Goal: Information Seeking & Learning: Learn about a topic

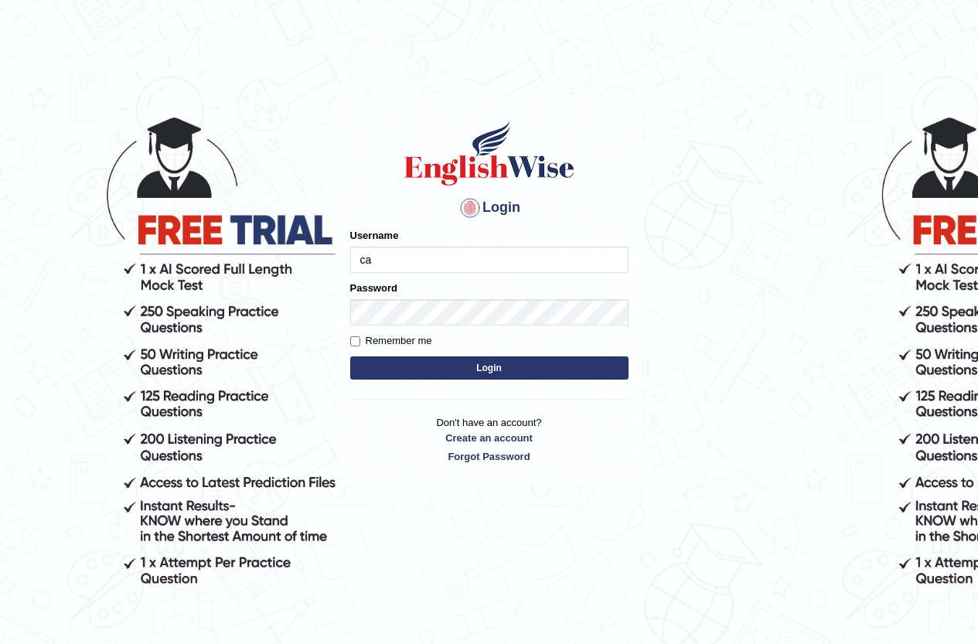
type input "c"
type input "cansu_parramatta"
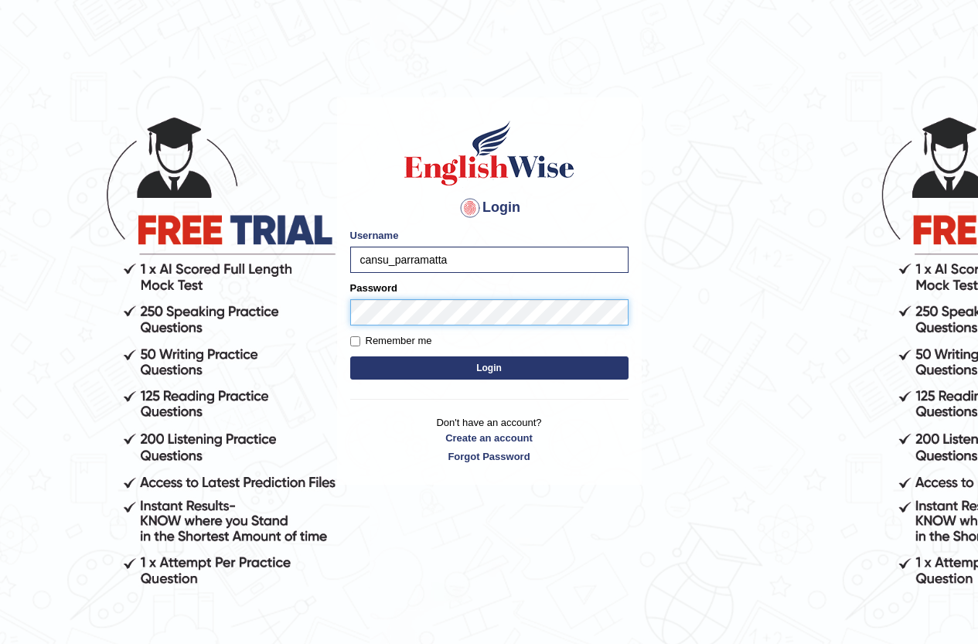
click at [350, 356] on button "Login" at bounding box center [489, 367] width 278 height 23
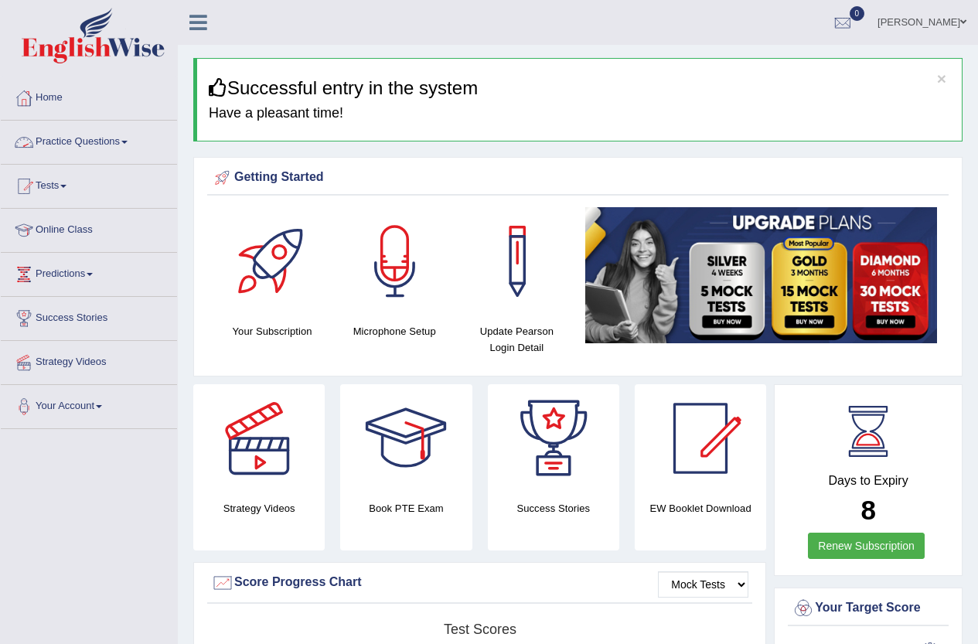
click at [81, 142] on link "Practice Questions" at bounding box center [89, 140] width 176 height 39
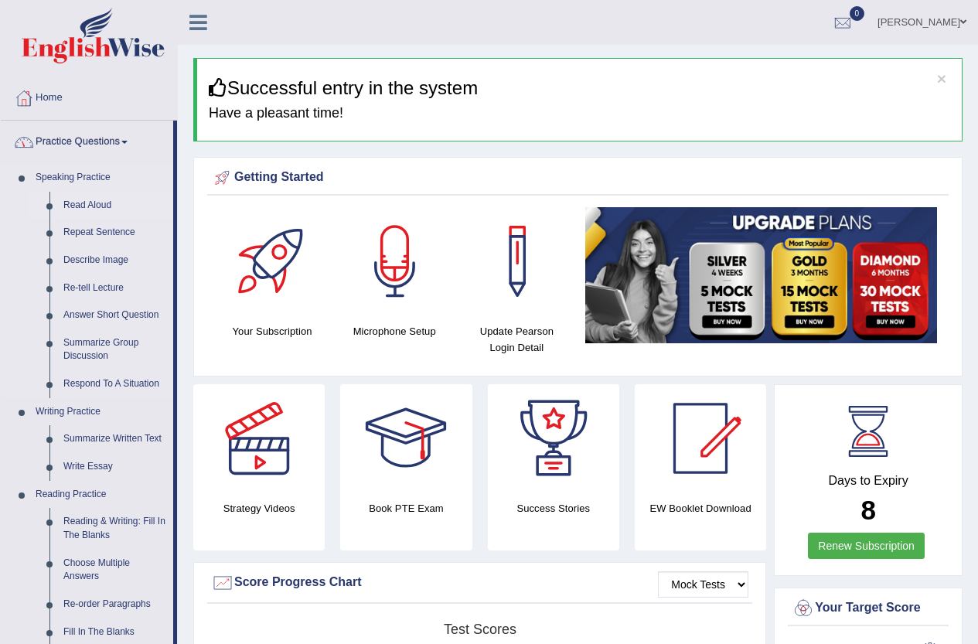
click at [80, 201] on link "Read Aloud" at bounding box center [114, 206] width 117 height 28
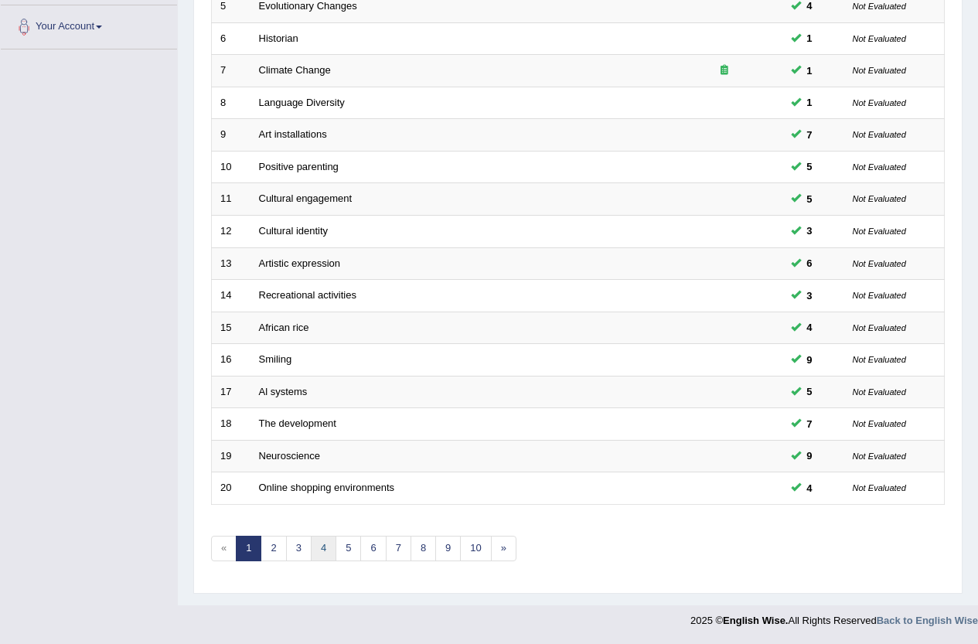
click at [320, 553] on link "4" at bounding box center [324, 549] width 26 height 26
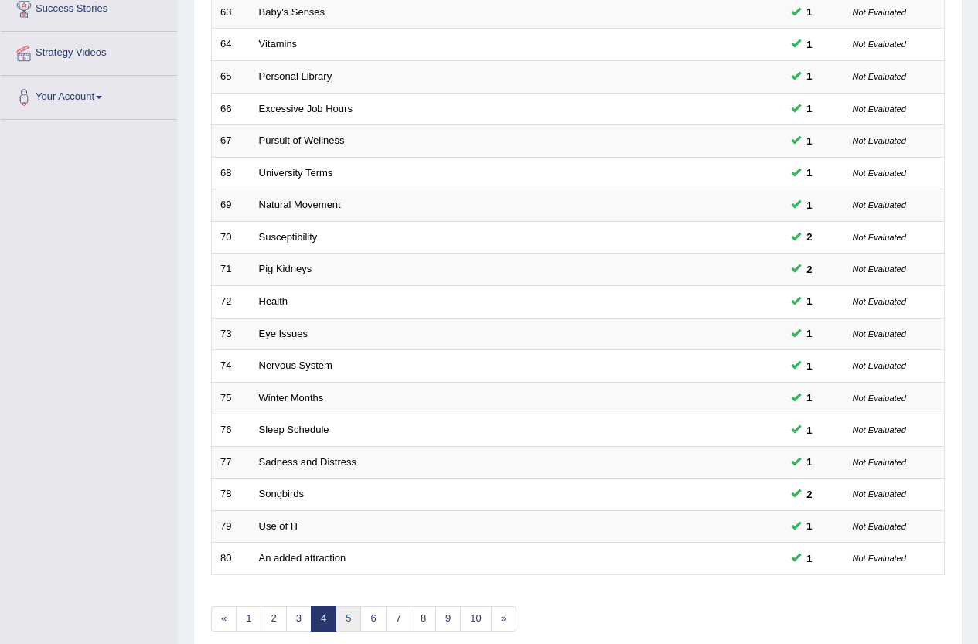
click at [339, 626] on link "5" at bounding box center [349, 619] width 26 height 26
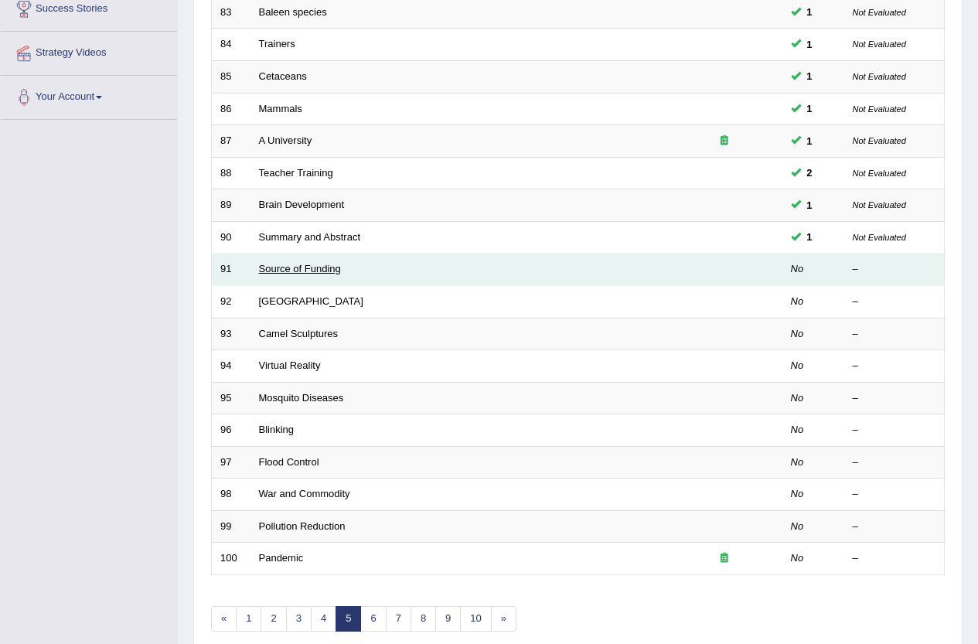
click at [304, 269] on link "Source of Funding" at bounding box center [300, 269] width 82 height 12
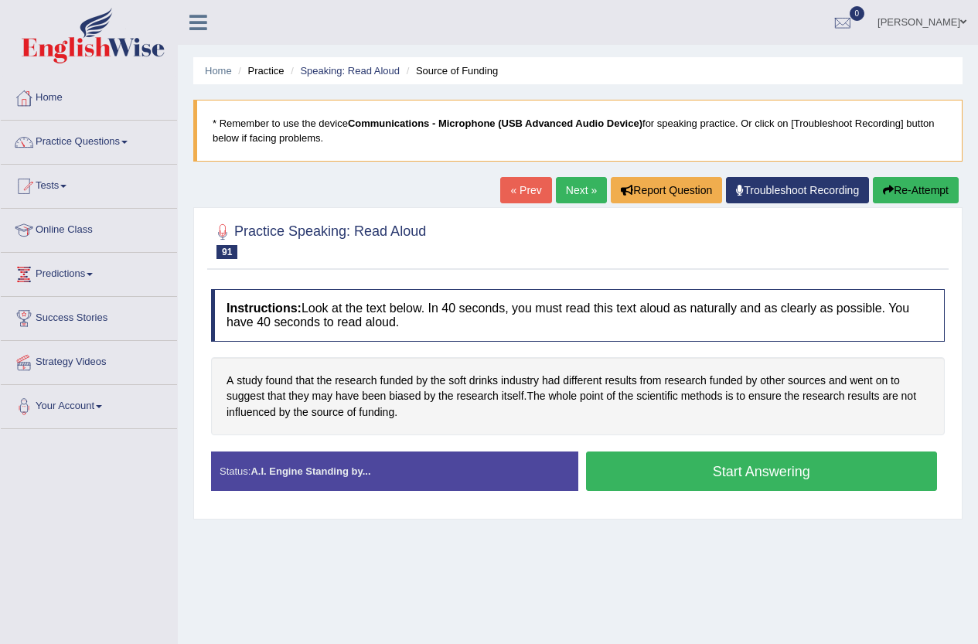
click at [790, 469] on button "Start Answering" at bounding box center [762, 471] width 352 height 39
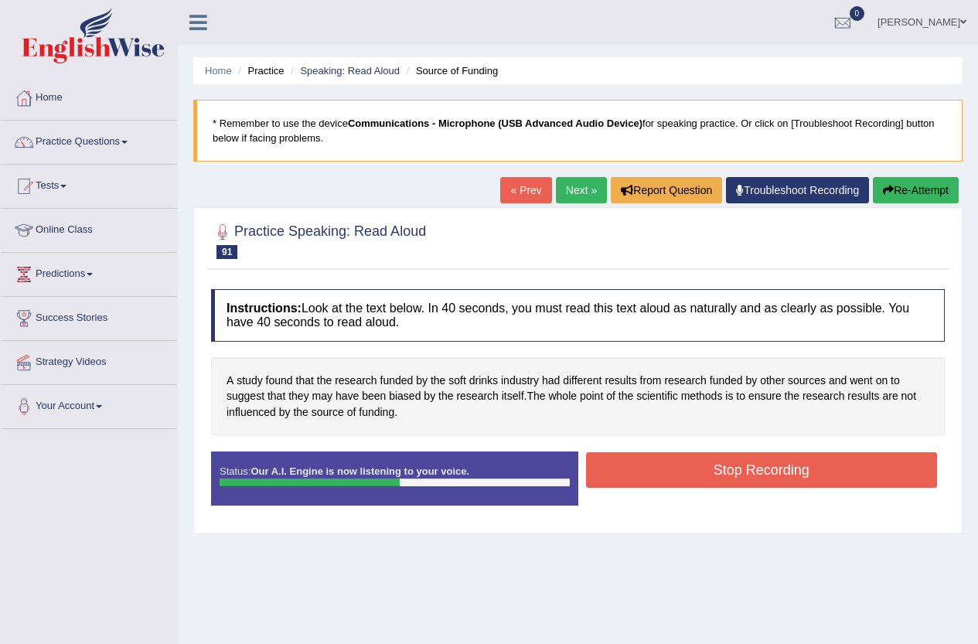
click at [759, 476] on button "Stop Recording" at bounding box center [762, 470] width 352 height 36
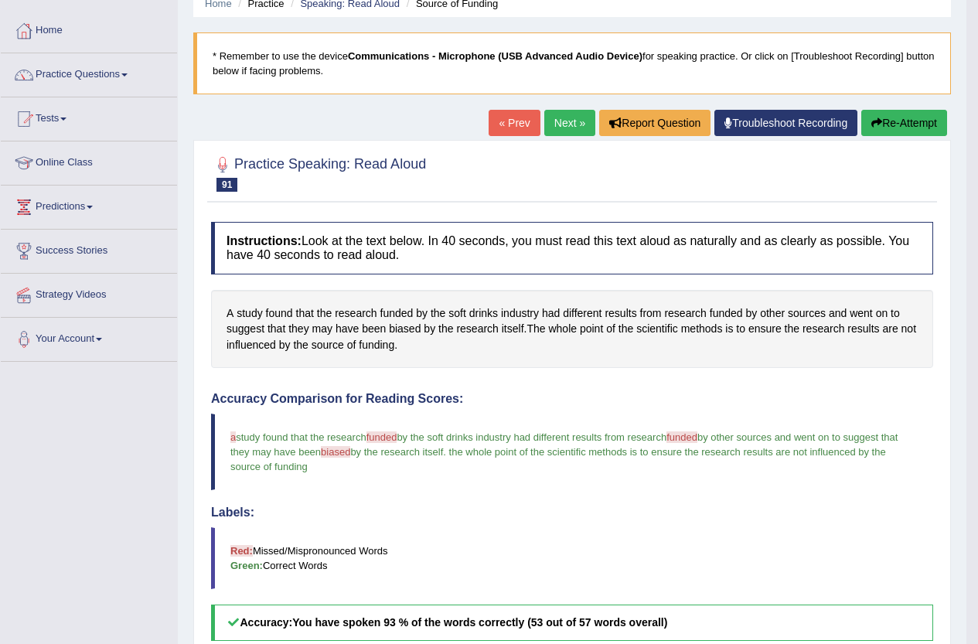
scroll to position [40, 0]
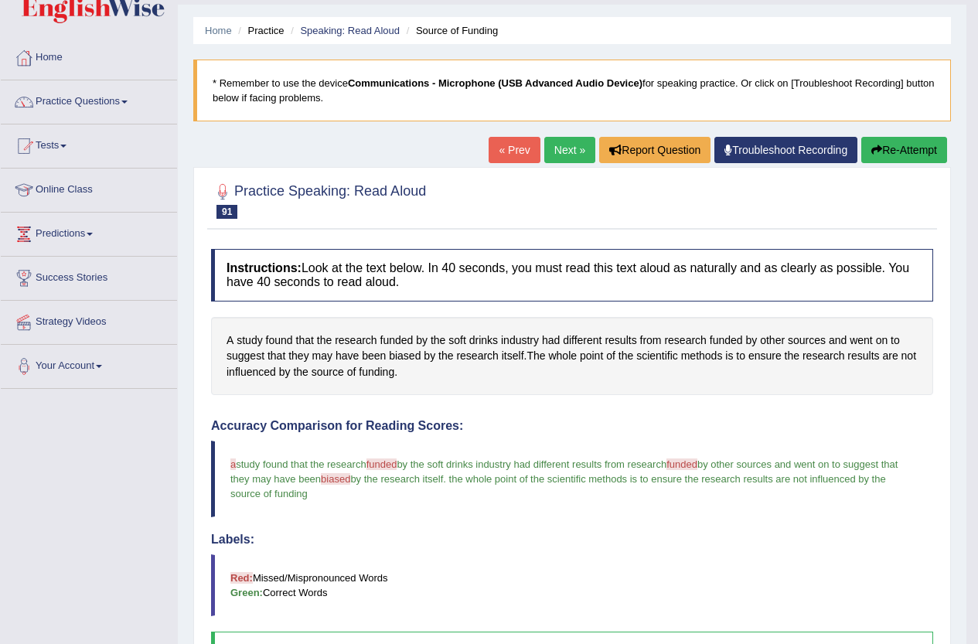
click at [562, 142] on link "Next »" at bounding box center [569, 150] width 51 height 26
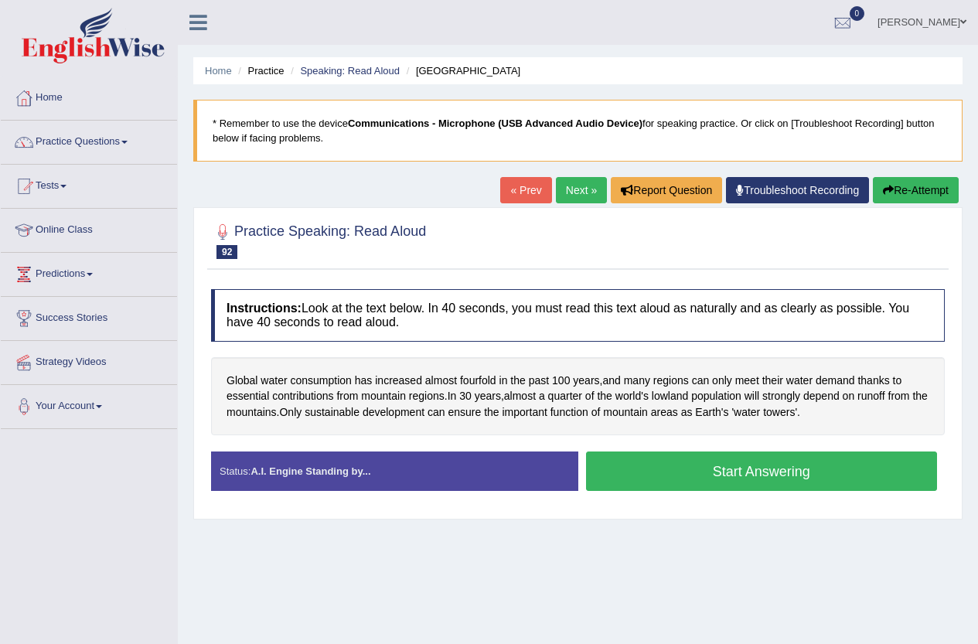
click at [755, 470] on button "Start Answering" at bounding box center [762, 471] width 352 height 39
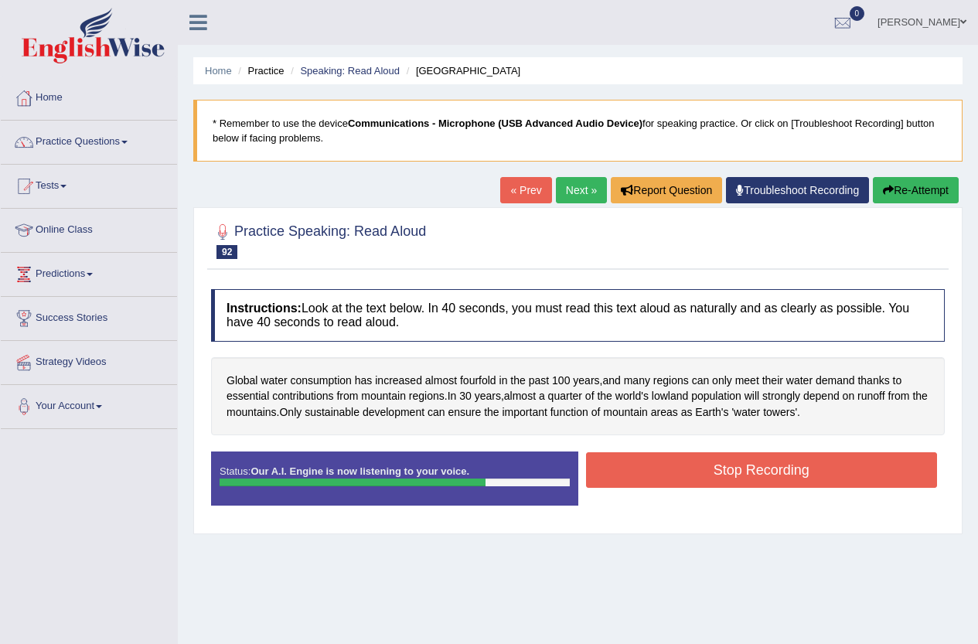
click at [758, 476] on button "Stop Recording" at bounding box center [762, 470] width 352 height 36
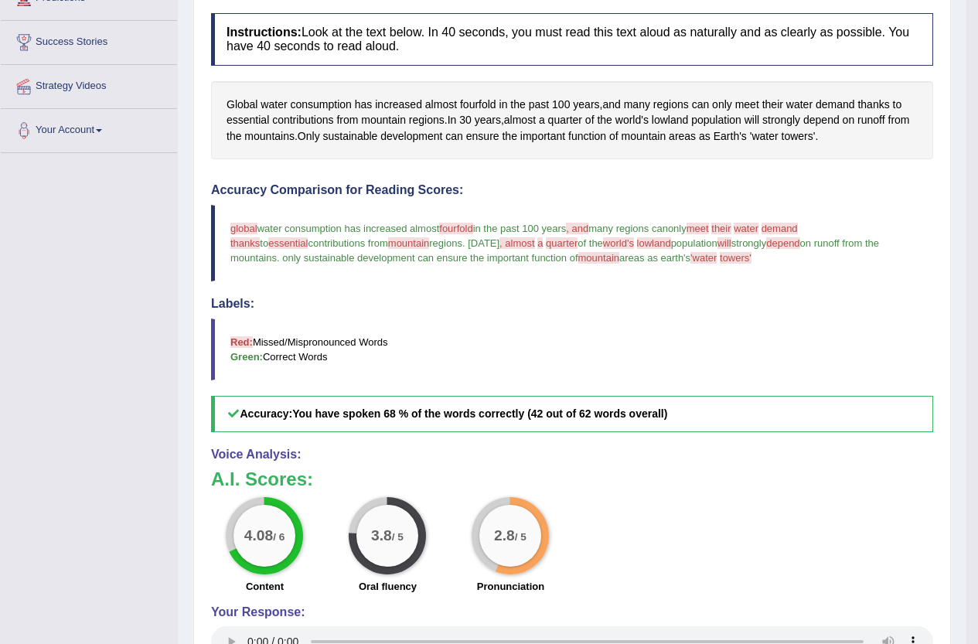
scroll to position [118, 0]
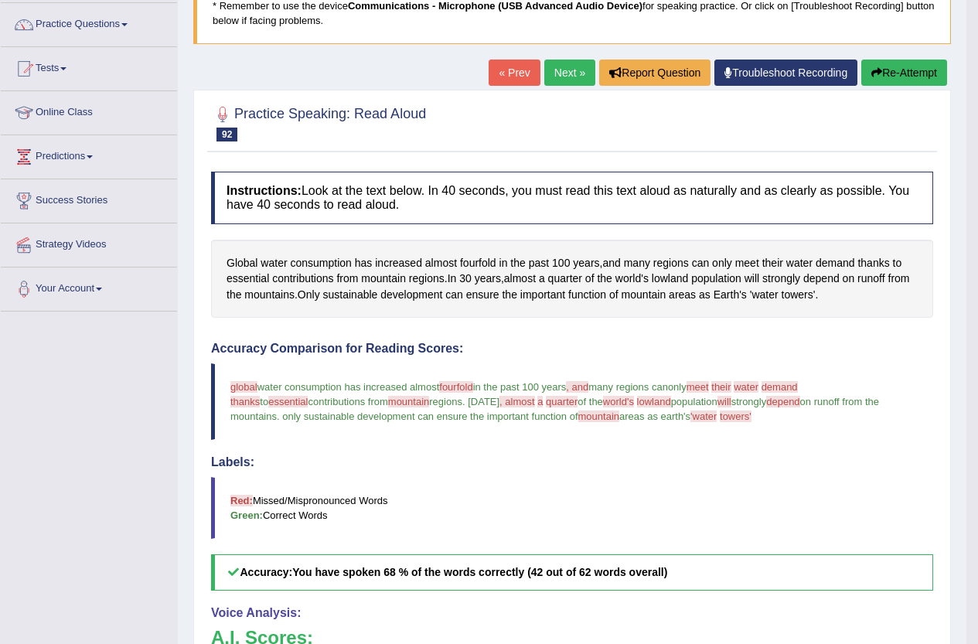
click at [895, 70] on button "Re-Attempt" at bounding box center [904, 73] width 86 height 26
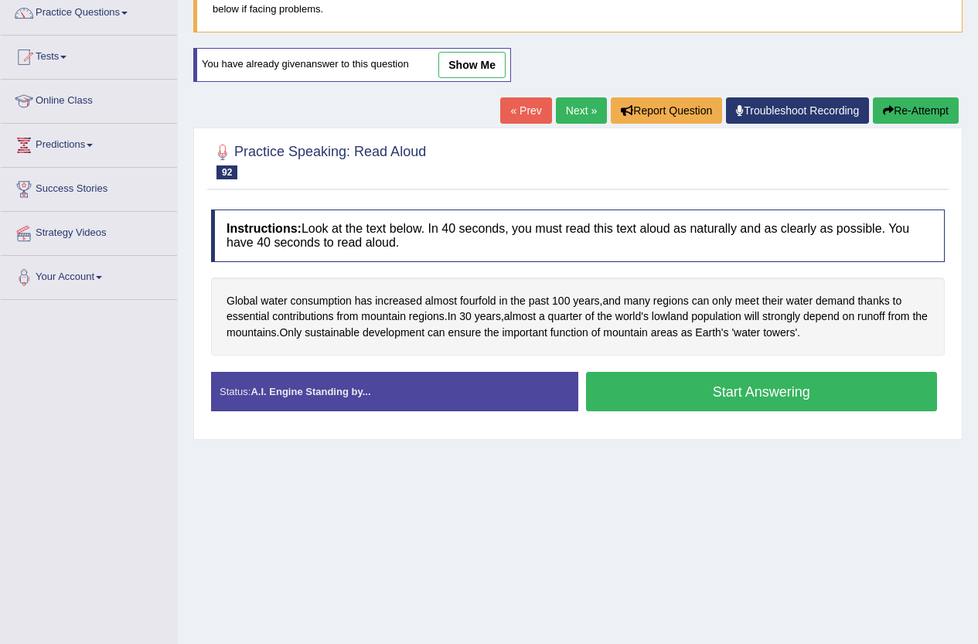
click at [868, 383] on button "Start Answering" at bounding box center [762, 391] width 352 height 39
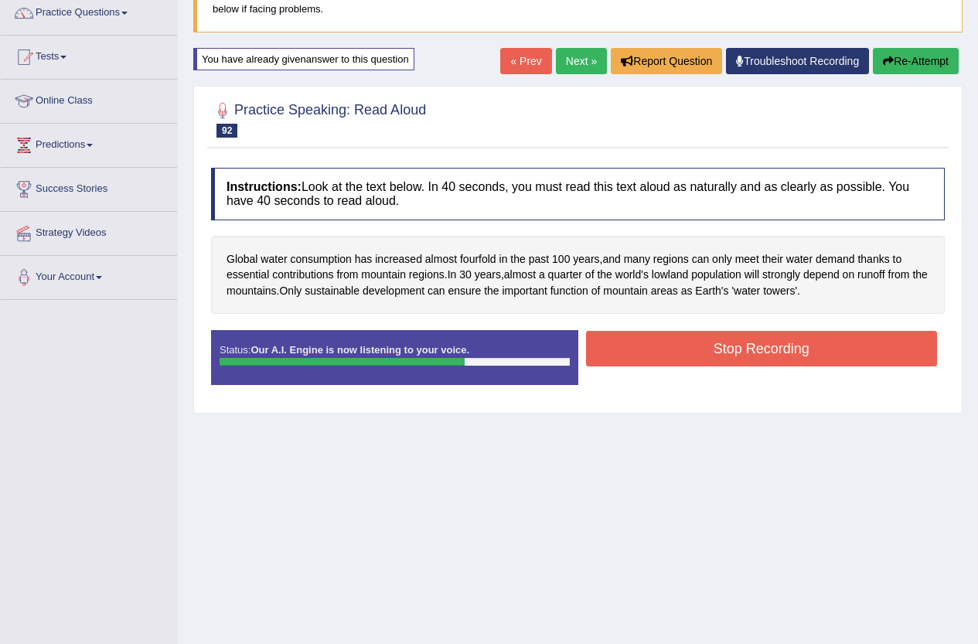
click at [807, 363] on button "Stop Recording" at bounding box center [762, 349] width 352 height 36
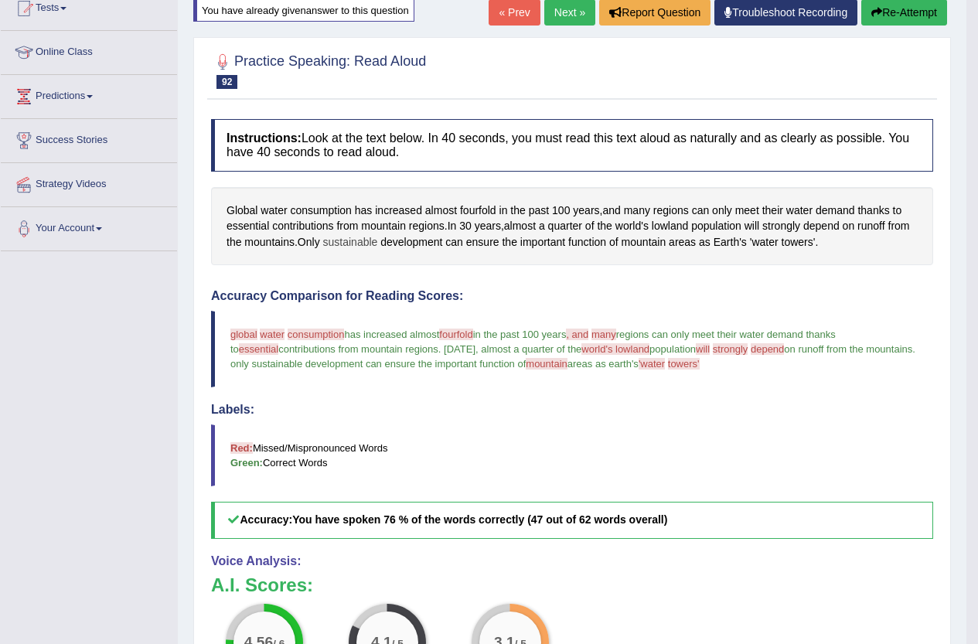
scroll to position [155, 0]
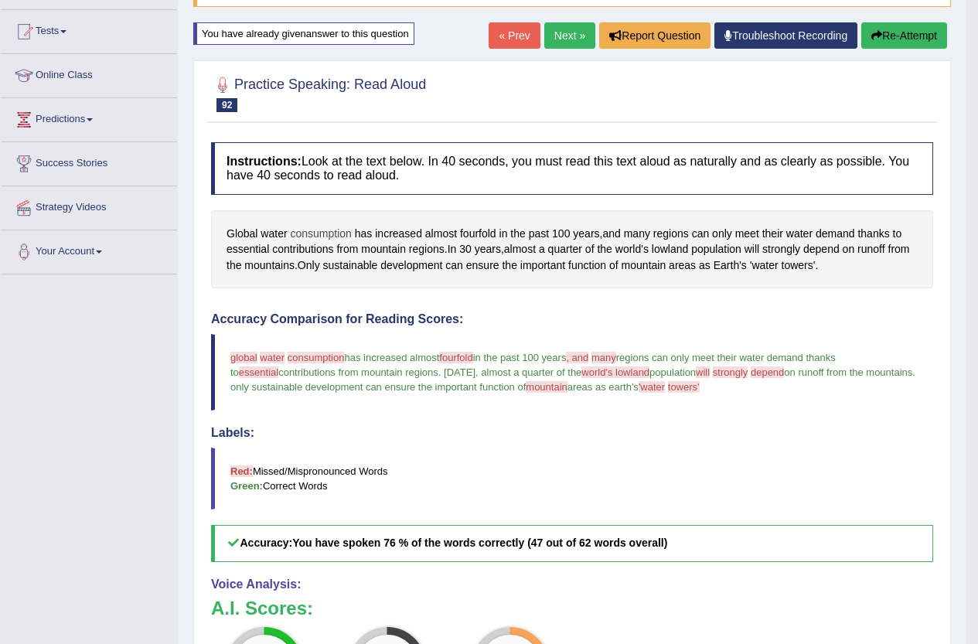
click at [322, 235] on span "consumption" at bounding box center [320, 234] width 61 height 16
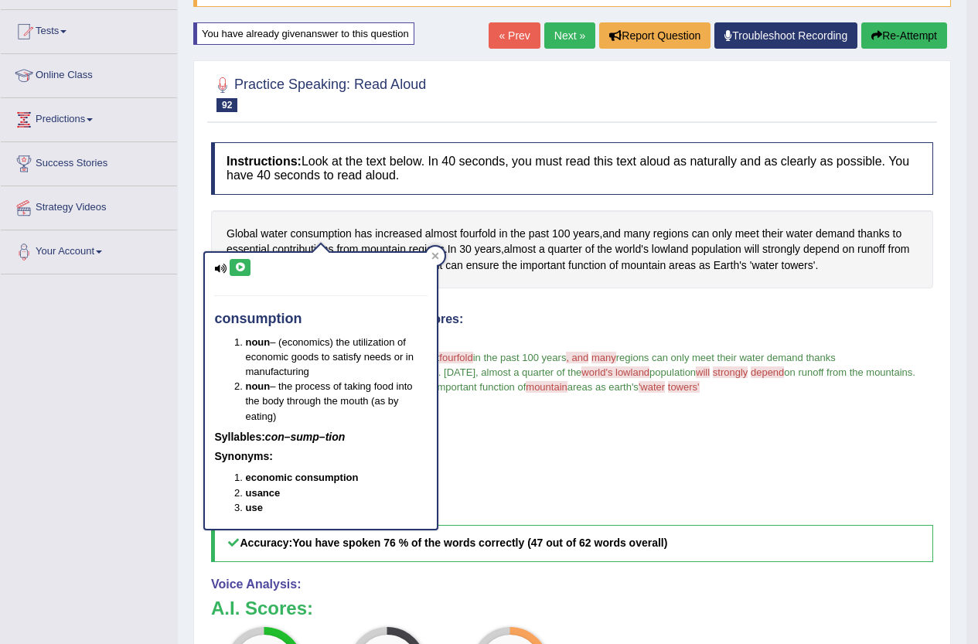
click at [246, 268] on icon at bounding box center [240, 267] width 12 height 9
click at [439, 251] on div at bounding box center [435, 256] width 19 height 19
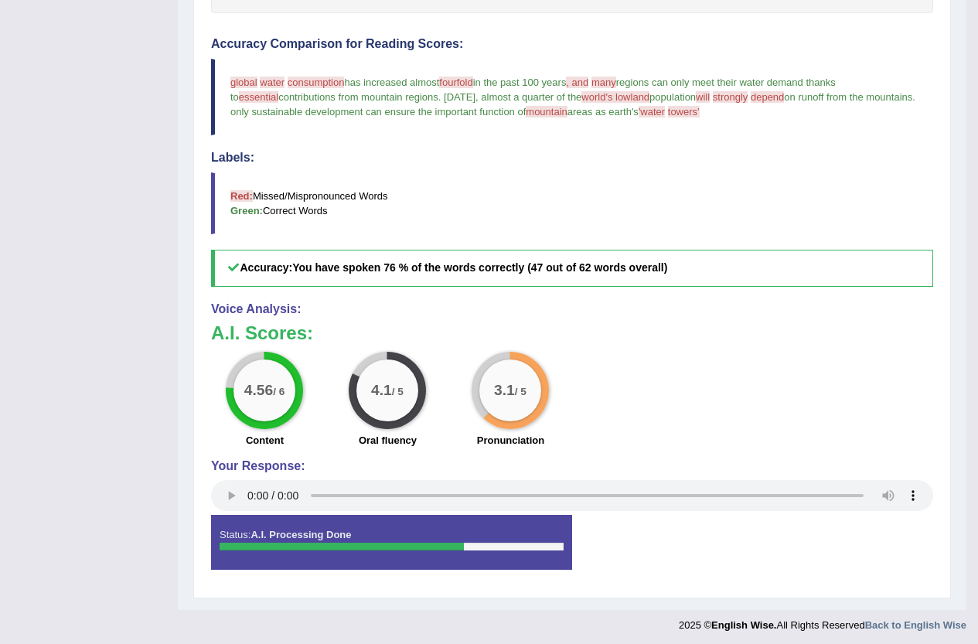
scroll to position [48, 0]
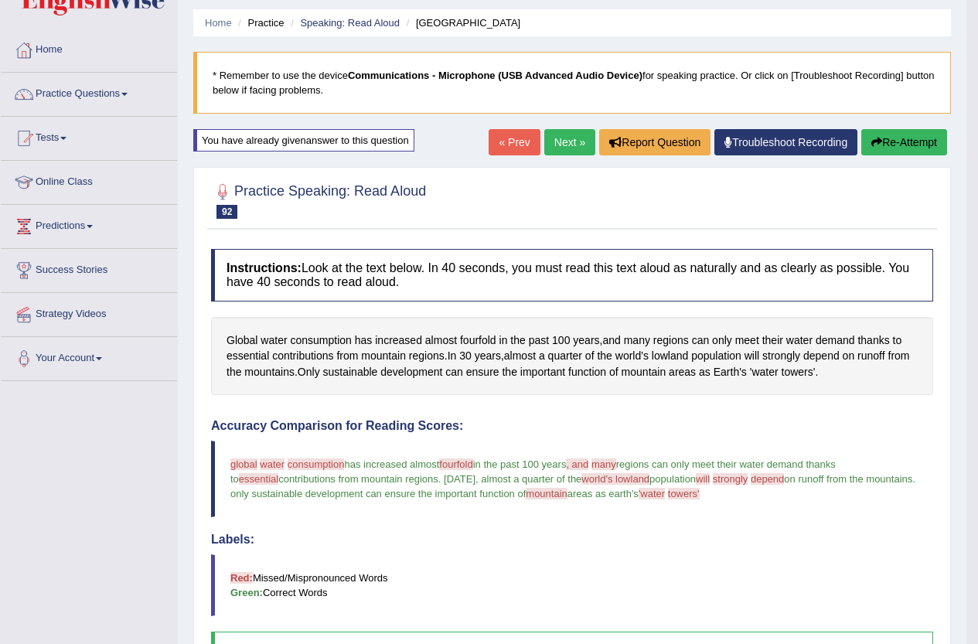
click at [556, 143] on link "Next »" at bounding box center [569, 142] width 51 height 26
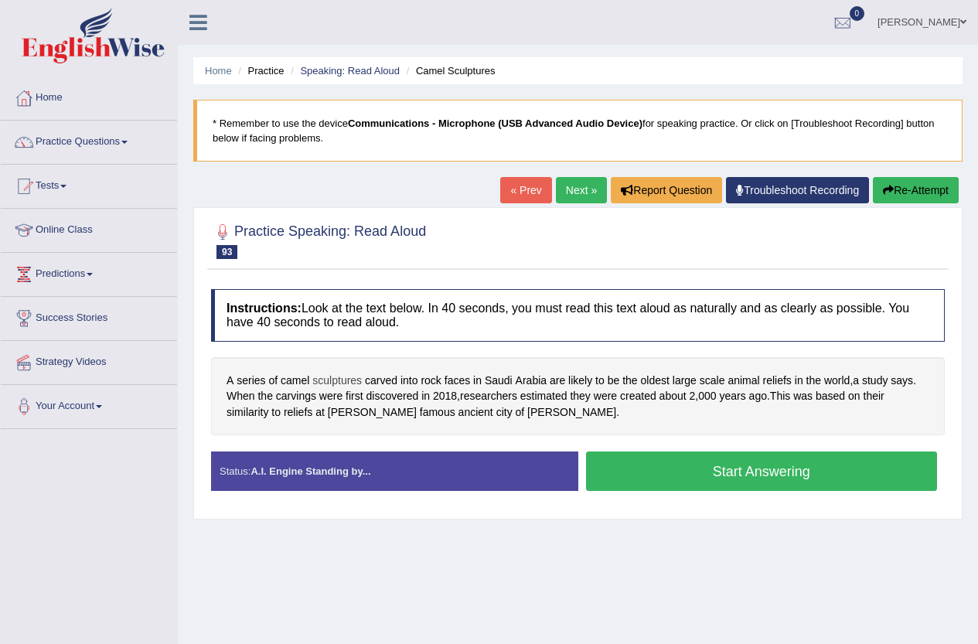
click at [329, 380] on span "sculptures" at bounding box center [336, 381] width 49 height 16
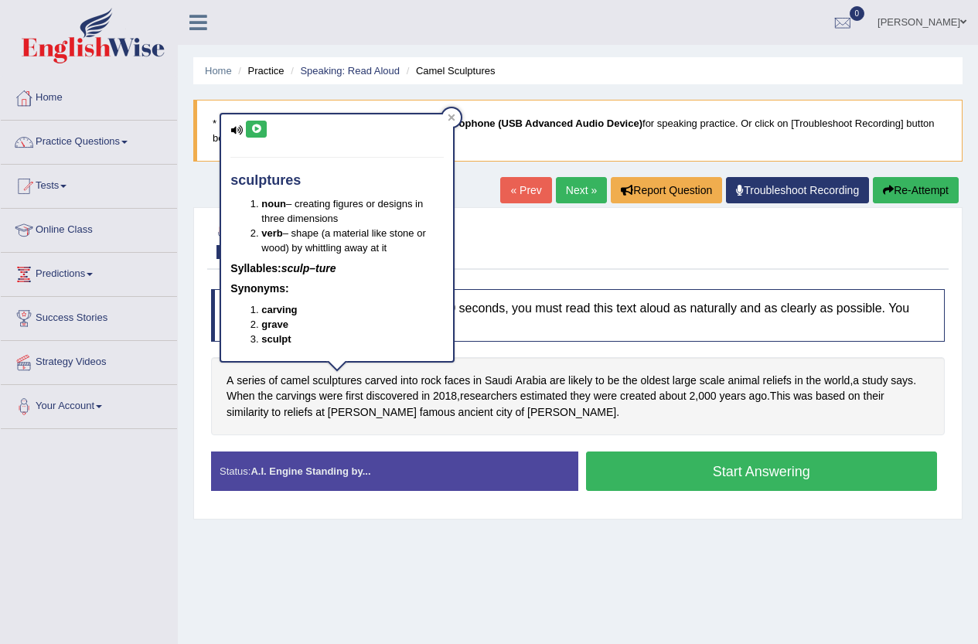
click at [256, 131] on icon at bounding box center [257, 128] width 12 height 9
click at [455, 114] on icon at bounding box center [452, 118] width 8 height 8
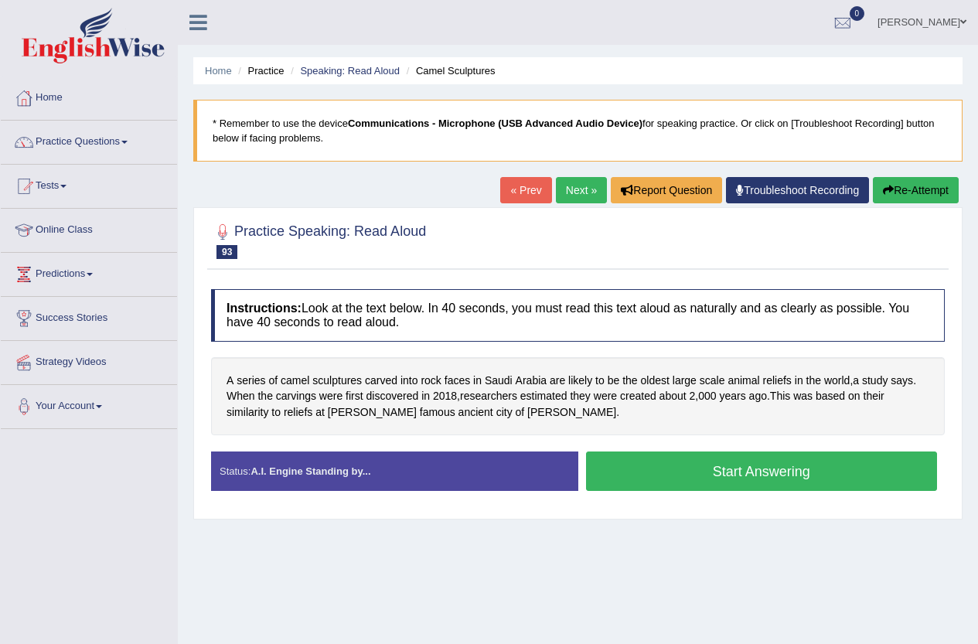
click at [821, 466] on button "Start Answering" at bounding box center [762, 471] width 352 height 39
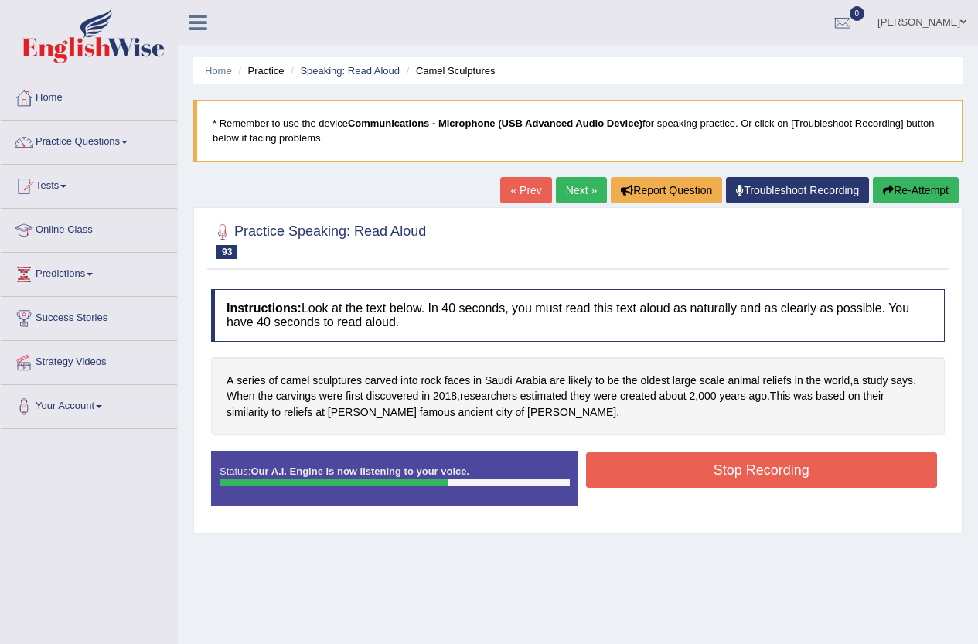
click at [783, 469] on button "Stop Recording" at bounding box center [762, 470] width 352 height 36
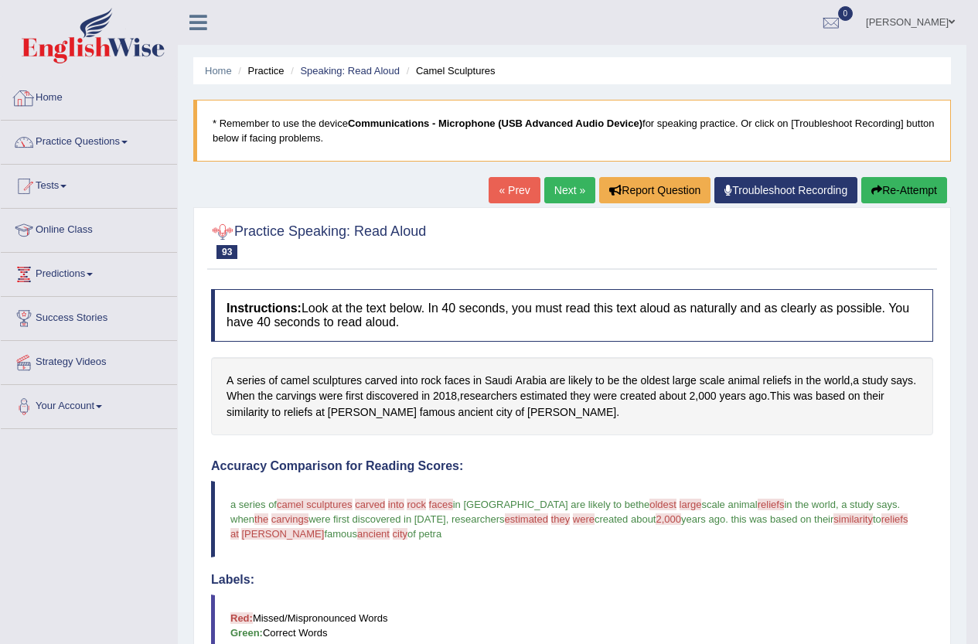
click at [90, 143] on link "Practice Questions" at bounding box center [89, 140] width 176 height 39
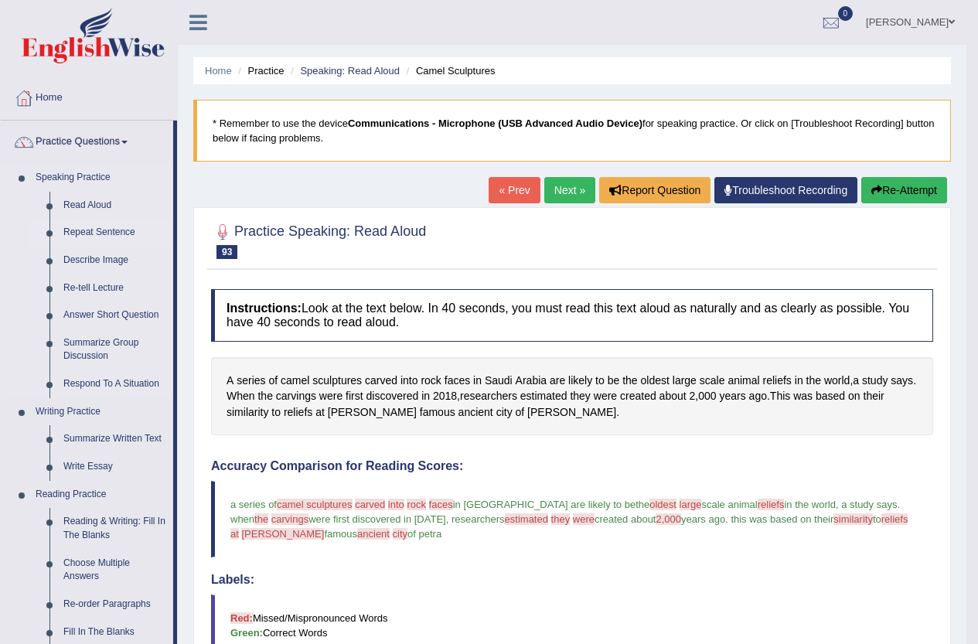
click at [104, 227] on link "Repeat Sentence" at bounding box center [114, 233] width 117 height 28
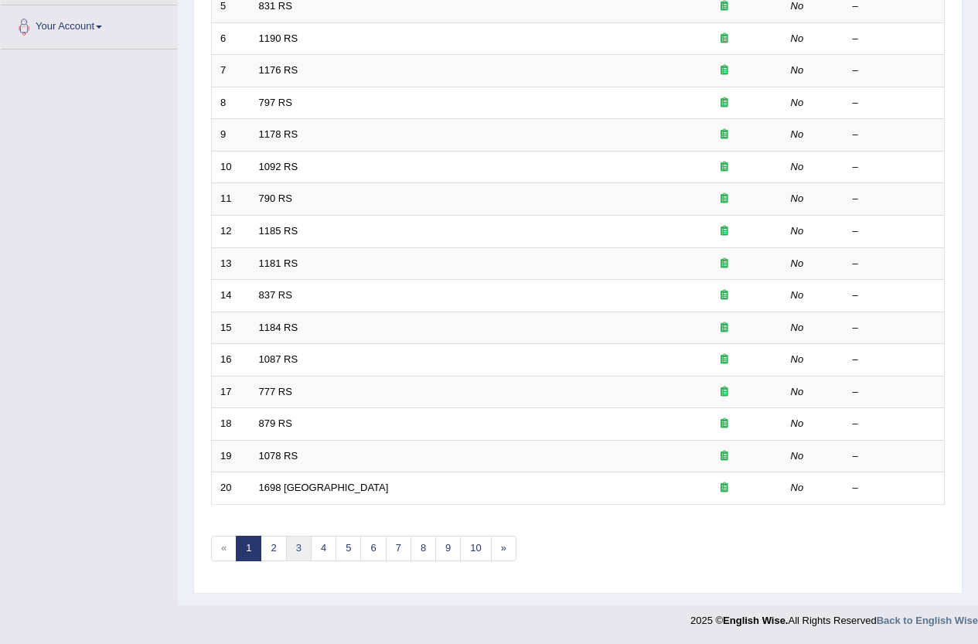
click at [297, 545] on link "3" at bounding box center [299, 549] width 26 height 26
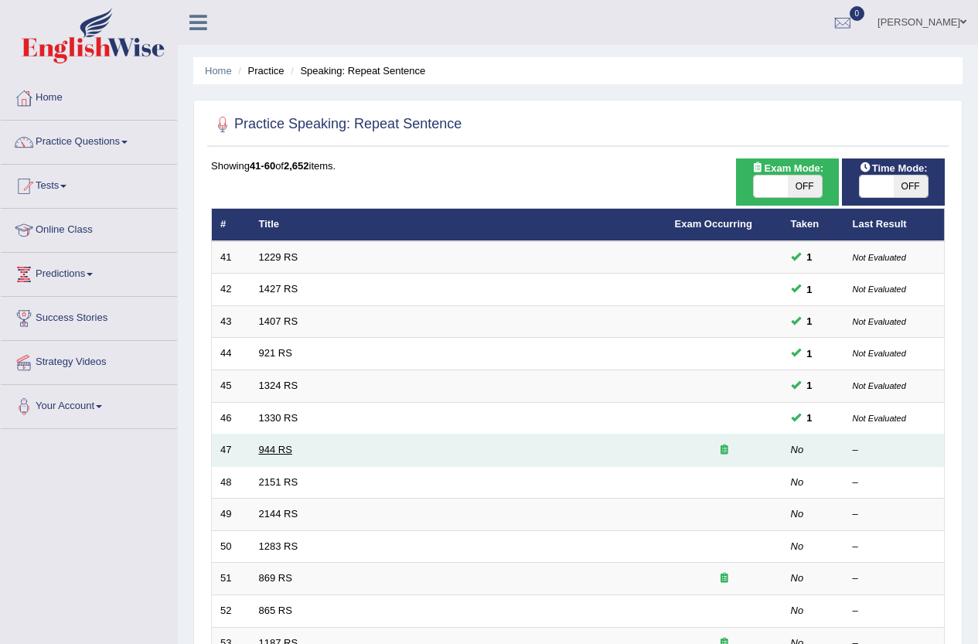
click at [279, 446] on link "944 RS" at bounding box center [275, 450] width 33 height 12
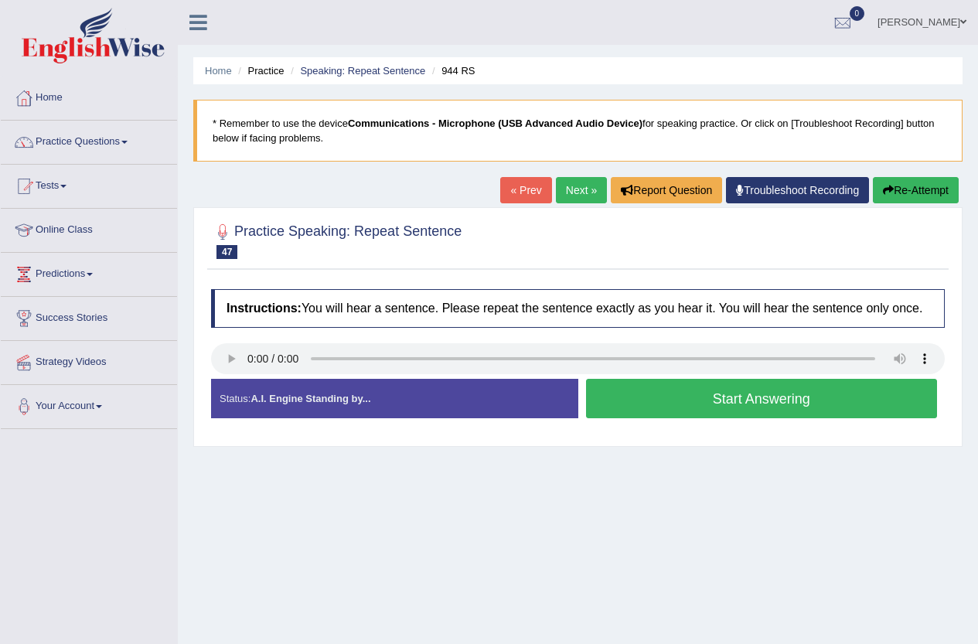
click at [703, 400] on button "Start Answering" at bounding box center [762, 398] width 352 height 39
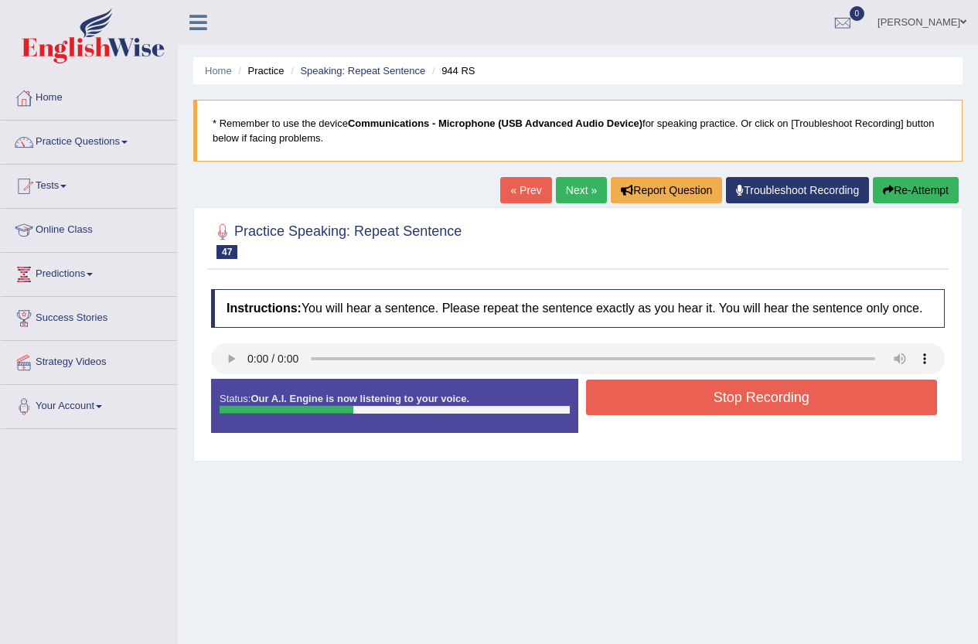
click at [698, 400] on button "Stop Recording" at bounding box center [762, 398] width 352 height 36
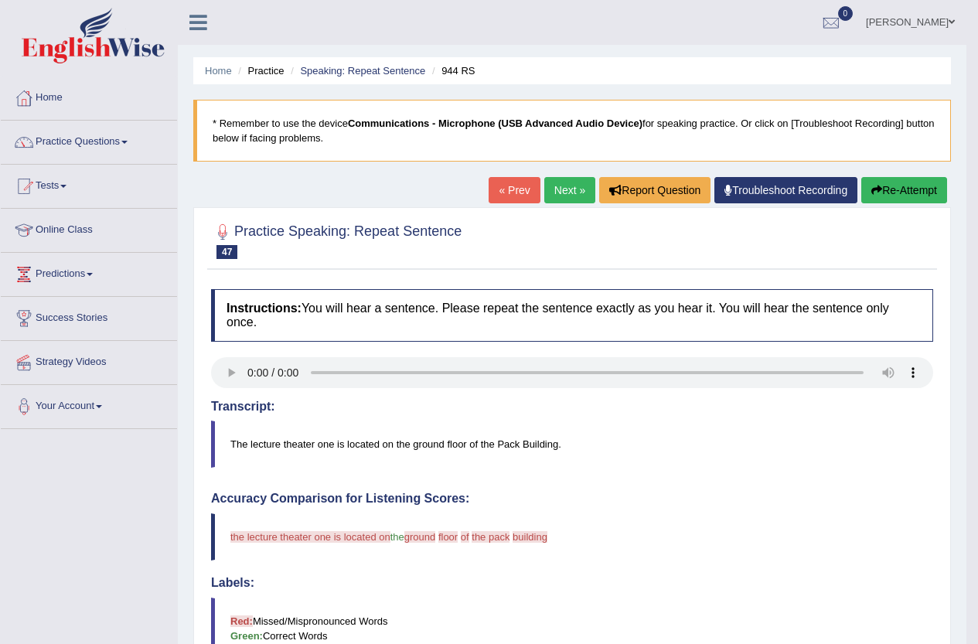
click at [898, 199] on button "Re-Attempt" at bounding box center [904, 190] width 86 height 26
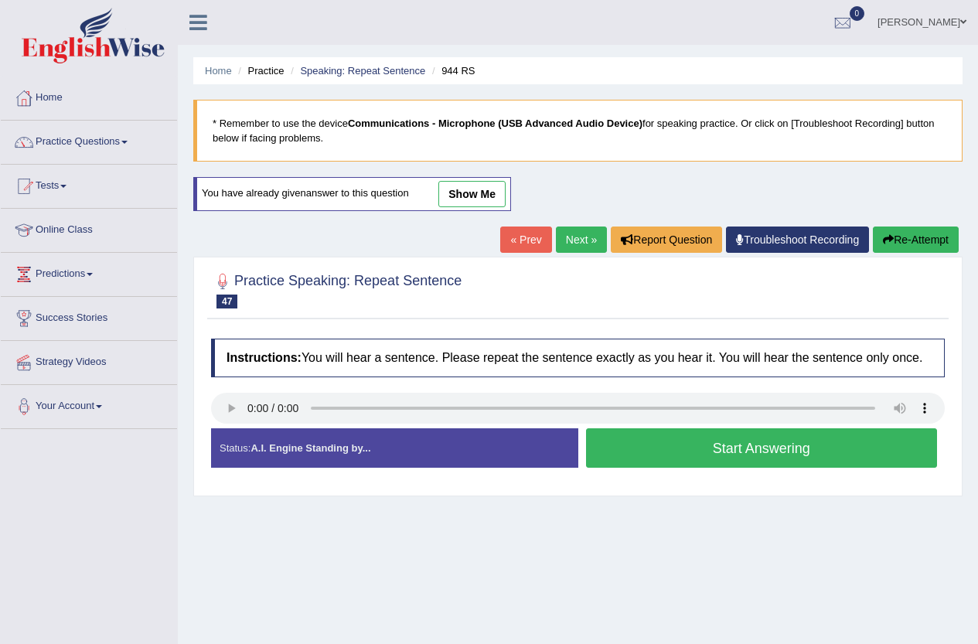
click at [784, 449] on button "Start Answering" at bounding box center [762, 447] width 352 height 39
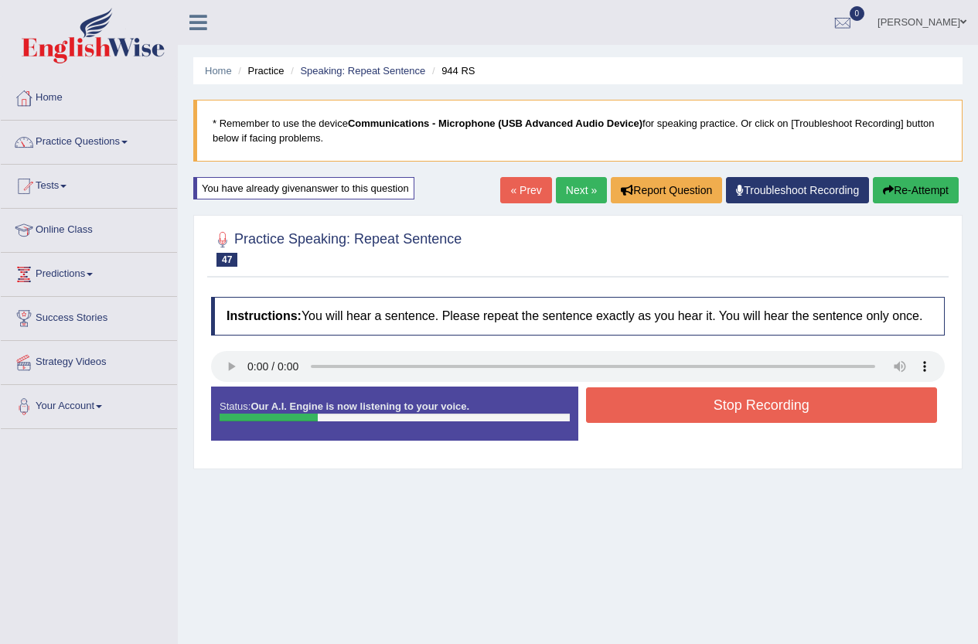
click at [793, 392] on button "Stop Recording" at bounding box center [762, 405] width 352 height 36
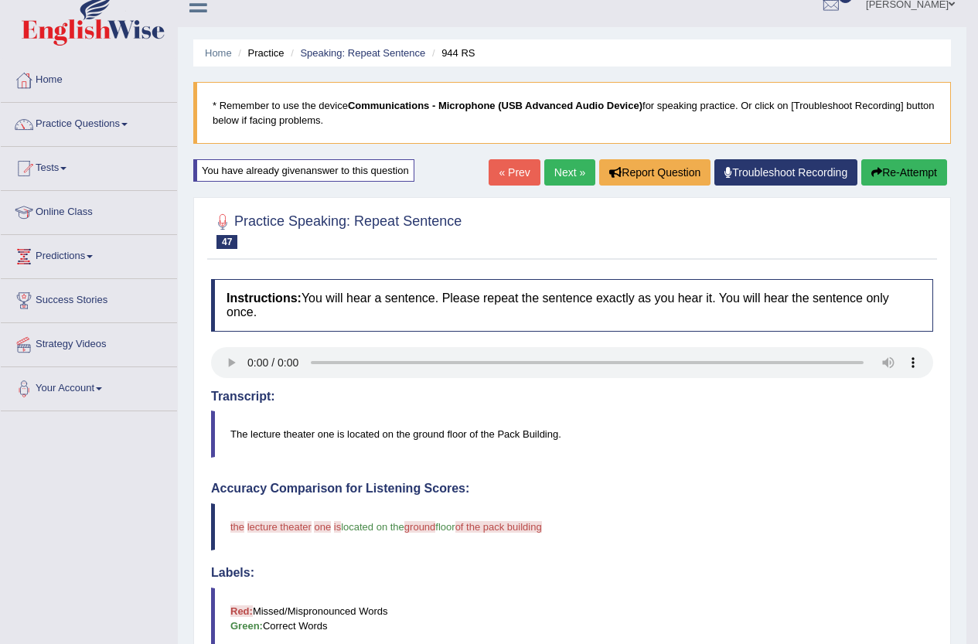
scroll to position [77, 0]
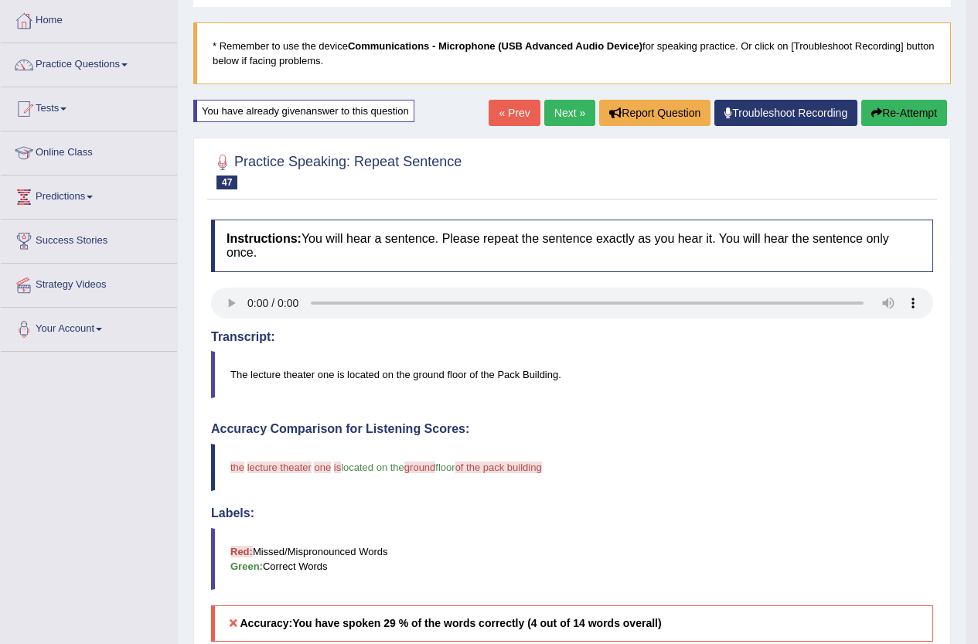
click at [565, 120] on link "Next »" at bounding box center [569, 113] width 51 height 26
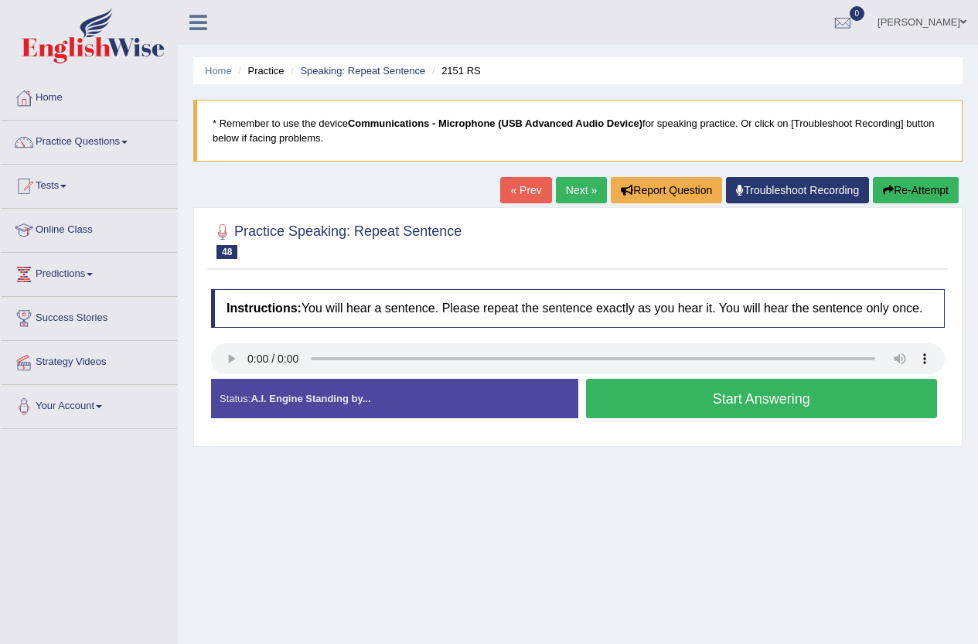
click at [747, 401] on button "Start Answering" at bounding box center [762, 398] width 352 height 39
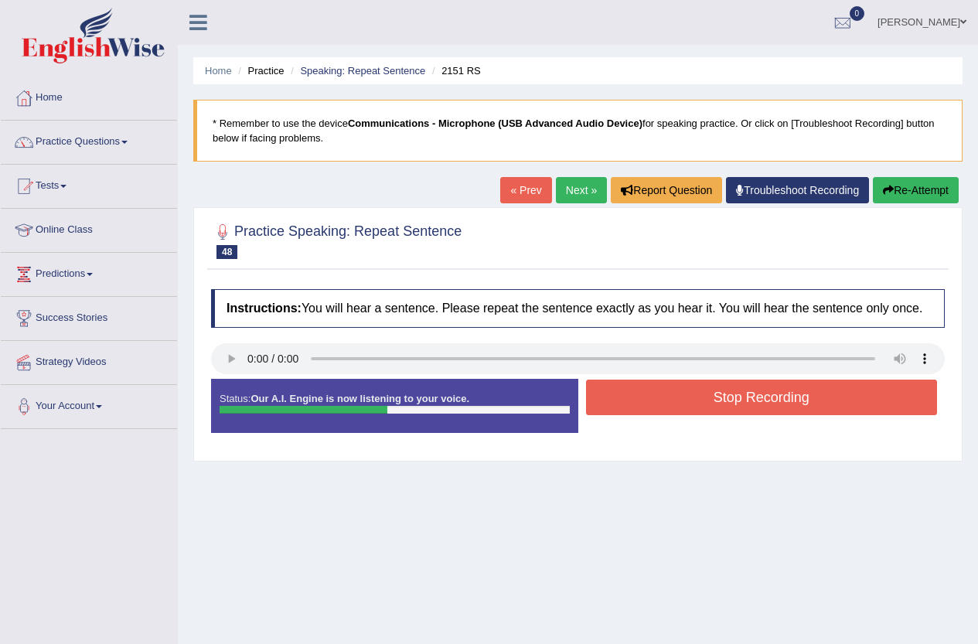
click at [738, 388] on button "Stop Recording" at bounding box center [762, 398] width 352 height 36
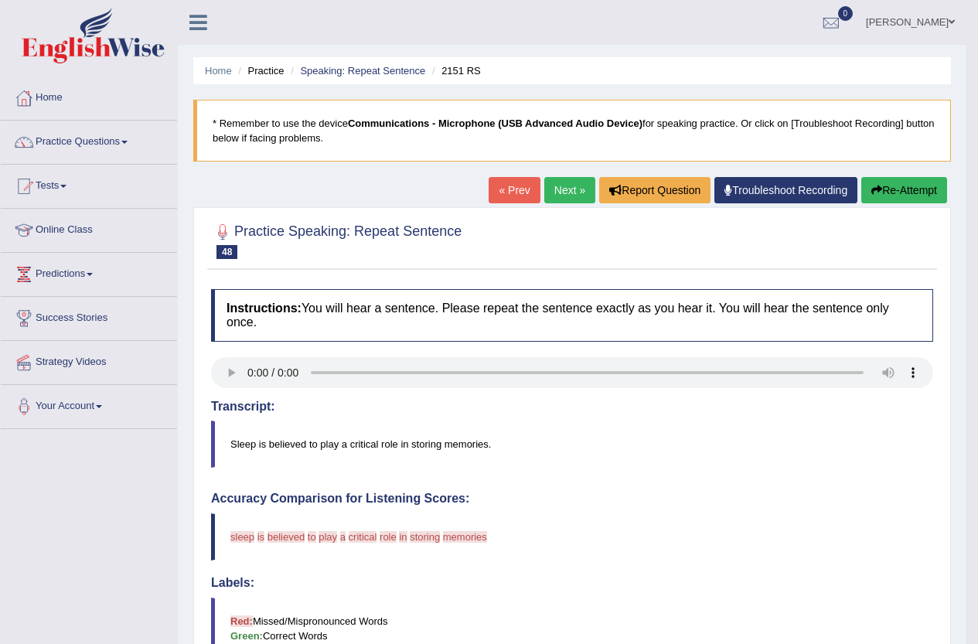
click at [917, 189] on button "Re-Attempt" at bounding box center [904, 190] width 86 height 26
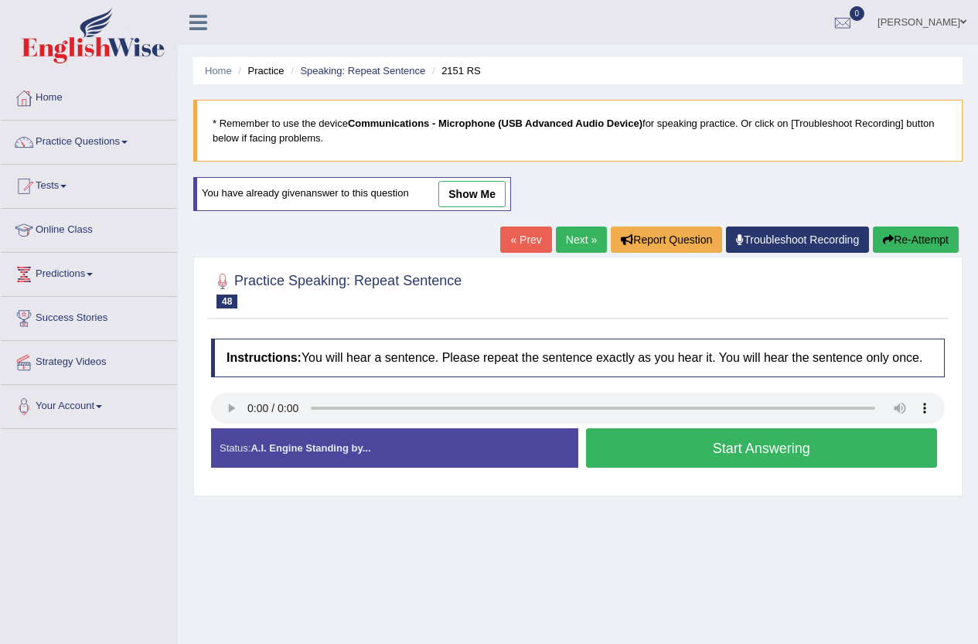
click at [844, 448] on button "Start Answering" at bounding box center [762, 447] width 352 height 39
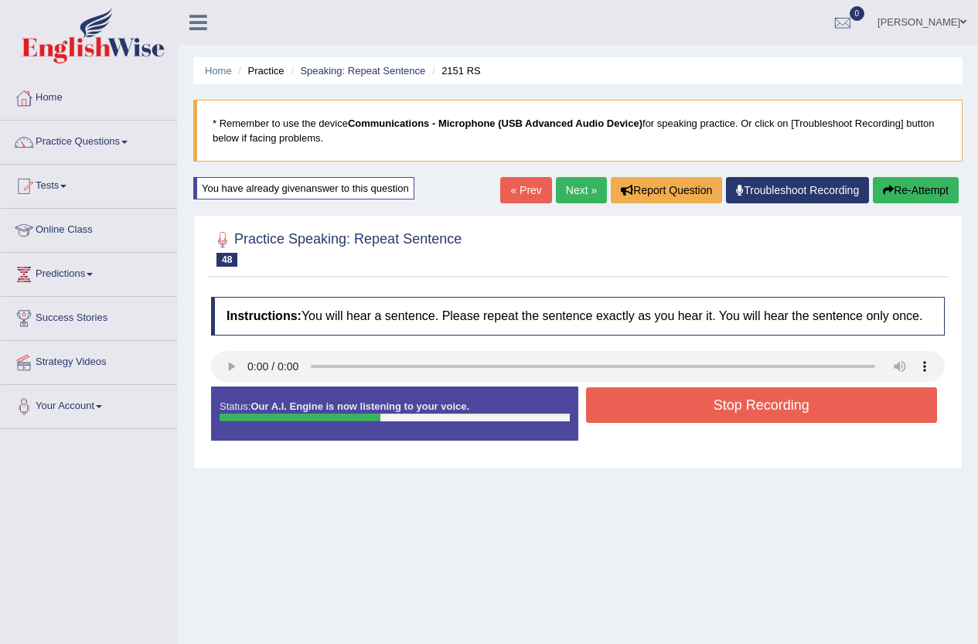
click at [837, 405] on button "Stop Recording" at bounding box center [762, 405] width 352 height 36
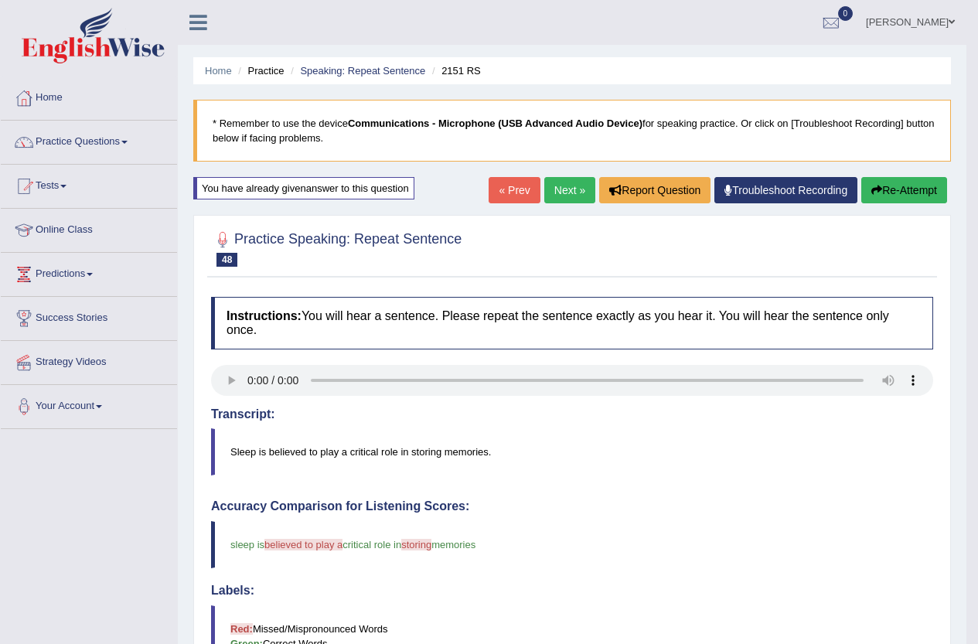
click at [561, 194] on link "Next »" at bounding box center [569, 190] width 51 height 26
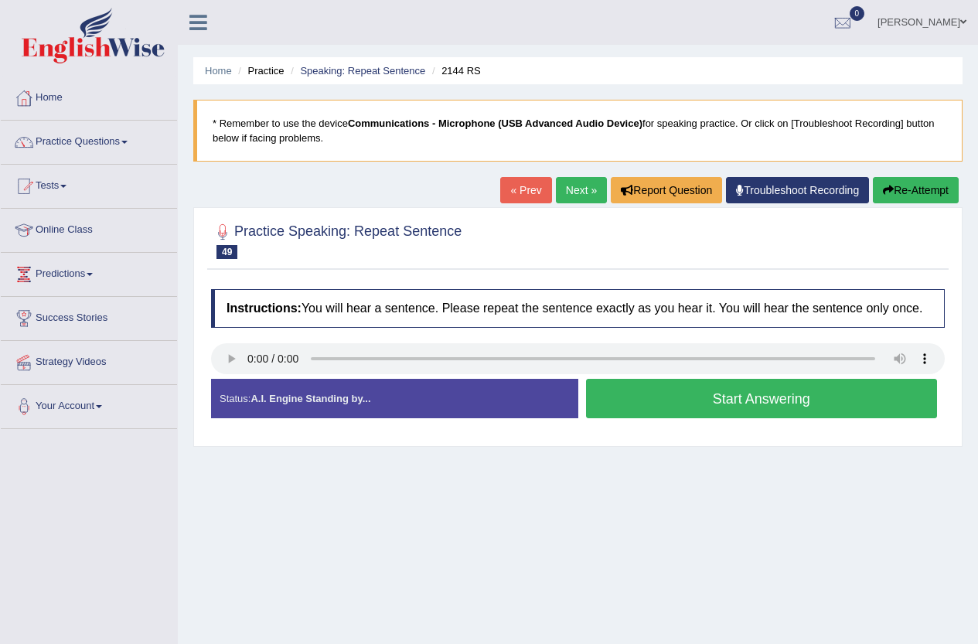
click at [754, 406] on button "Start Answering" at bounding box center [762, 398] width 352 height 39
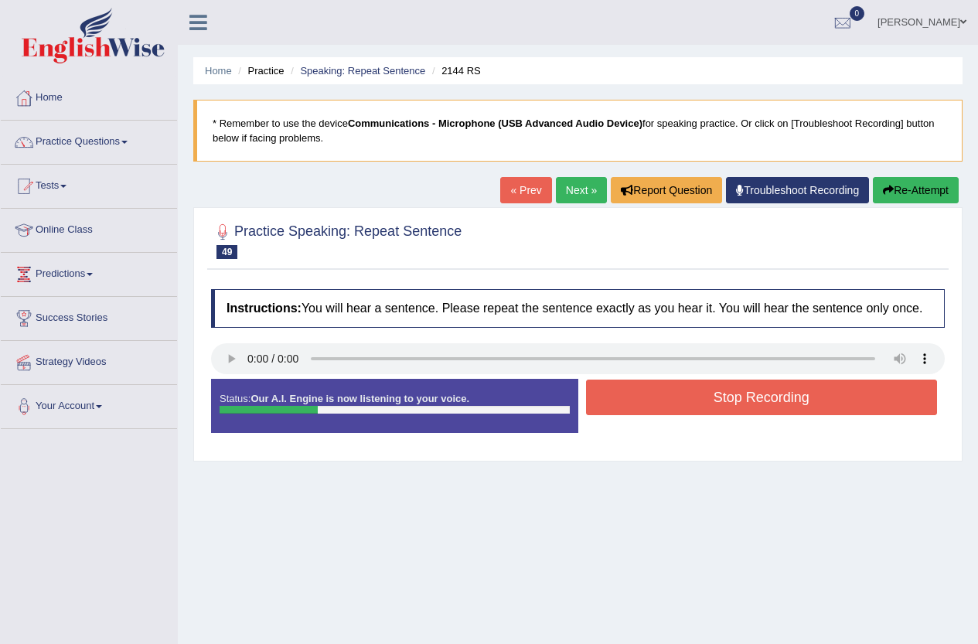
click at [774, 390] on button "Stop Recording" at bounding box center [762, 398] width 352 height 36
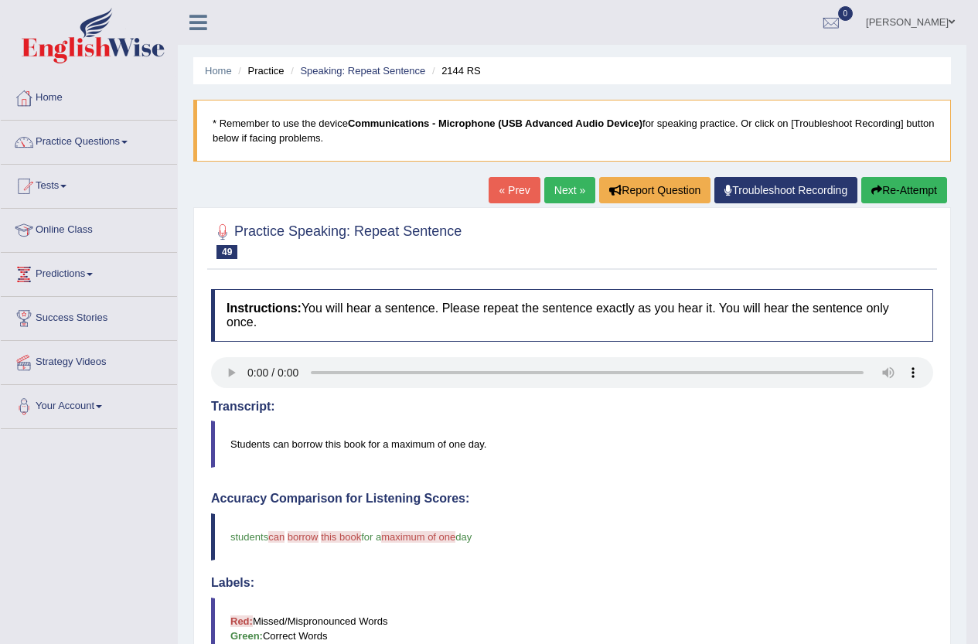
click at [557, 189] on link "Next »" at bounding box center [569, 190] width 51 height 26
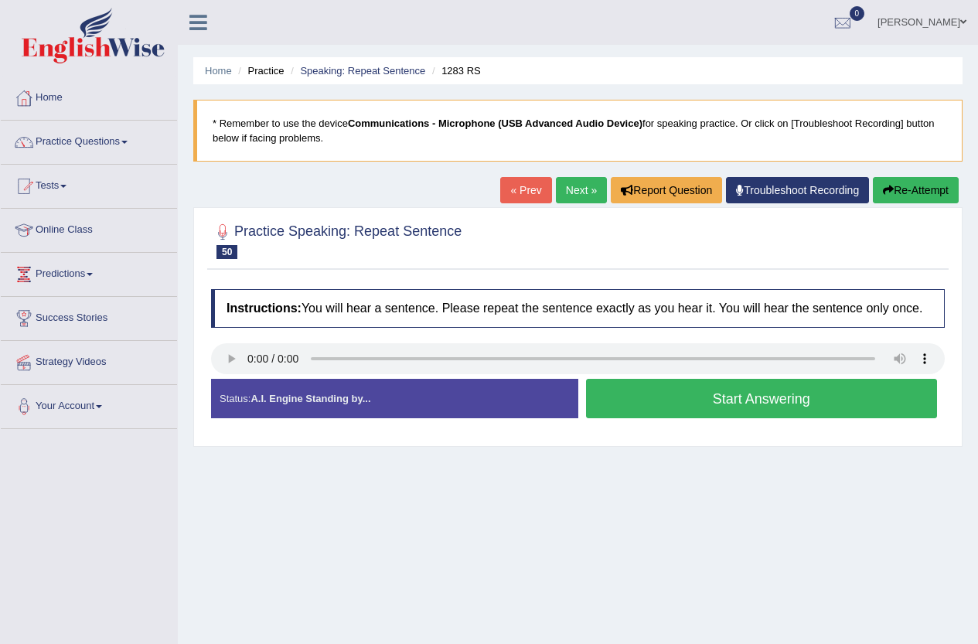
click at [803, 403] on button "Start Answering" at bounding box center [762, 398] width 352 height 39
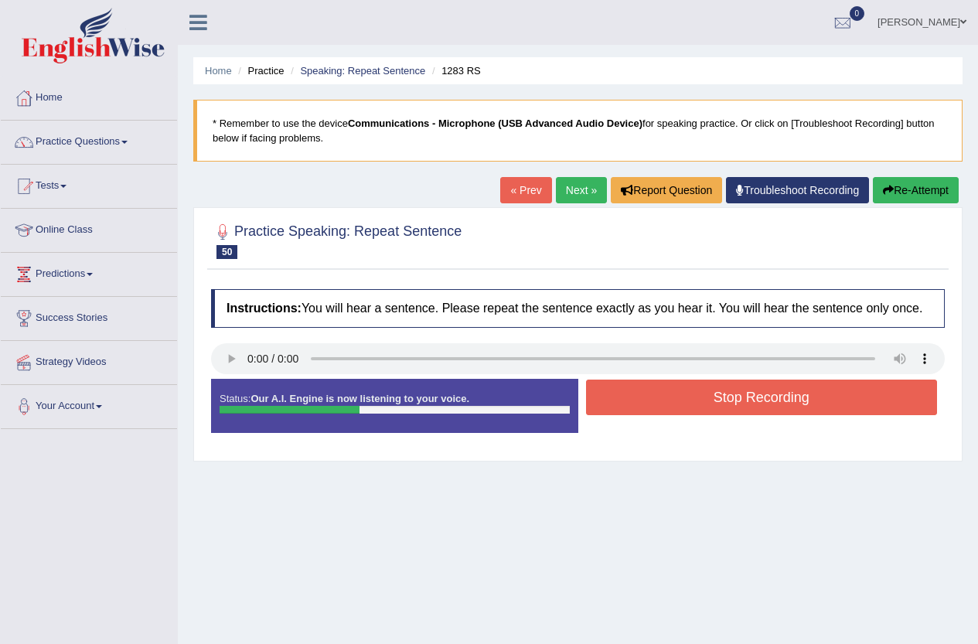
click at [805, 403] on button "Stop Recording" at bounding box center [762, 398] width 352 height 36
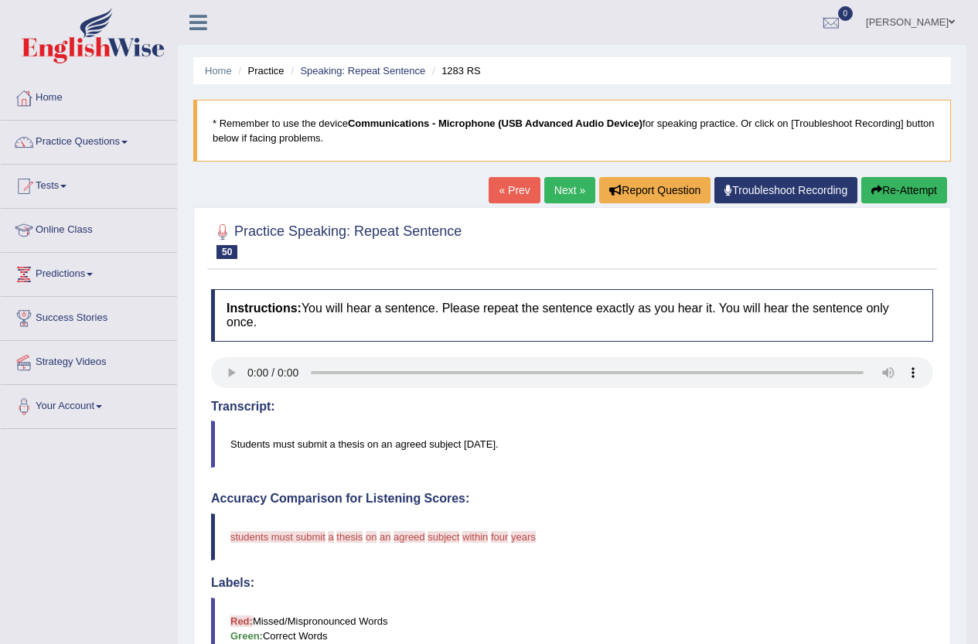
click at [909, 189] on button "Re-Attempt" at bounding box center [904, 190] width 86 height 26
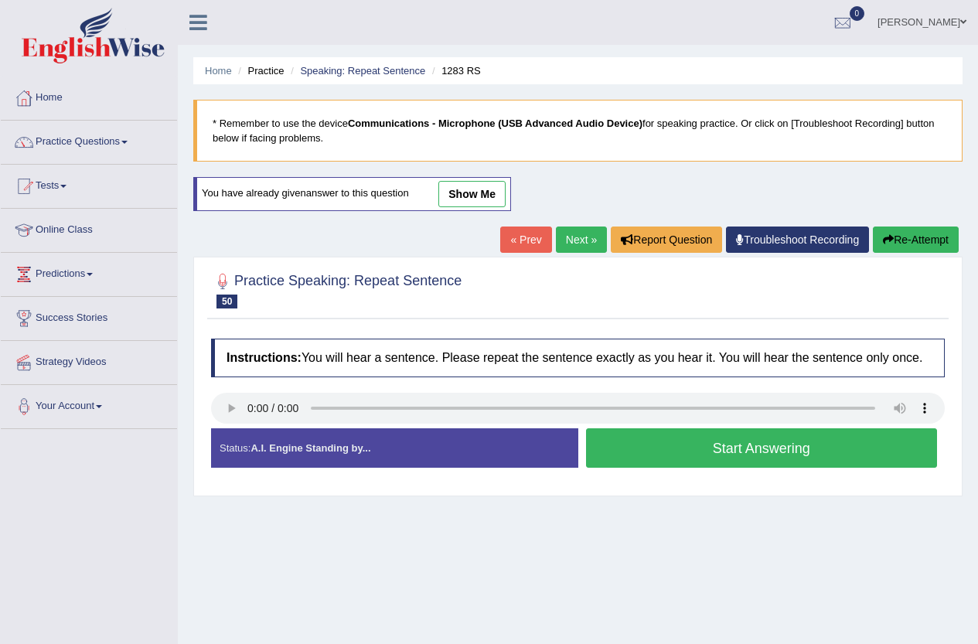
click at [757, 449] on button "Start Answering" at bounding box center [762, 447] width 352 height 39
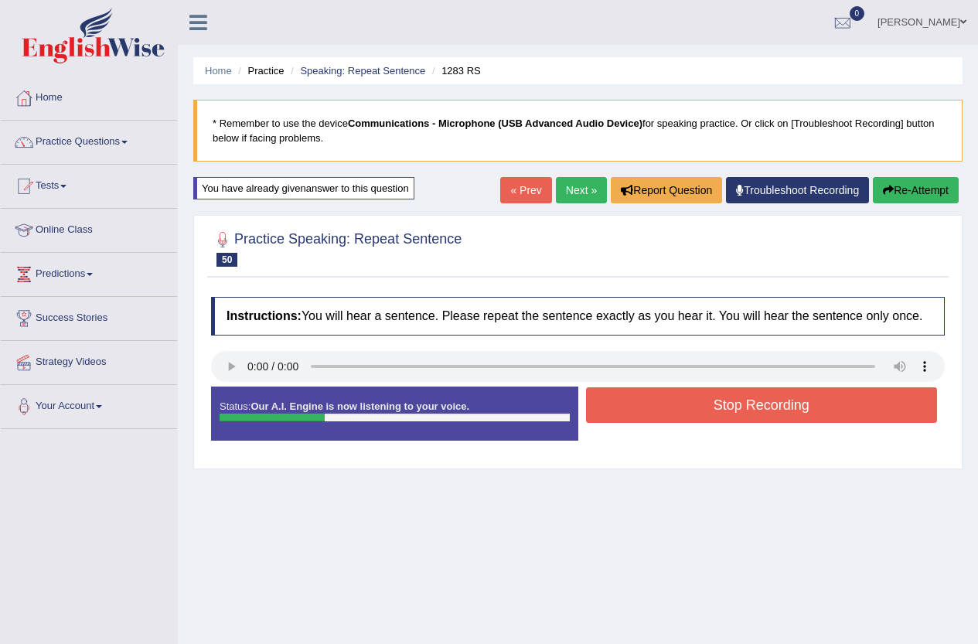
click at [747, 387] on button "Stop Recording" at bounding box center [762, 405] width 352 height 36
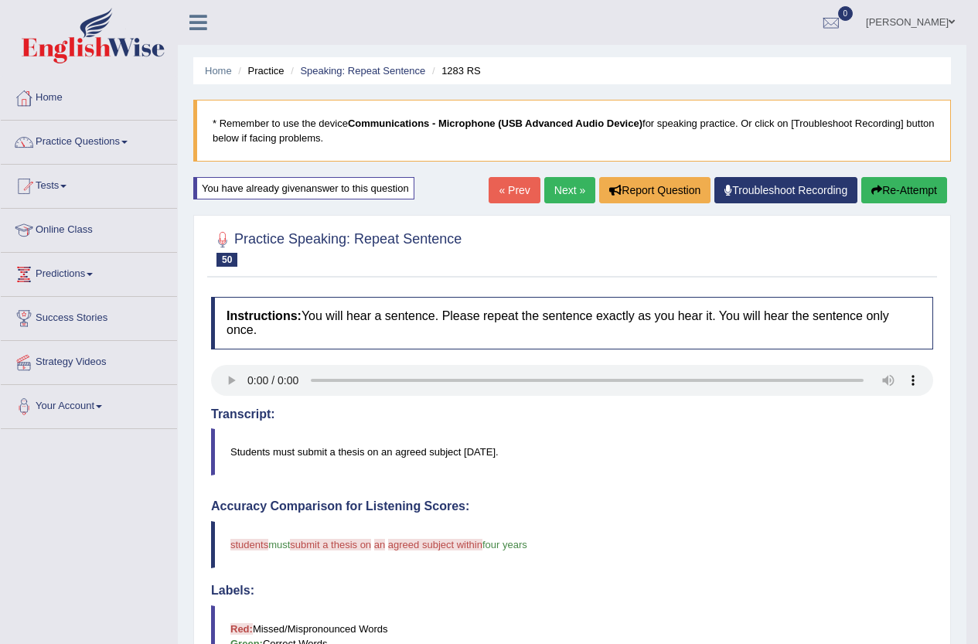
click at [910, 186] on button "Re-Attempt" at bounding box center [904, 190] width 86 height 26
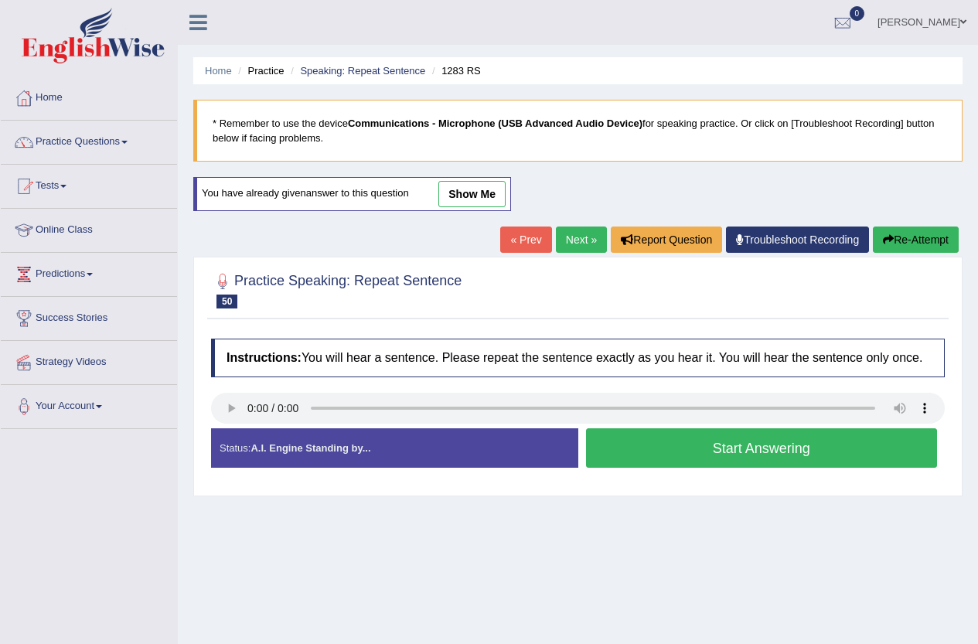
click at [804, 447] on button "Start Answering" at bounding box center [762, 447] width 352 height 39
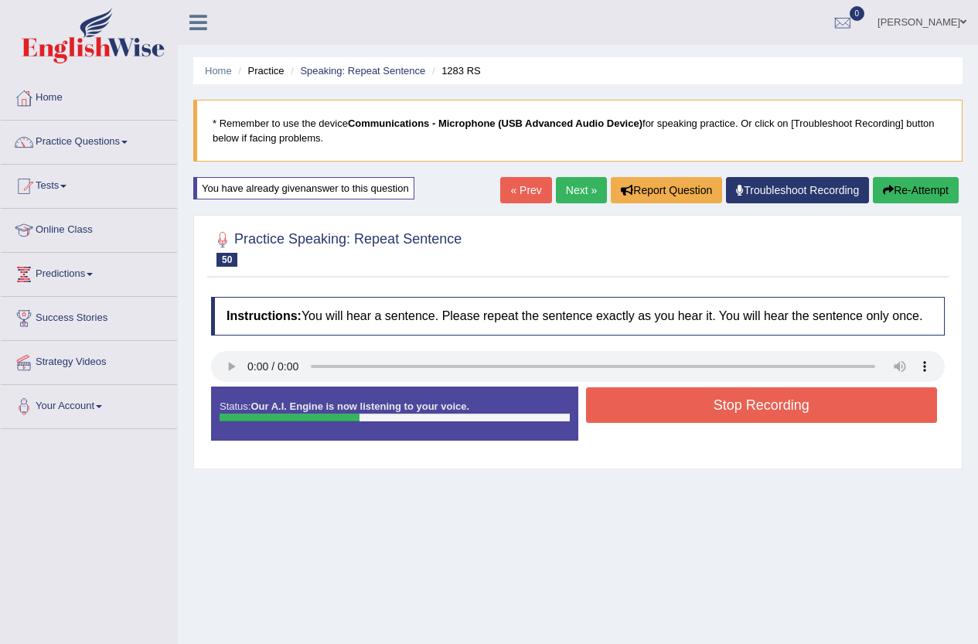
click at [792, 398] on button "Stop Recording" at bounding box center [762, 405] width 352 height 36
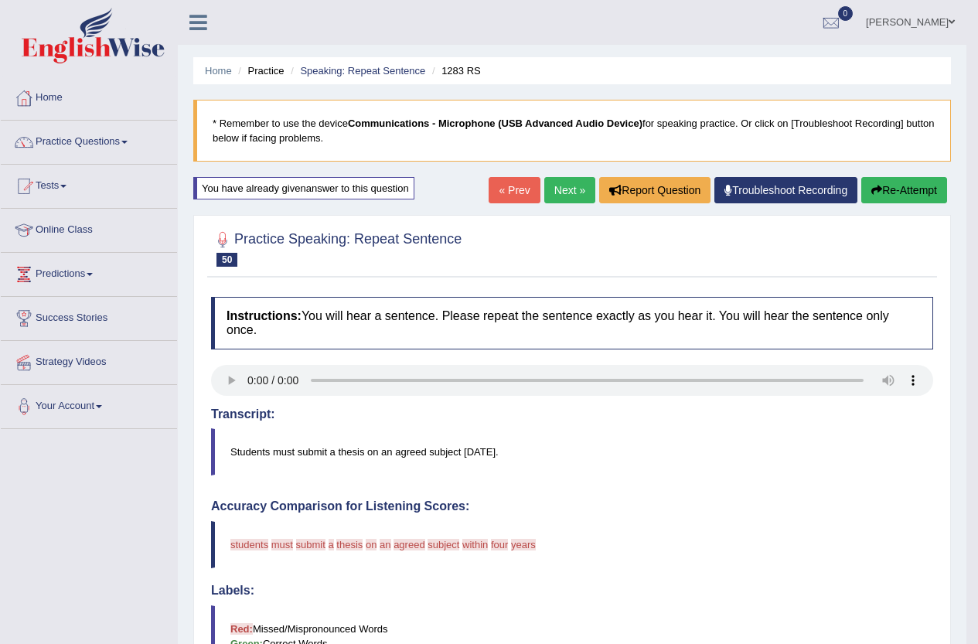
click at [891, 187] on button "Re-Attempt" at bounding box center [904, 190] width 86 height 26
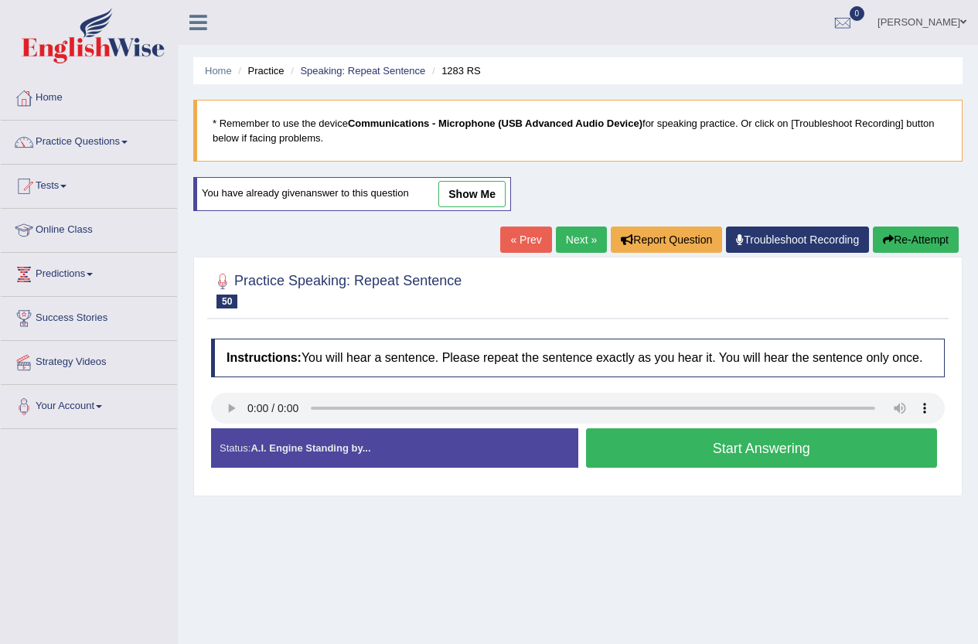
click at [741, 451] on button "Start Answering" at bounding box center [762, 447] width 352 height 39
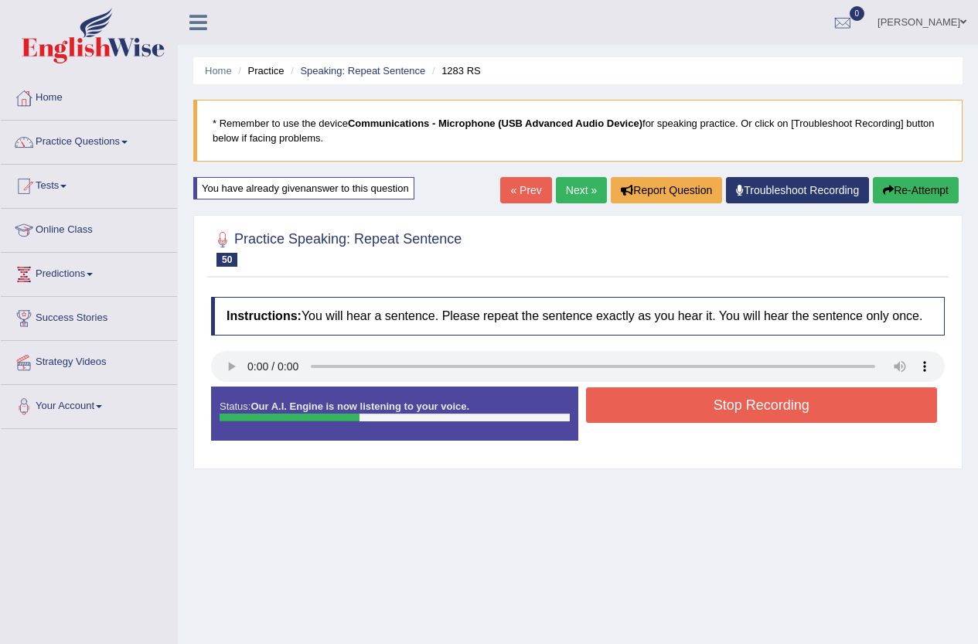
click at [731, 408] on button "Stop Recording" at bounding box center [762, 405] width 352 height 36
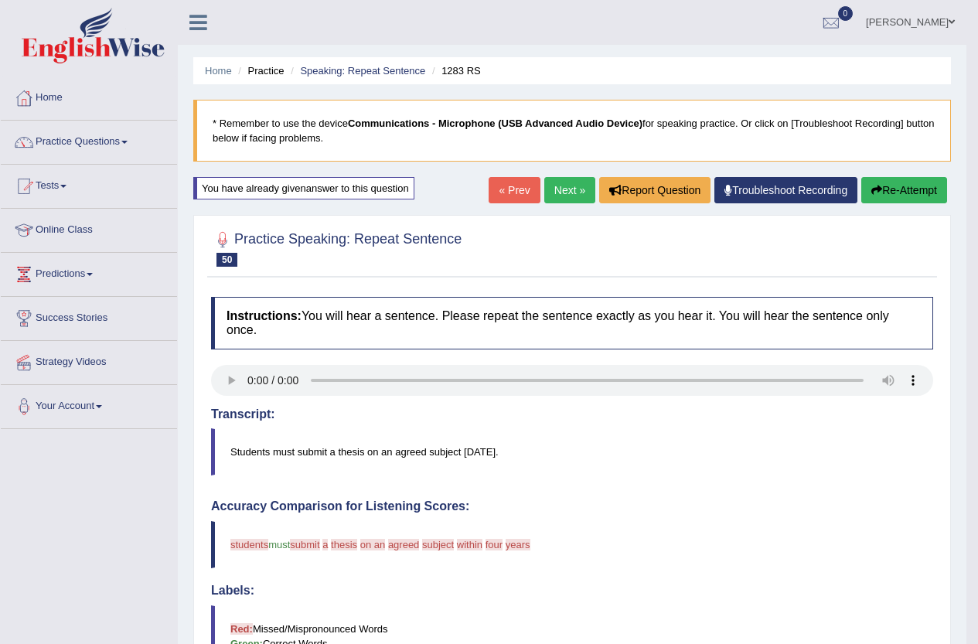
click at [897, 187] on button "Re-Attempt" at bounding box center [904, 190] width 86 height 26
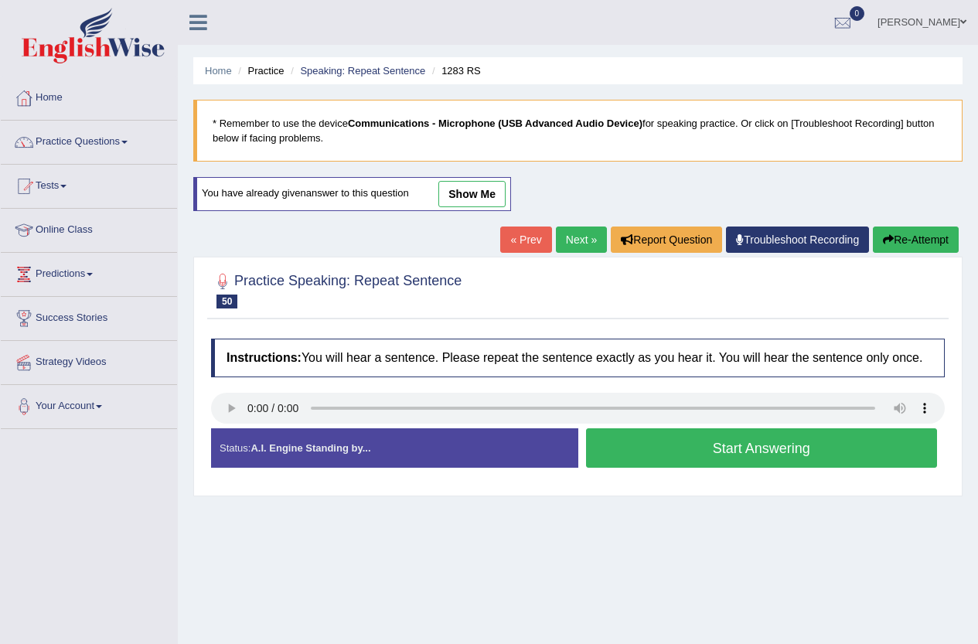
click at [234, 391] on div "Instructions: You will hear a sentence. Please repeat the sentence exactly as y…" at bounding box center [578, 409] width 742 height 157
click at [812, 449] on button "Start Answering" at bounding box center [762, 447] width 352 height 39
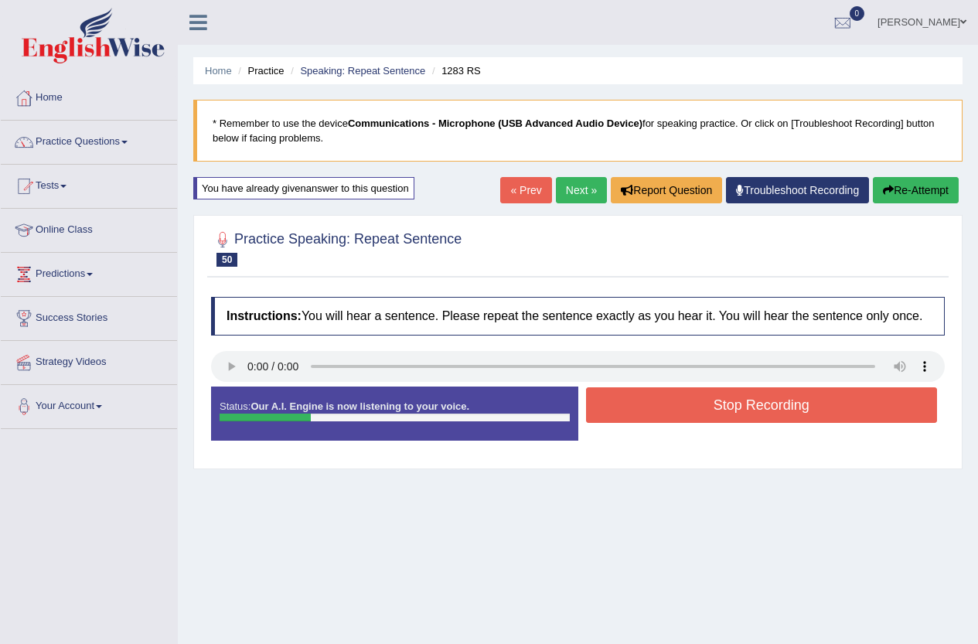
click at [810, 407] on button "Stop Recording" at bounding box center [762, 405] width 352 height 36
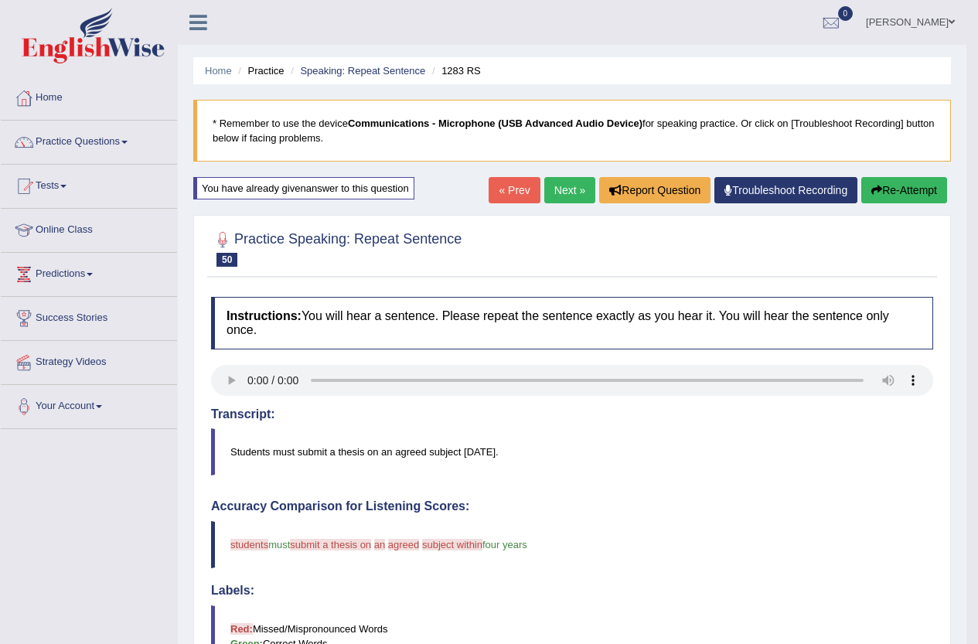
click at [557, 186] on link "Next »" at bounding box center [569, 190] width 51 height 26
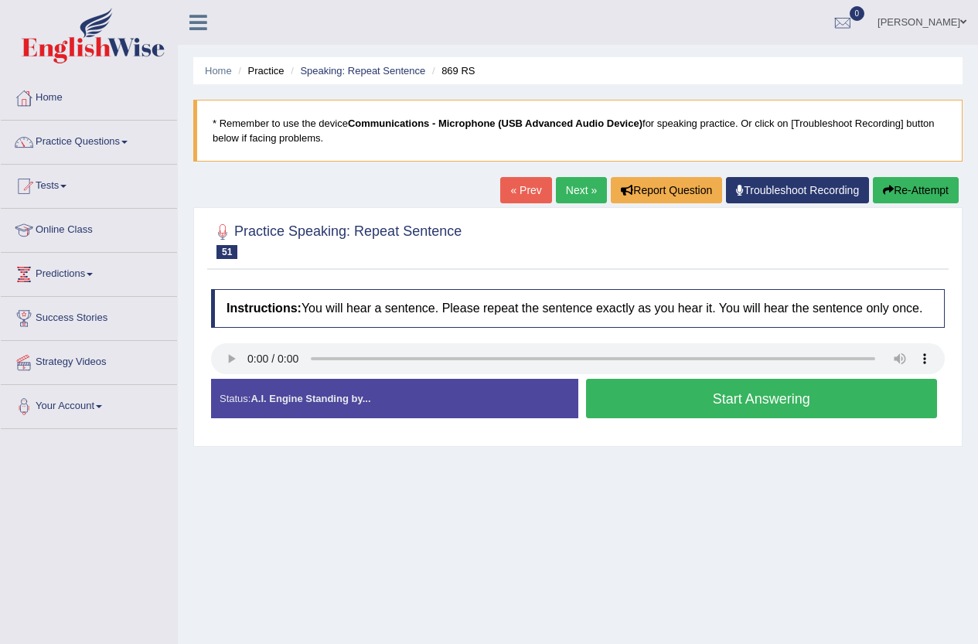
click at [734, 403] on button "Start Answering" at bounding box center [762, 398] width 352 height 39
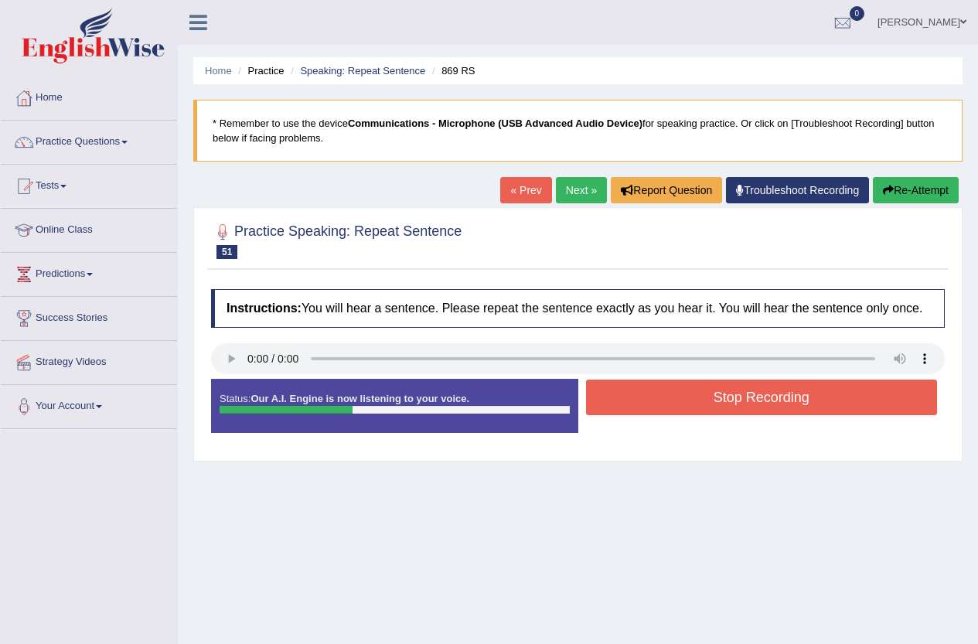
click at [734, 403] on button "Stop Recording" at bounding box center [762, 398] width 352 height 36
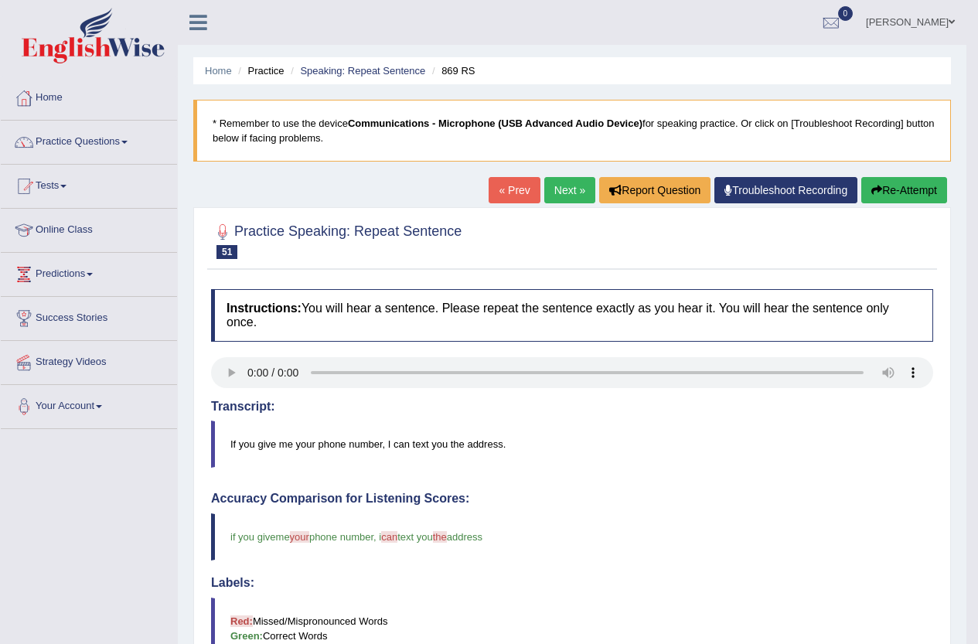
click at [561, 185] on link "Next »" at bounding box center [569, 190] width 51 height 26
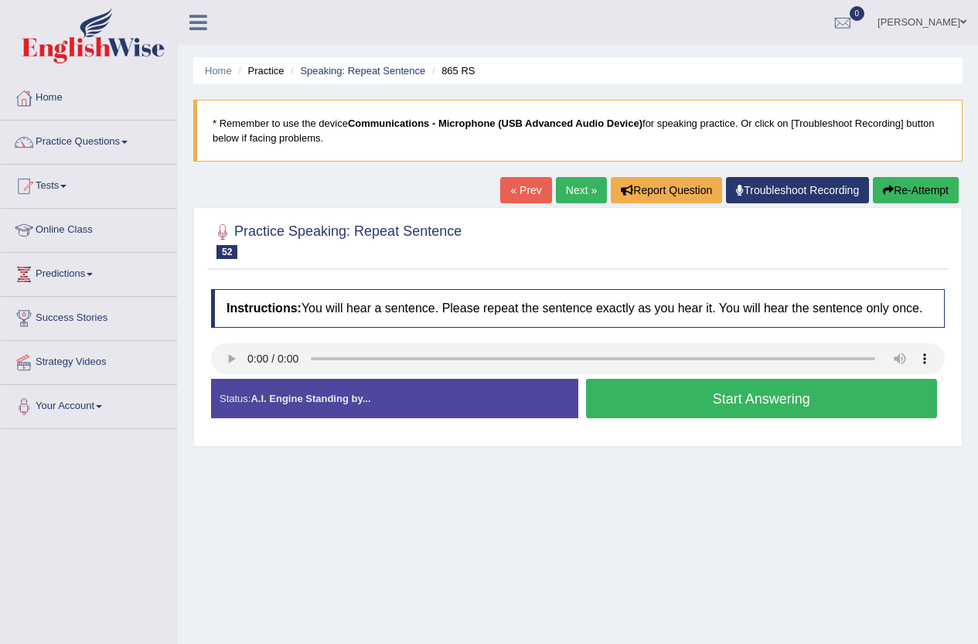
click at [727, 398] on button "Start Answering" at bounding box center [762, 398] width 352 height 39
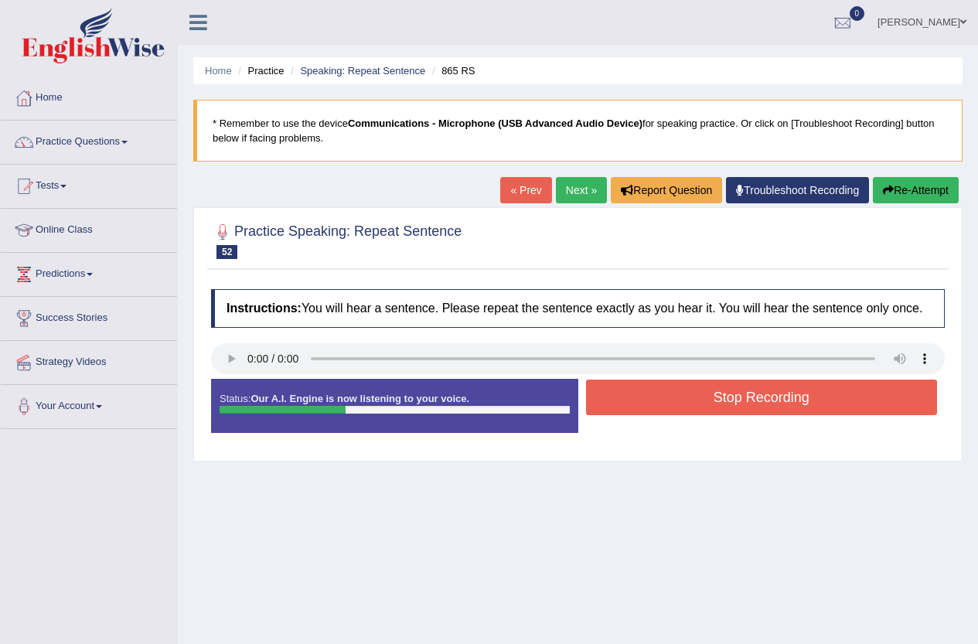
click at [727, 398] on button "Stop Recording" at bounding box center [762, 398] width 352 height 36
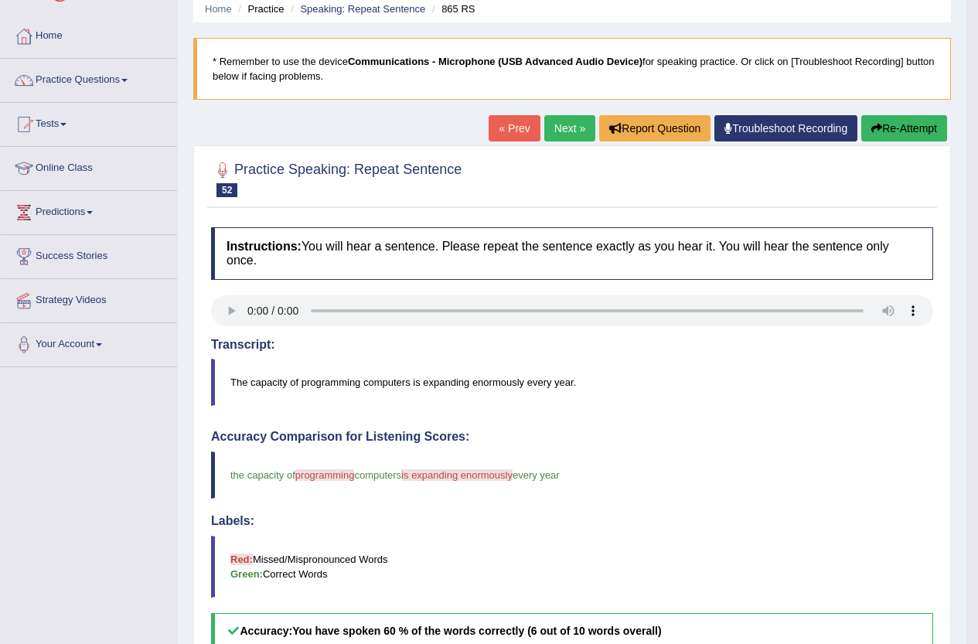
scroll to position [77, 0]
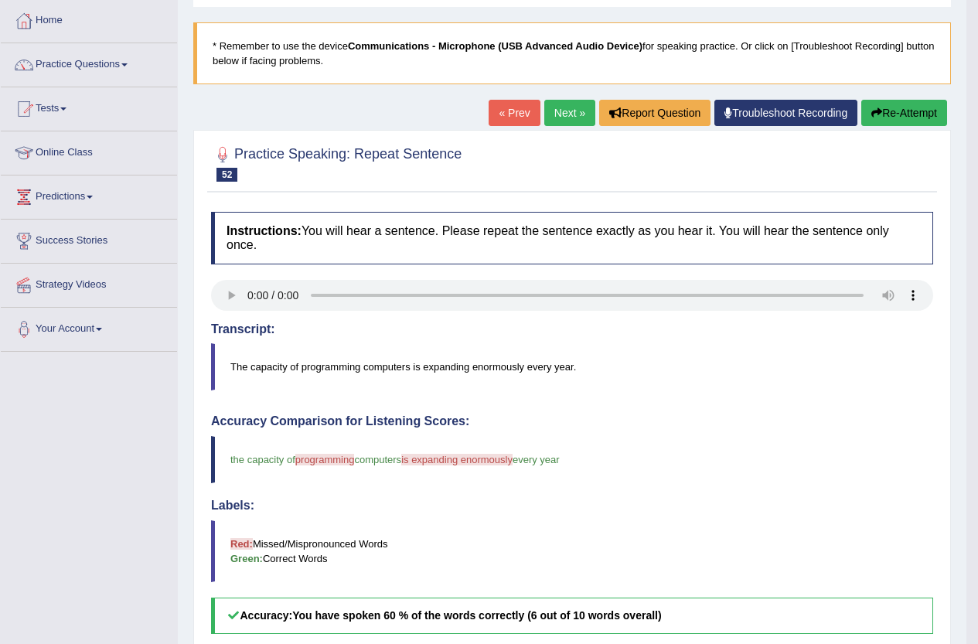
click at [561, 111] on link "Next »" at bounding box center [569, 113] width 51 height 26
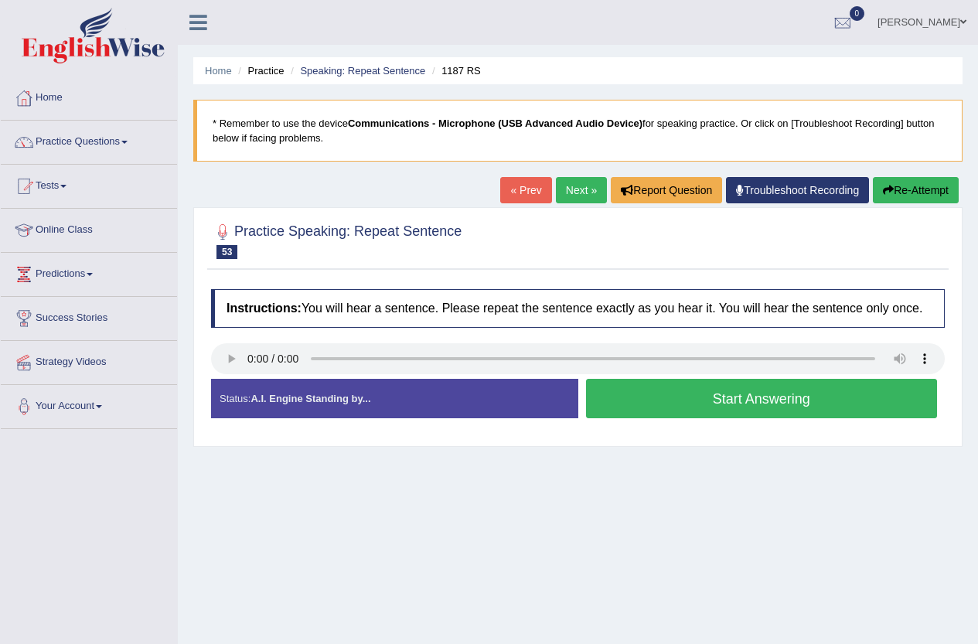
click at [703, 403] on button "Start Answering" at bounding box center [762, 398] width 352 height 39
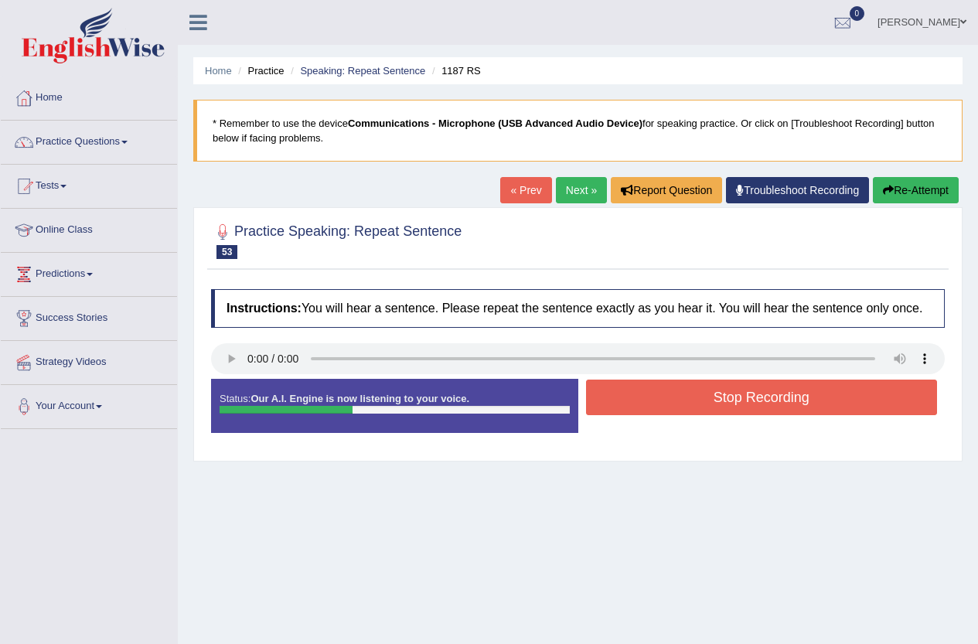
click at [707, 401] on button "Stop Recording" at bounding box center [762, 398] width 352 height 36
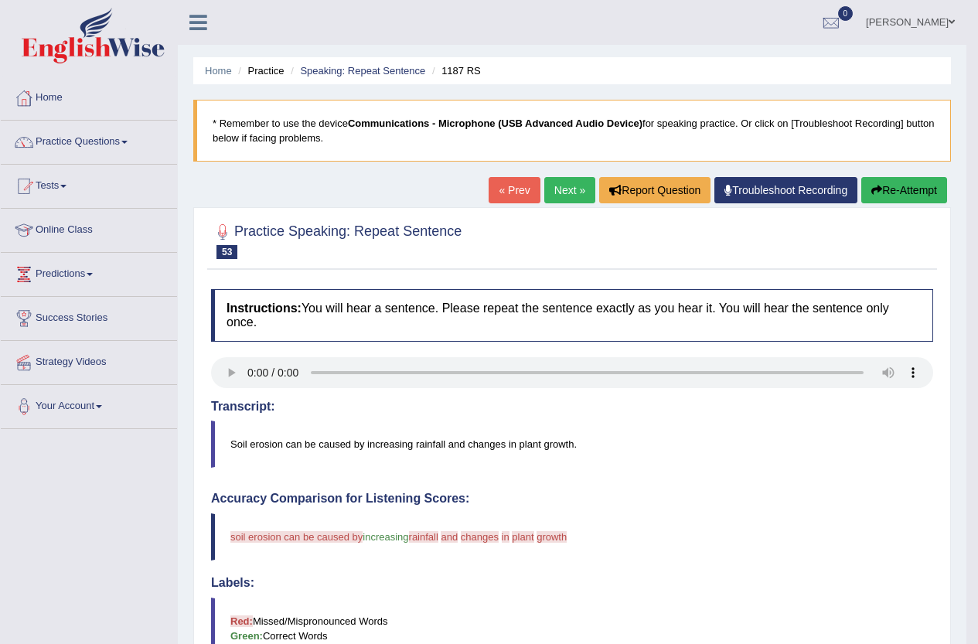
click at [560, 189] on link "Next »" at bounding box center [569, 190] width 51 height 26
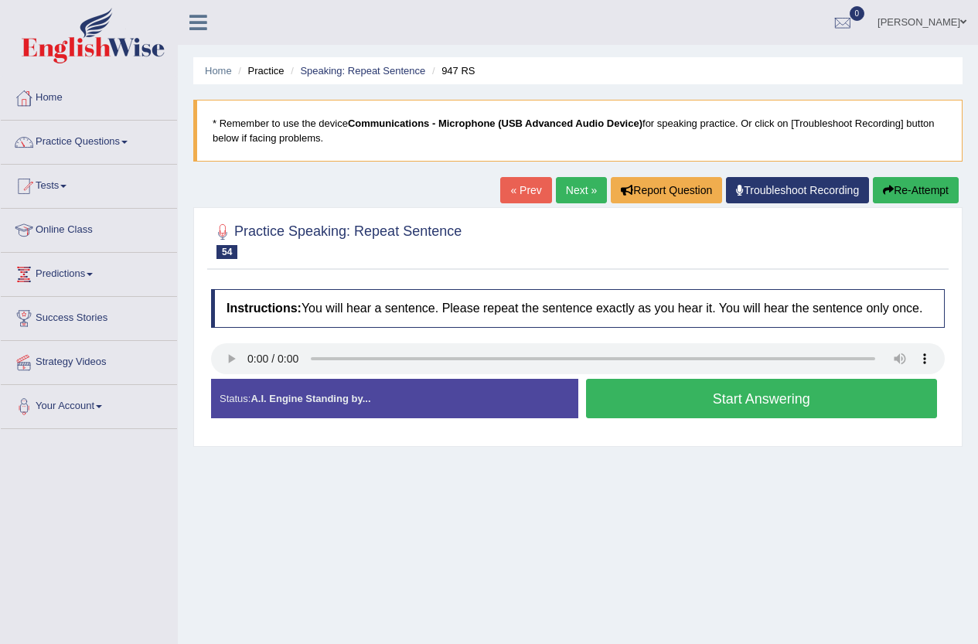
click at [834, 400] on button "Start Answering" at bounding box center [762, 398] width 352 height 39
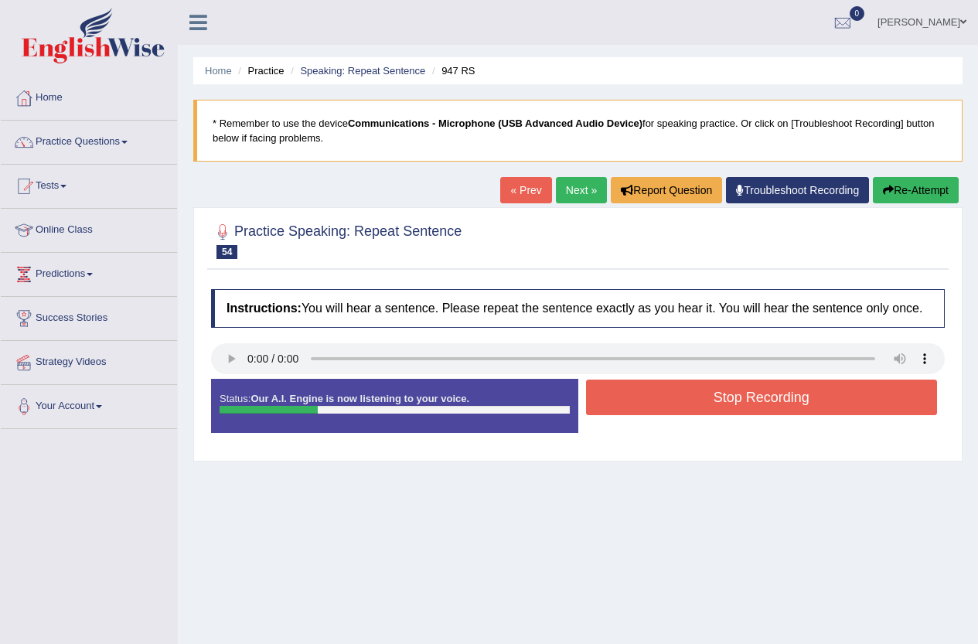
click at [831, 400] on button "Stop Recording" at bounding box center [762, 398] width 352 height 36
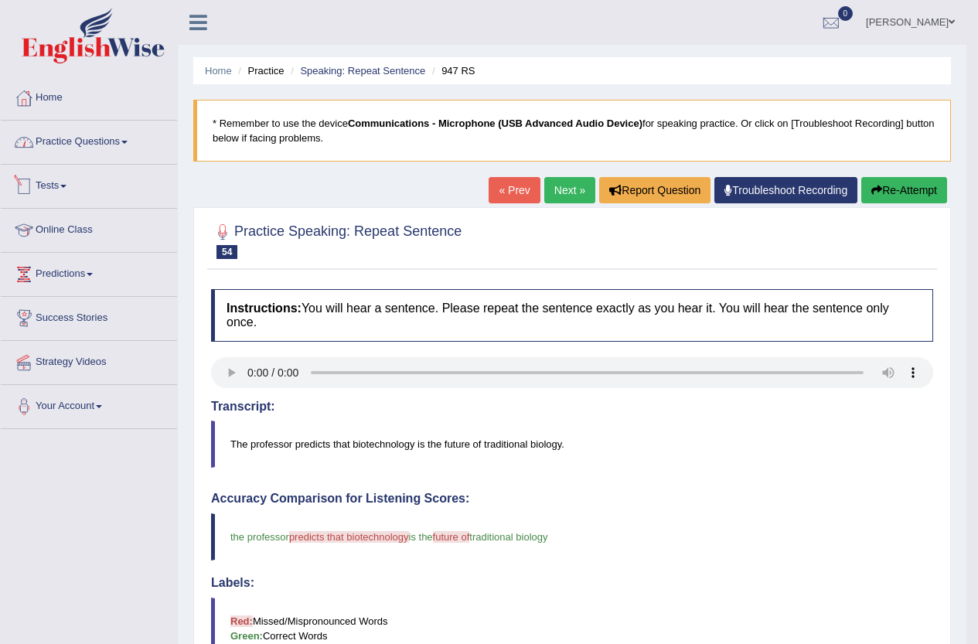
click at [90, 144] on link "Practice Questions" at bounding box center [89, 140] width 176 height 39
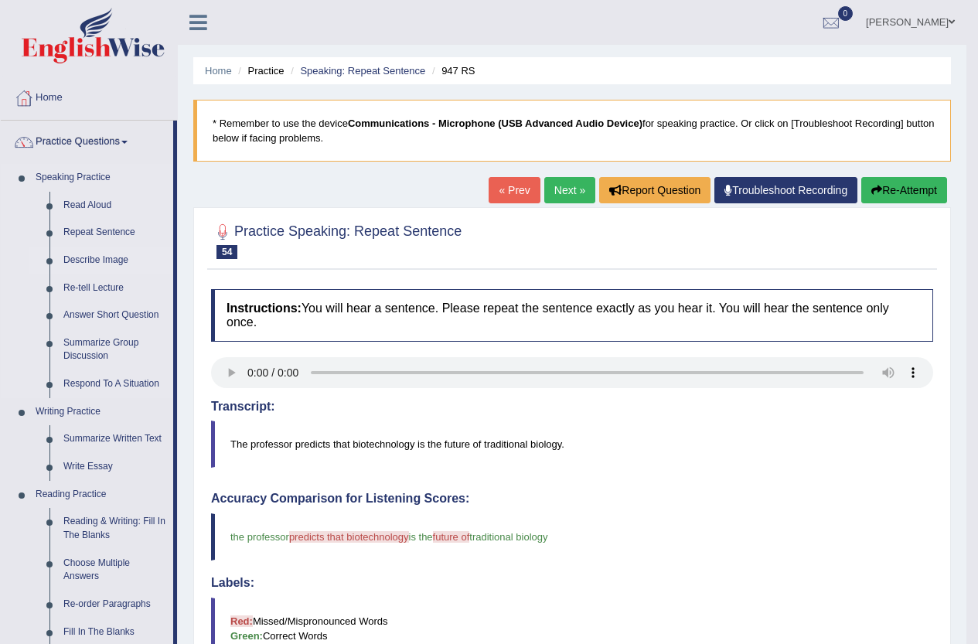
click at [96, 254] on link "Describe Image" at bounding box center [114, 261] width 117 height 28
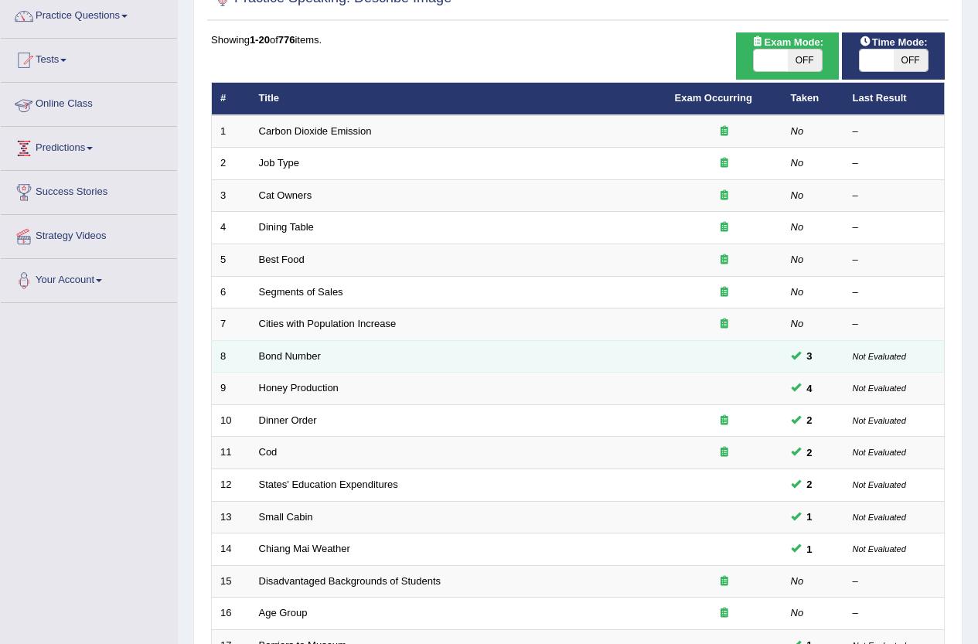
scroll to position [380, 0]
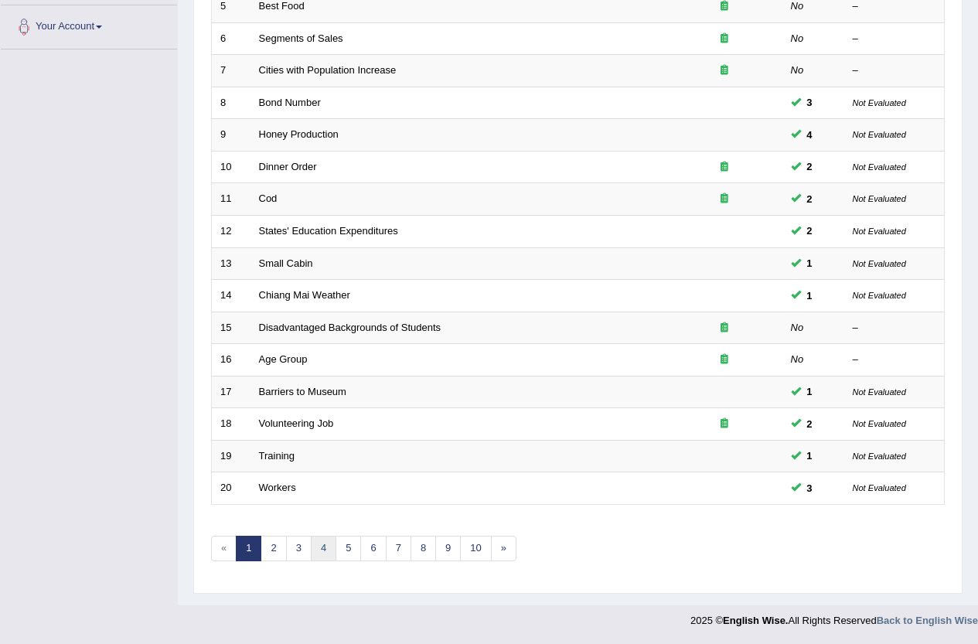
click at [321, 547] on link "4" at bounding box center [324, 549] width 26 height 26
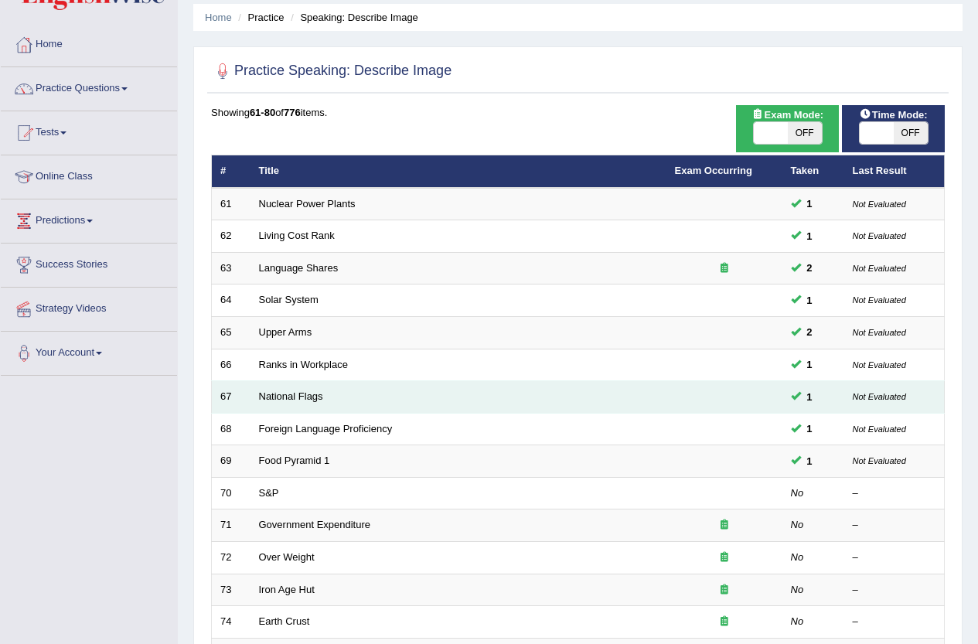
scroll to position [380, 0]
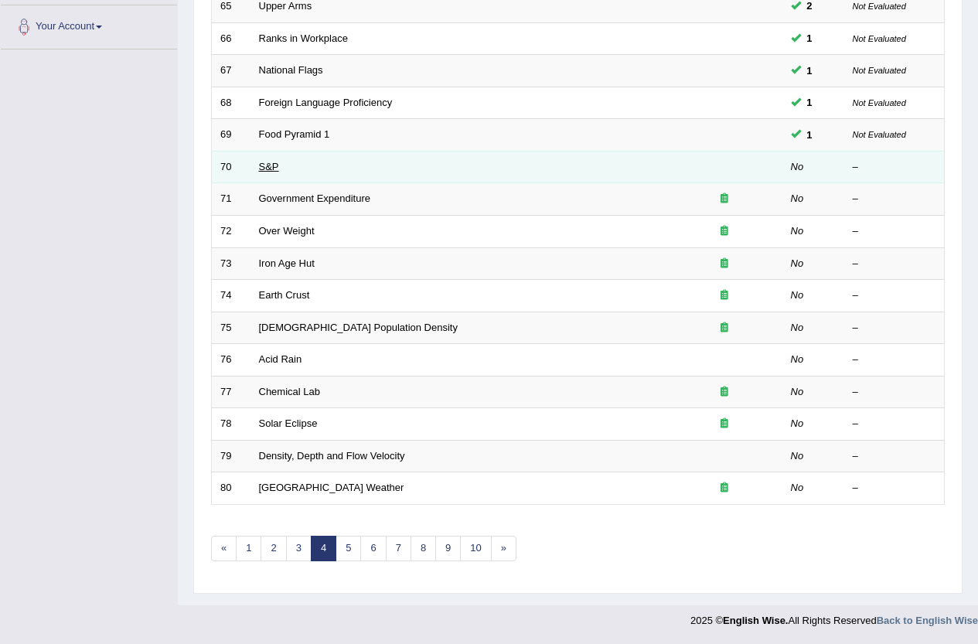
click at [260, 169] on link "S&P" at bounding box center [269, 167] width 20 height 12
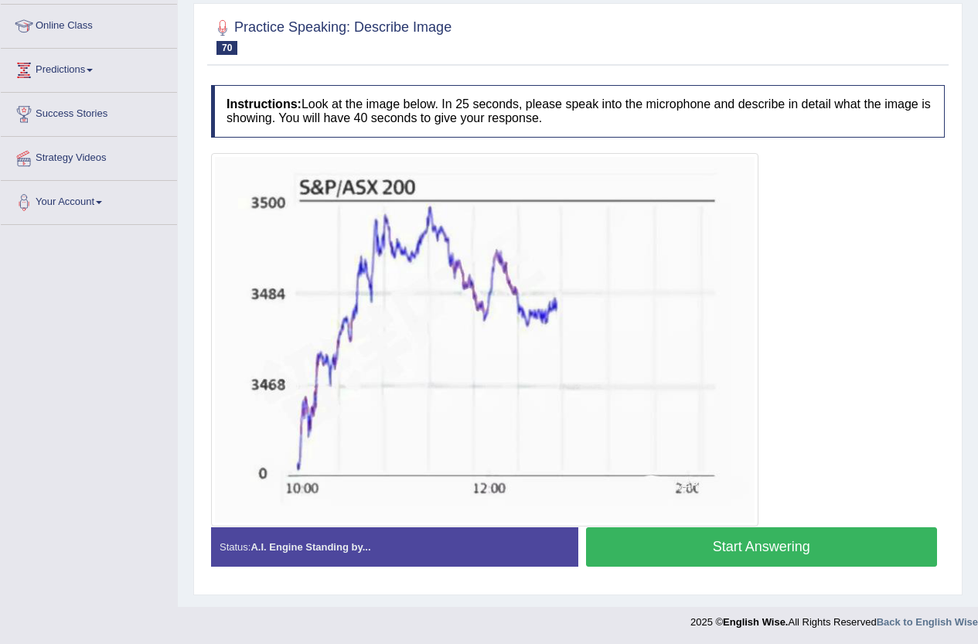
scroll to position [206, 0]
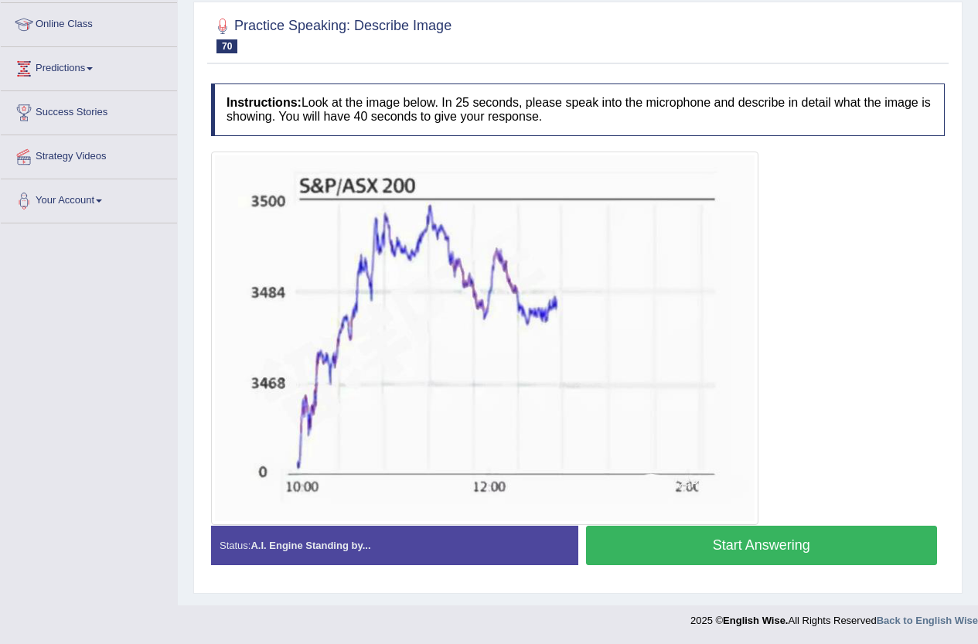
click at [800, 561] on button "Start Answering" at bounding box center [762, 545] width 352 height 39
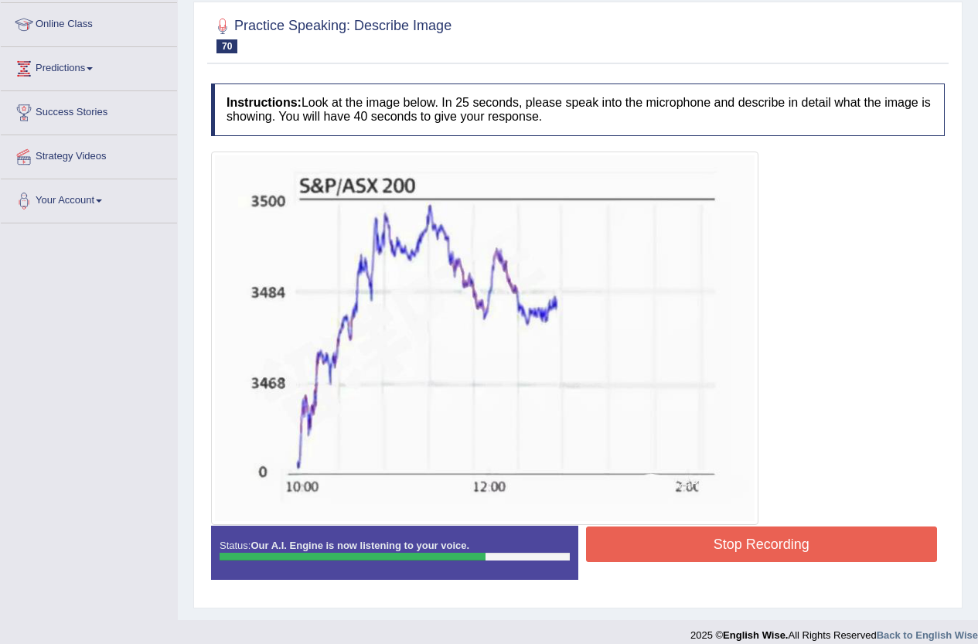
click at [791, 544] on button "Stop Recording" at bounding box center [762, 545] width 352 height 36
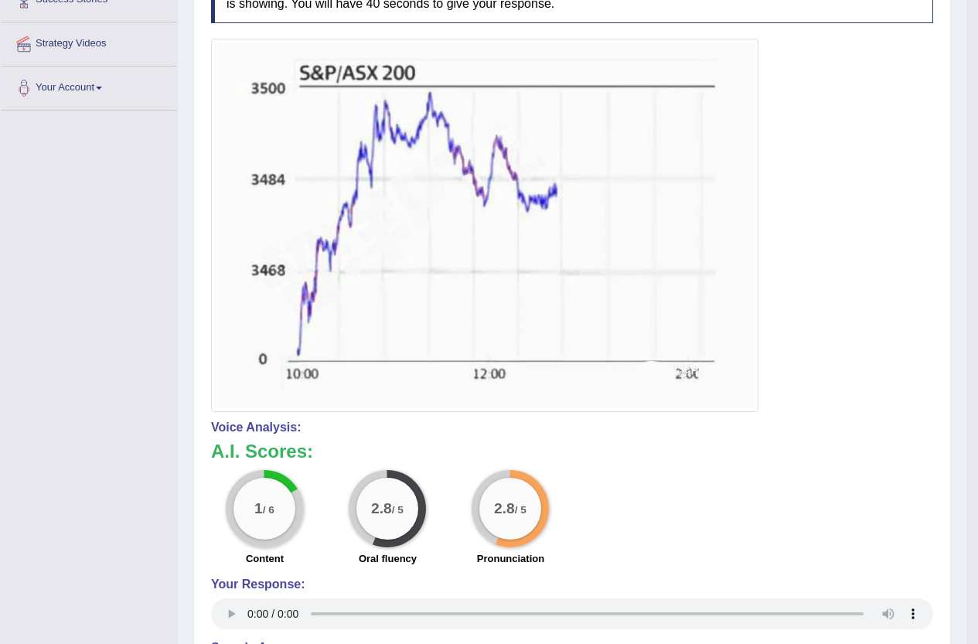
scroll to position [69, 0]
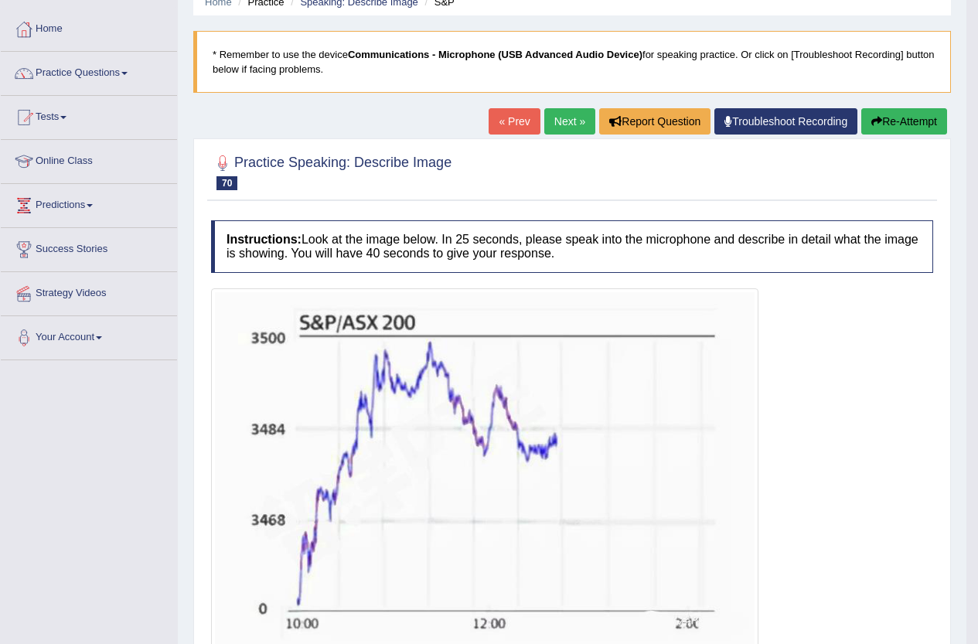
click at [882, 119] on button "Re-Attempt" at bounding box center [904, 121] width 86 height 26
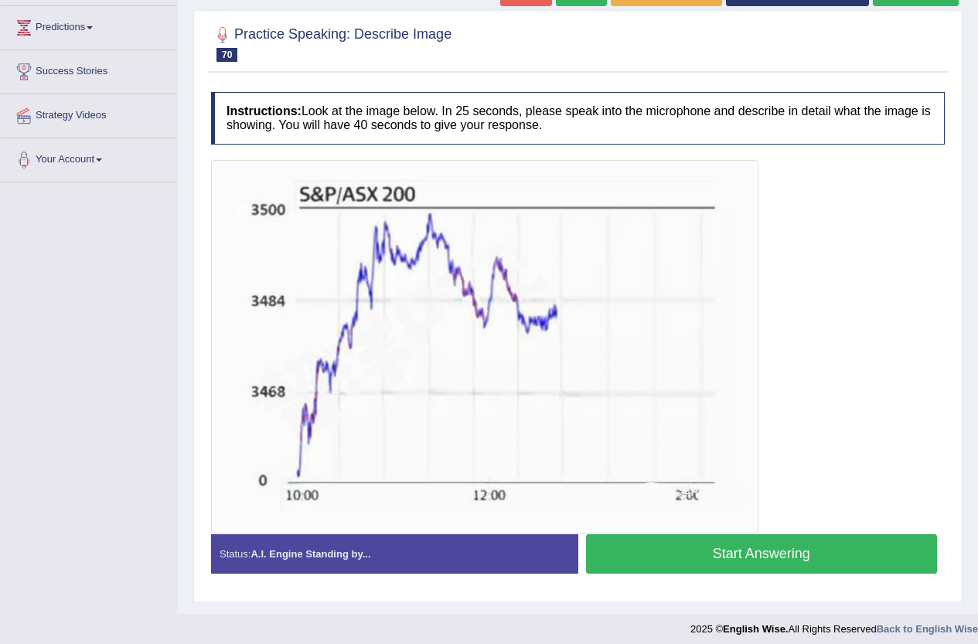
scroll to position [255, 0]
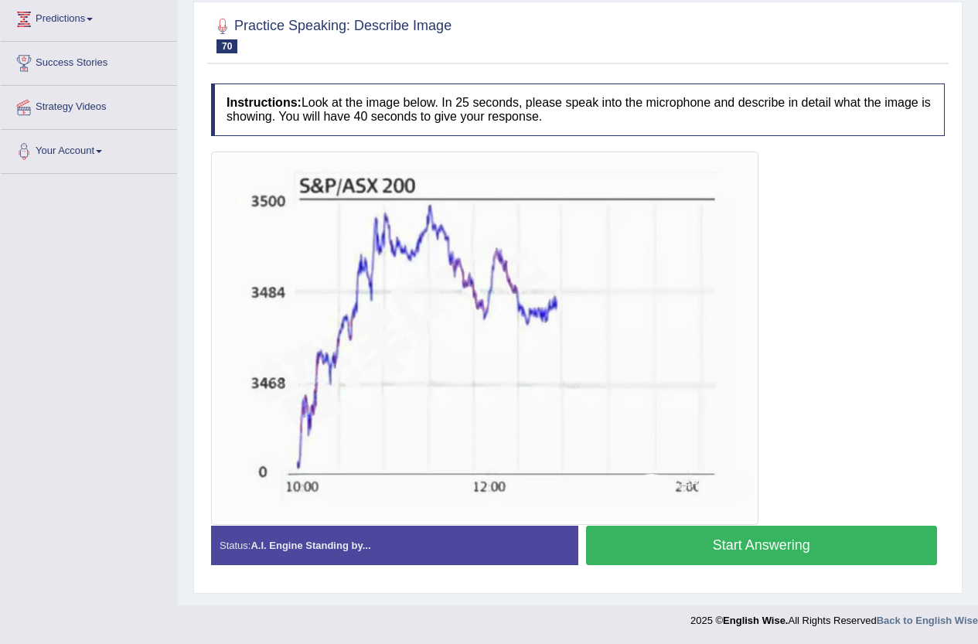
click at [876, 550] on button "Start Answering" at bounding box center [762, 545] width 352 height 39
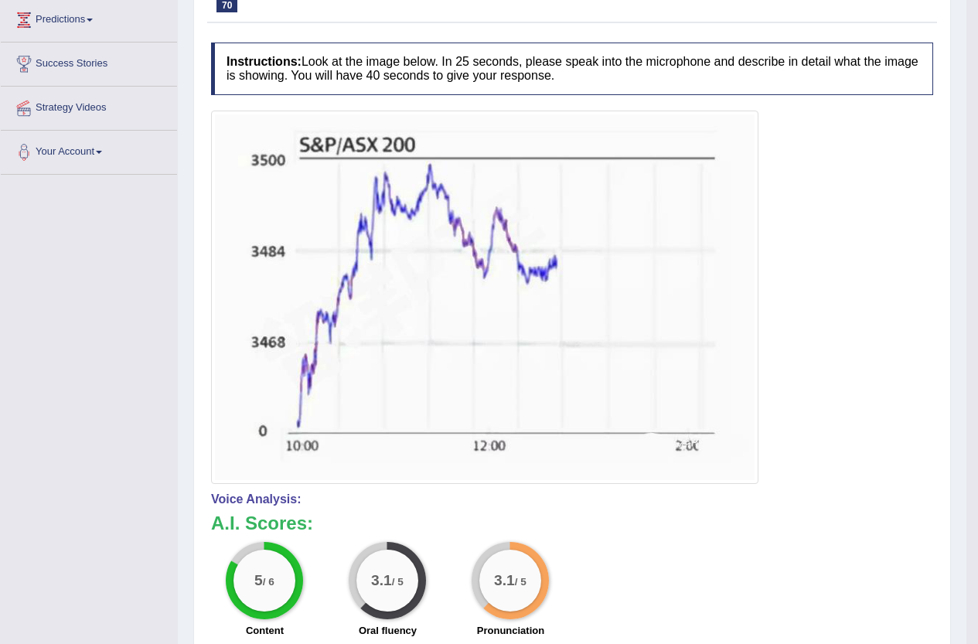
scroll to position [0, 0]
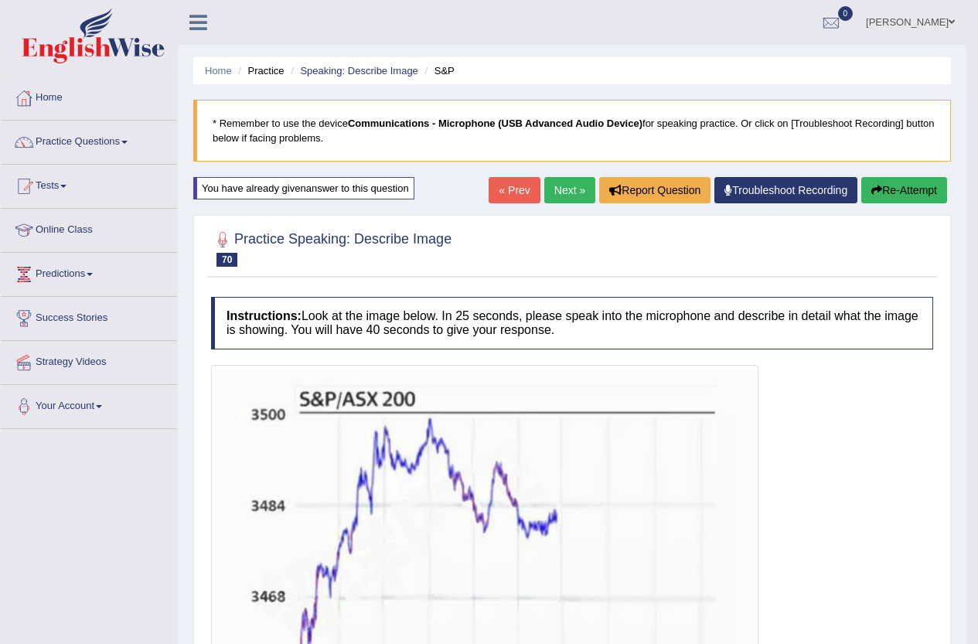
click at [561, 186] on link "Next »" at bounding box center [569, 190] width 51 height 26
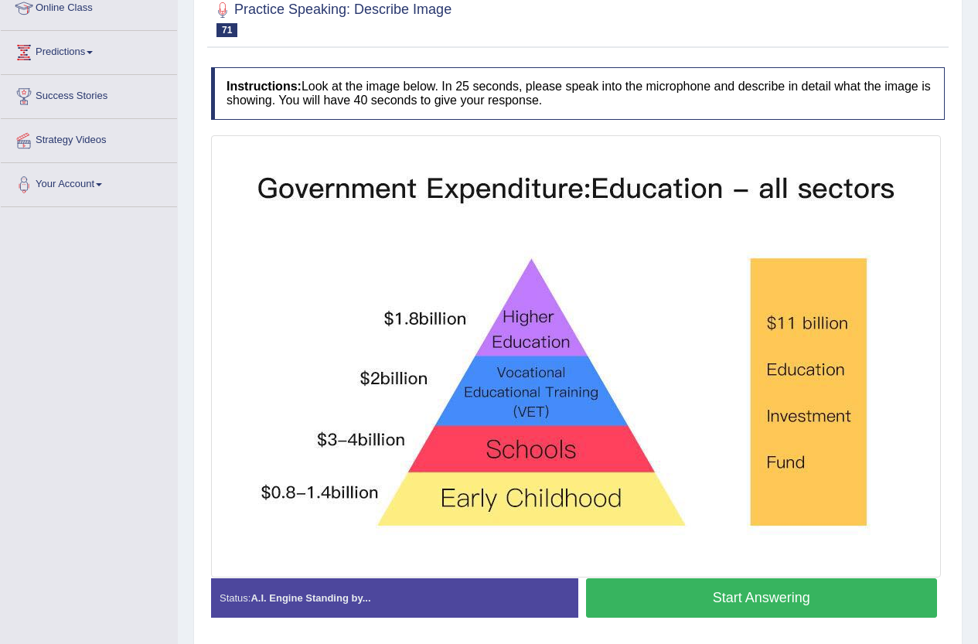
scroll to position [232, 0]
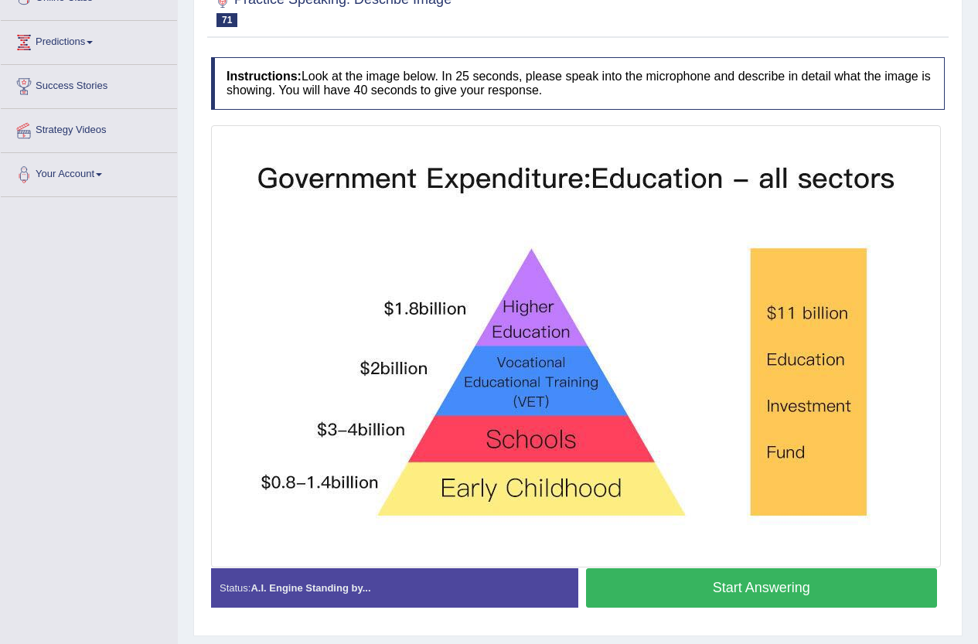
click at [802, 582] on button "Start Answering" at bounding box center [762, 587] width 352 height 39
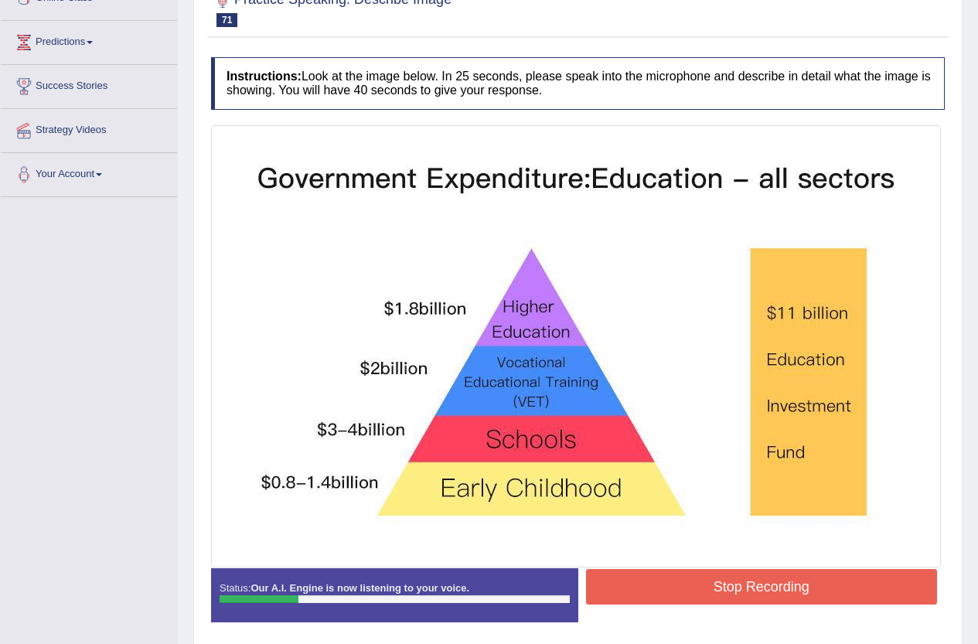
click at [797, 581] on button "Stop Recording" at bounding box center [762, 587] width 352 height 36
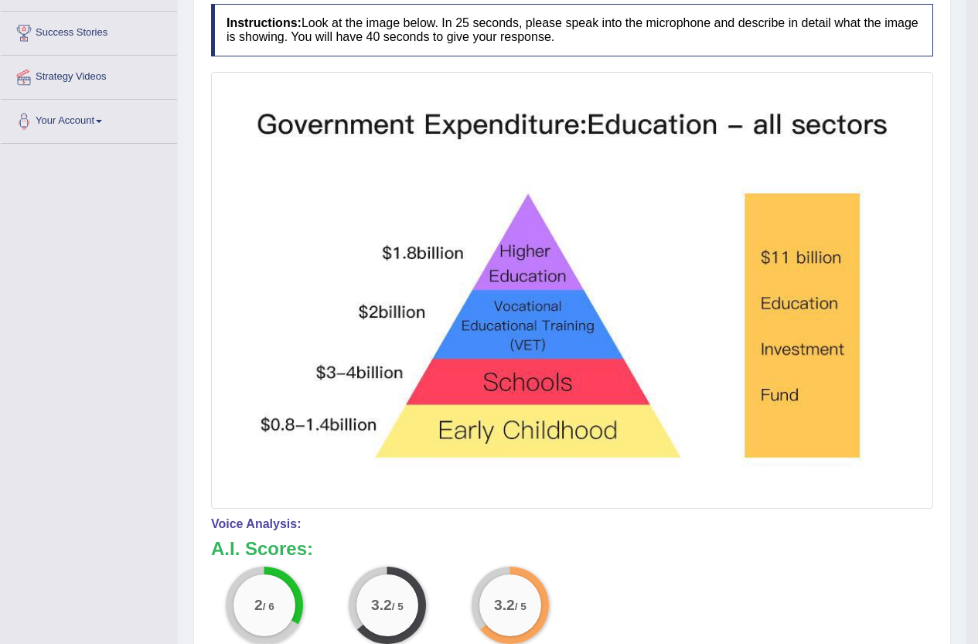
scroll to position [0, 0]
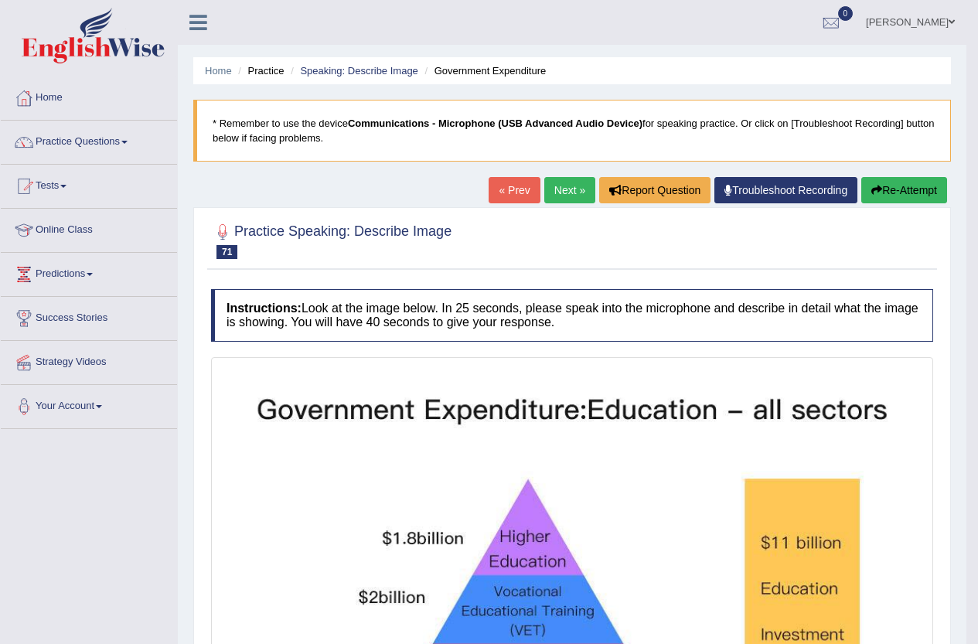
click at [912, 192] on button "Re-Attempt" at bounding box center [904, 190] width 86 height 26
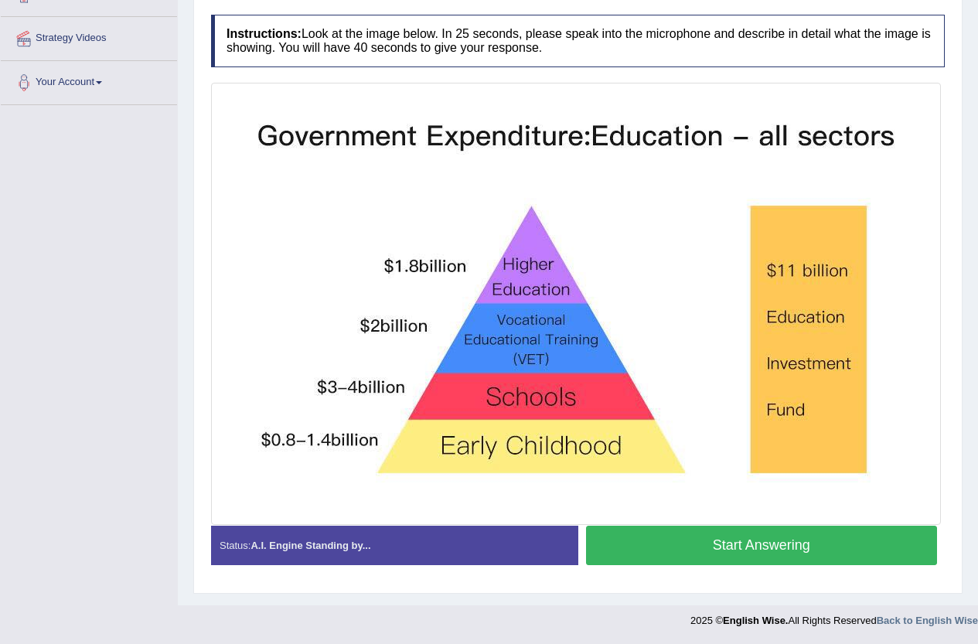
click at [848, 544] on button "Start Answering" at bounding box center [762, 545] width 352 height 39
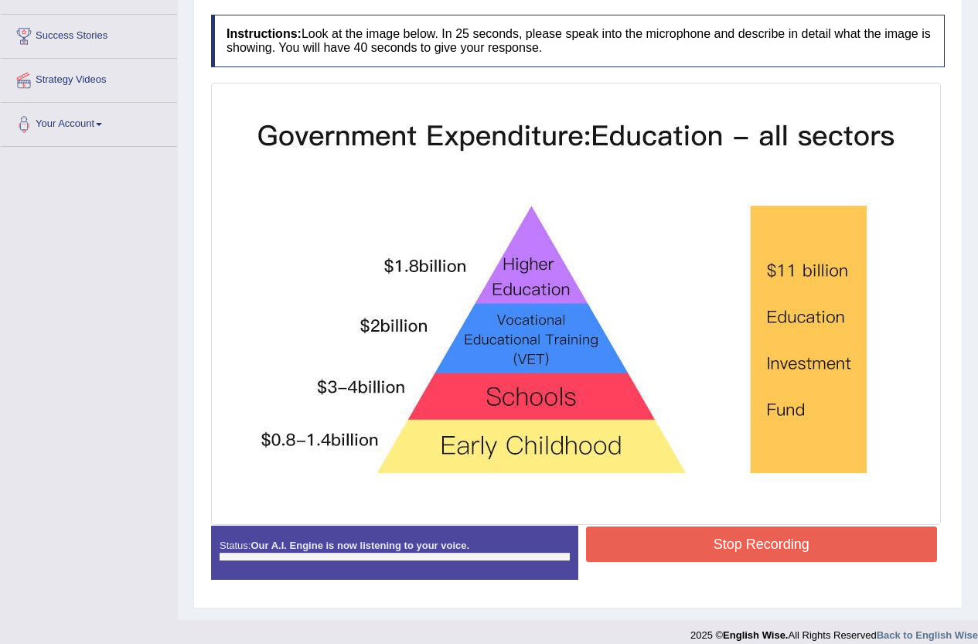
scroll to position [297, 0]
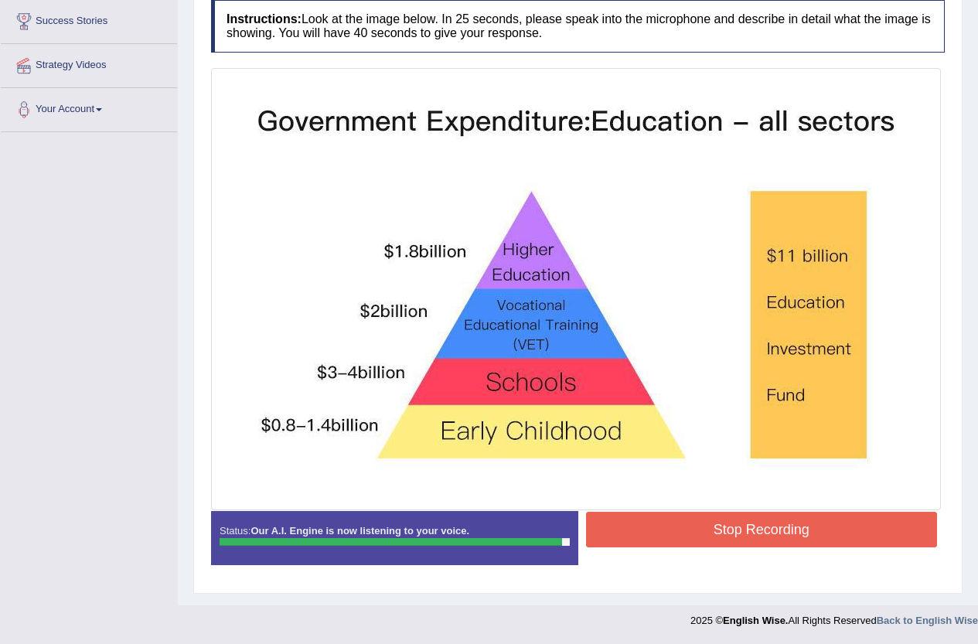
click at [800, 524] on button "Stop Recording" at bounding box center [762, 530] width 352 height 36
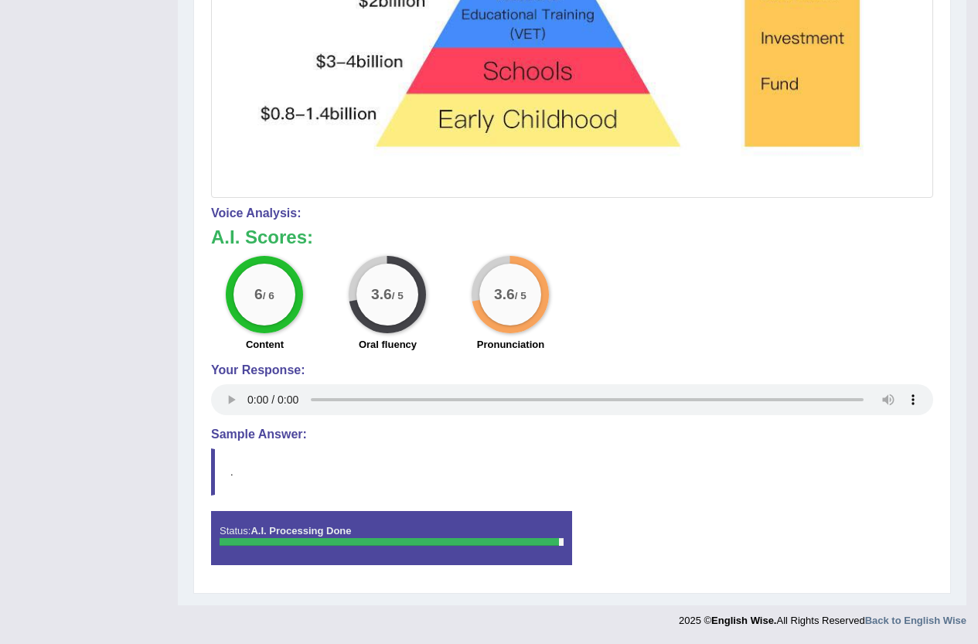
scroll to position [141, 0]
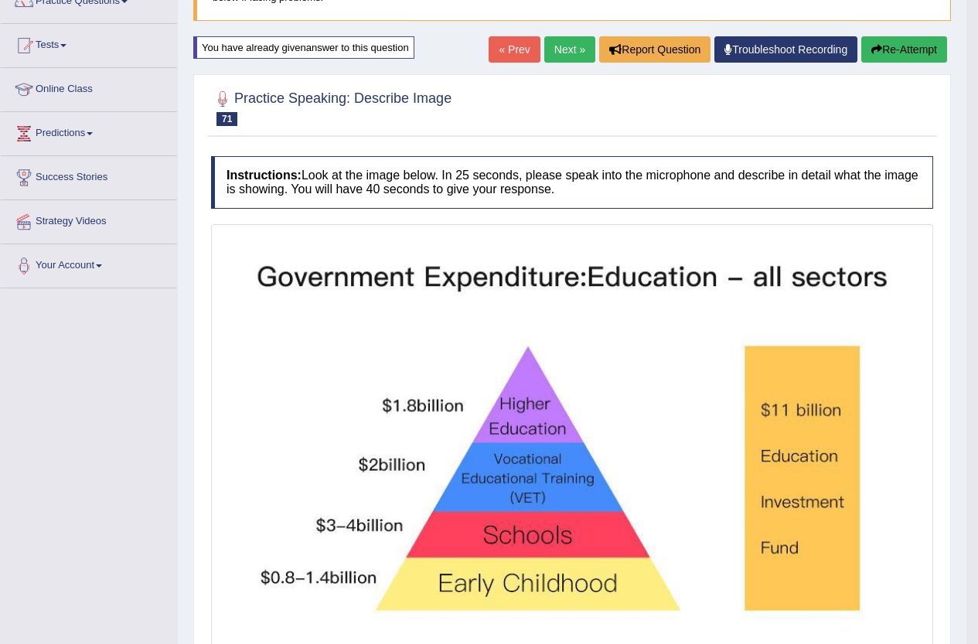
click at [562, 45] on link "Next »" at bounding box center [569, 49] width 51 height 26
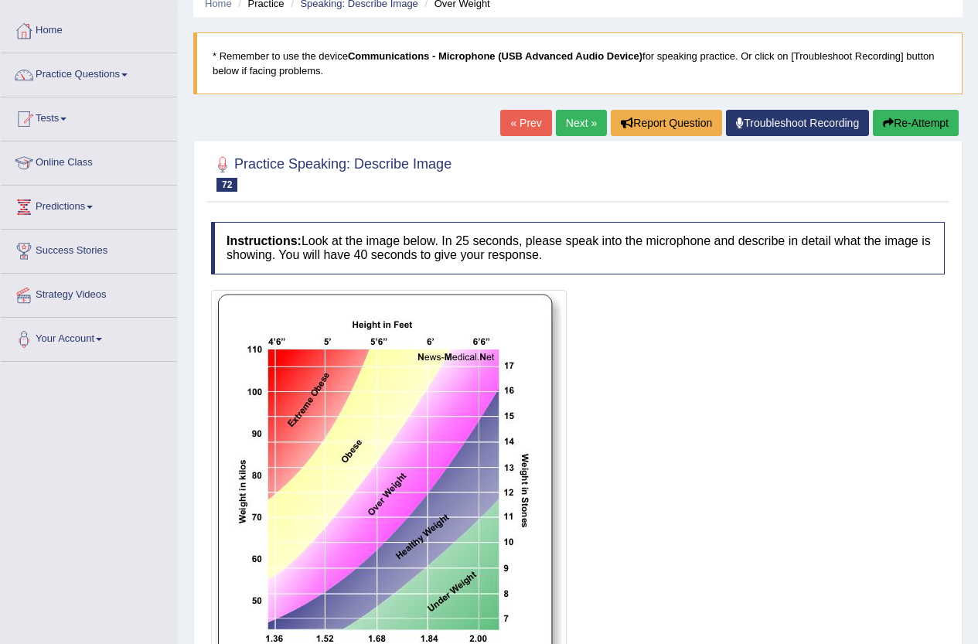
scroll to position [232, 0]
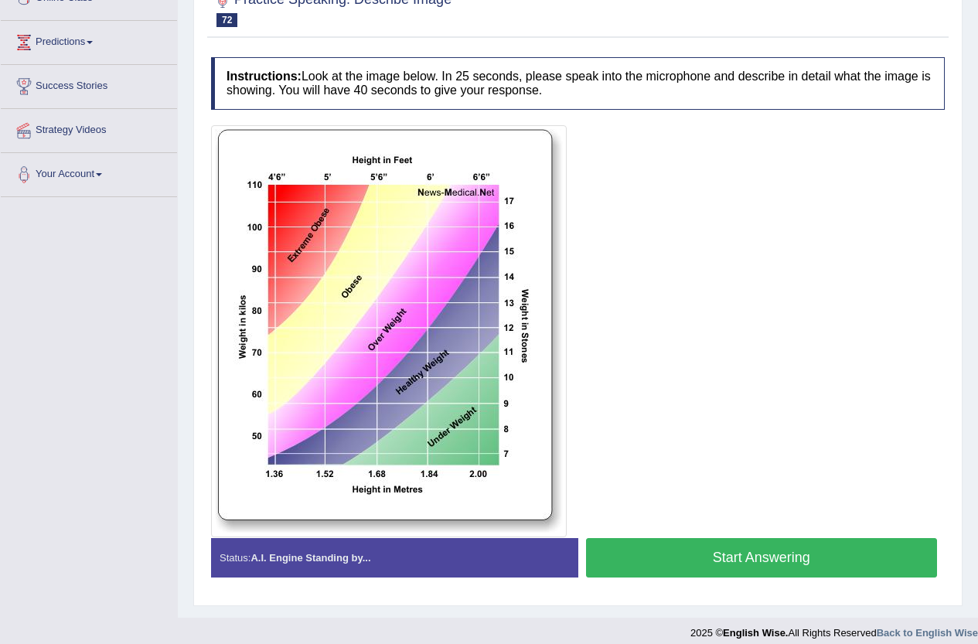
click at [766, 559] on button "Start Answering" at bounding box center [762, 557] width 352 height 39
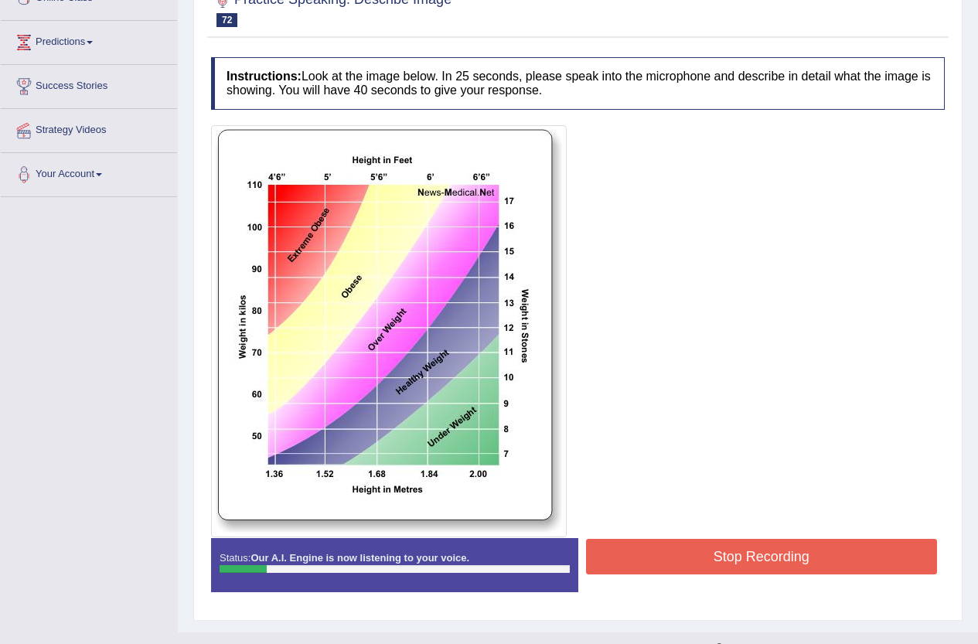
click at [738, 564] on button "Stop Recording" at bounding box center [762, 557] width 352 height 36
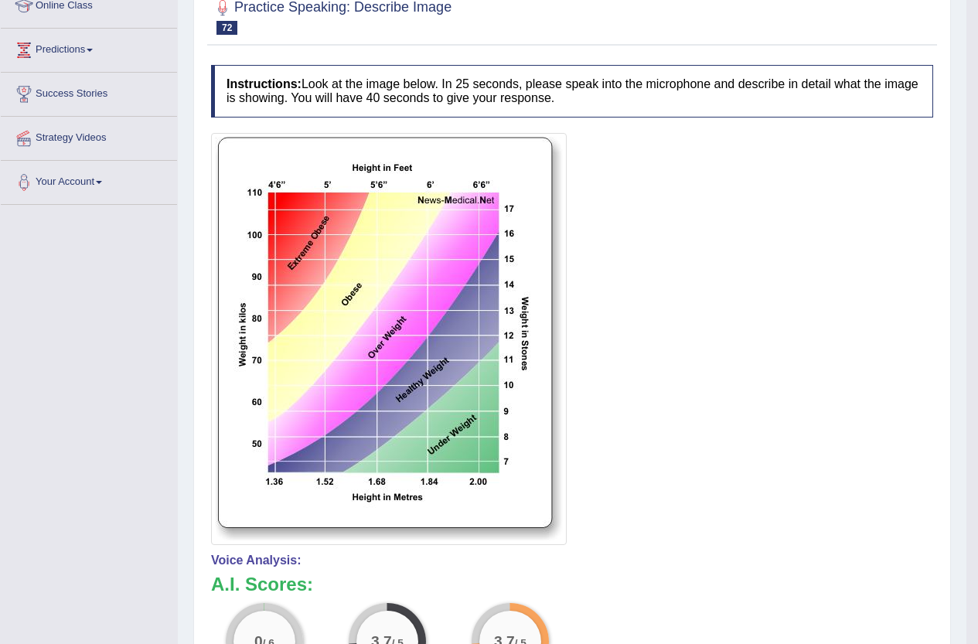
scroll to position [0, 0]
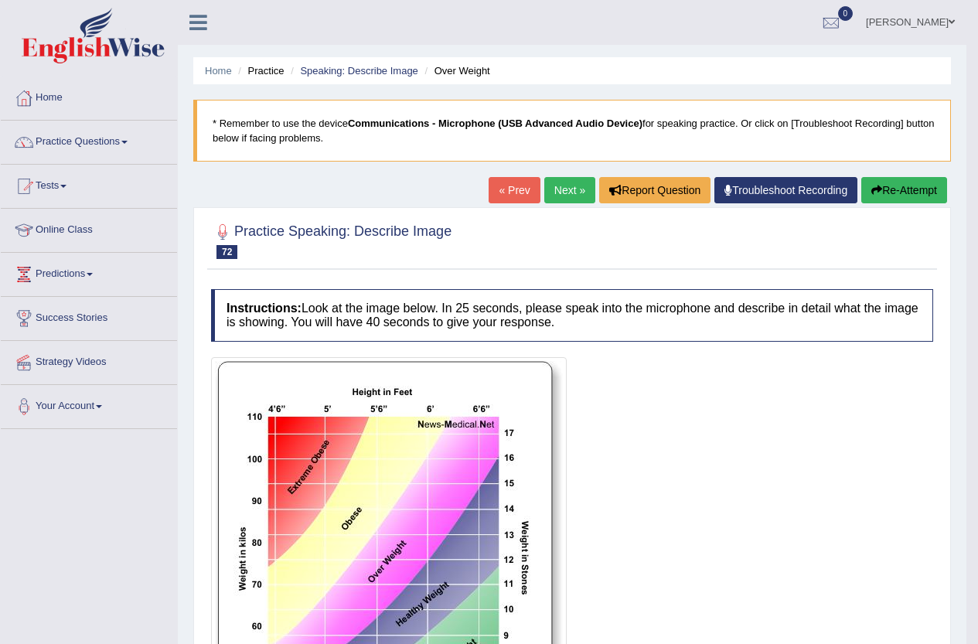
click at [907, 189] on button "Re-Attempt" at bounding box center [904, 190] width 86 height 26
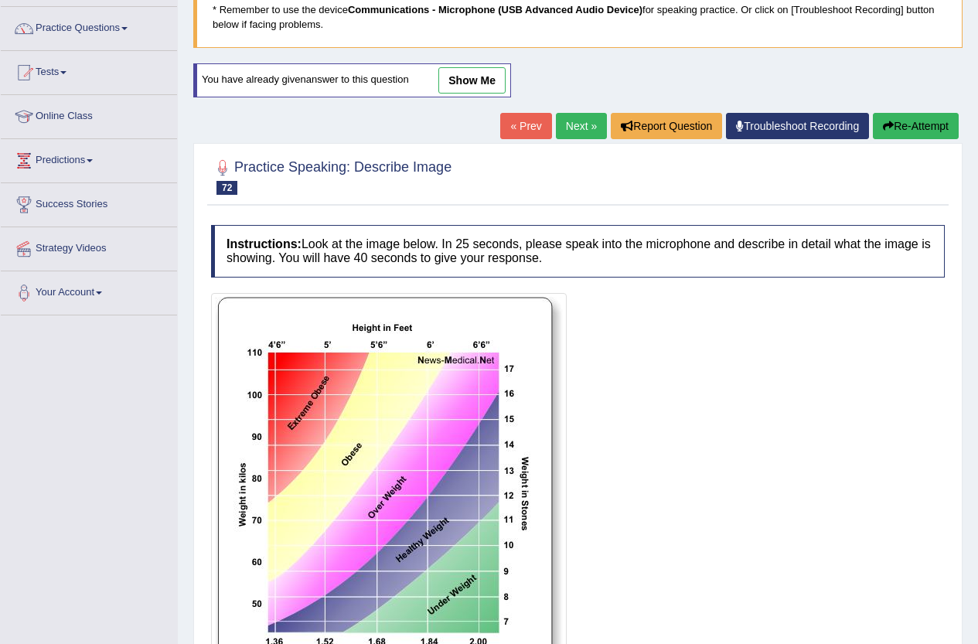
scroll to position [294, 0]
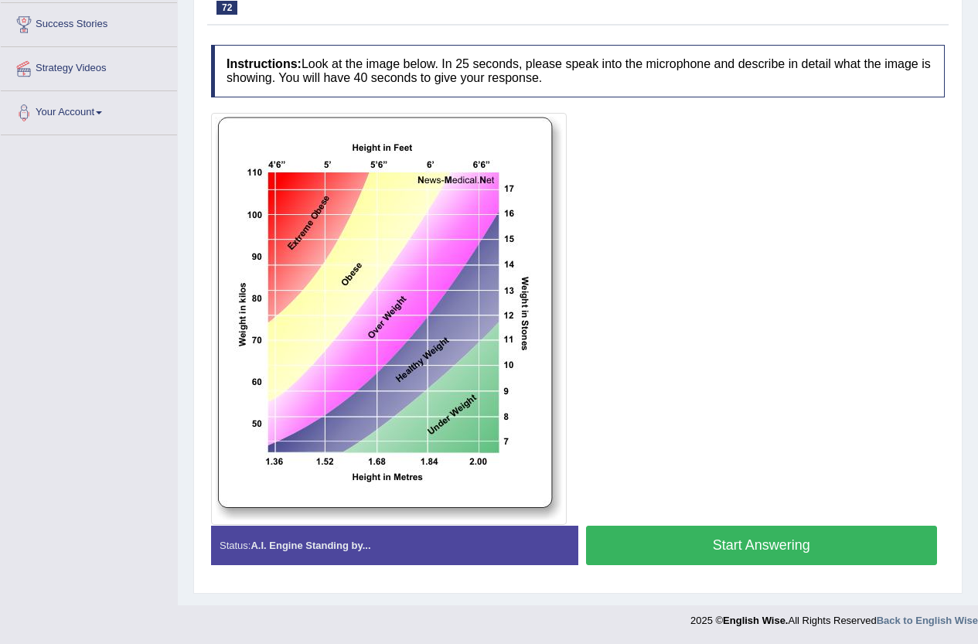
click at [759, 544] on button "Start Answering" at bounding box center [762, 545] width 352 height 39
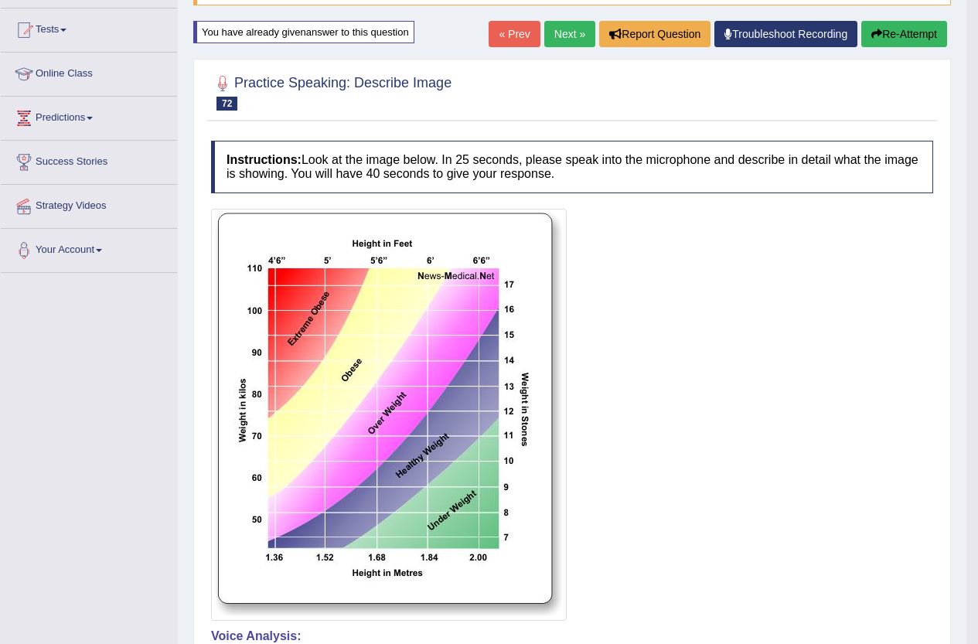
scroll to position [0, 0]
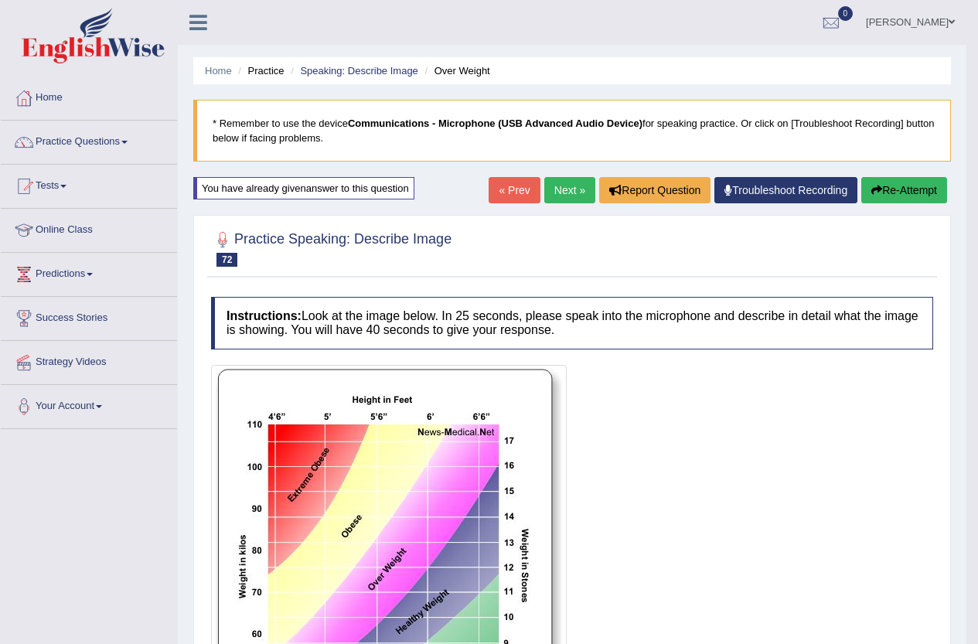
click at [571, 192] on link "Next »" at bounding box center [569, 190] width 51 height 26
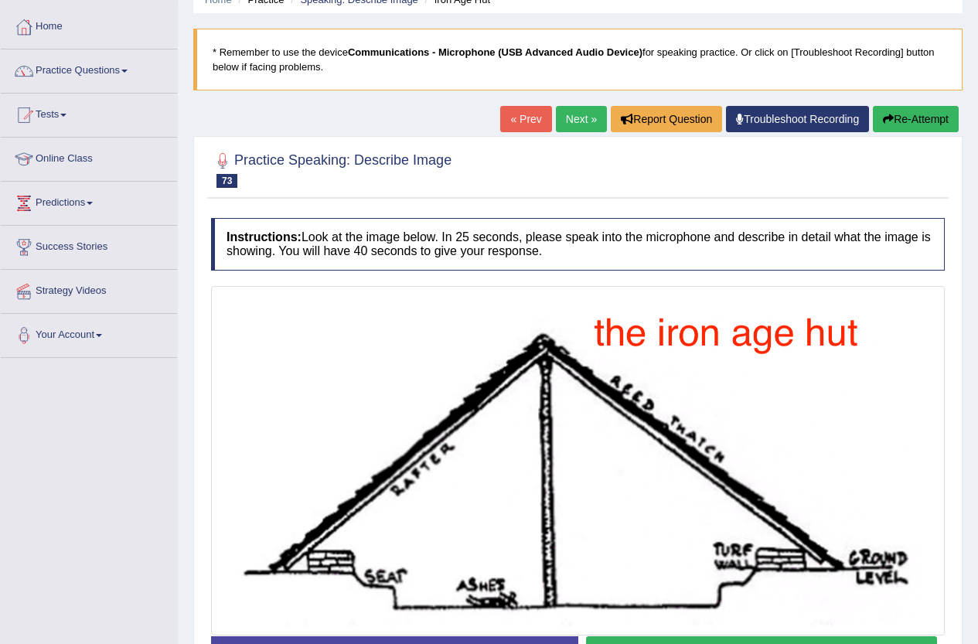
scroll to position [182, 0]
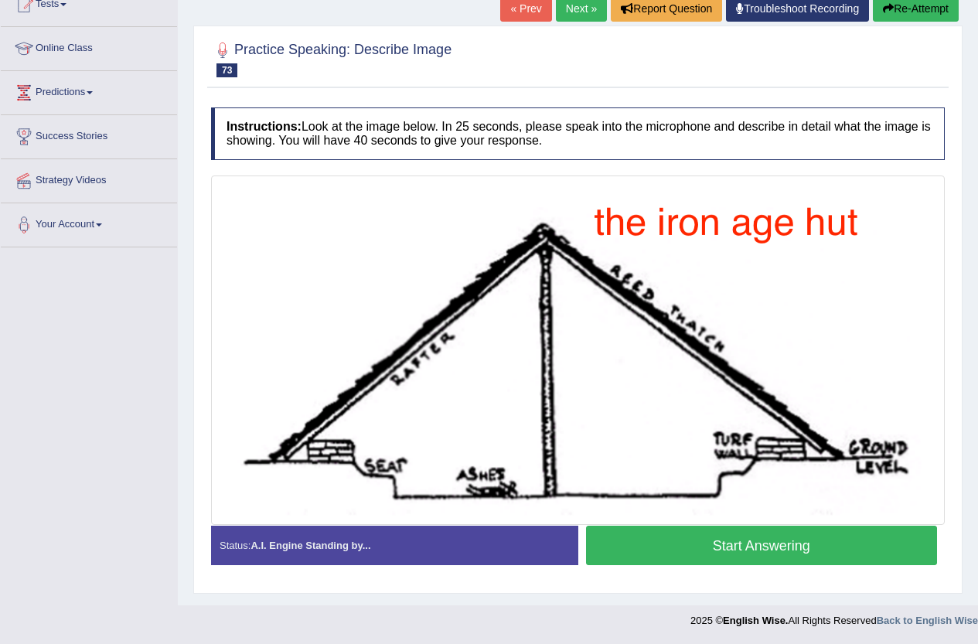
click at [732, 541] on button "Start Answering" at bounding box center [762, 545] width 352 height 39
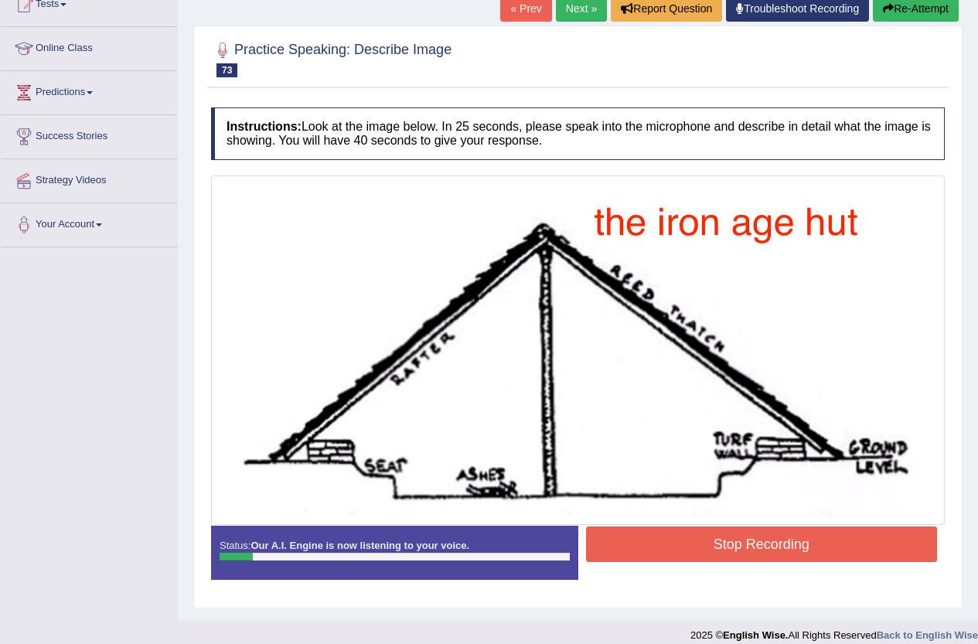
click at [731, 538] on button "Stop Recording" at bounding box center [762, 545] width 352 height 36
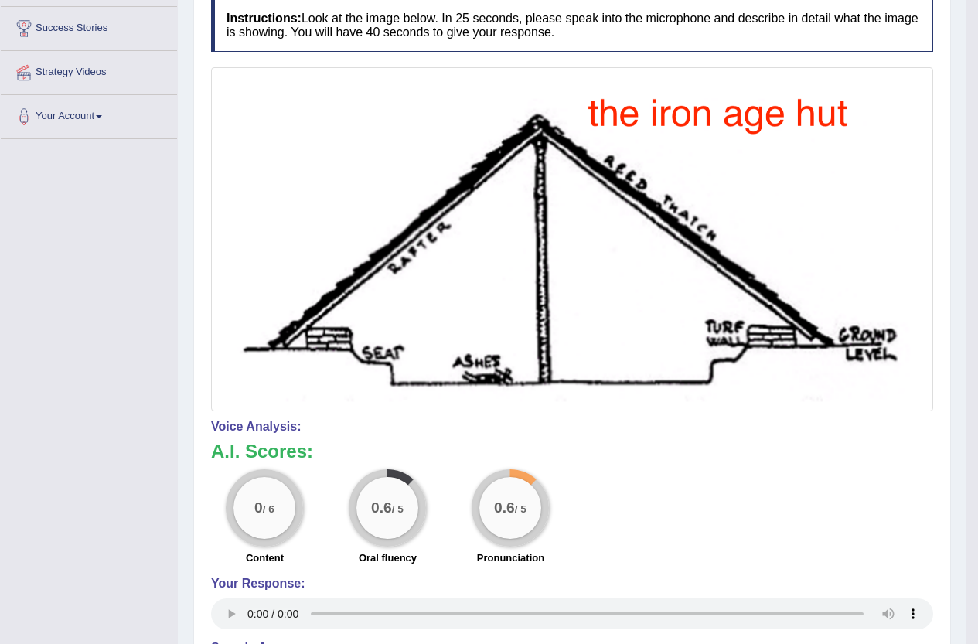
scroll to position [40, 0]
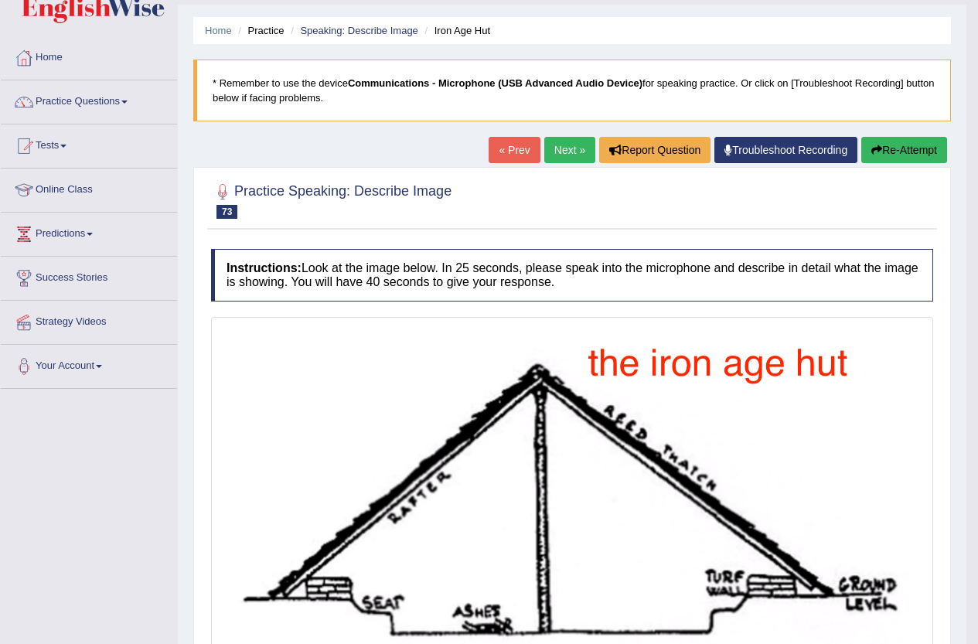
click at [918, 148] on button "Re-Attempt" at bounding box center [904, 150] width 86 height 26
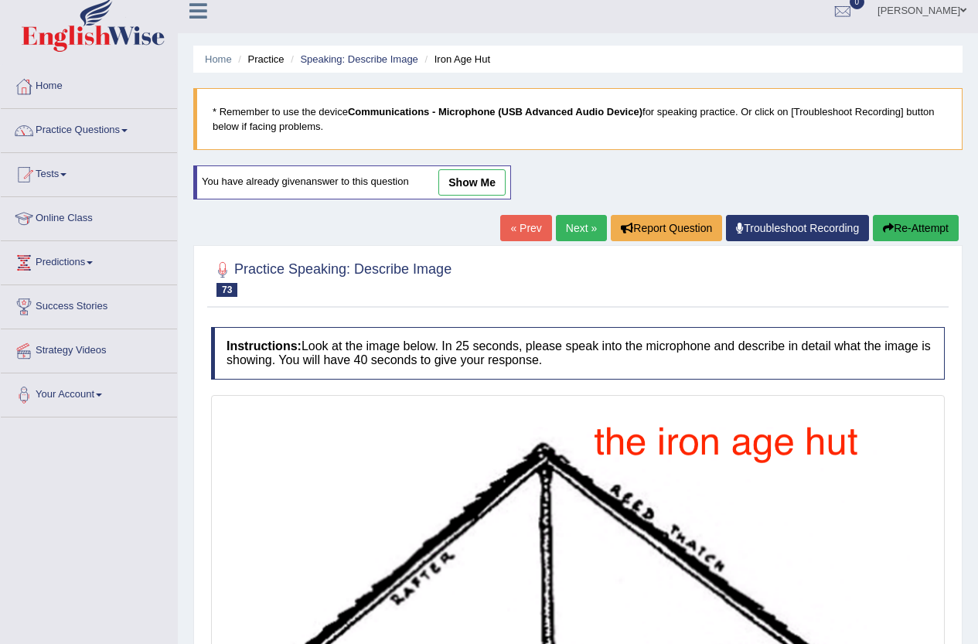
scroll to position [231, 0]
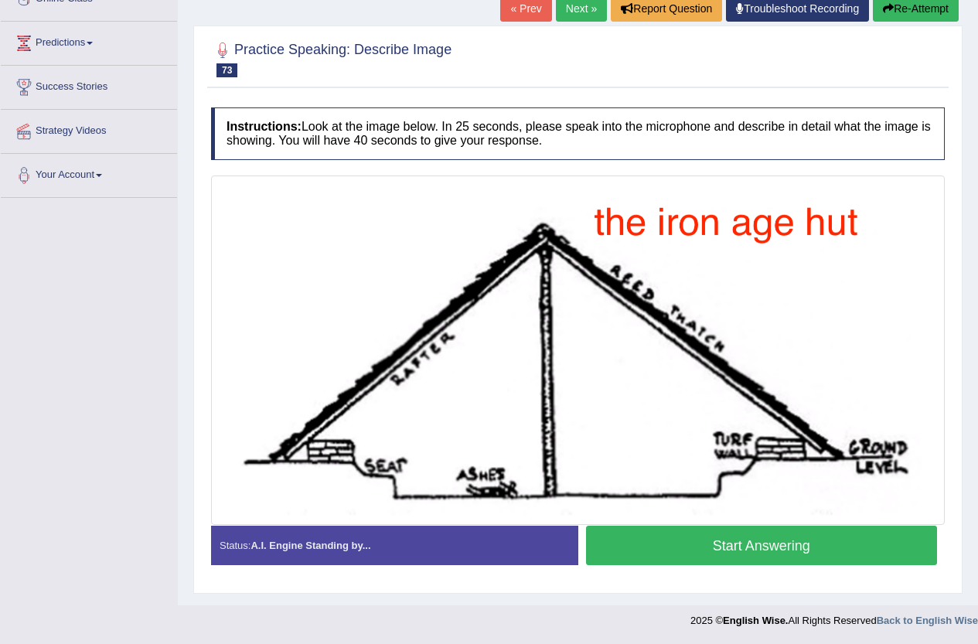
click at [747, 544] on button "Start Answering" at bounding box center [762, 545] width 352 height 39
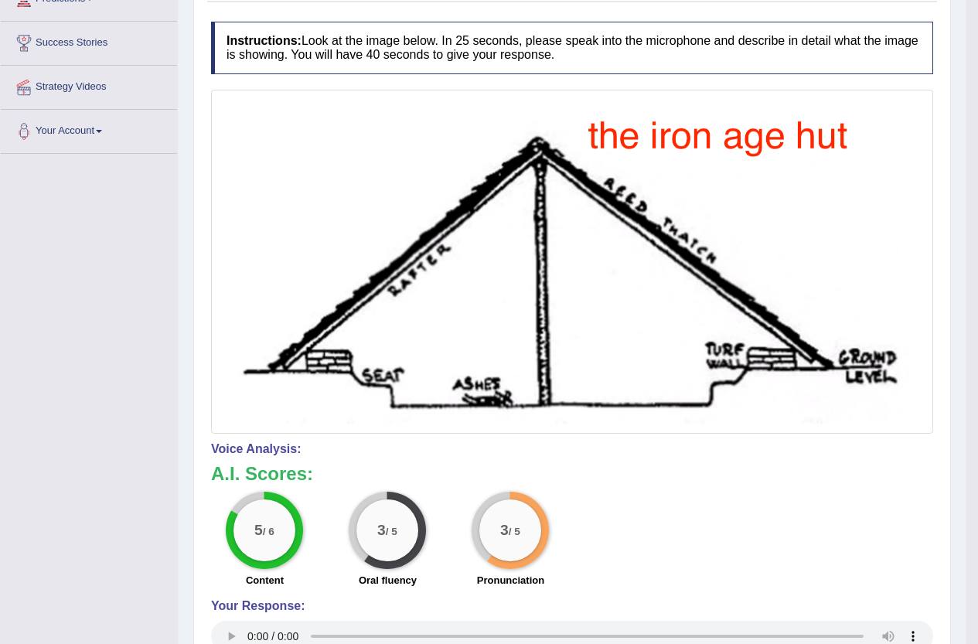
scroll to position [0, 0]
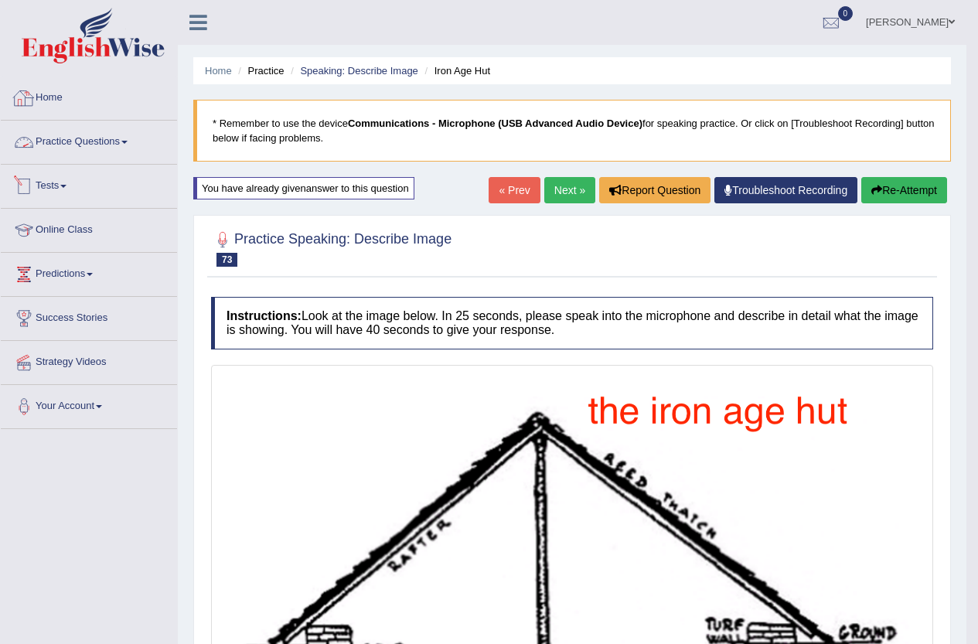
click at [65, 143] on link "Practice Questions" at bounding box center [89, 140] width 176 height 39
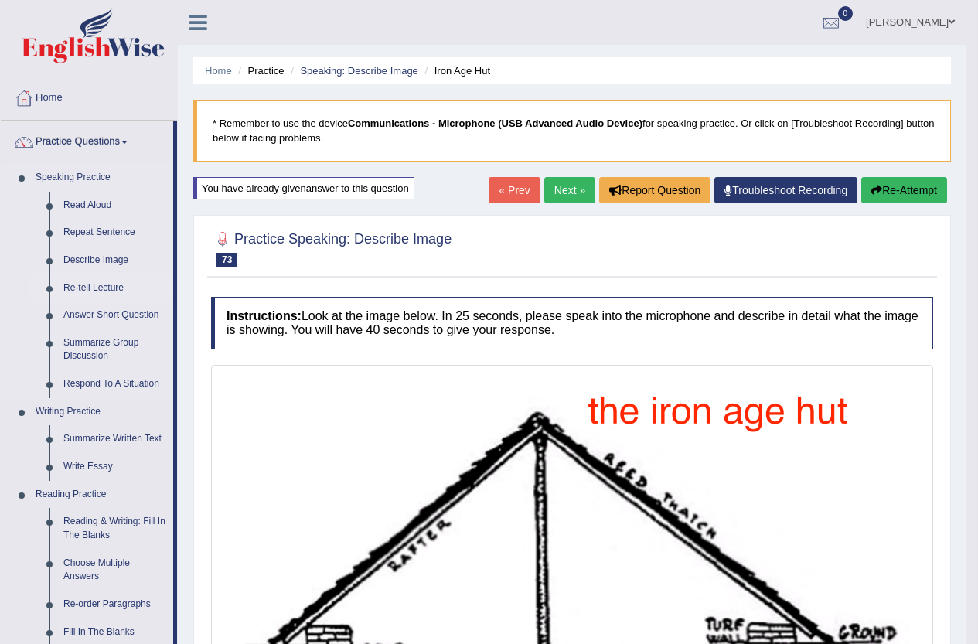
click at [88, 286] on link "Re-tell Lecture" at bounding box center [114, 289] width 117 height 28
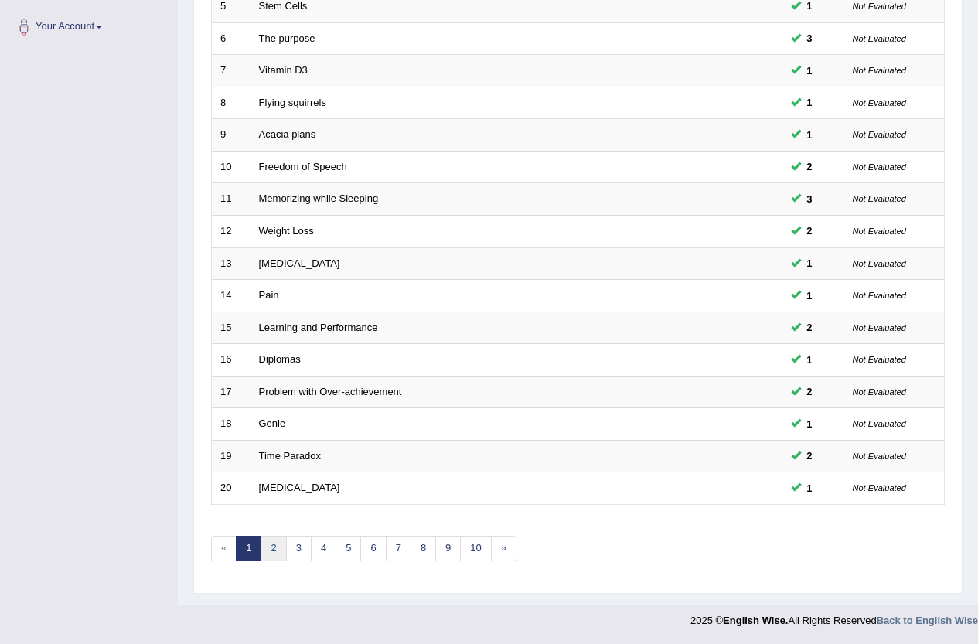
click at [281, 551] on link "2" at bounding box center [274, 549] width 26 height 26
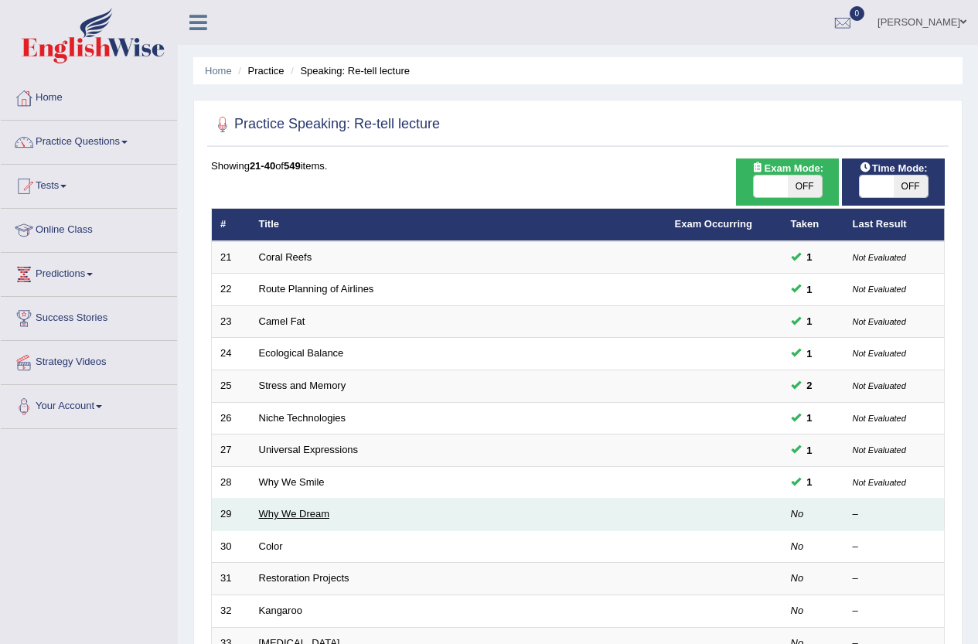
click at [281, 510] on link "Why We Dream" at bounding box center [294, 514] width 71 height 12
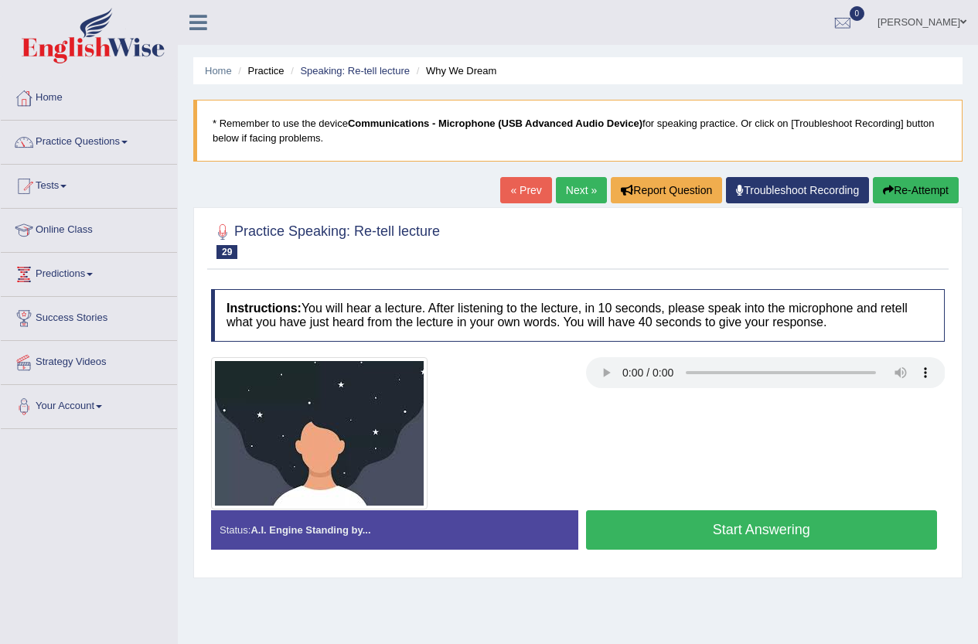
click at [818, 525] on button "Start Answering" at bounding box center [762, 529] width 352 height 39
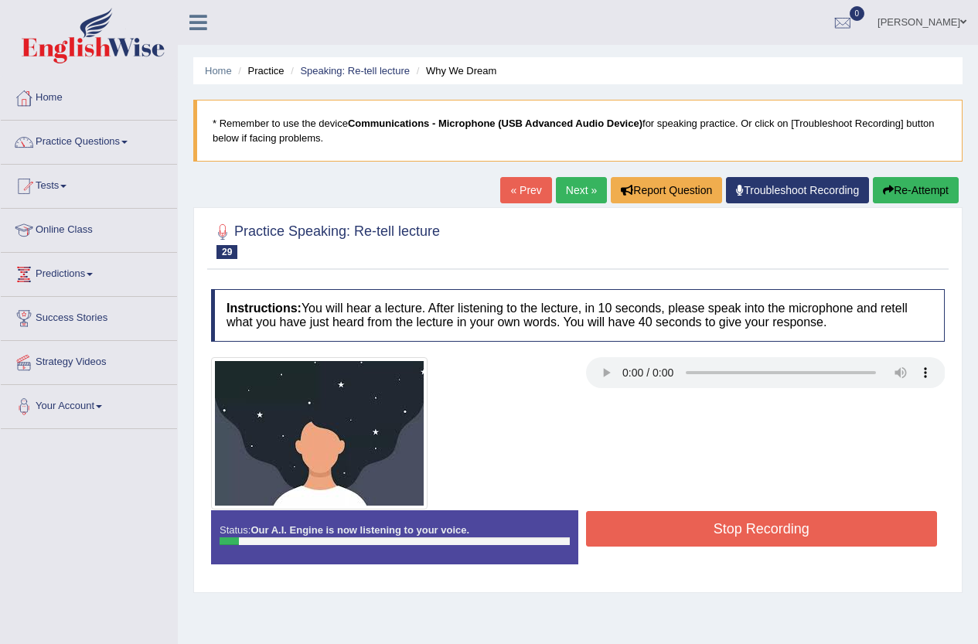
click at [902, 190] on button "Re-Attempt" at bounding box center [916, 190] width 86 height 26
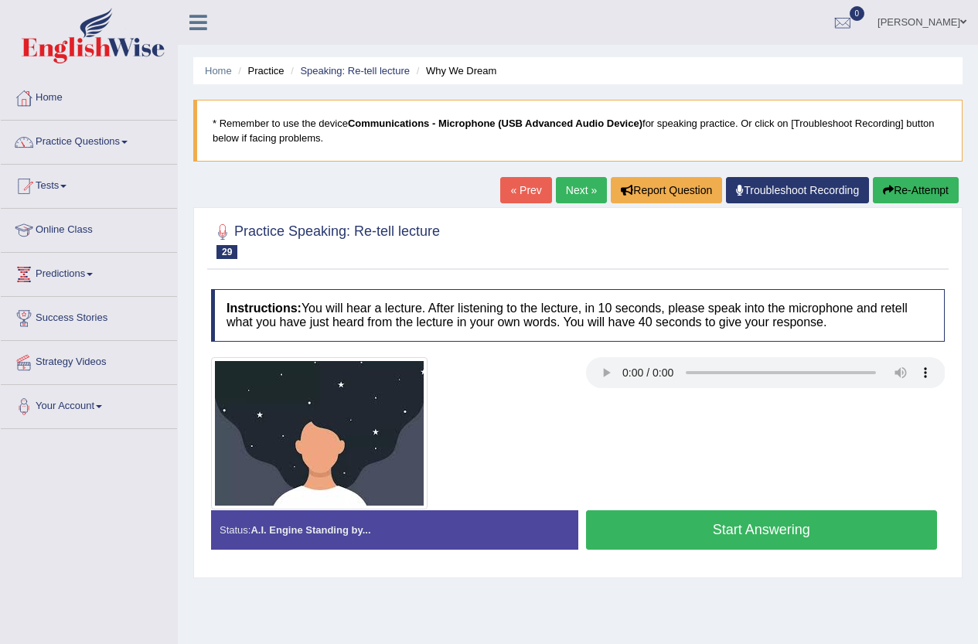
click at [816, 524] on button "Start Answering" at bounding box center [762, 529] width 352 height 39
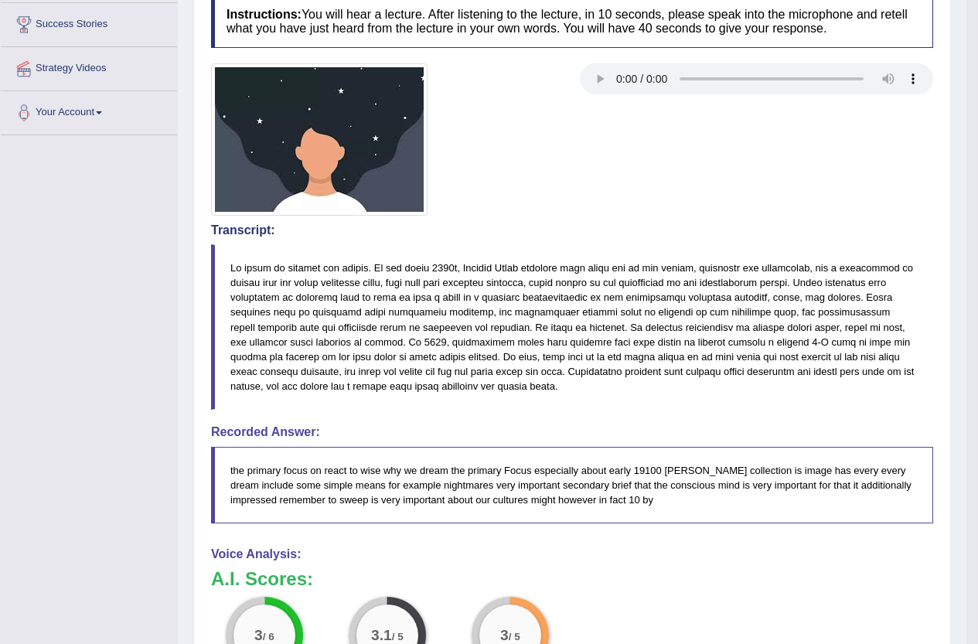
scroll to position [289, 0]
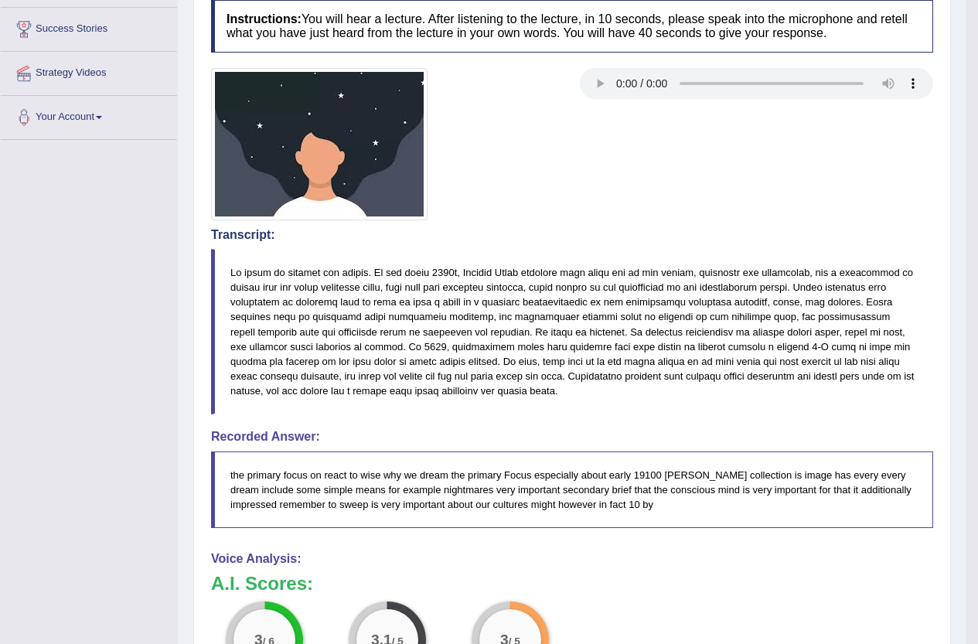
drag, startPoint x: 401, startPoint y: 336, endPoint x: 653, endPoint y: 354, distance: 252.8
click at [653, 354] on blockquote at bounding box center [572, 331] width 722 height 165
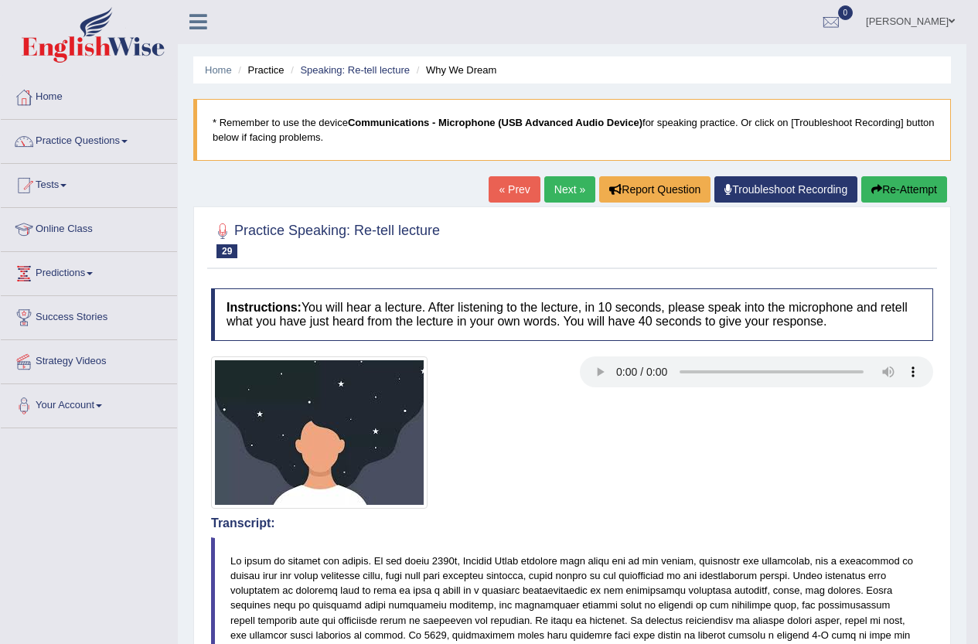
scroll to position [0, 0]
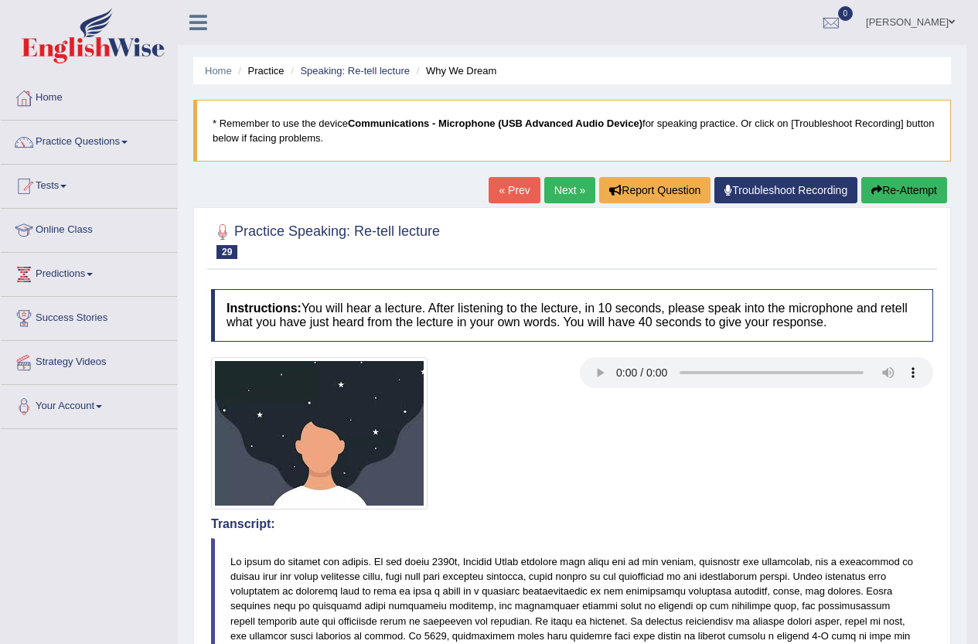
click at [555, 189] on link "Next »" at bounding box center [569, 190] width 51 height 26
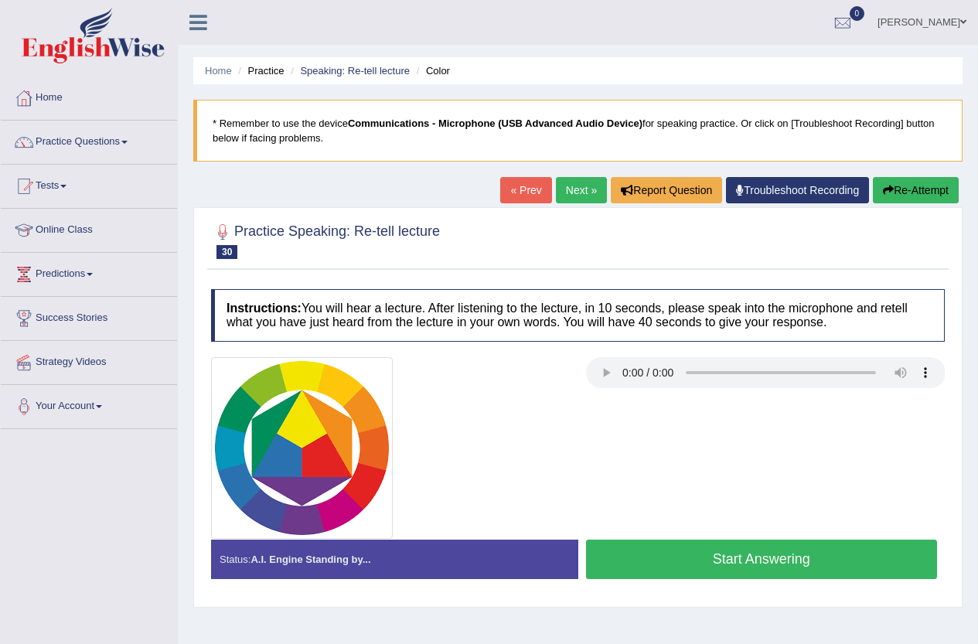
click at [684, 561] on button "Start Answering" at bounding box center [762, 559] width 352 height 39
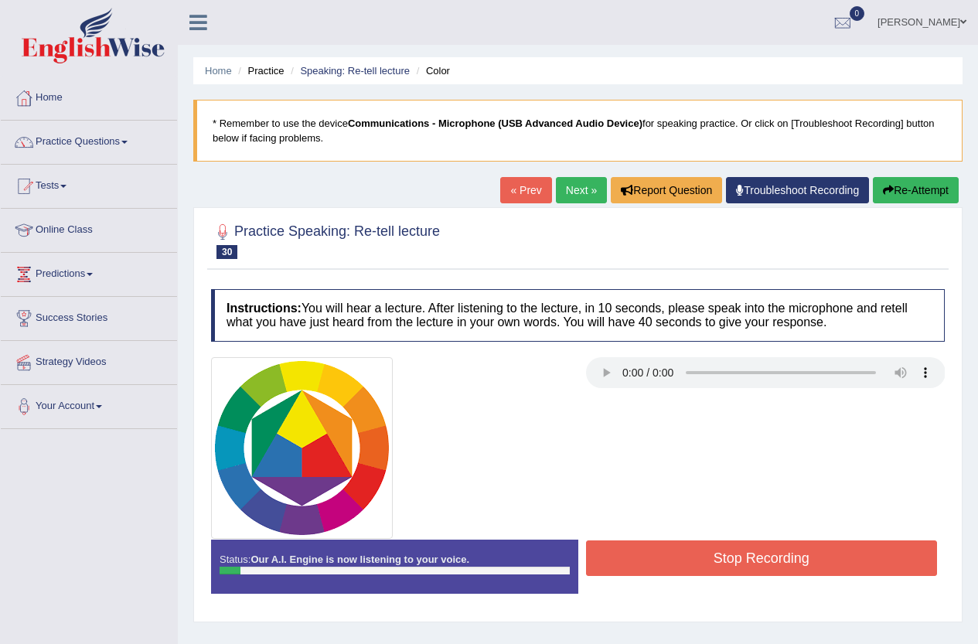
click at [679, 554] on button "Stop Recording" at bounding box center [762, 559] width 352 height 36
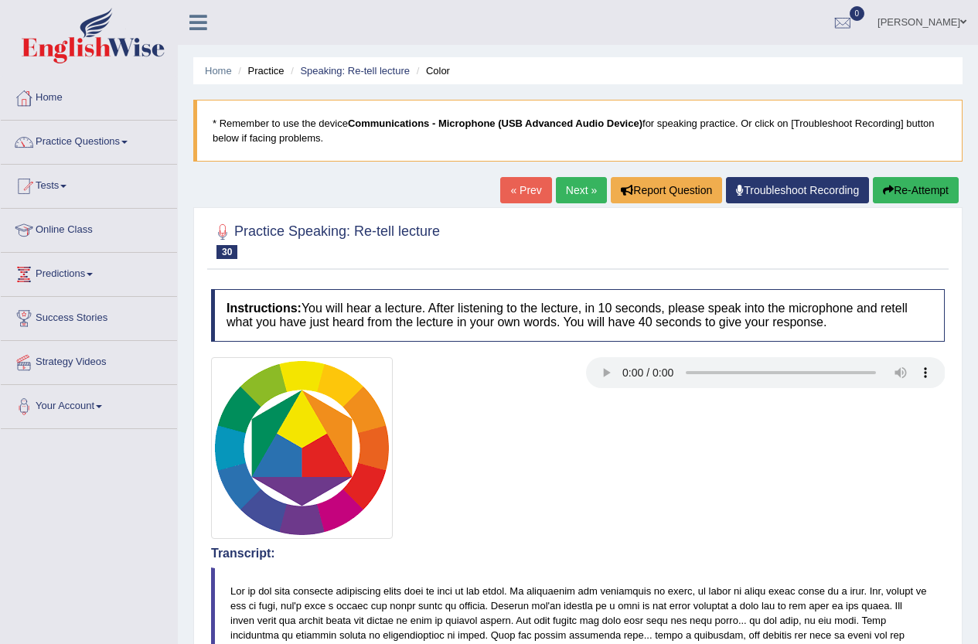
click at [903, 193] on button "Re-Attempt" at bounding box center [916, 190] width 86 height 26
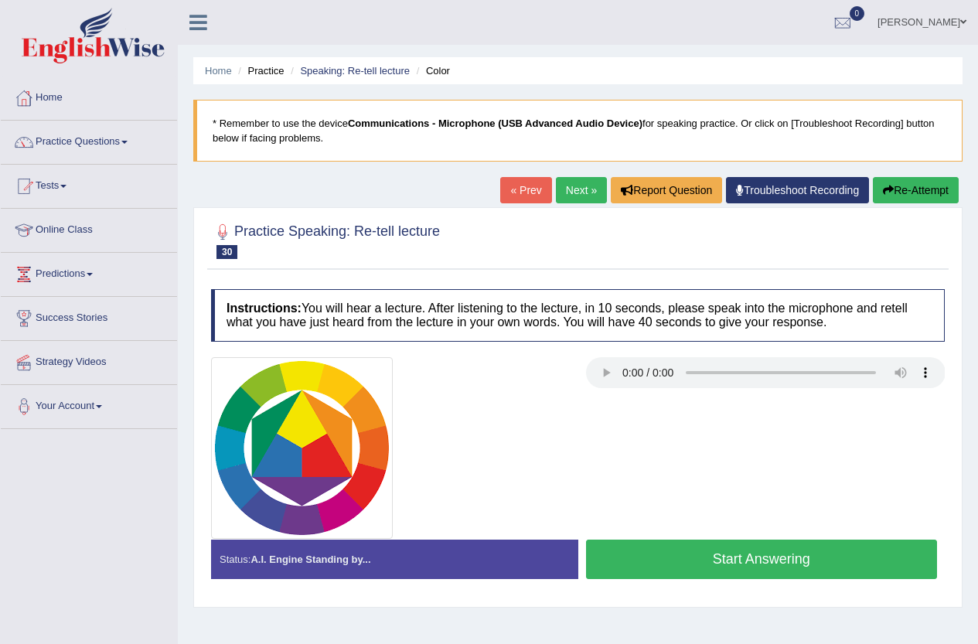
click at [832, 564] on button "Start Answering" at bounding box center [762, 559] width 352 height 39
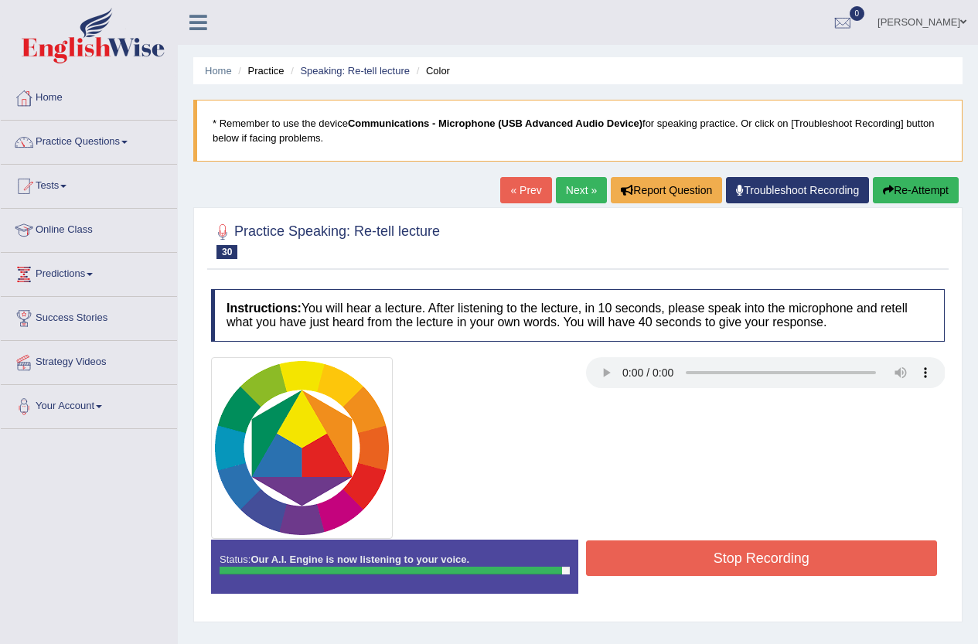
click at [831, 564] on button "Stop Recording" at bounding box center [762, 559] width 352 height 36
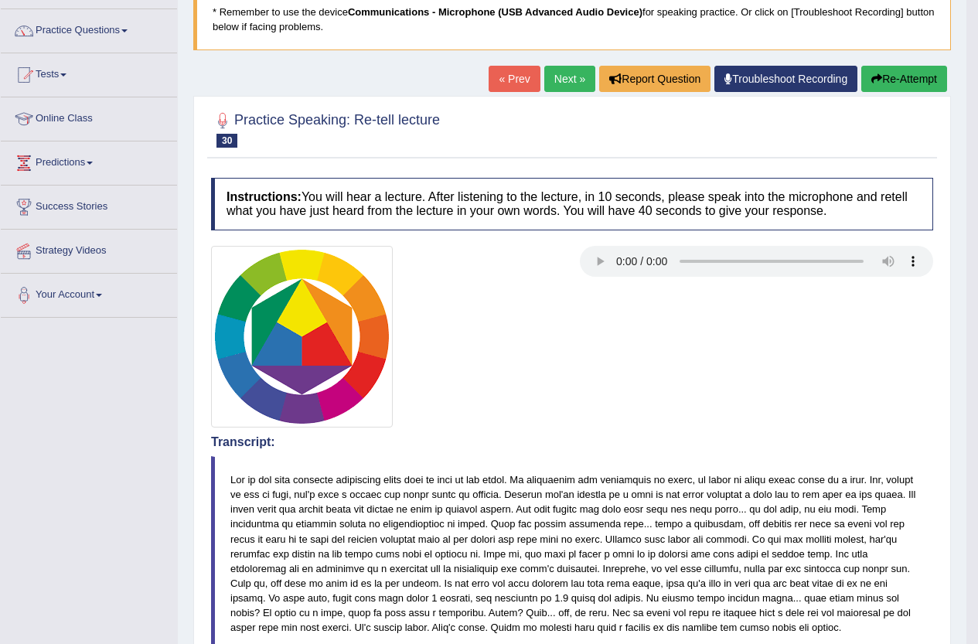
scroll to position [77, 0]
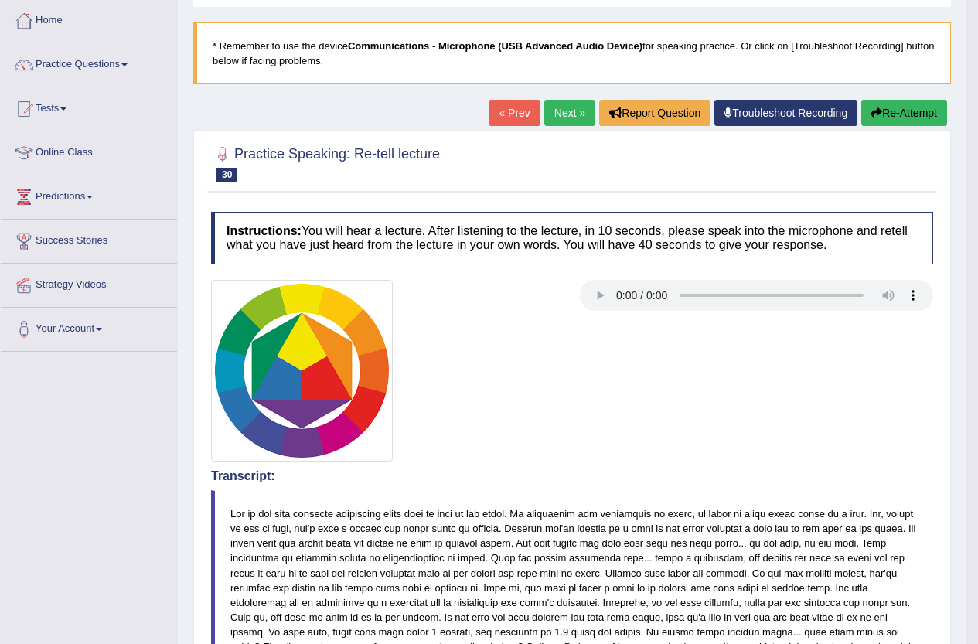
click at [559, 109] on link "Next »" at bounding box center [569, 113] width 51 height 26
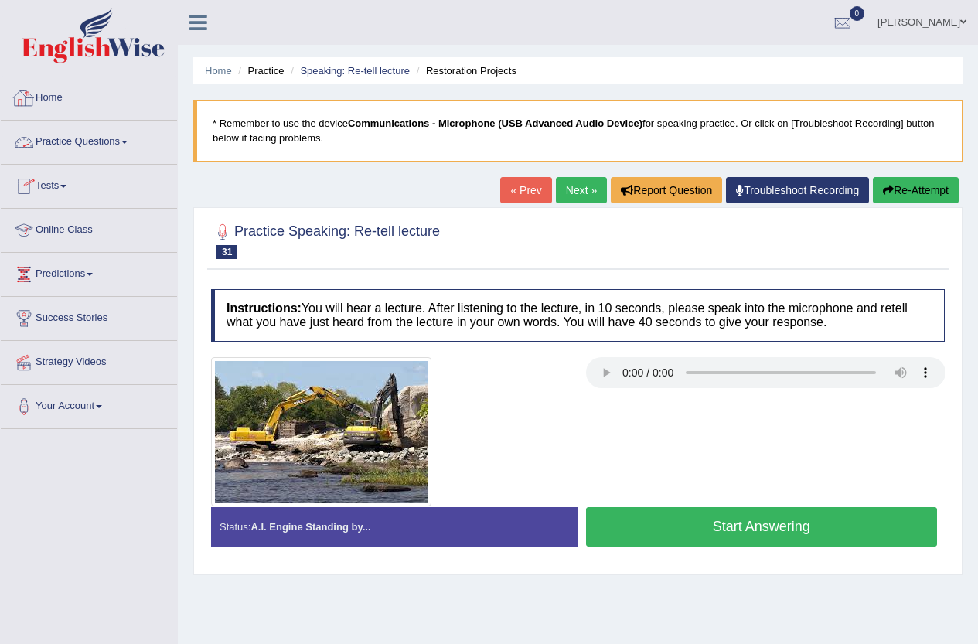
click at [104, 135] on link "Practice Questions" at bounding box center [89, 140] width 176 height 39
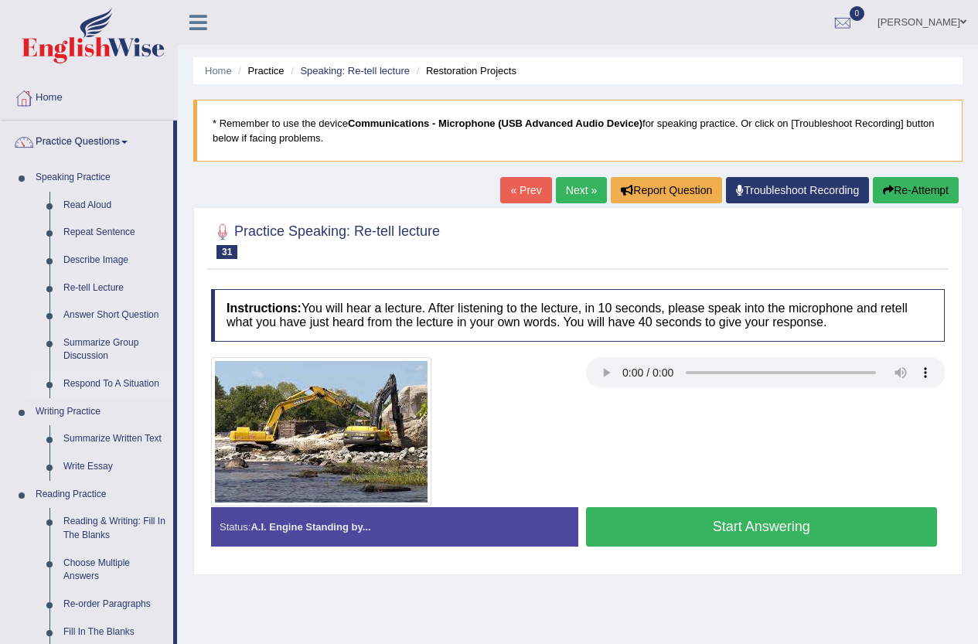
click at [106, 386] on link "Respond To A Situation" at bounding box center [114, 384] width 117 height 28
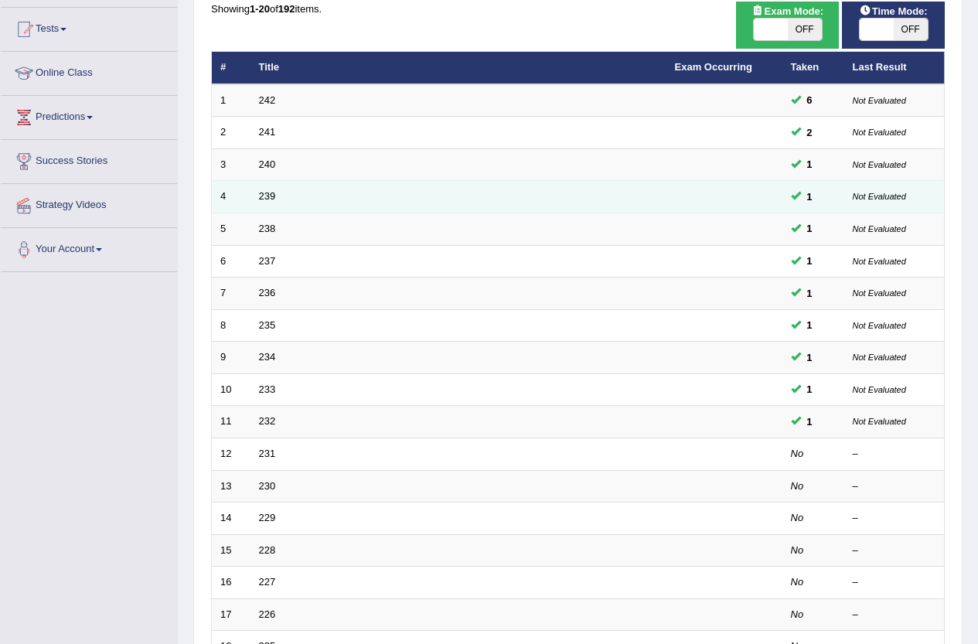
scroll to position [380, 0]
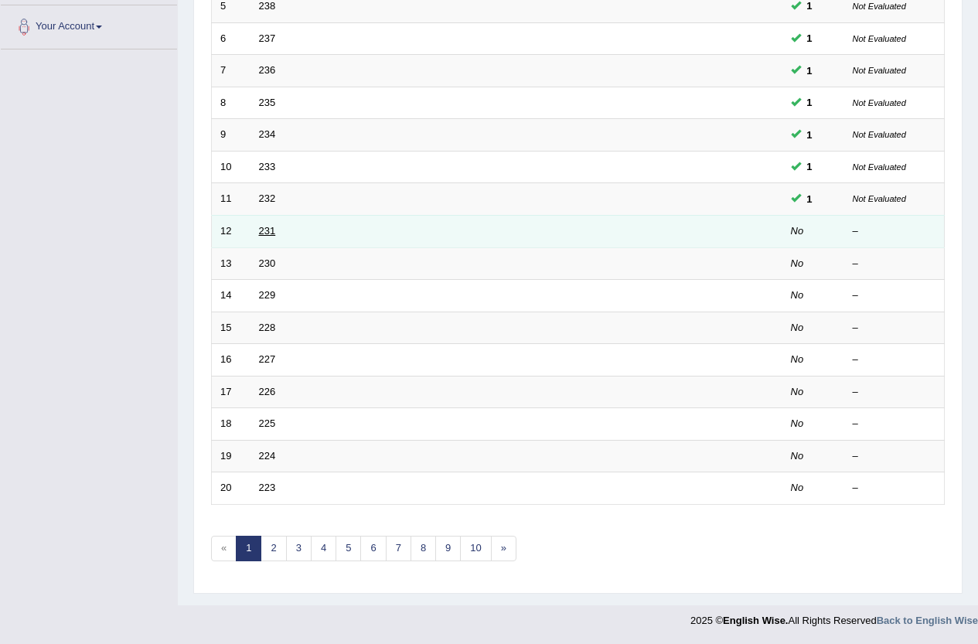
click at [265, 227] on link "231" at bounding box center [267, 231] width 17 height 12
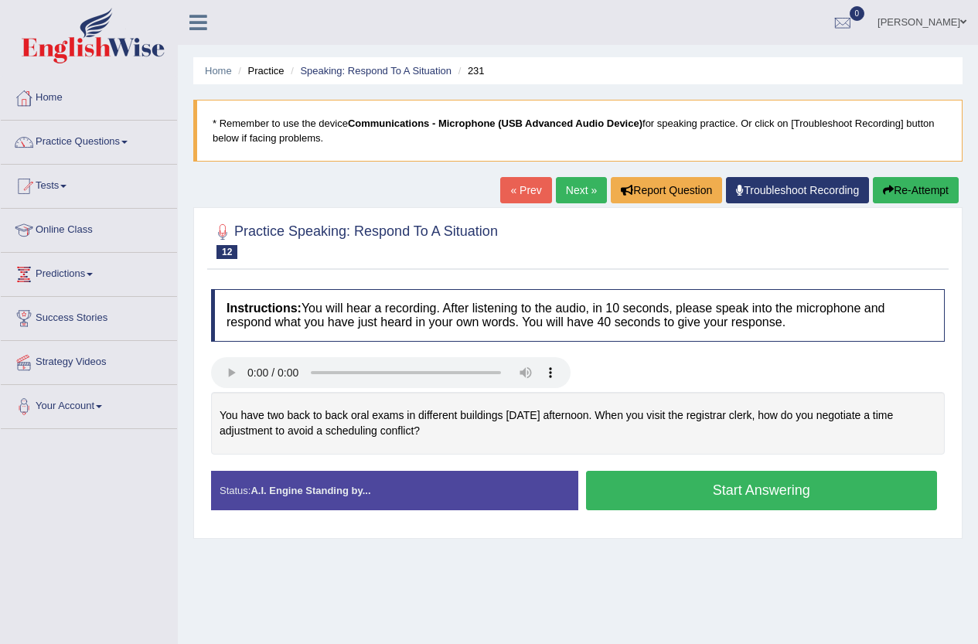
click at [800, 493] on button "Start Answering" at bounding box center [762, 490] width 352 height 39
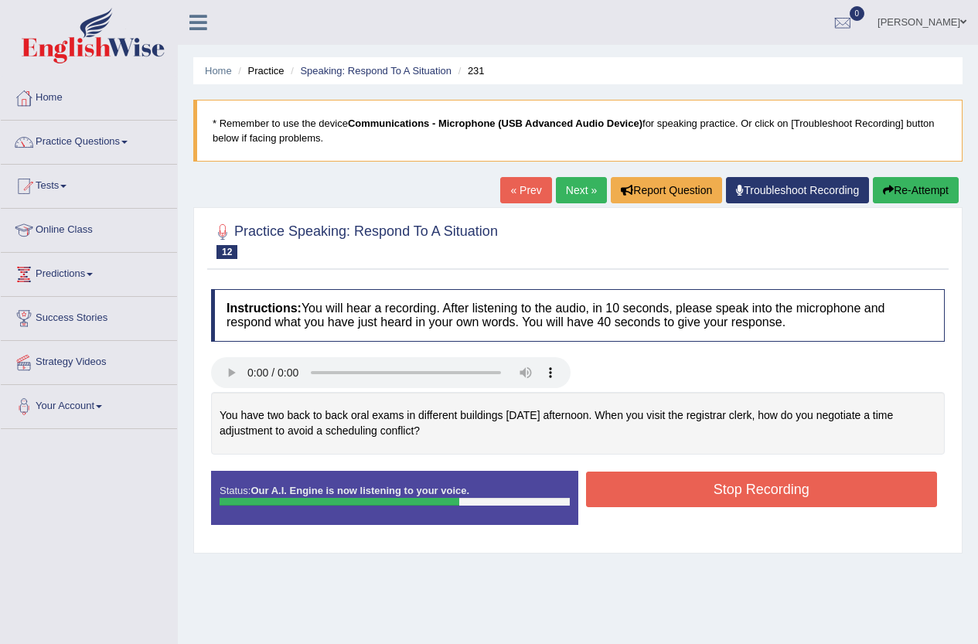
click at [801, 494] on button "Stop Recording" at bounding box center [762, 490] width 352 height 36
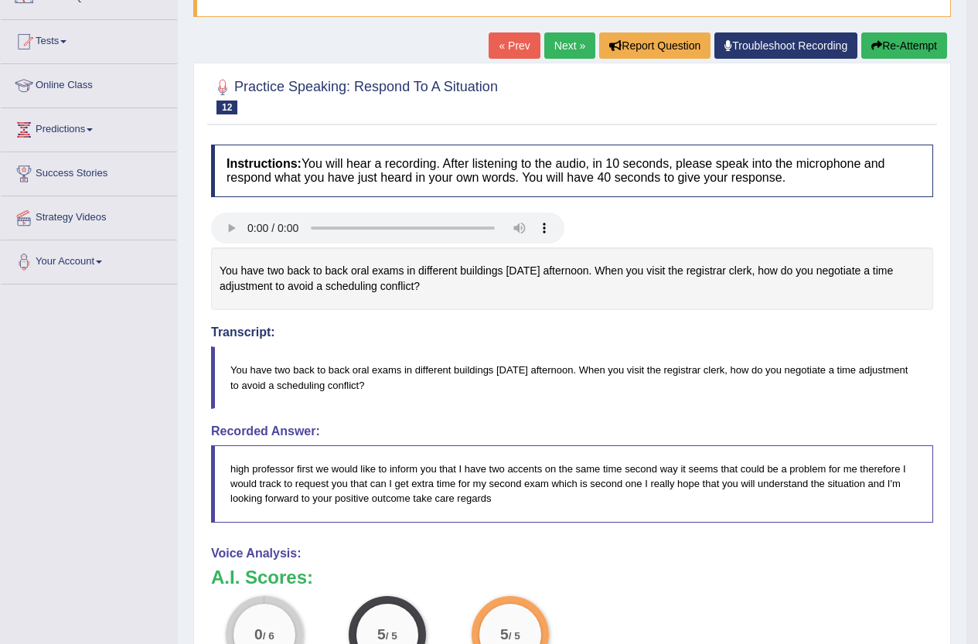
scroll to position [98, 0]
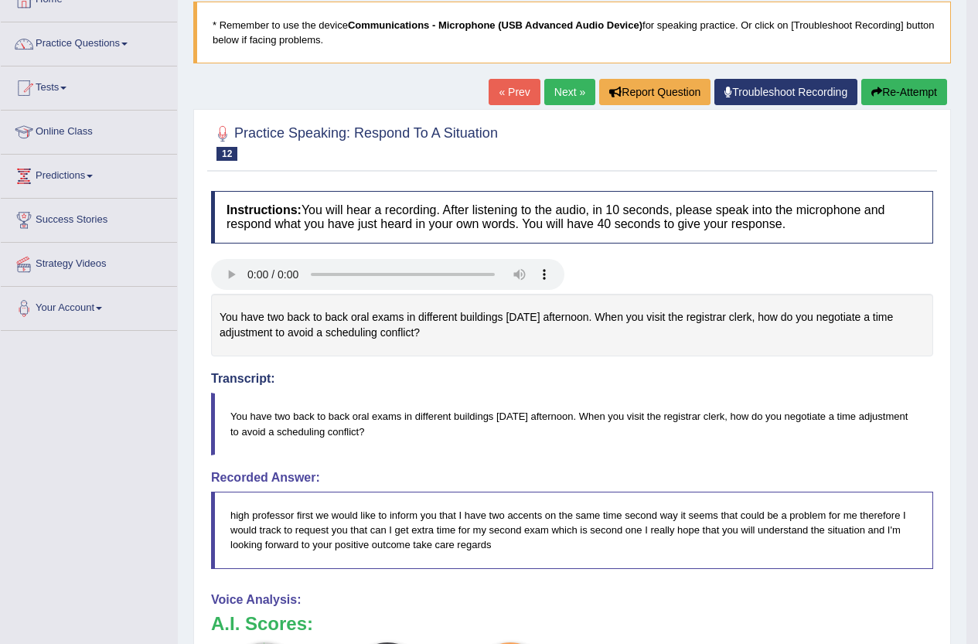
click at [916, 89] on button "Re-Attempt" at bounding box center [904, 92] width 86 height 26
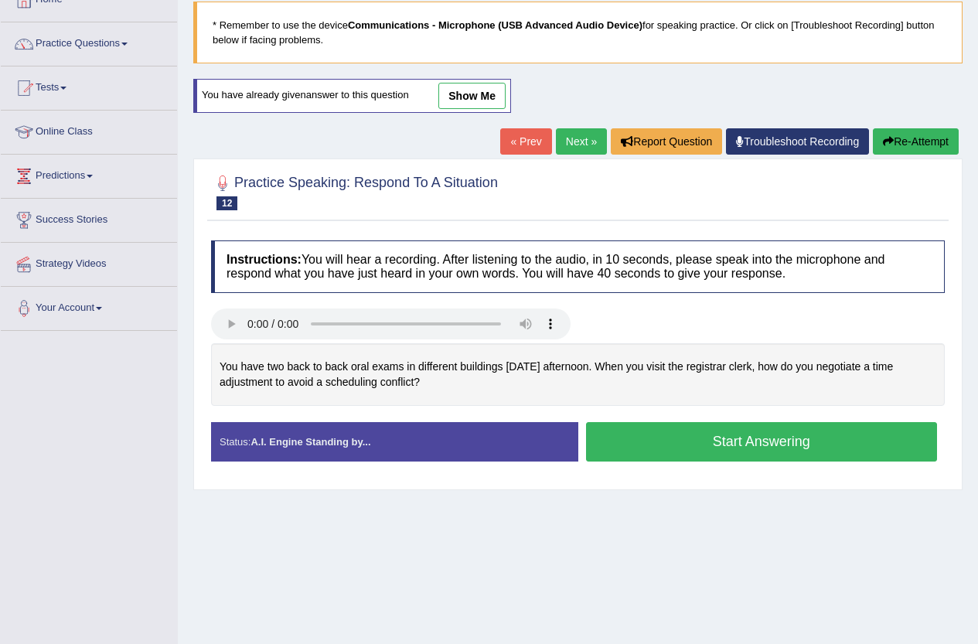
click at [735, 437] on button "Start Answering" at bounding box center [762, 441] width 352 height 39
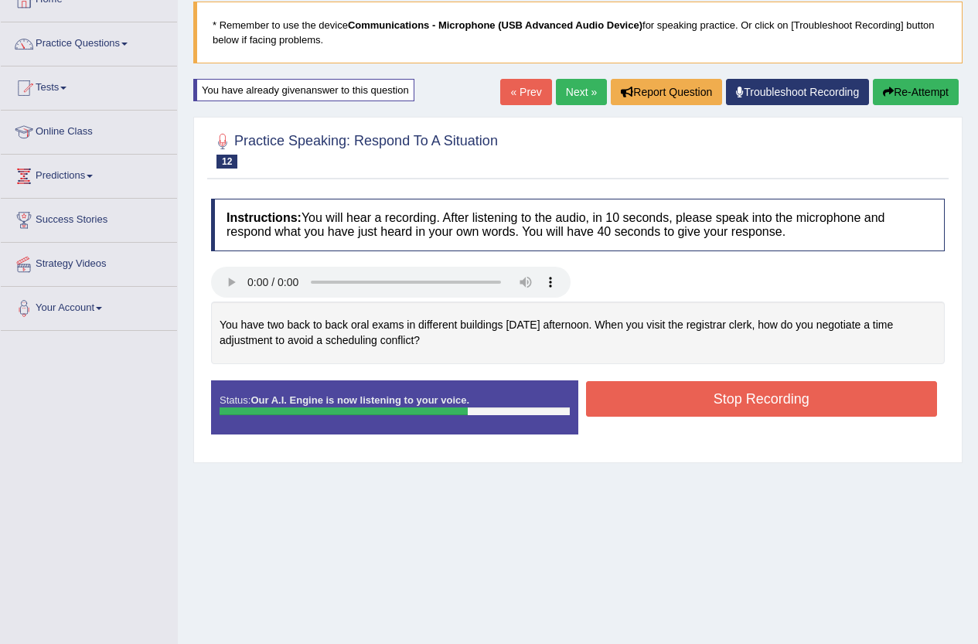
click at [687, 398] on button "Stop Recording" at bounding box center [762, 399] width 352 height 36
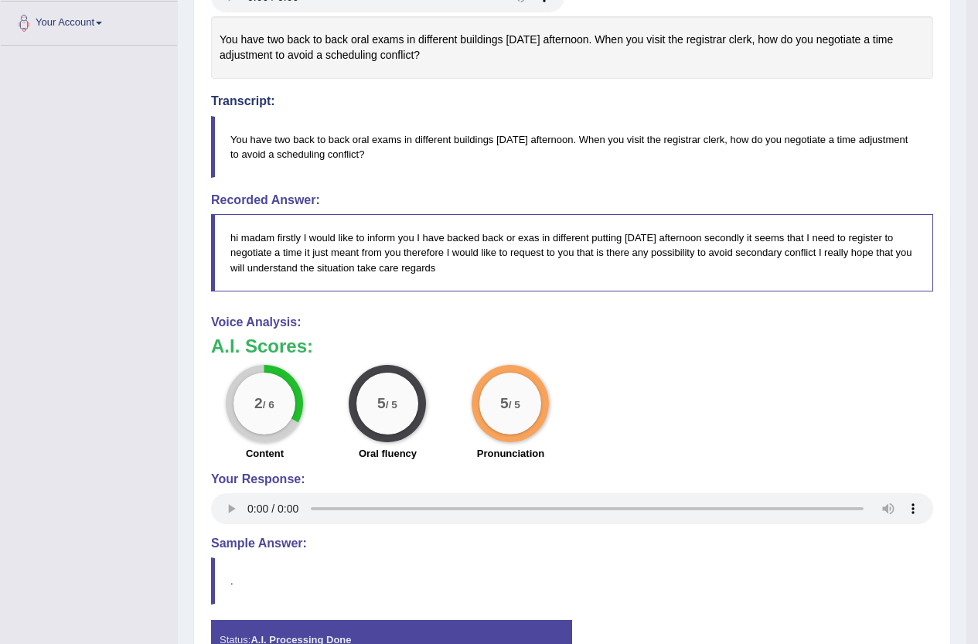
scroll to position [387, 0]
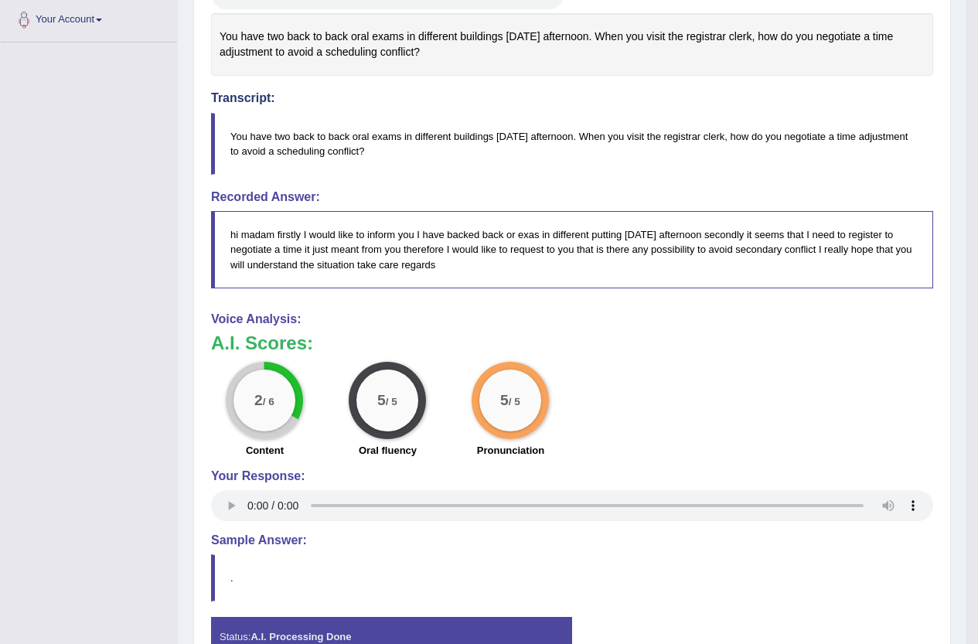
drag, startPoint x: 257, startPoint y: 230, endPoint x: 706, endPoint y: 249, distance: 449.7
click at [706, 249] on blockquote "hi madam firstly I would like to inform you I have backed back or exas in diffe…" at bounding box center [572, 249] width 722 height 77
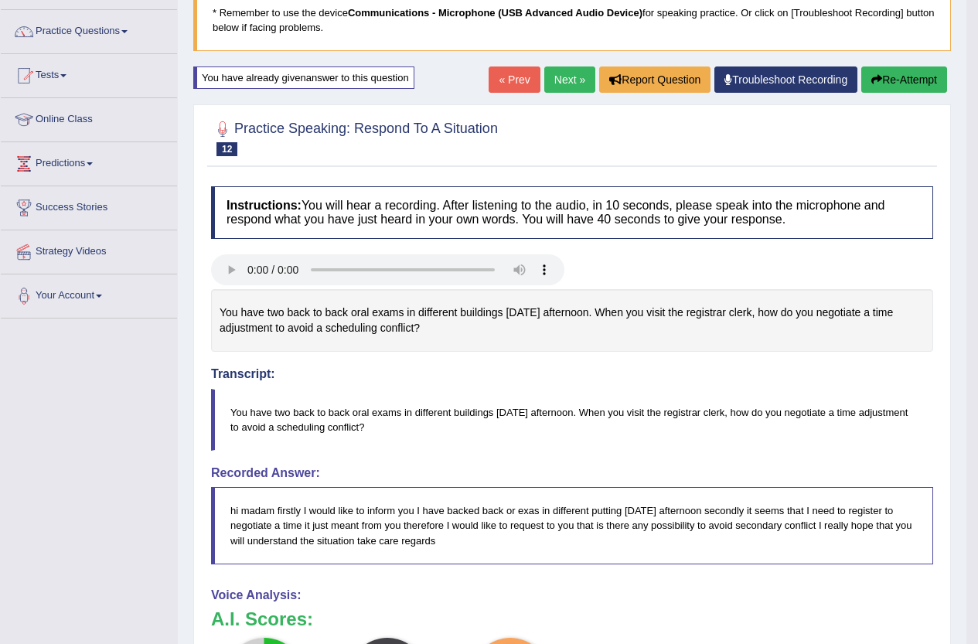
scroll to position [0, 0]
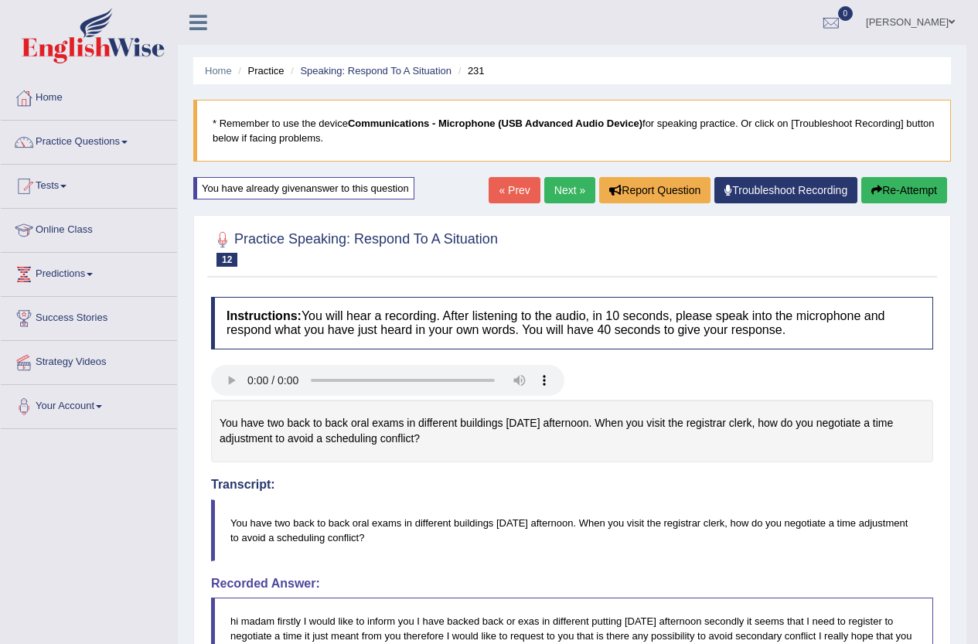
click at [572, 187] on link "Next »" at bounding box center [569, 190] width 51 height 26
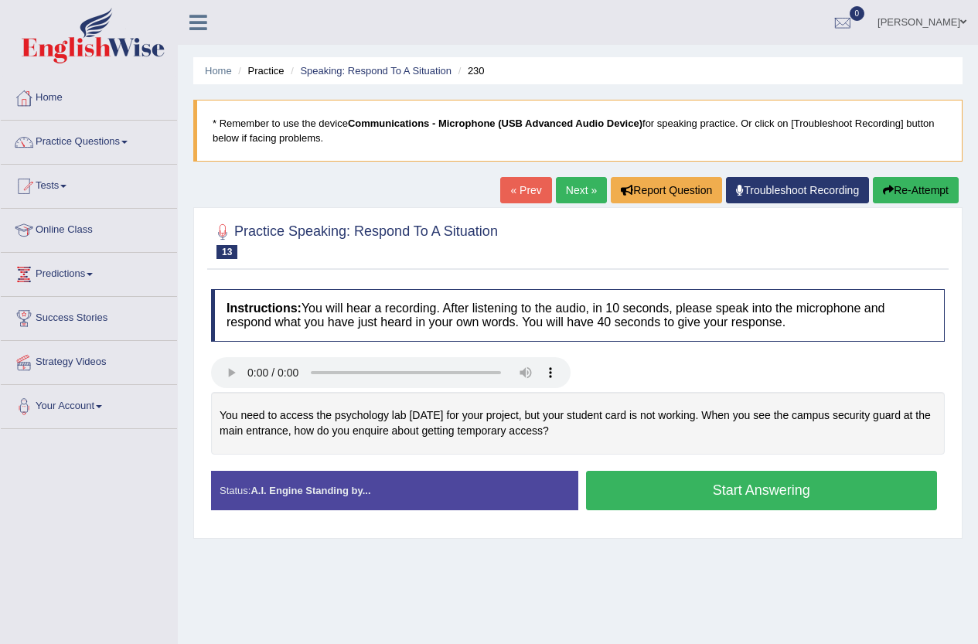
click at [750, 488] on button "Start Answering" at bounding box center [762, 490] width 352 height 39
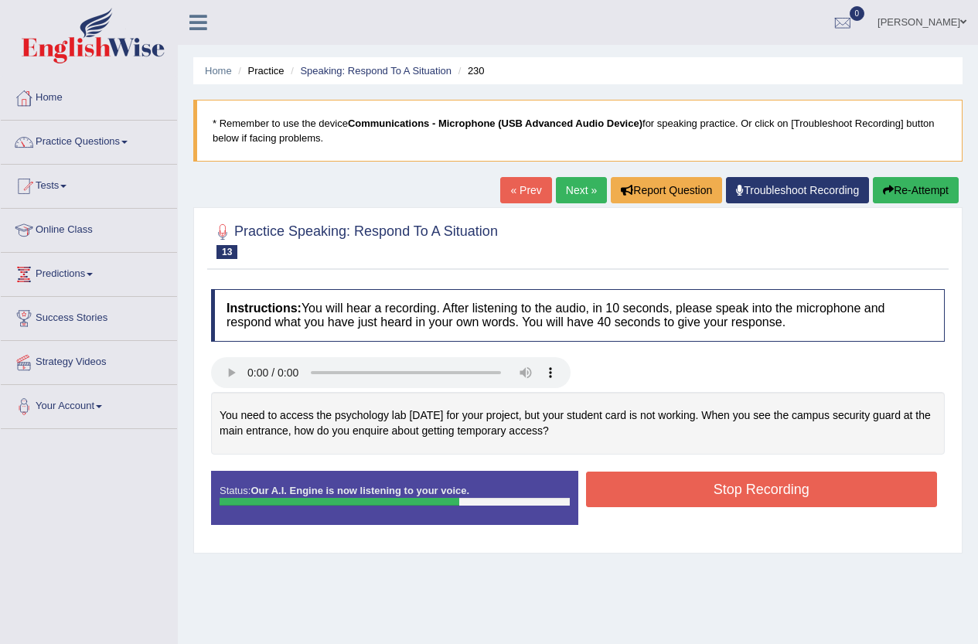
click at [819, 491] on button "Stop Recording" at bounding box center [762, 490] width 352 height 36
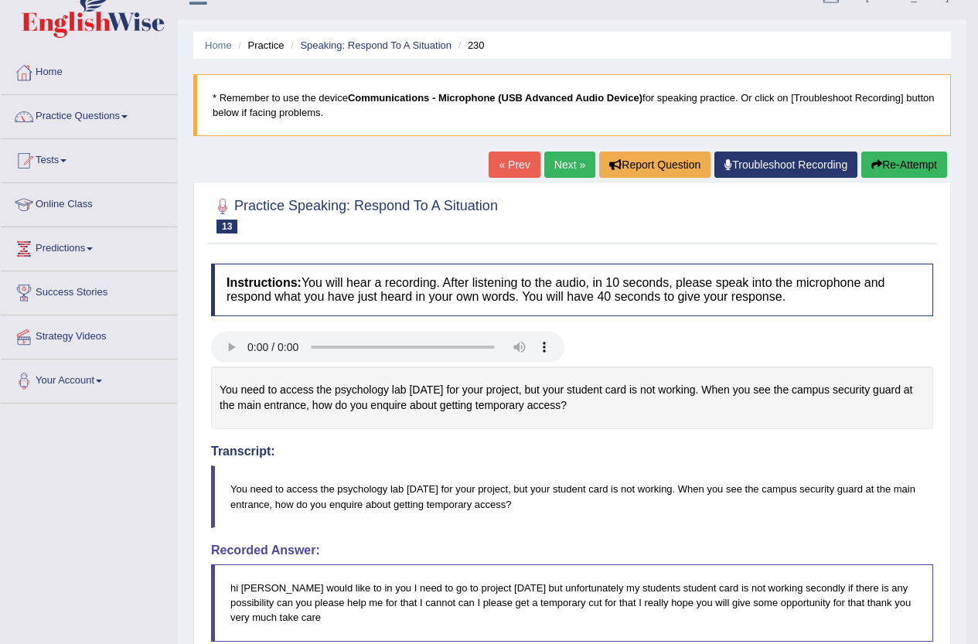
scroll to position [21, 0]
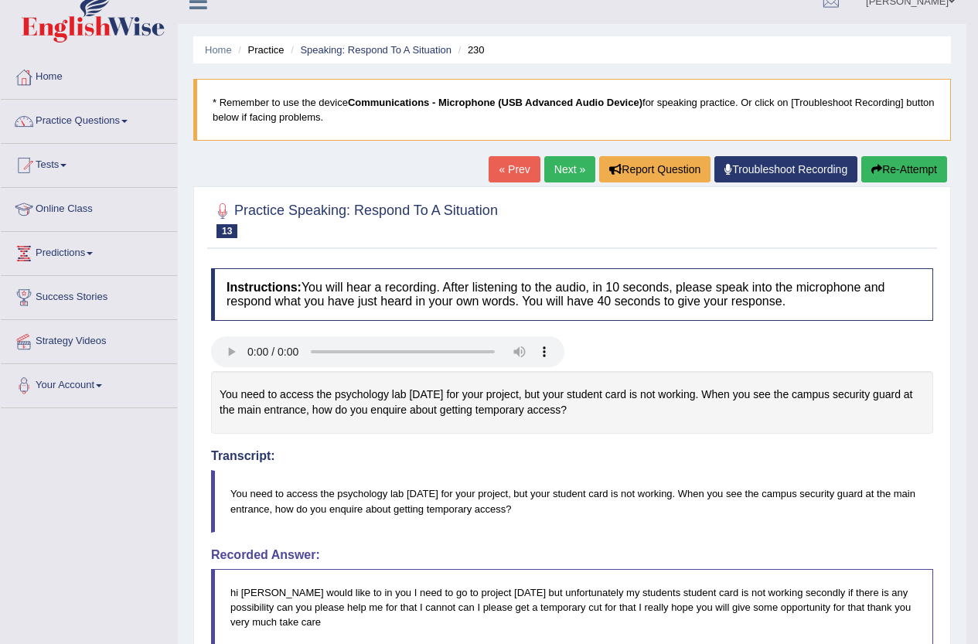
click at [556, 160] on link "Next »" at bounding box center [569, 169] width 51 height 26
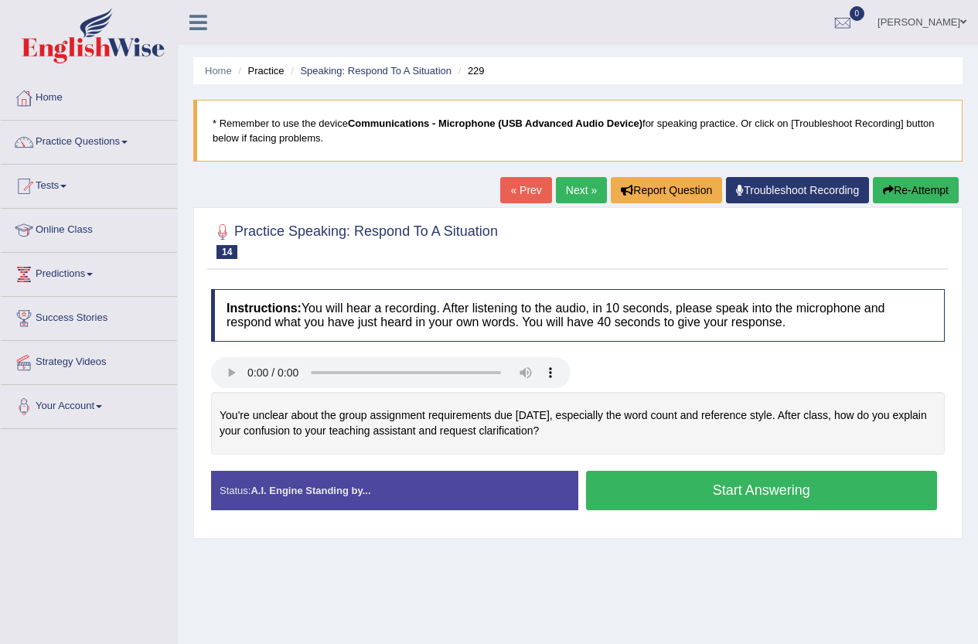
click at [708, 494] on button "Start Answering" at bounding box center [762, 490] width 352 height 39
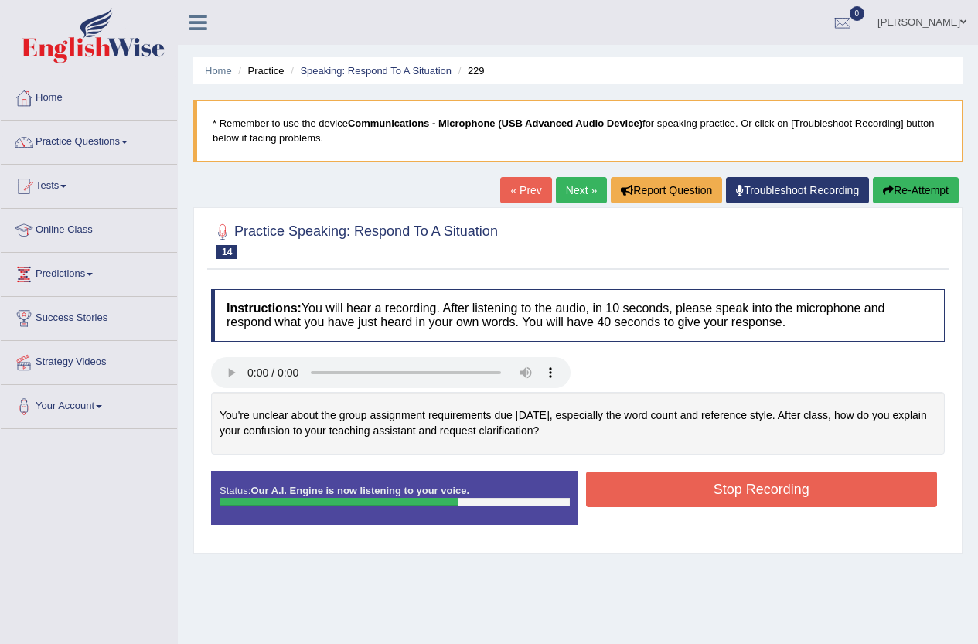
click at [796, 490] on button "Stop Recording" at bounding box center [762, 490] width 352 height 36
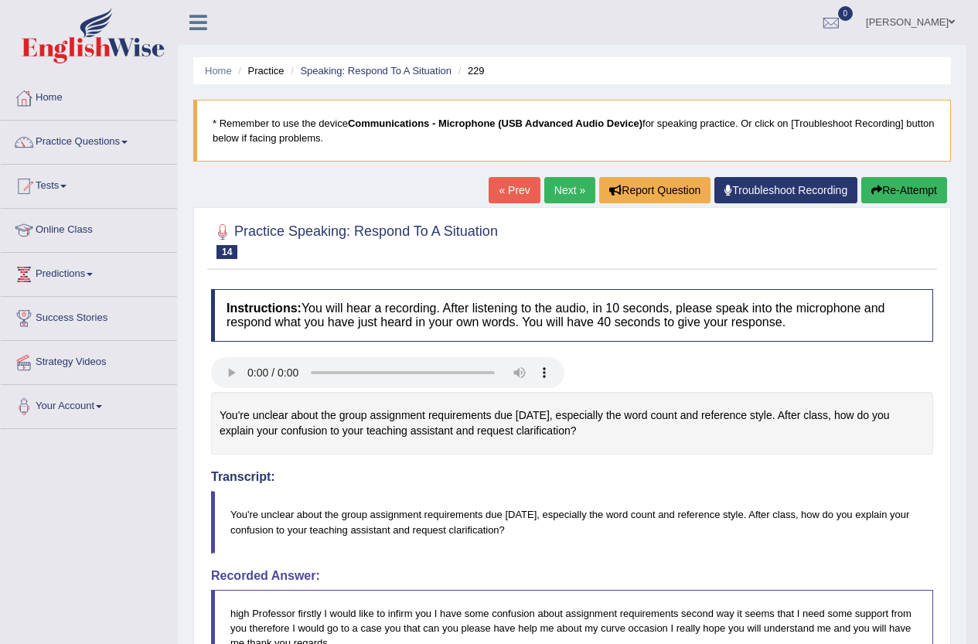
click at [900, 194] on button "Re-Attempt" at bounding box center [904, 190] width 86 height 26
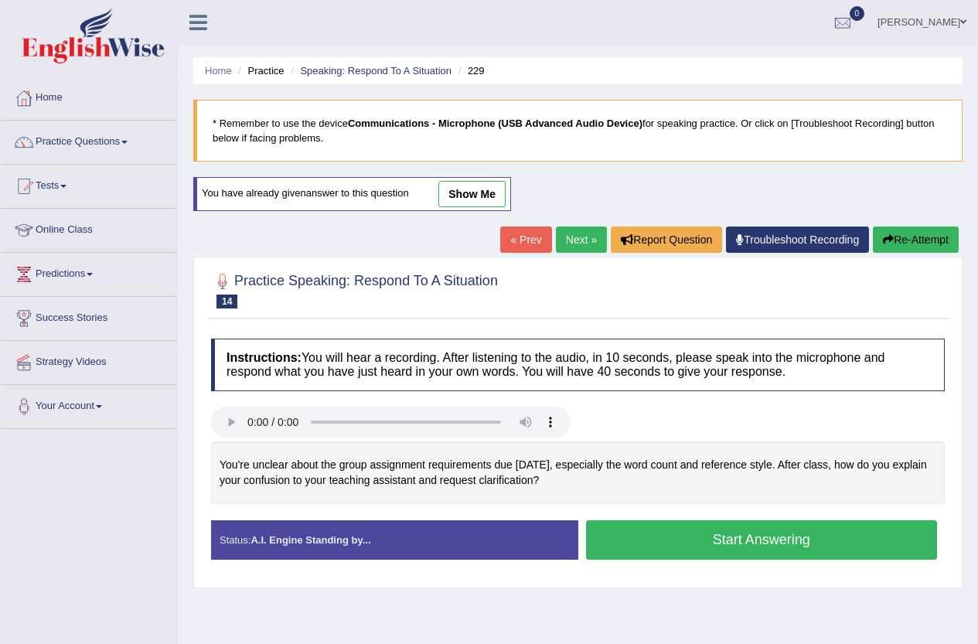
click at [860, 540] on button "Start Answering" at bounding box center [762, 539] width 352 height 39
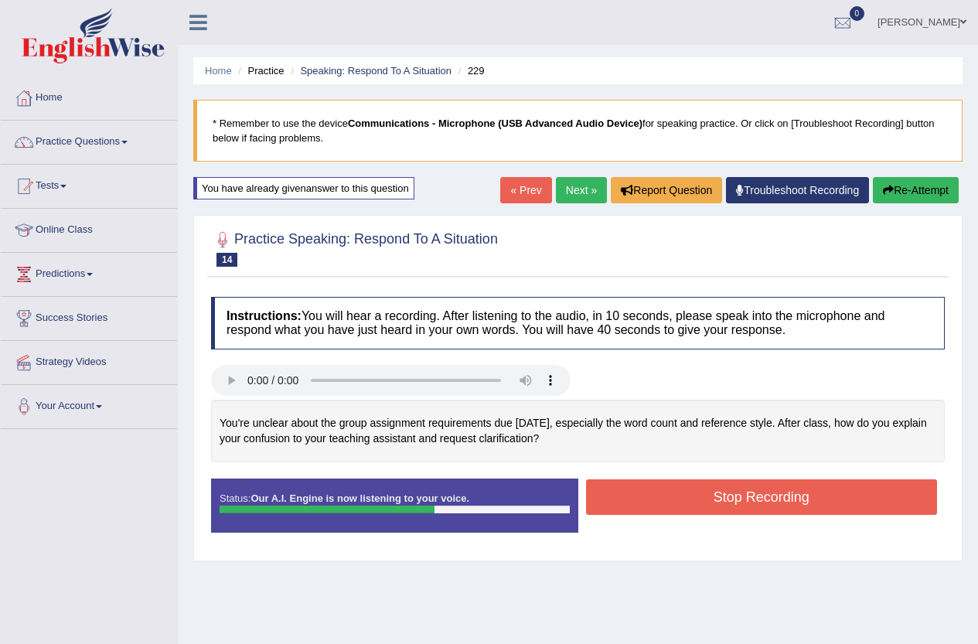
click at [749, 495] on button "Stop Recording" at bounding box center [762, 497] width 352 height 36
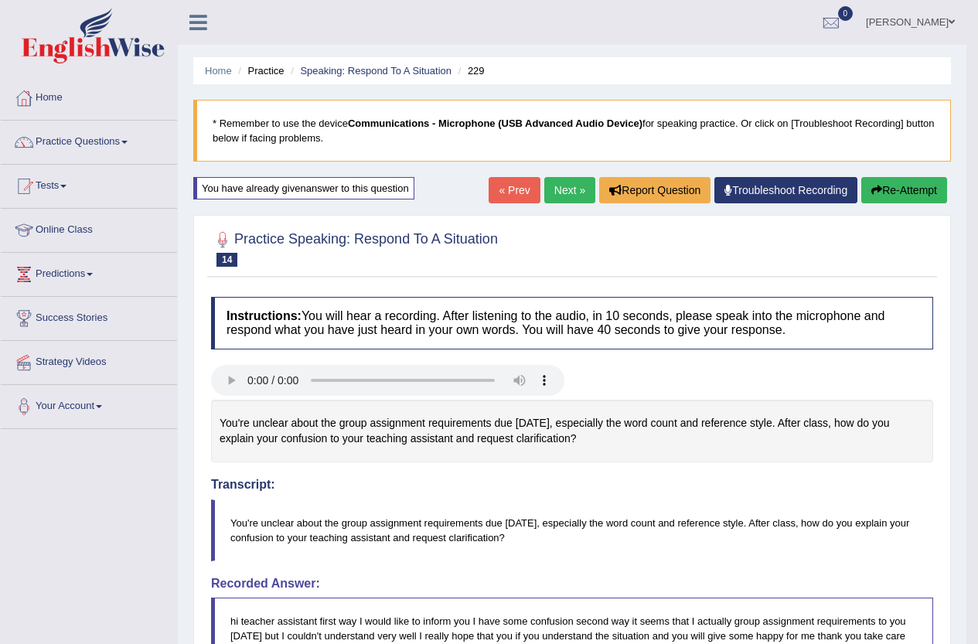
click at [565, 201] on link "Next »" at bounding box center [569, 190] width 51 height 26
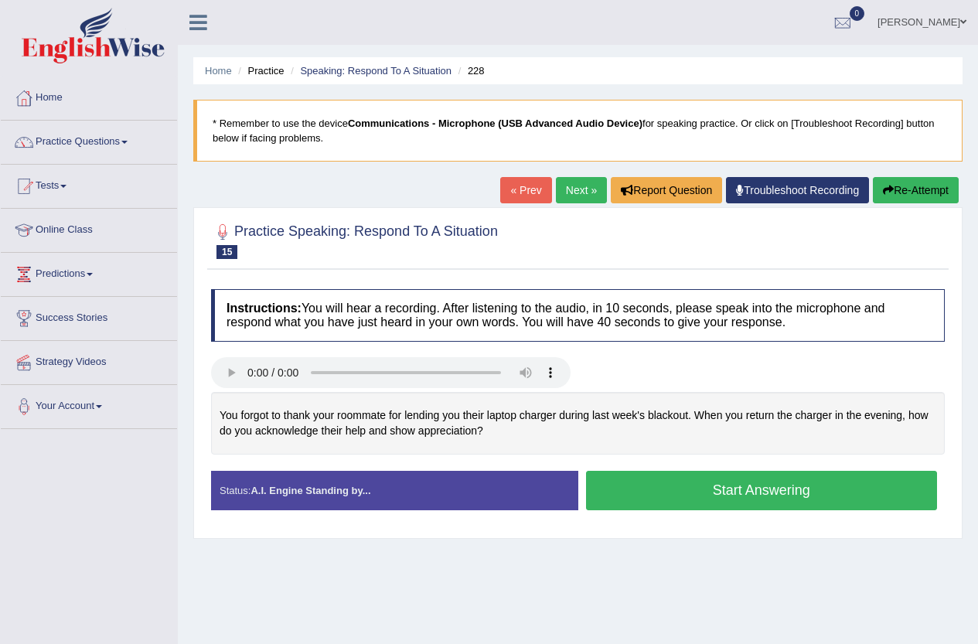
click at [744, 495] on button "Start Answering" at bounding box center [762, 490] width 352 height 39
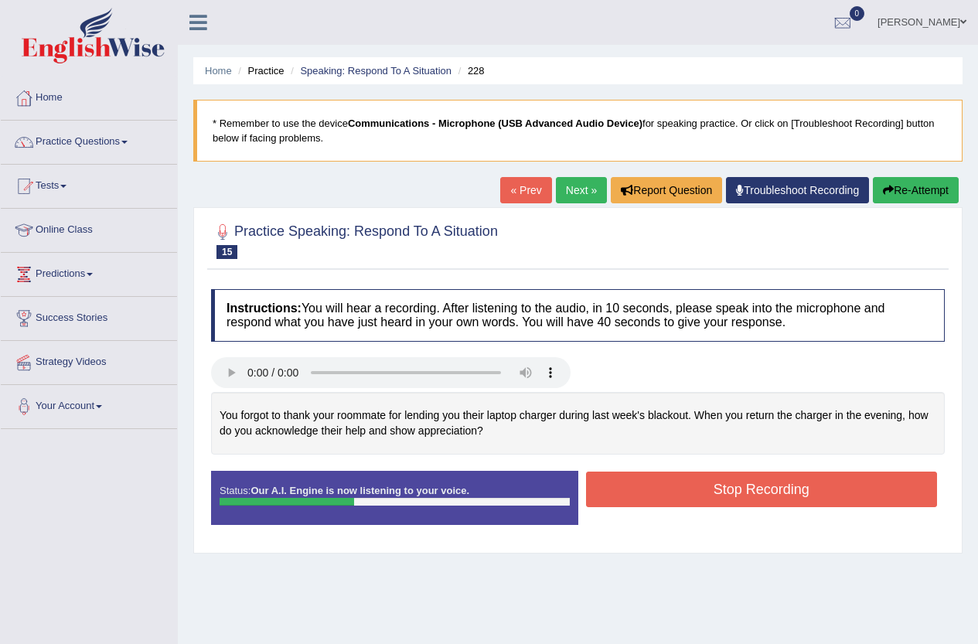
click at [702, 499] on button "Stop Recording" at bounding box center [762, 490] width 352 height 36
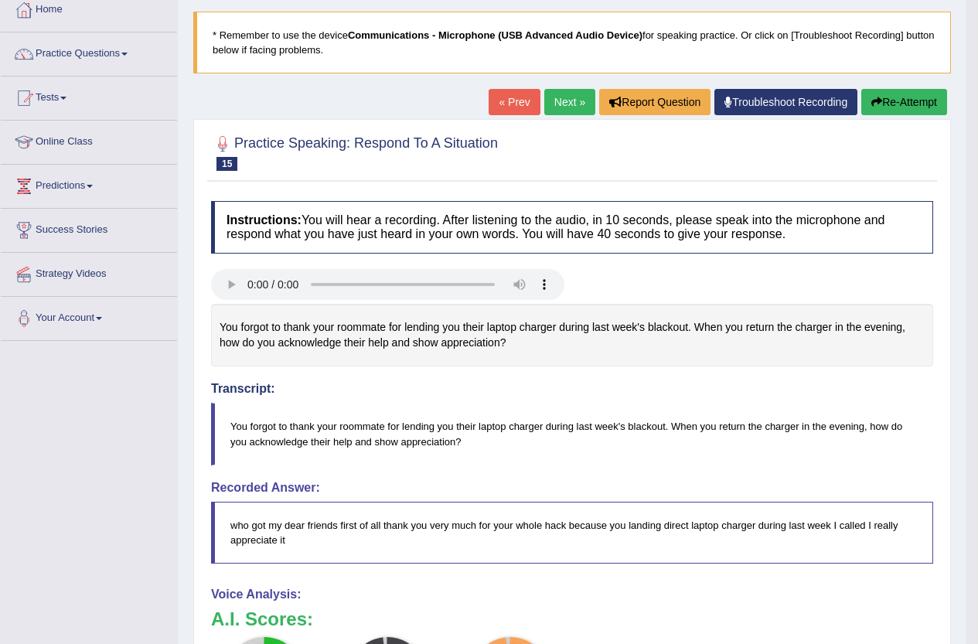
scroll to position [84, 0]
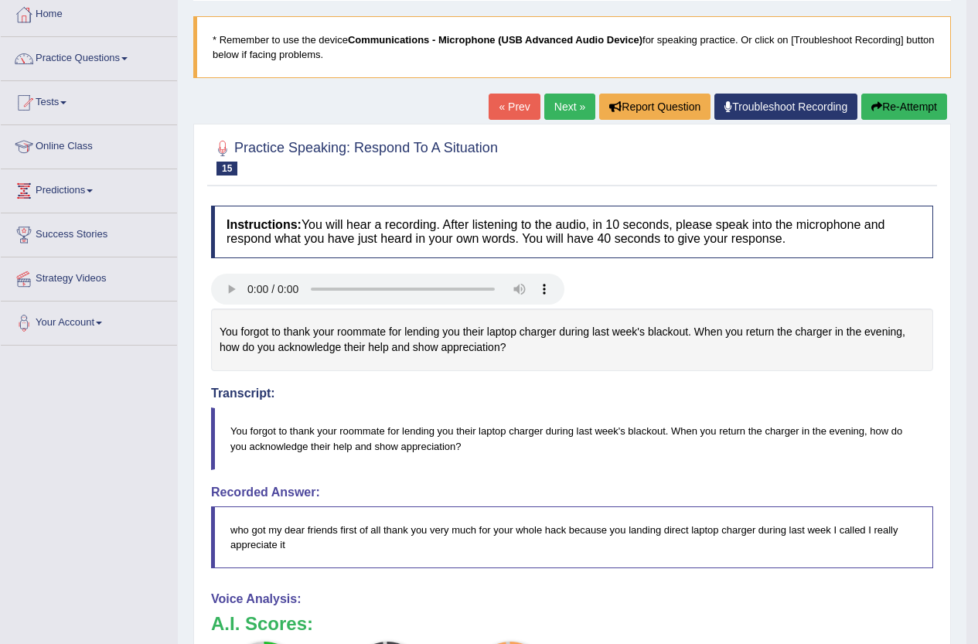
click at [893, 102] on button "Re-Attempt" at bounding box center [904, 107] width 86 height 26
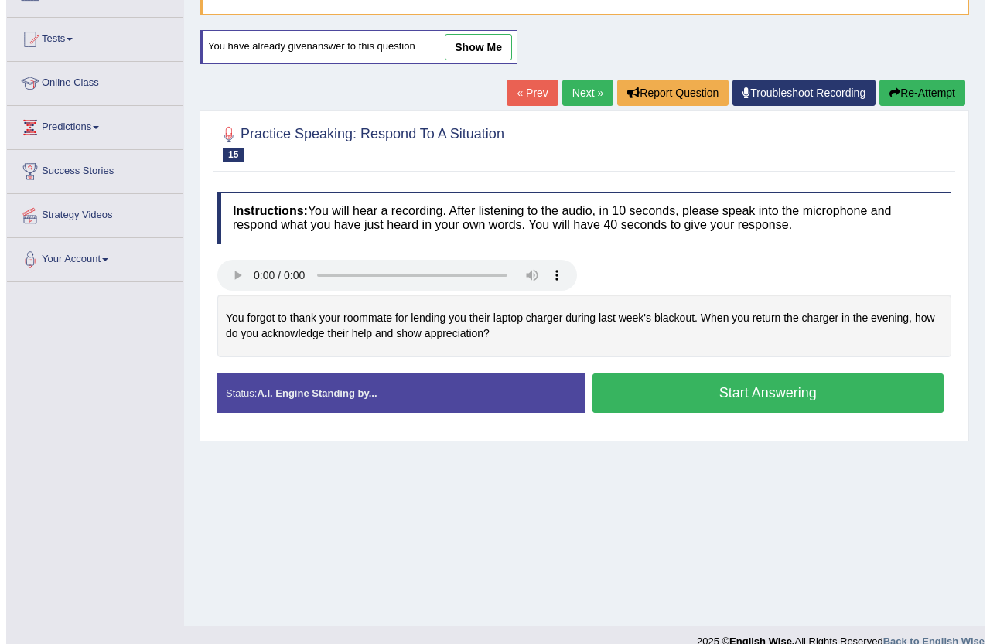
scroll to position [168, 0]
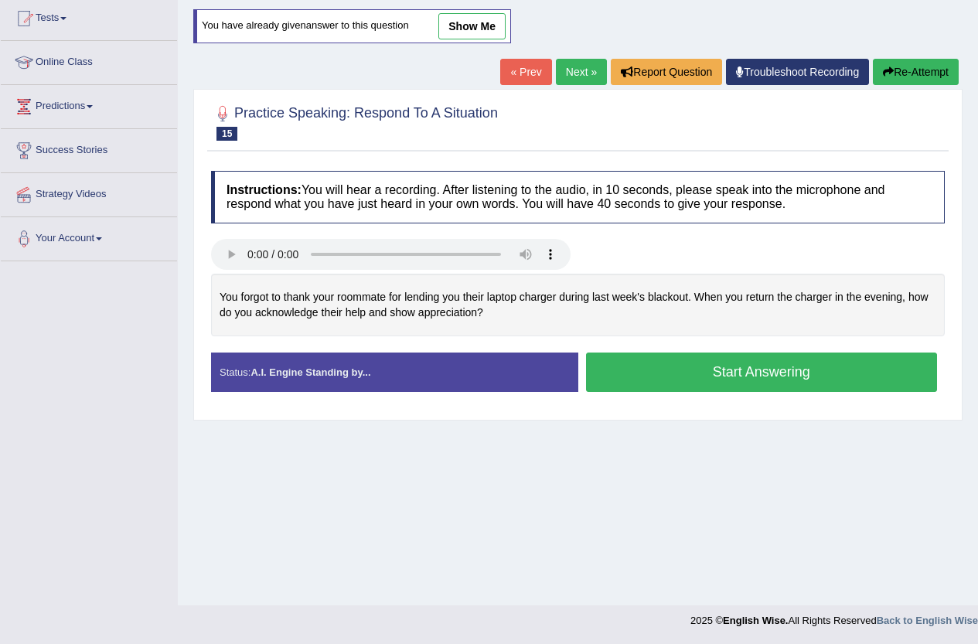
click at [817, 377] on button "Start Answering" at bounding box center [762, 372] width 352 height 39
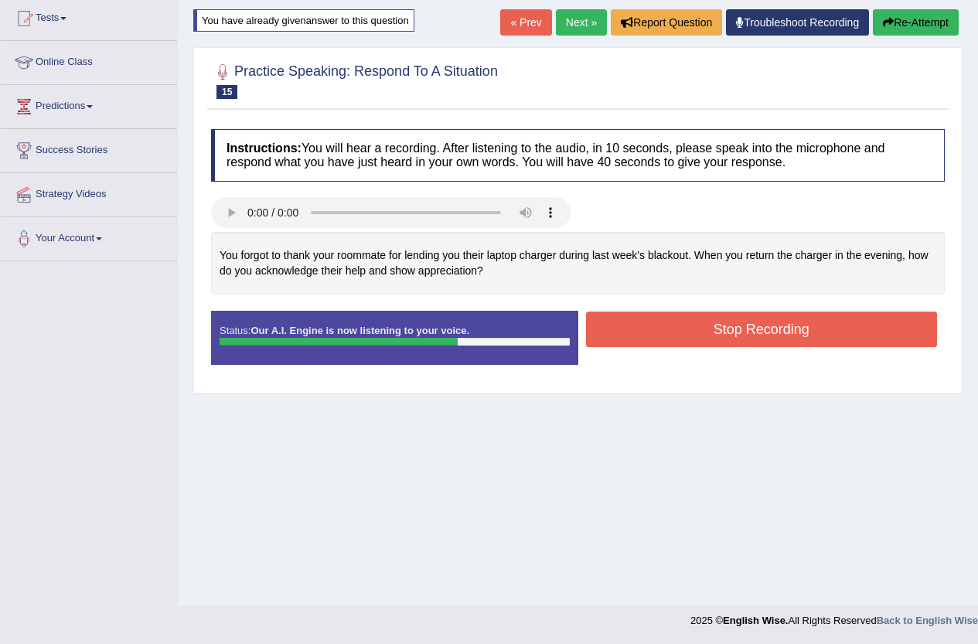
click at [819, 330] on button "Stop Recording" at bounding box center [762, 330] width 352 height 36
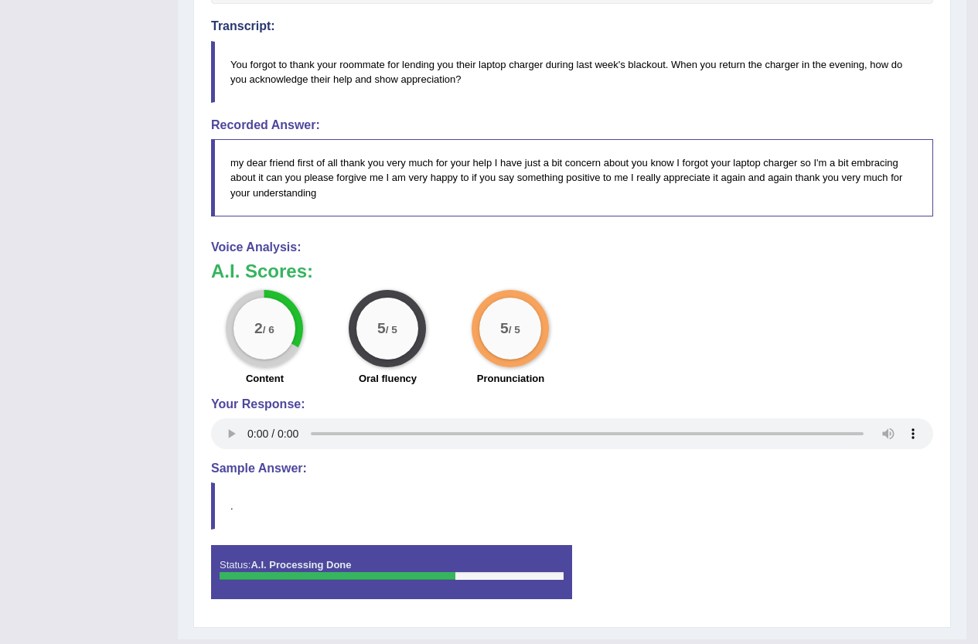
scroll to position [0, 0]
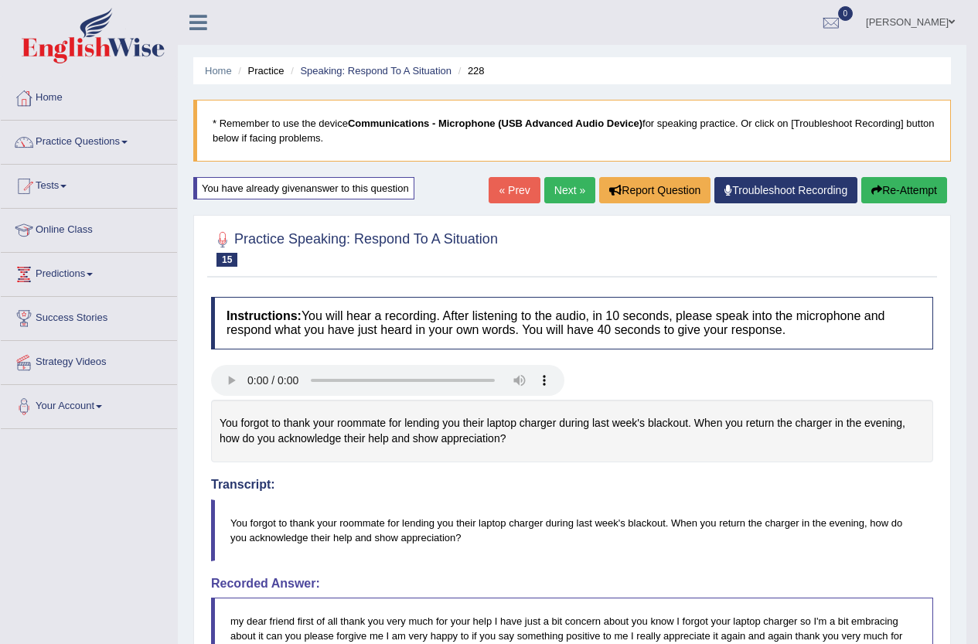
click at [561, 193] on link "Next »" at bounding box center [569, 190] width 51 height 26
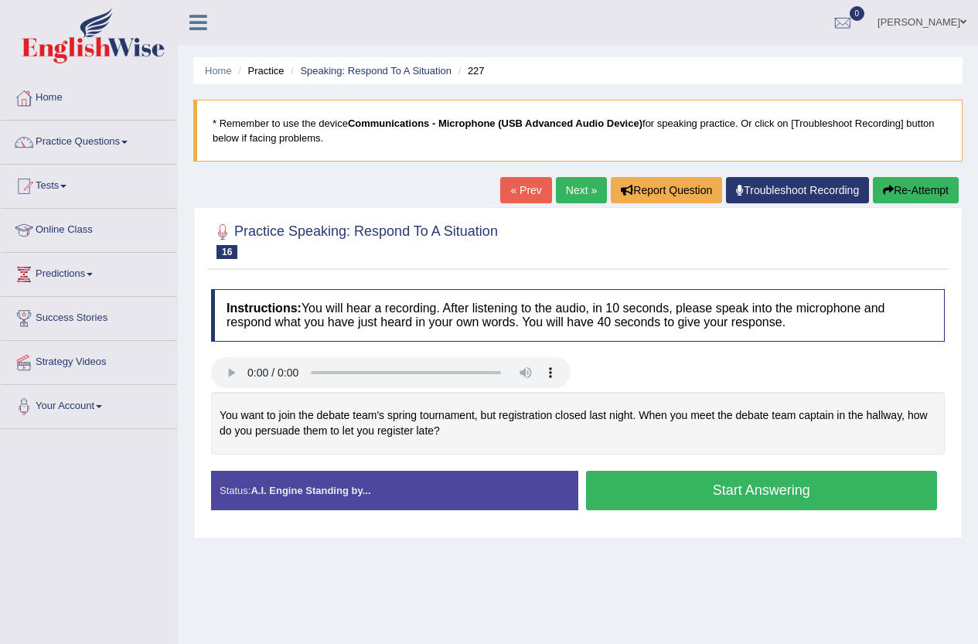
click at [899, 496] on button "Start Answering" at bounding box center [762, 490] width 352 height 39
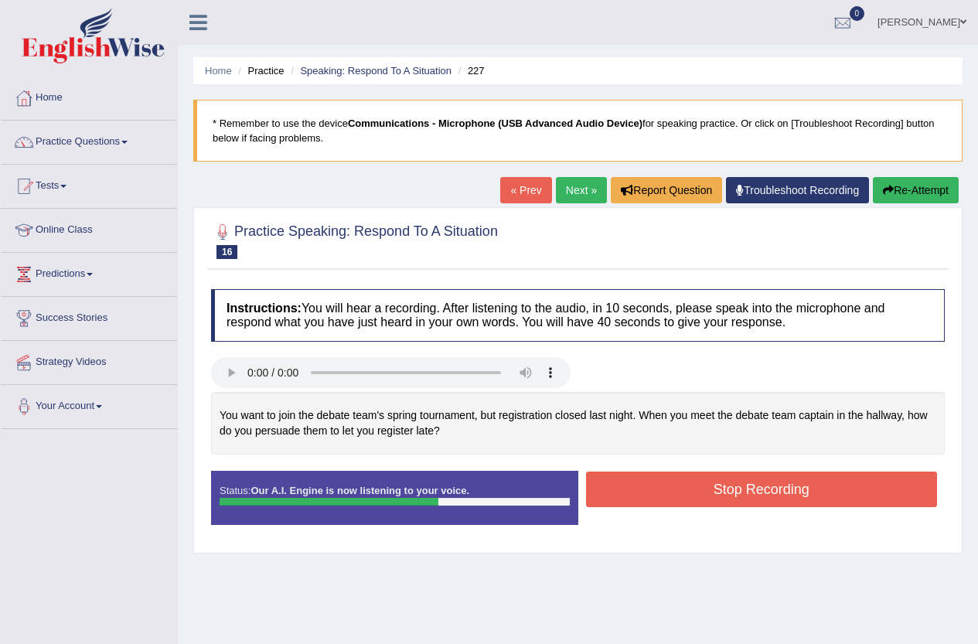
click at [742, 496] on button "Stop Recording" at bounding box center [762, 490] width 352 height 36
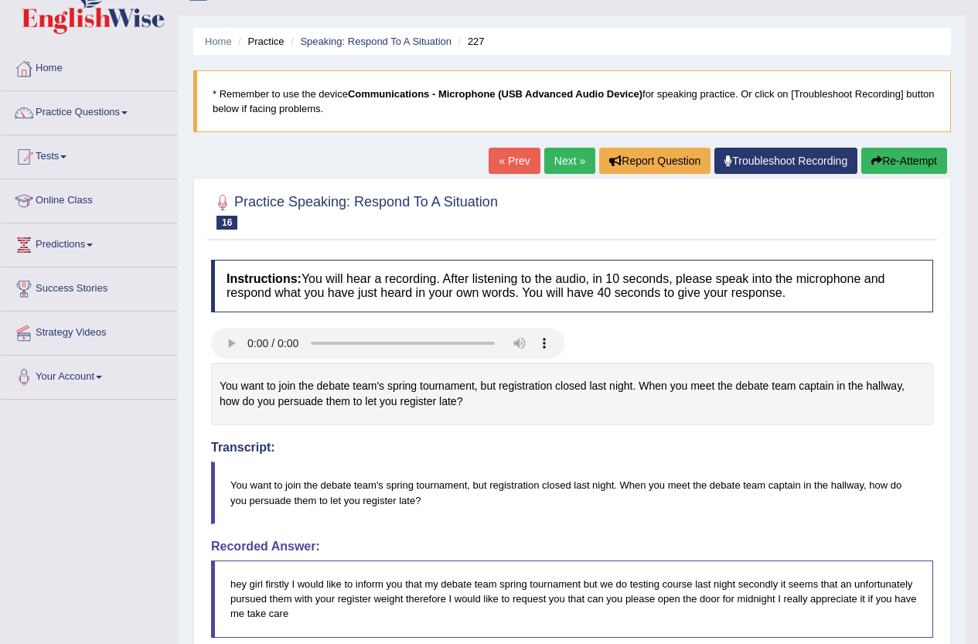
scroll to position [21, 0]
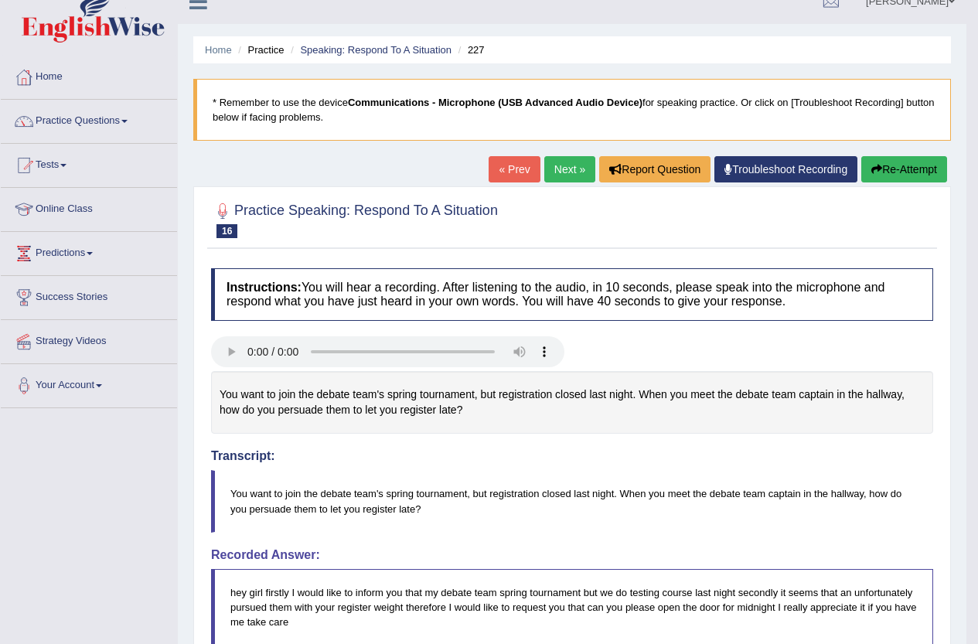
click at [571, 156] on link "Next »" at bounding box center [569, 169] width 51 height 26
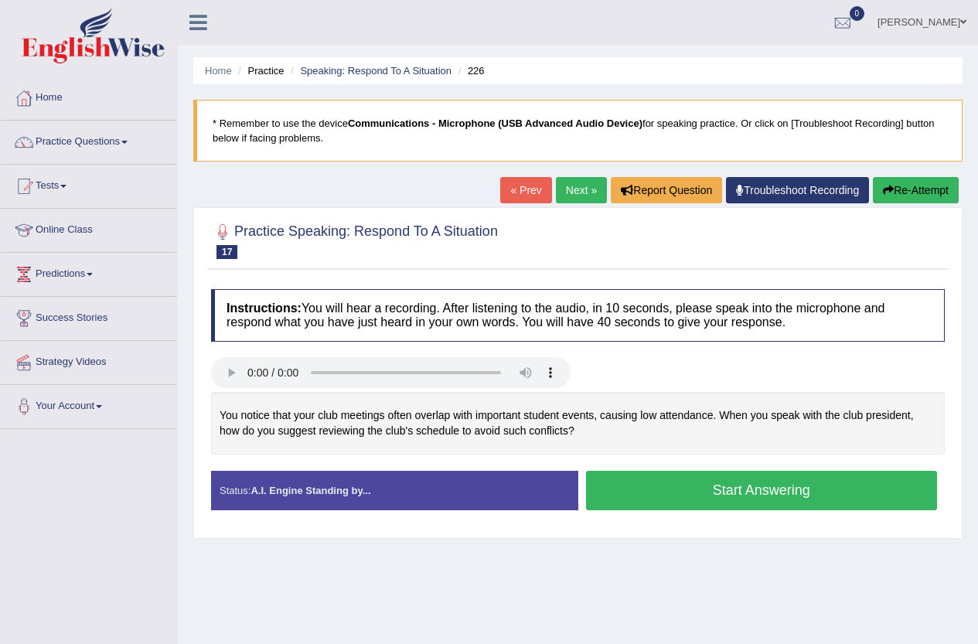
drag, startPoint x: 538, startPoint y: 429, endPoint x: 576, endPoint y: 429, distance: 37.9
click at [576, 429] on div "You notice that your club meetings often overlap with important student events,…" at bounding box center [578, 423] width 734 height 63
click at [756, 500] on button "Start Answering" at bounding box center [762, 490] width 352 height 39
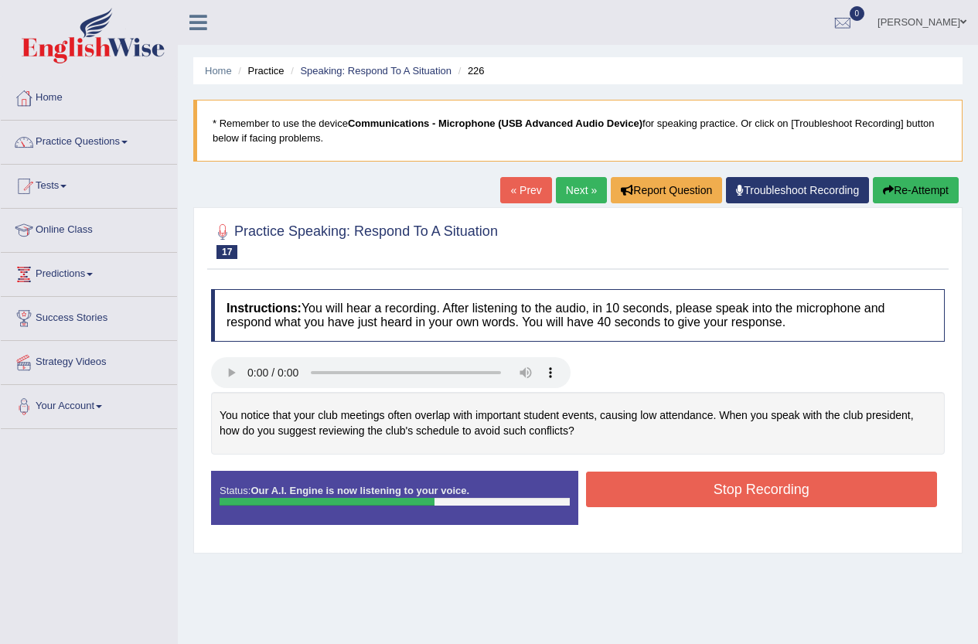
click at [774, 486] on button "Stop Recording" at bounding box center [762, 490] width 352 height 36
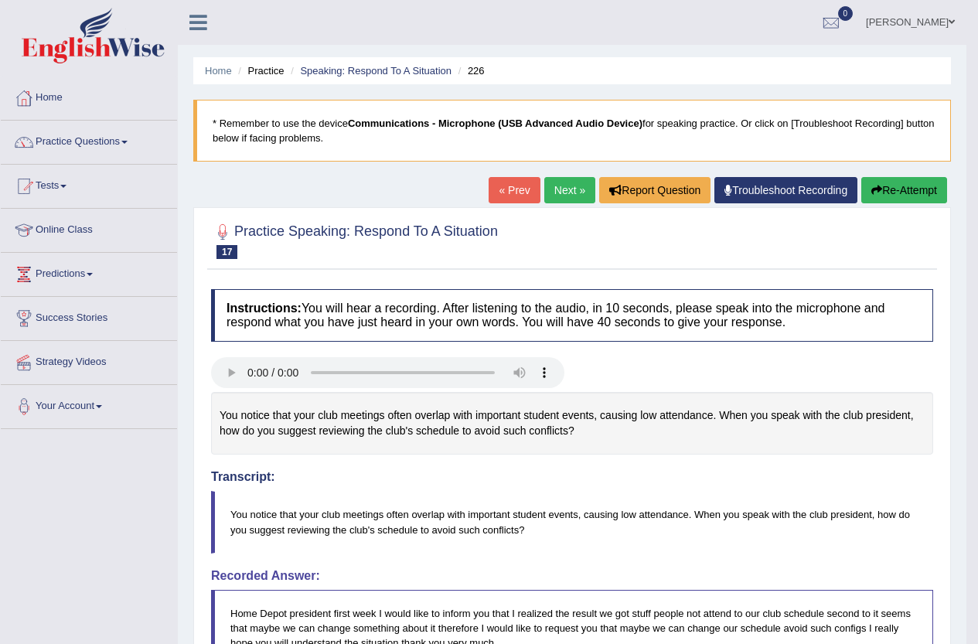
click at [555, 186] on link "Next »" at bounding box center [569, 190] width 51 height 26
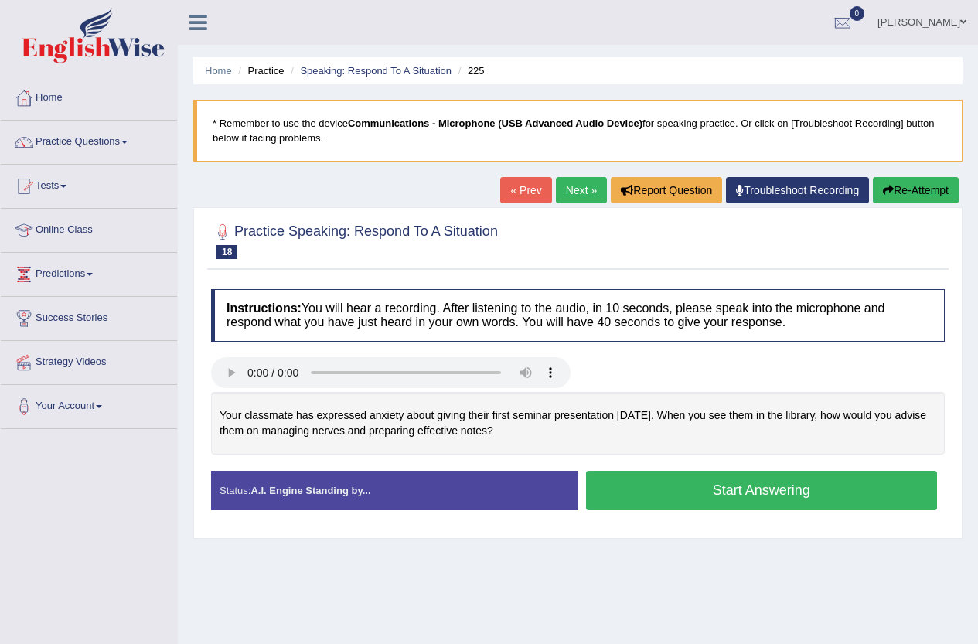
click at [718, 492] on button "Start Answering" at bounding box center [762, 490] width 352 height 39
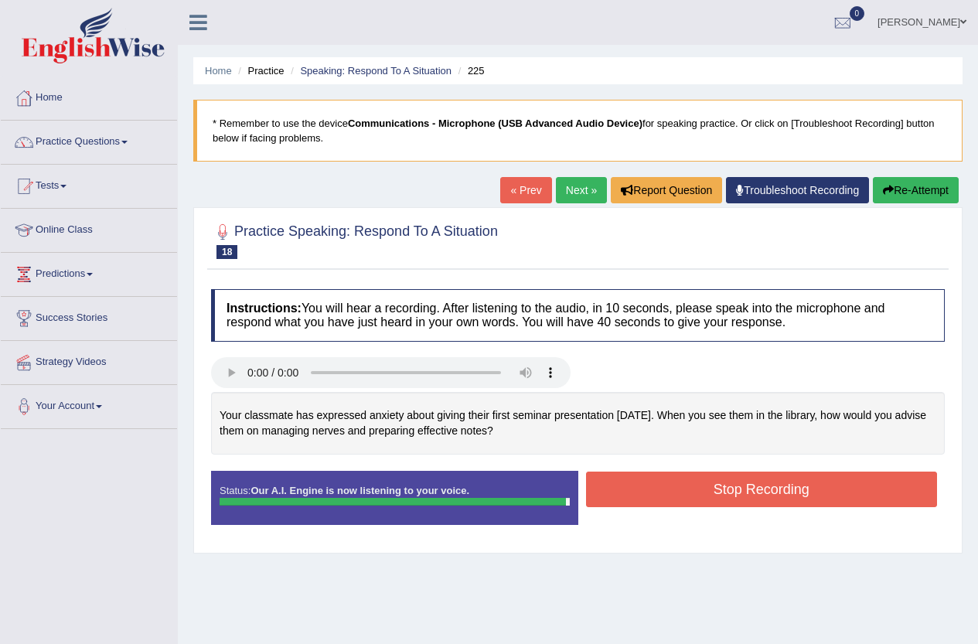
click at [748, 491] on button "Stop Recording" at bounding box center [762, 490] width 352 height 36
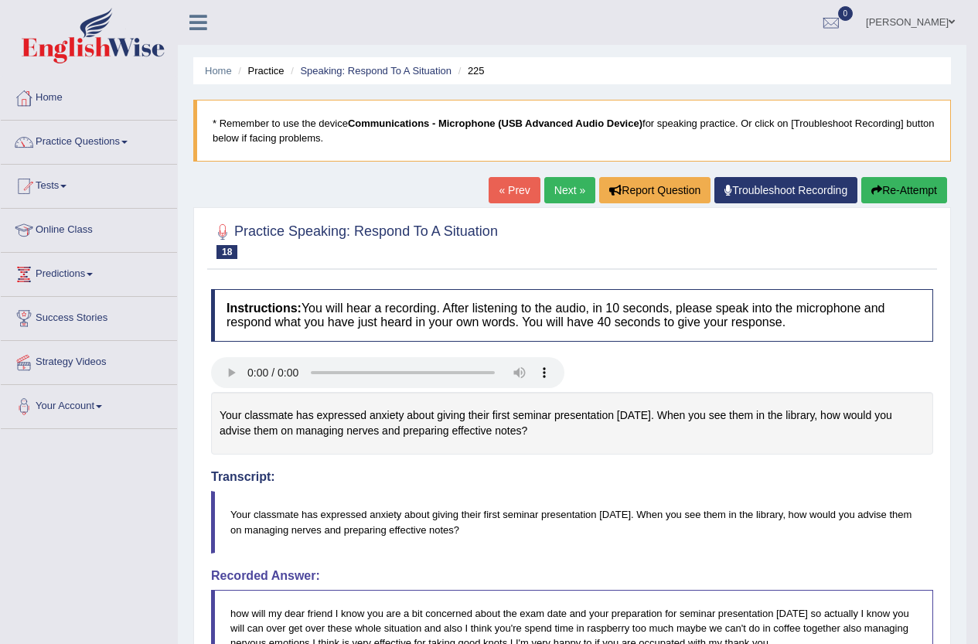
click at [885, 187] on button "Re-Attempt" at bounding box center [904, 190] width 86 height 26
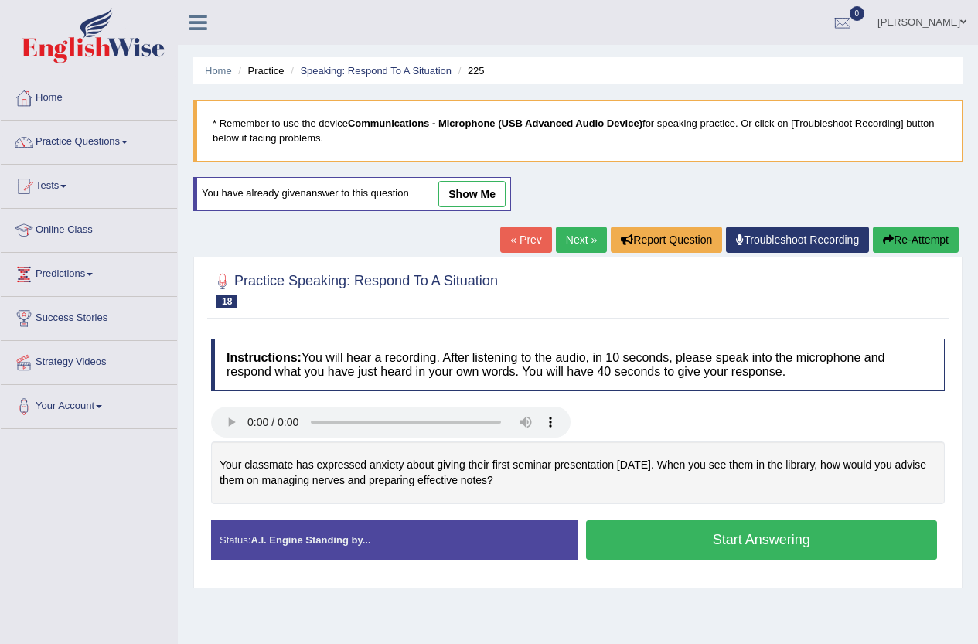
click at [843, 541] on button "Start Answering" at bounding box center [762, 539] width 352 height 39
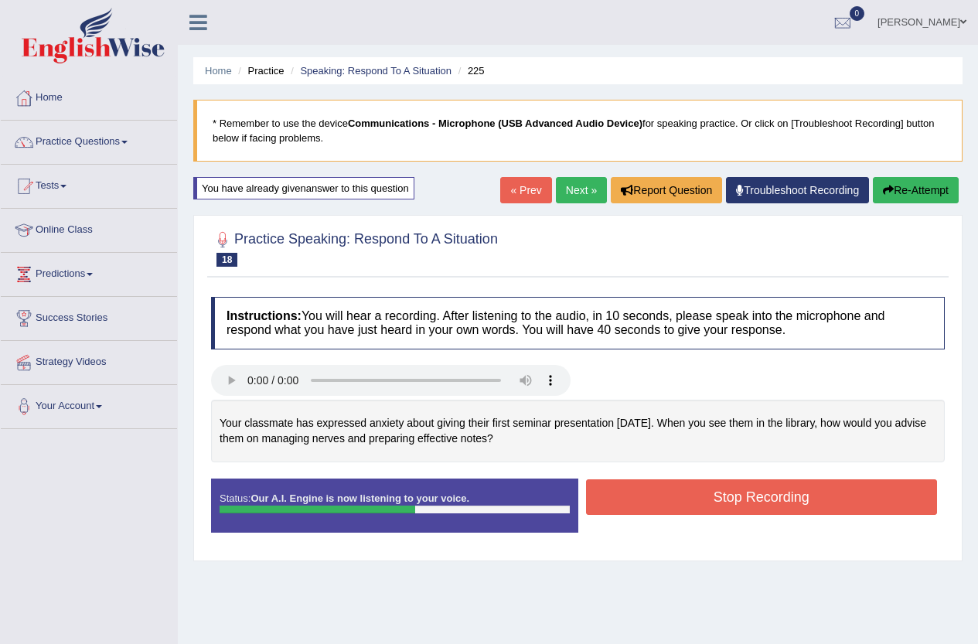
click at [708, 500] on button "Stop Recording" at bounding box center [762, 497] width 352 height 36
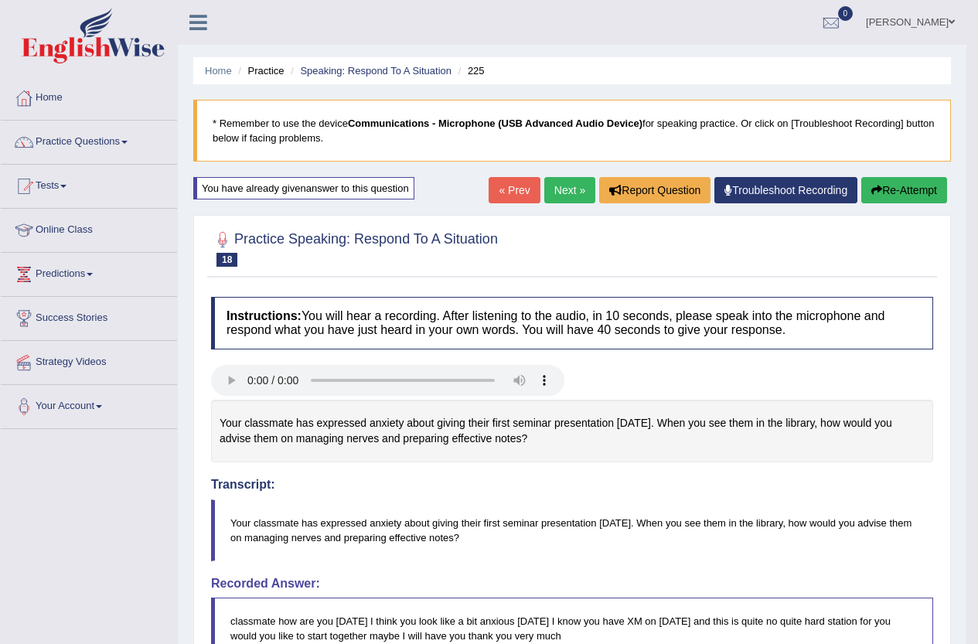
click at [898, 183] on button "Re-Attempt" at bounding box center [904, 190] width 86 height 26
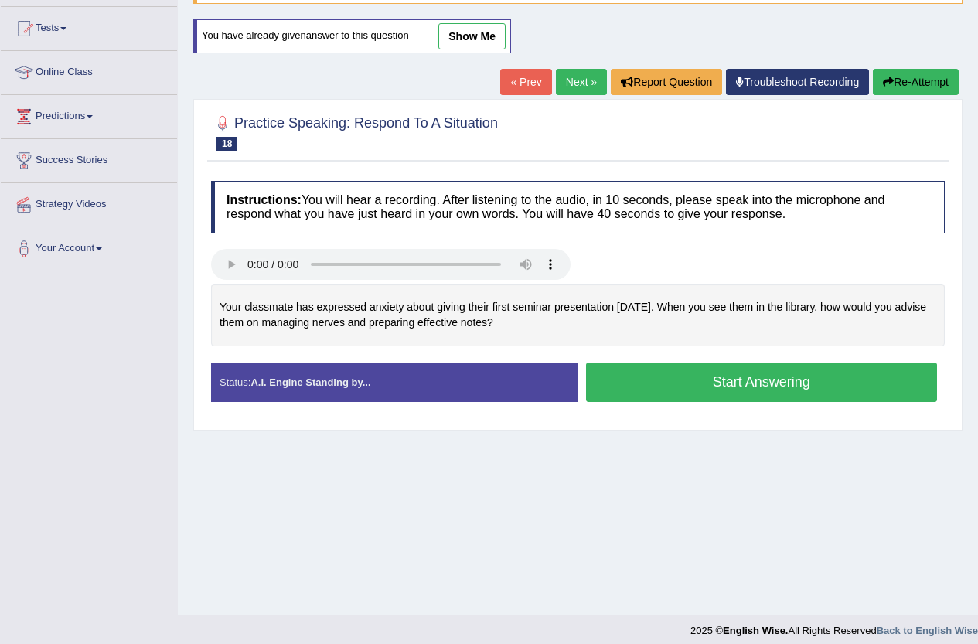
scroll to position [168, 0]
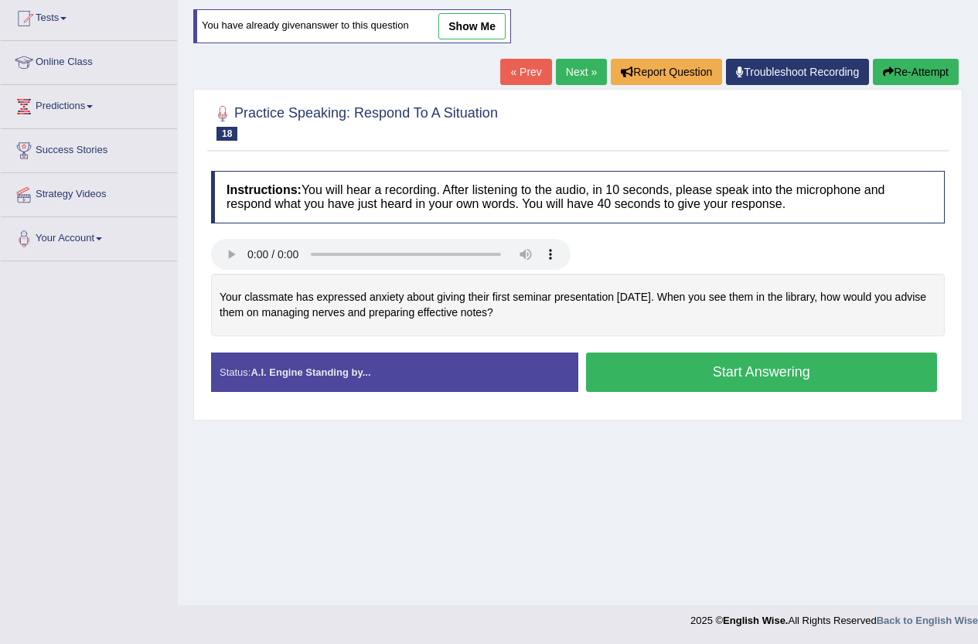
drag, startPoint x: 442, startPoint y: 288, endPoint x: 718, endPoint y: 292, distance: 276.1
click at [686, 299] on div "Your classmate has expressed anxiety about giving their first seminar presentat…" at bounding box center [578, 305] width 734 height 63
click at [775, 371] on button "Start Answering" at bounding box center [762, 372] width 352 height 39
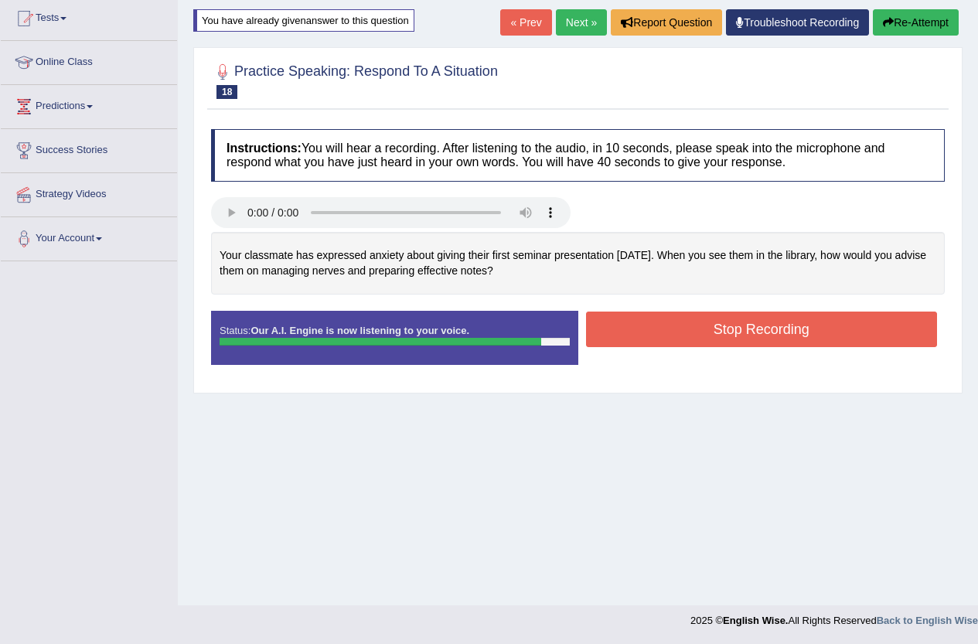
click at [731, 331] on button "Stop Recording" at bounding box center [762, 330] width 352 height 36
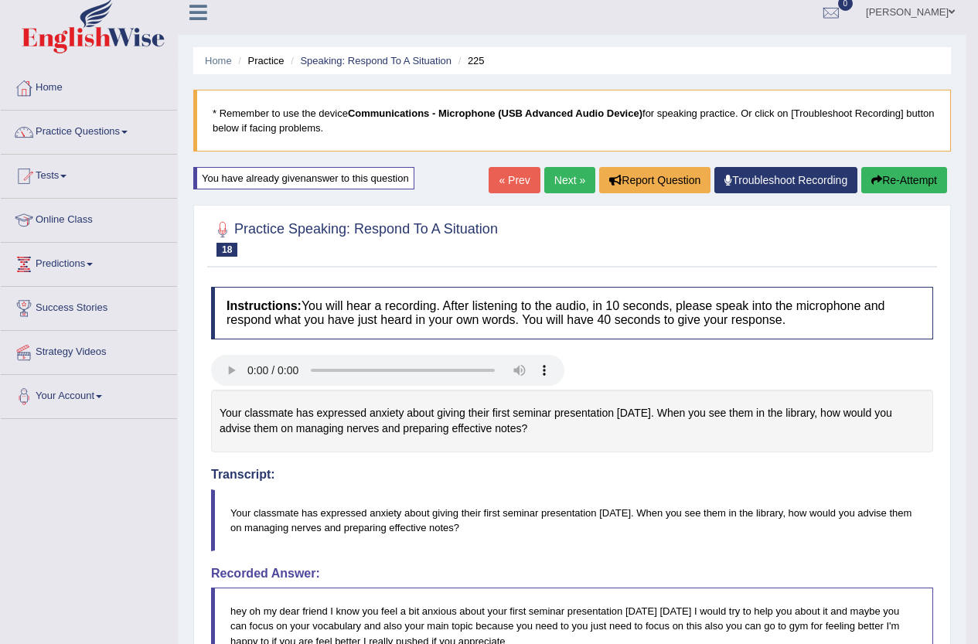
scroll to position [0, 0]
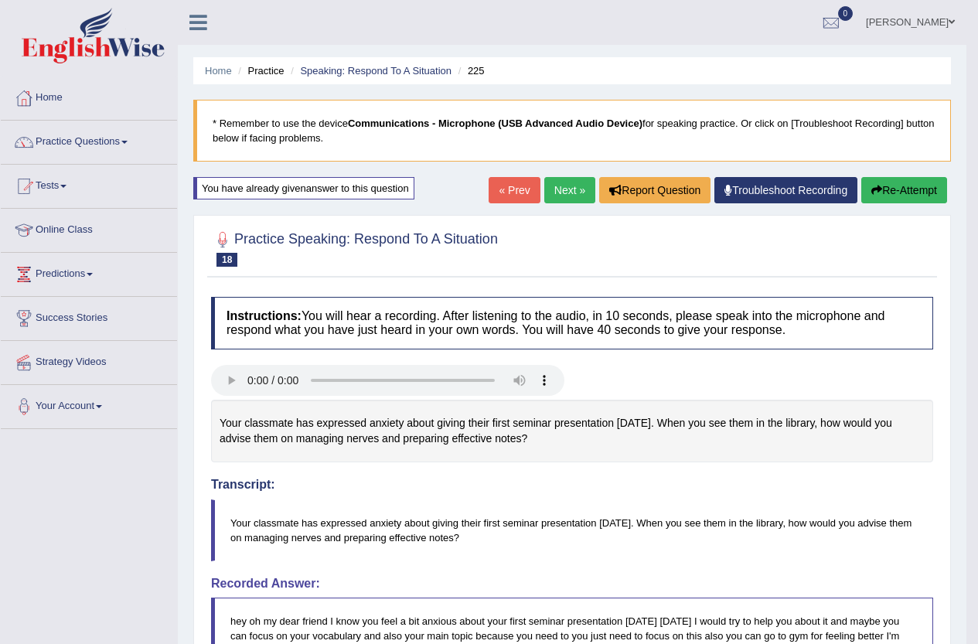
click at [552, 196] on link "Next »" at bounding box center [569, 190] width 51 height 26
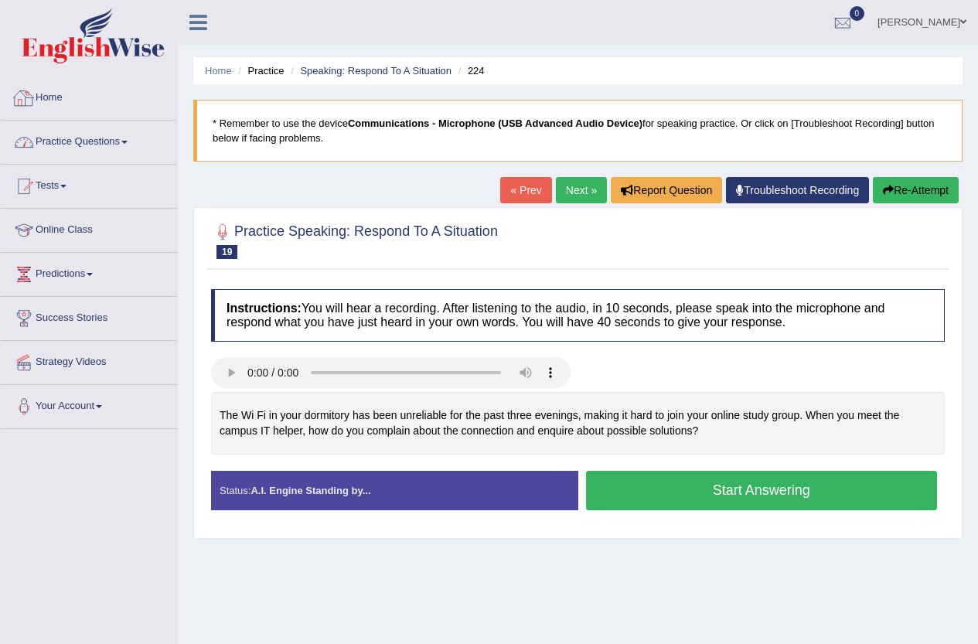
click at [77, 90] on link "Home" at bounding box center [89, 96] width 176 height 39
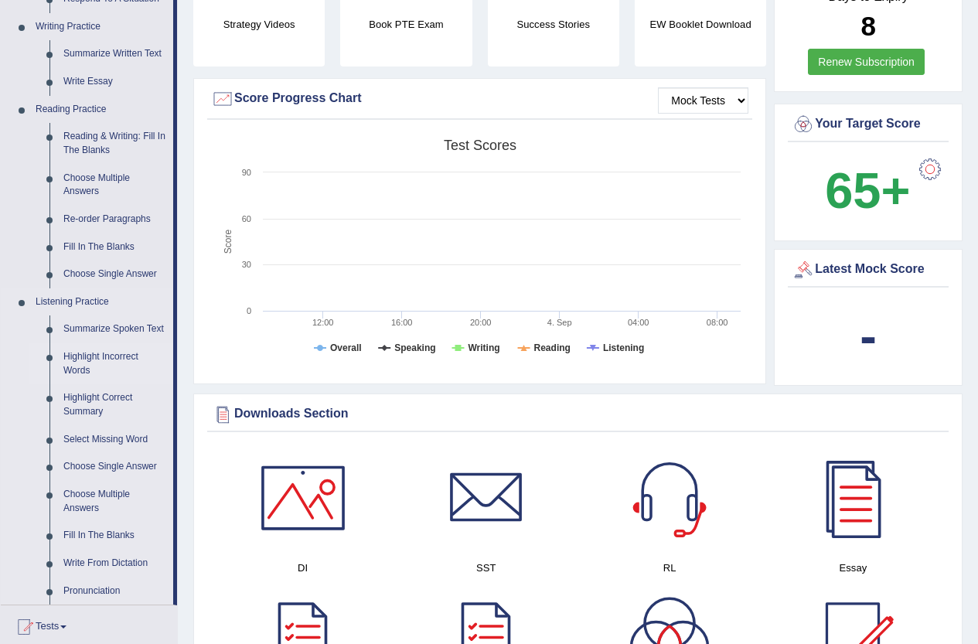
scroll to position [387, 0]
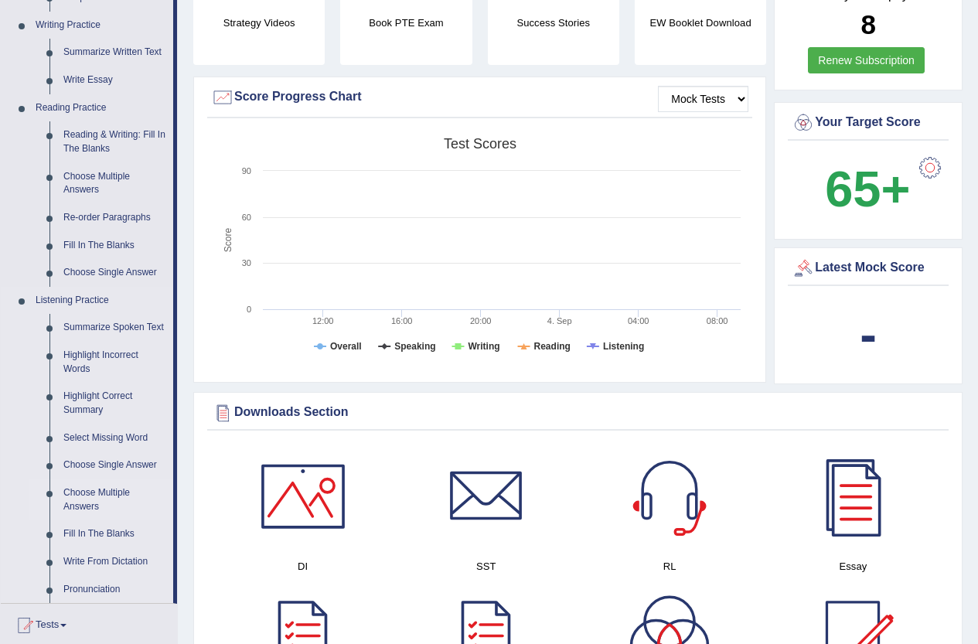
click at [86, 500] on link "Choose Multiple Answers" at bounding box center [114, 499] width 117 height 41
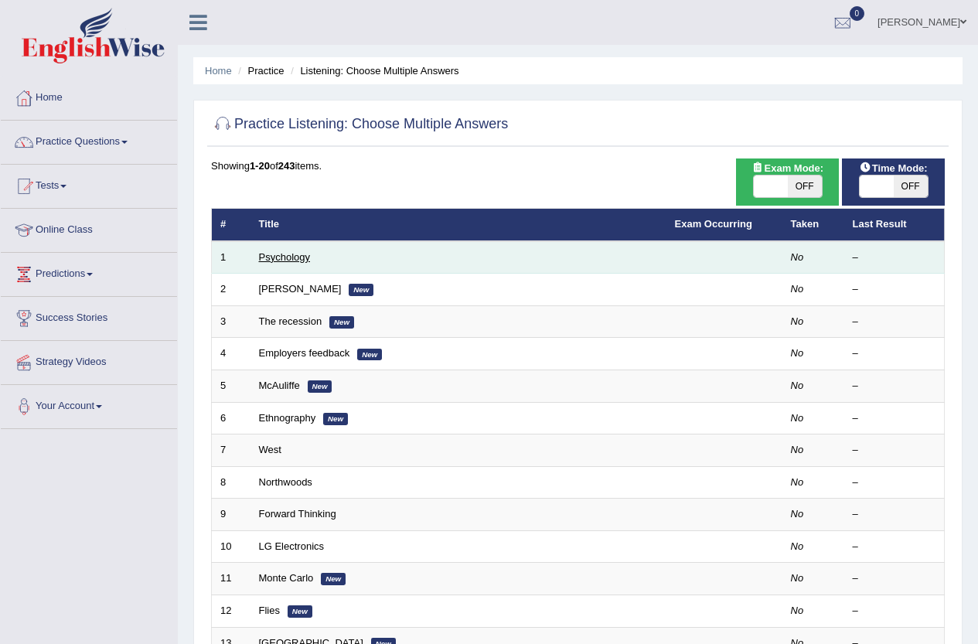
click at [287, 258] on link "Psychology" at bounding box center [284, 257] width 51 height 12
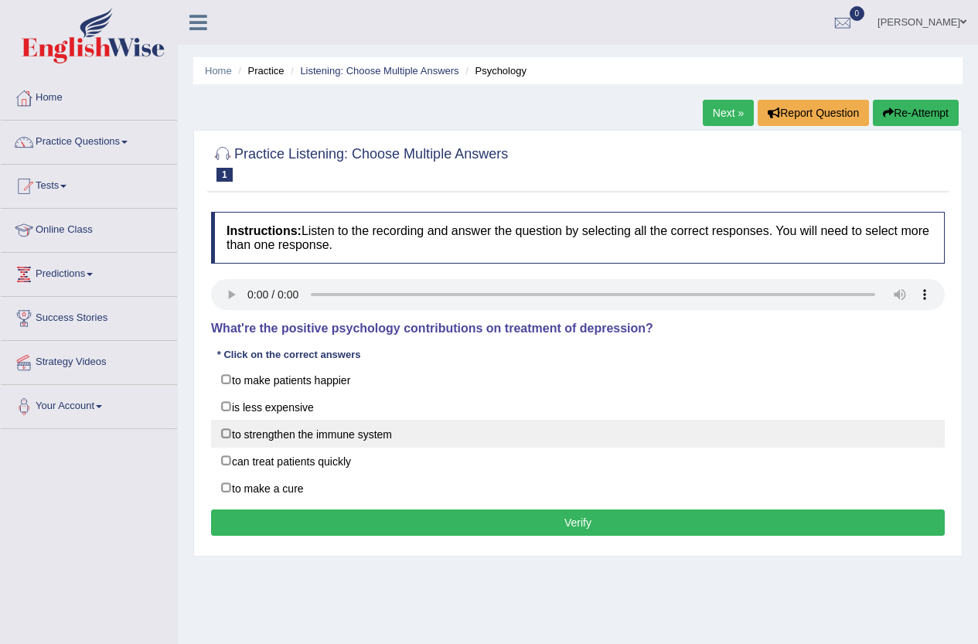
click at [305, 435] on label "to strengthen the immune system" at bounding box center [578, 434] width 734 height 28
click at [314, 436] on label "to strengthen the immune system" at bounding box center [578, 434] width 734 height 28
click at [387, 432] on label "to strengthen the immune system" at bounding box center [578, 434] width 734 height 28
checkbox input "true"
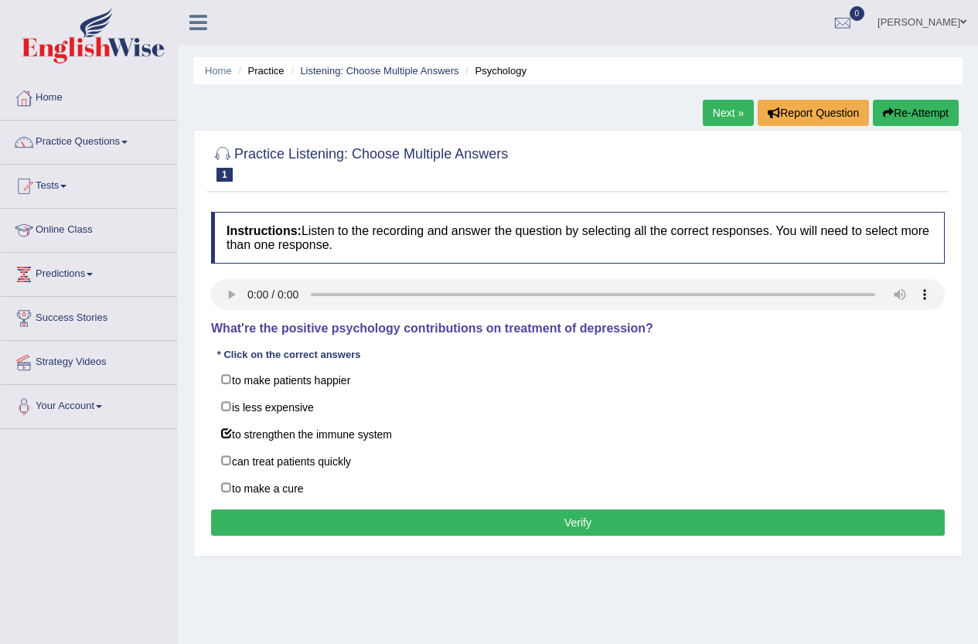
click at [414, 517] on button "Verify" at bounding box center [578, 523] width 734 height 26
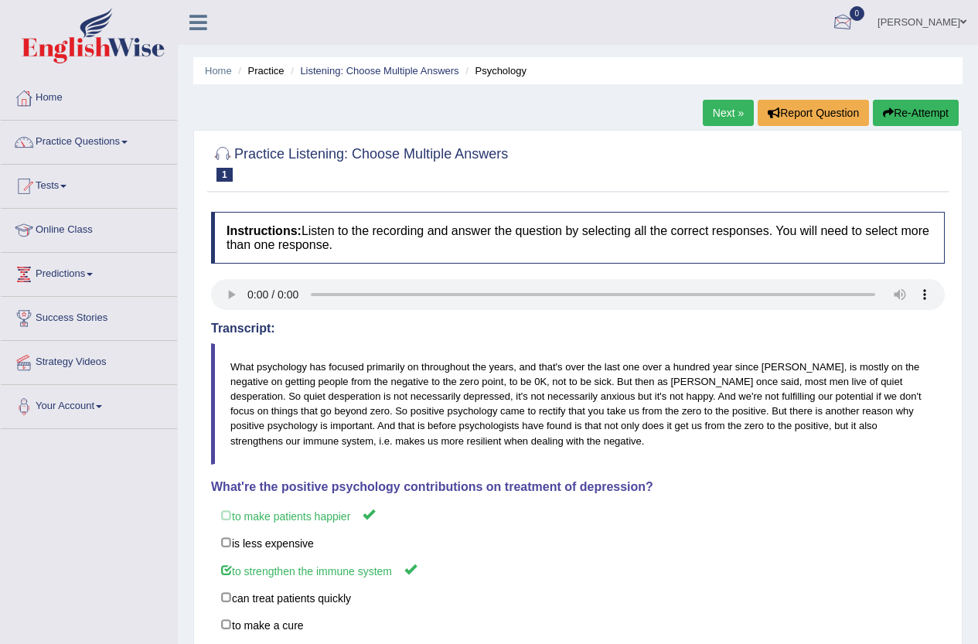
click at [726, 105] on link "Next »" at bounding box center [728, 113] width 51 height 26
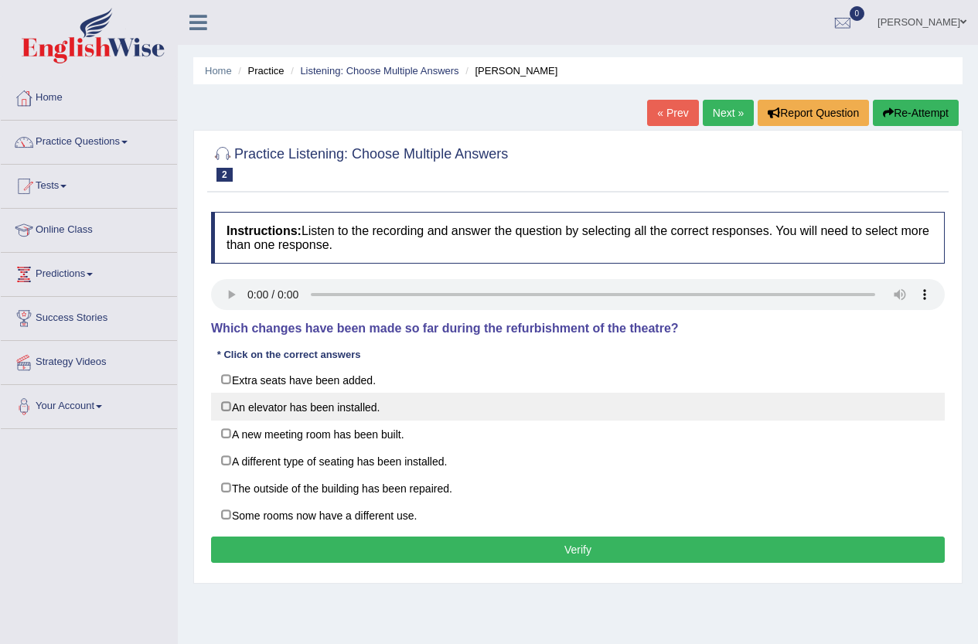
click at [332, 404] on label "An elevator has been installed." at bounding box center [578, 407] width 734 height 28
checkbox input "true"
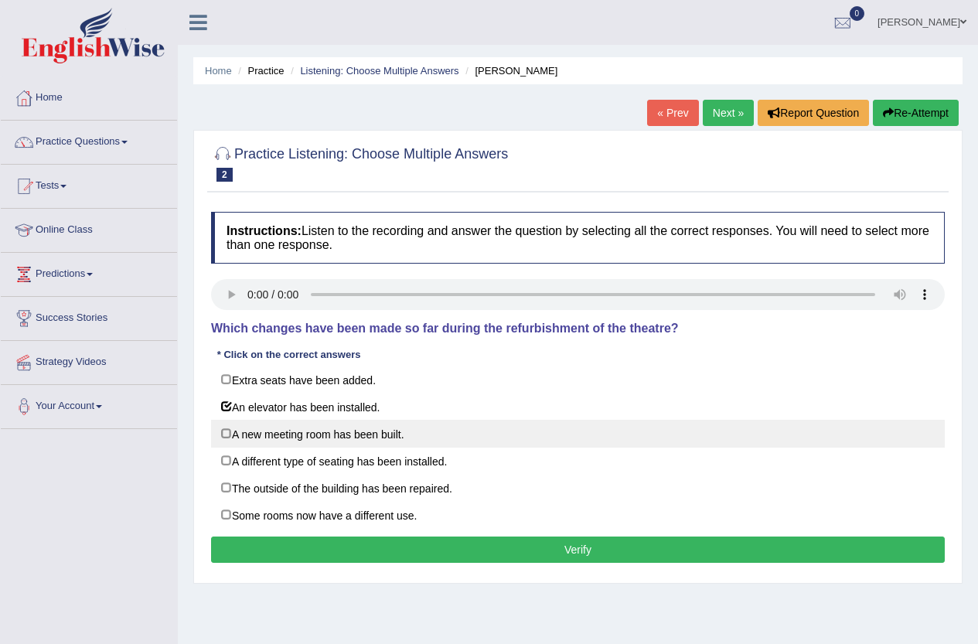
click at [253, 438] on label "A new meeting room has been built." at bounding box center [578, 434] width 734 height 28
checkbox input "true"
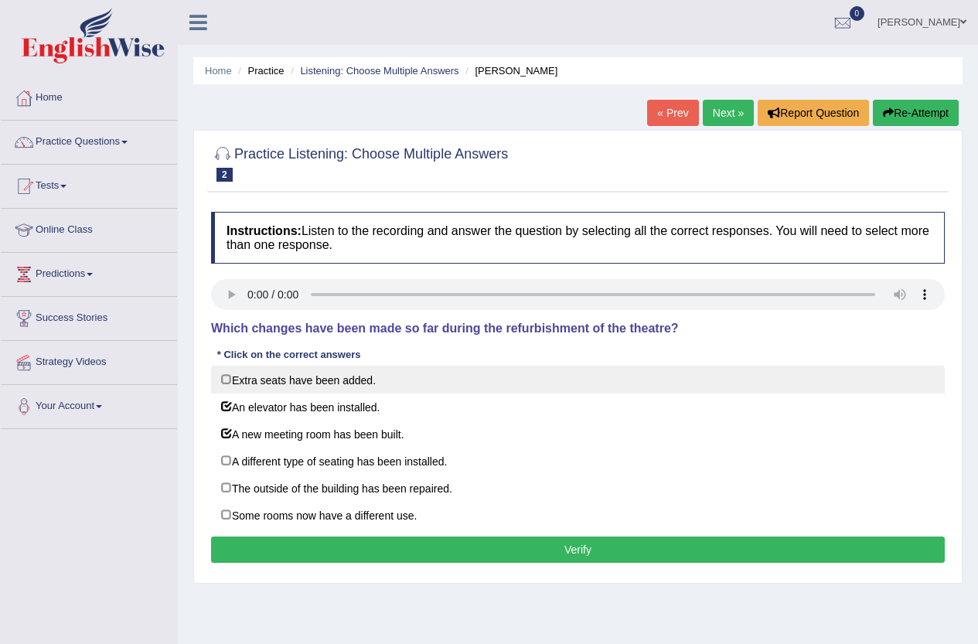
click at [327, 378] on label "Extra seats have been added." at bounding box center [578, 380] width 734 height 28
checkbox input "true"
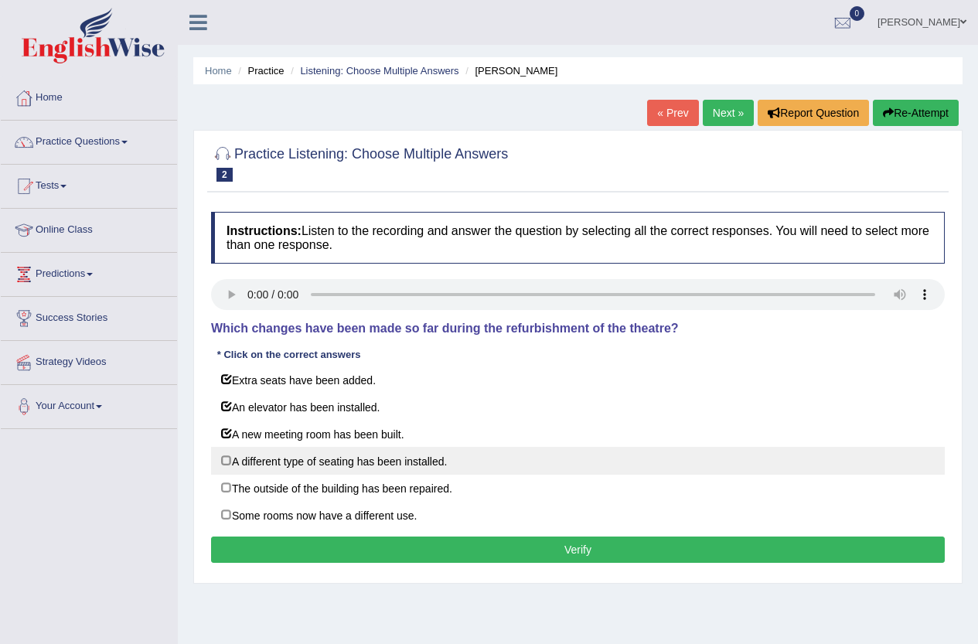
click at [320, 459] on label "A different type of seating has been installed." at bounding box center [578, 461] width 734 height 28
checkbox input "true"
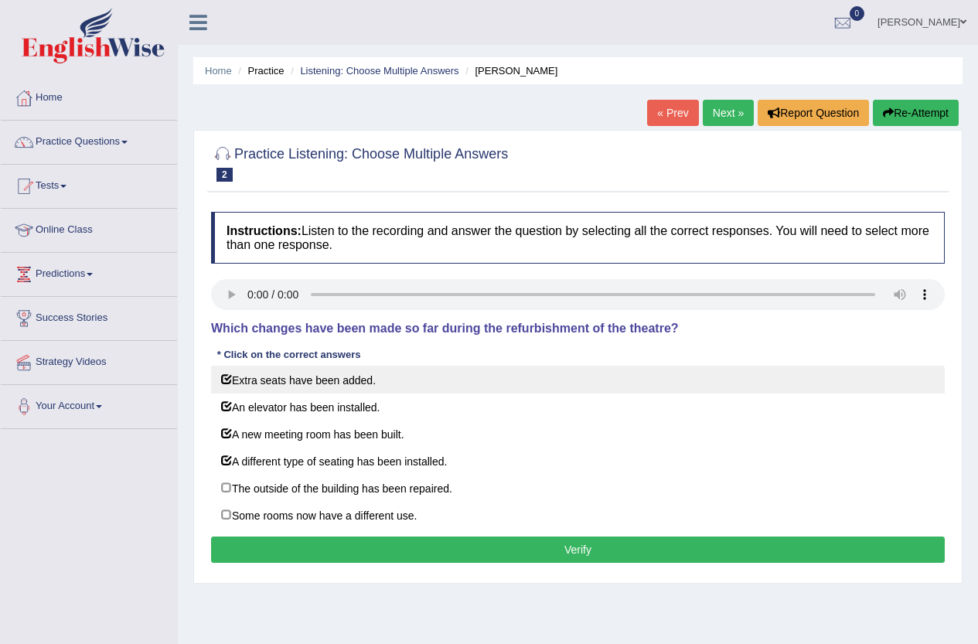
click at [298, 370] on label "Extra seats have been added." at bounding box center [578, 380] width 734 height 28
checkbox input "false"
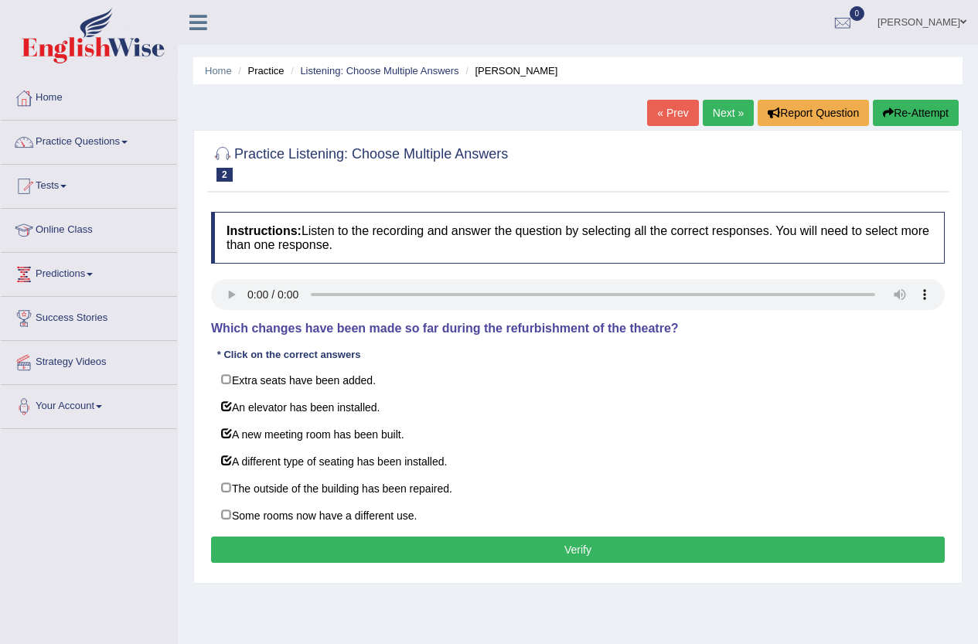
click at [414, 555] on button "Verify" at bounding box center [578, 550] width 734 height 26
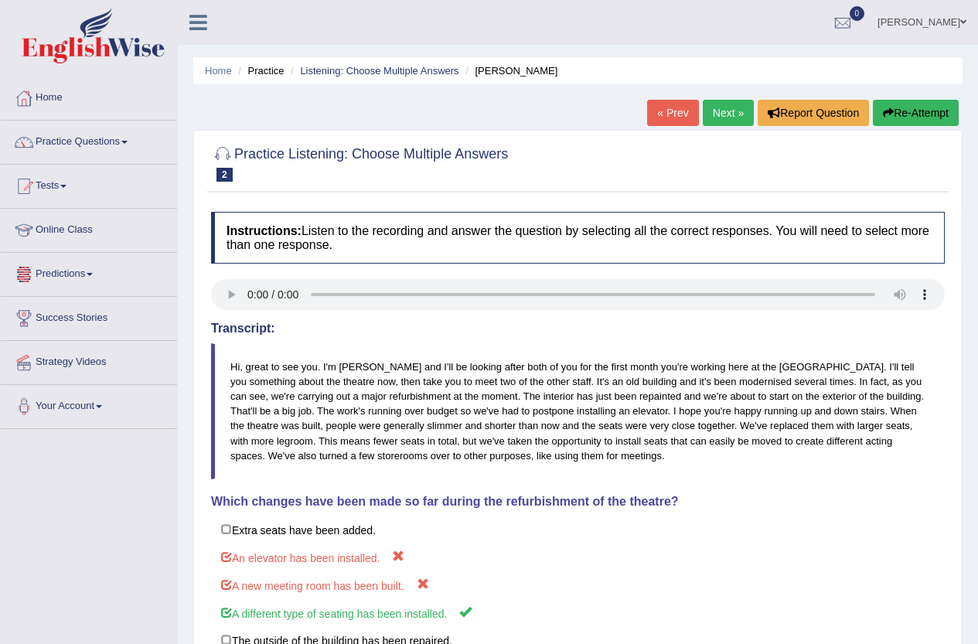
click at [711, 107] on link "Next »" at bounding box center [728, 113] width 51 height 26
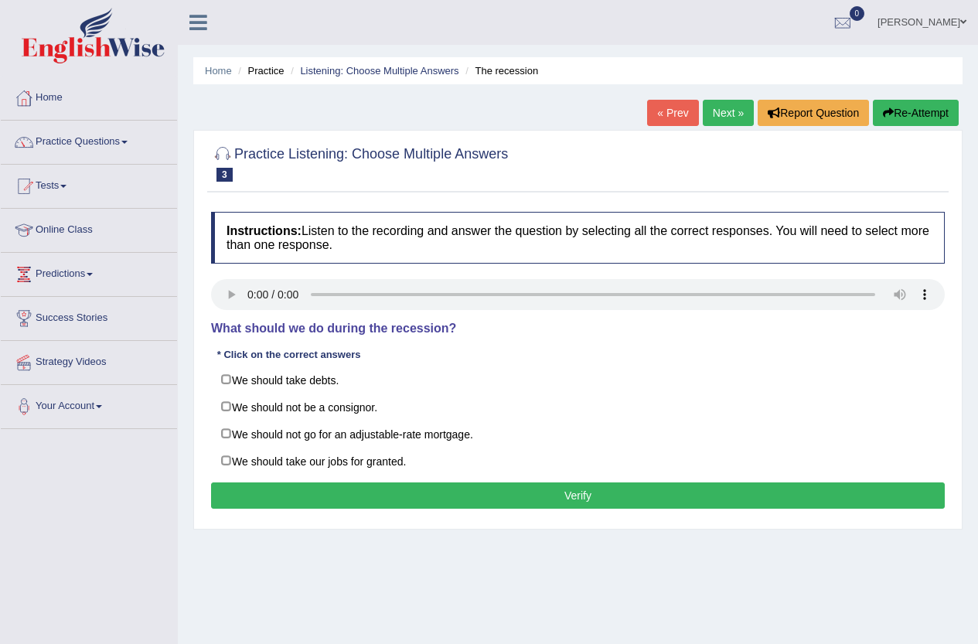
drag, startPoint x: 231, startPoint y: 326, endPoint x: 501, endPoint y: 314, distance: 270.1
click at [501, 314] on div "Instructions: Listen to the recording and answer the question by selecting all …" at bounding box center [578, 362] width 742 height 317
drag, startPoint x: 397, startPoint y: 330, endPoint x: 483, endPoint y: 328, distance: 85.1
click at [483, 328] on h4 "What should we do during the recession?" at bounding box center [578, 329] width 734 height 14
click at [97, 132] on link "Practice Questions" at bounding box center [89, 140] width 176 height 39
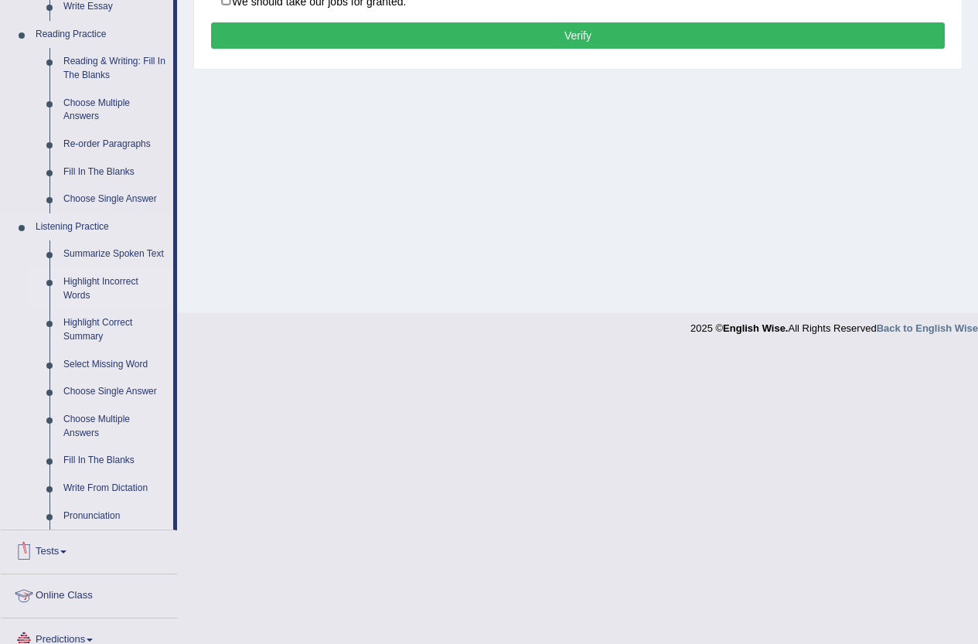
scroll to position [457, 0]
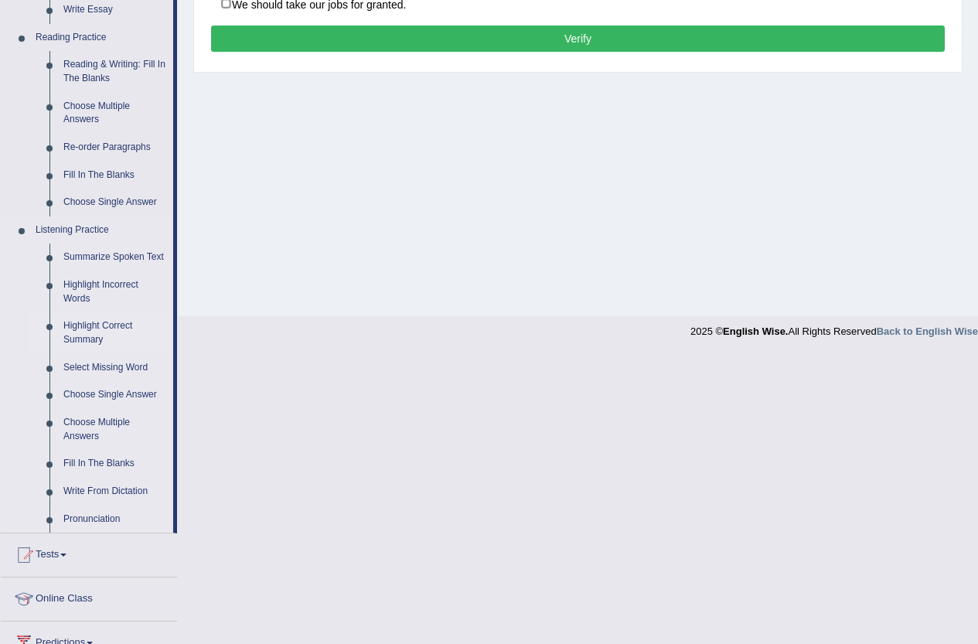
click at [92, 333] on link "Highlight Correct Summary" at bounding box center [114, 332] width 117 height 41
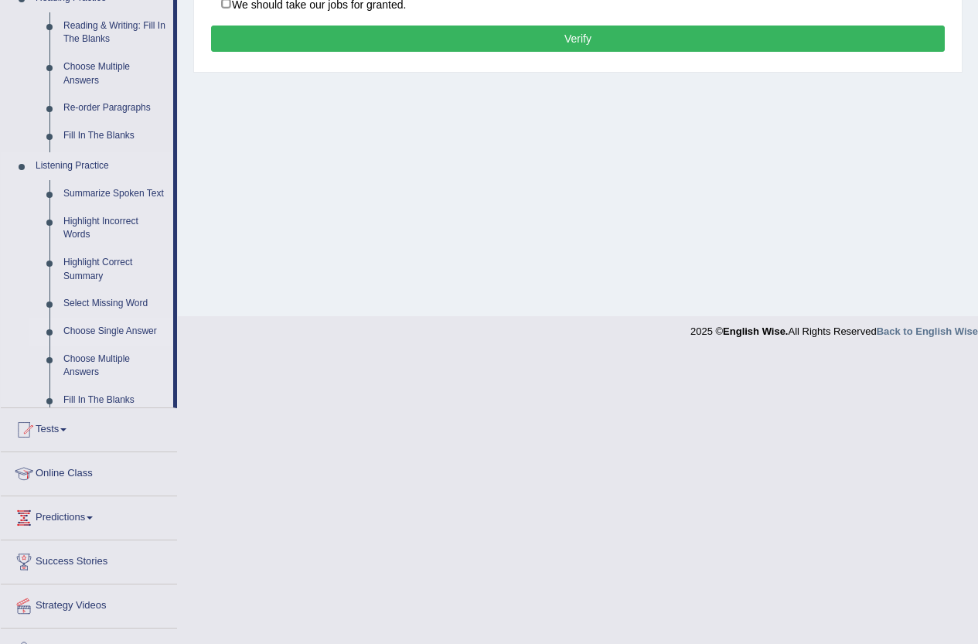
scroll to position [168, 0]
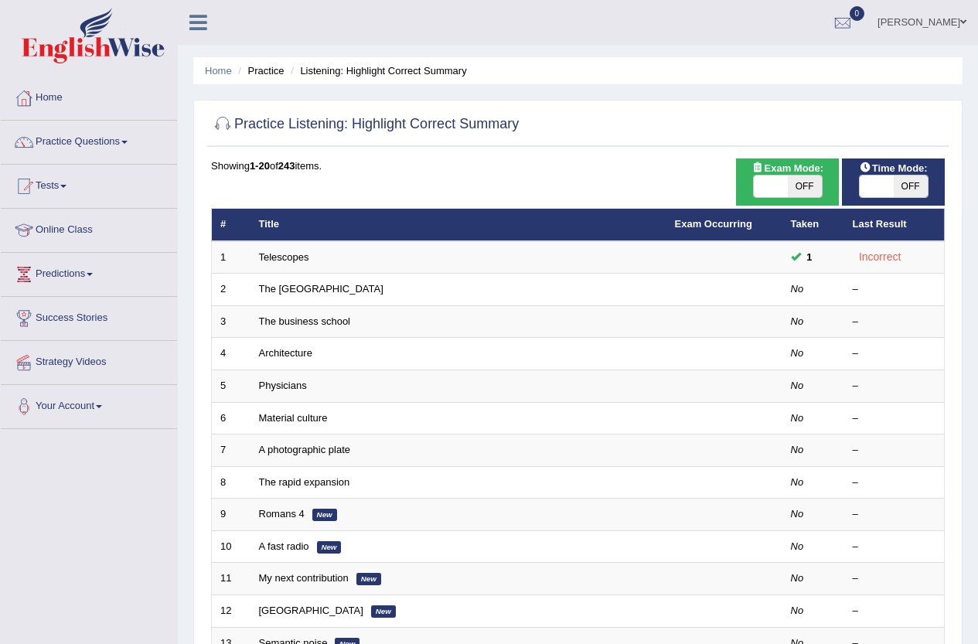
scroll to position [77, 0]
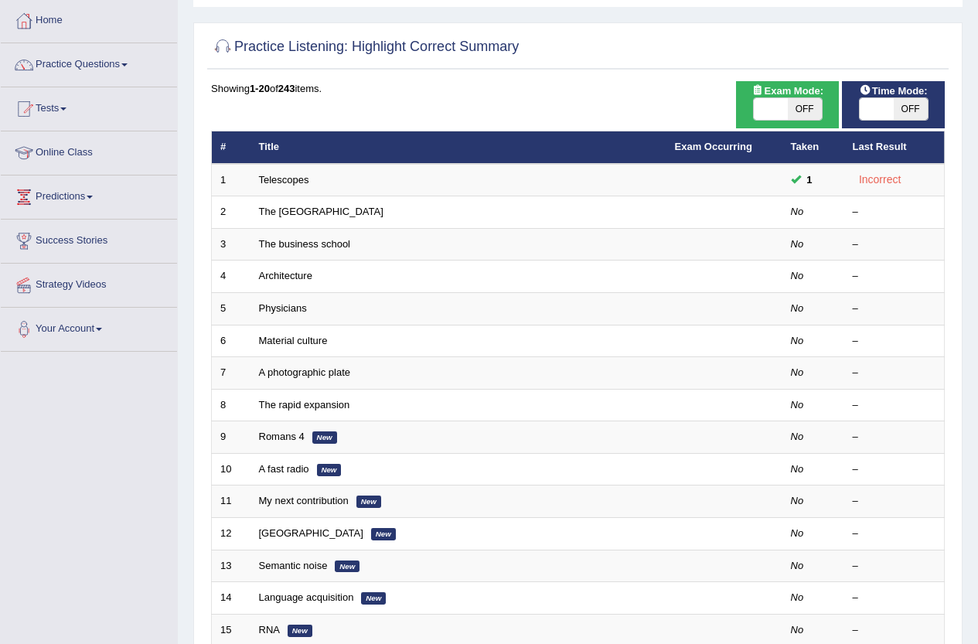
click at [285, 179] on link "Telescopes" at bounding box center [284, 180] width 50 height 12
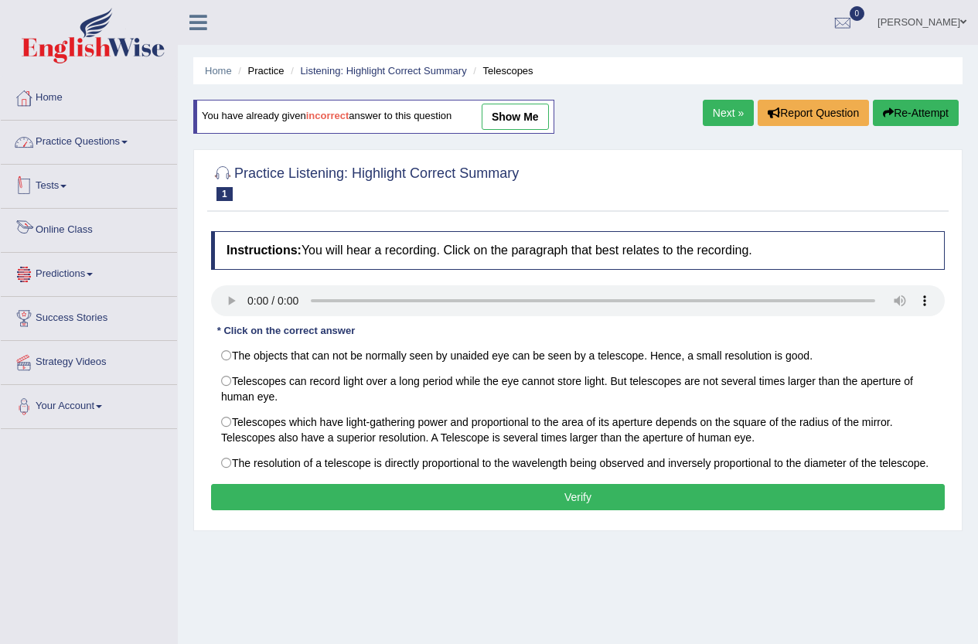
click at [72, 137] on link "Practice Questions" at bounding box center [89, 140] width 176 height 39
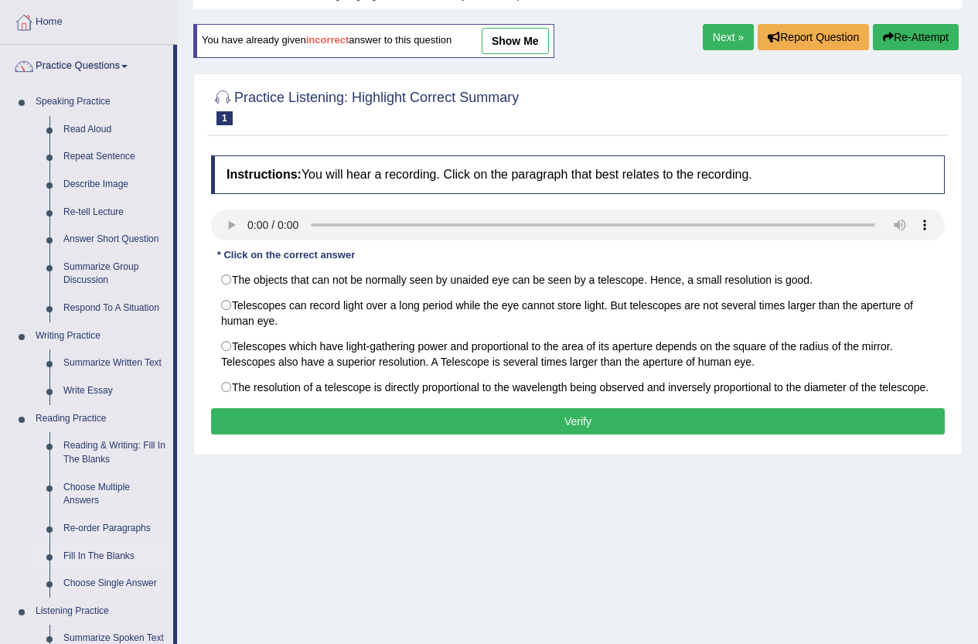
scroll to position [155, 0]
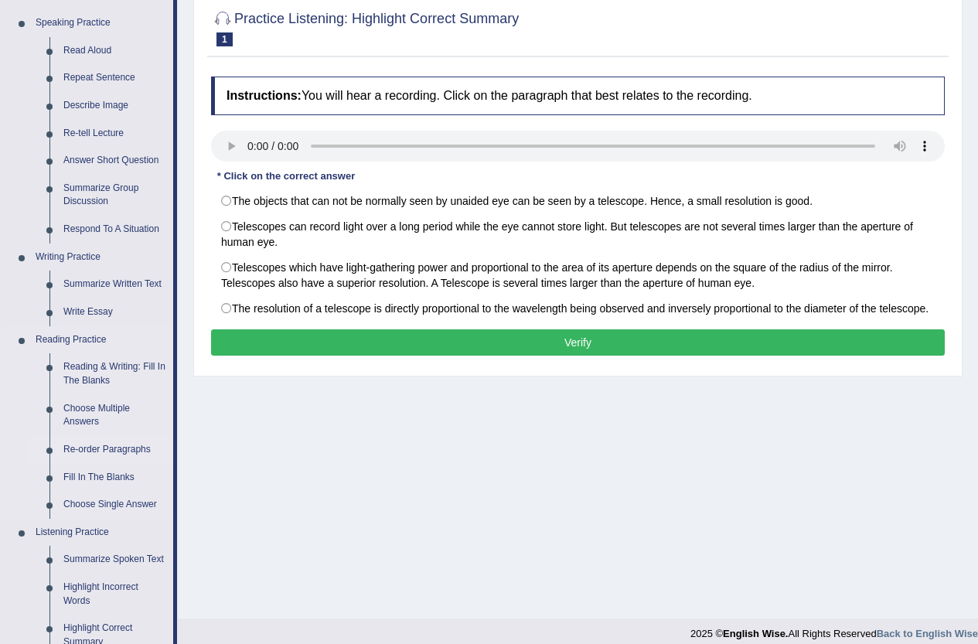
click at [114, 445] on link "Re-order Paragraphs" at bounding box center [114, 450] width 117 height 28
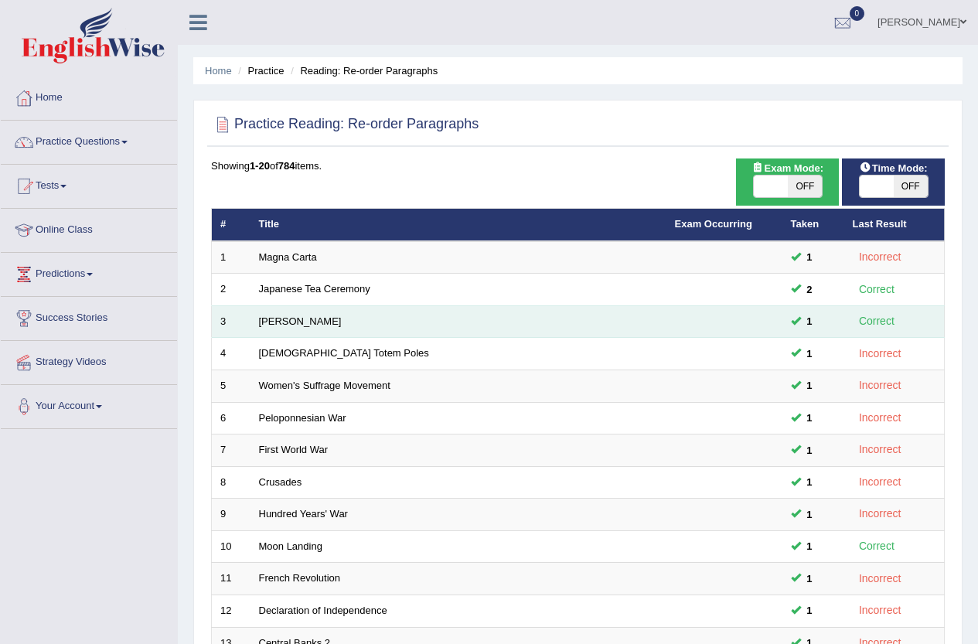
scroll to position [380, 0]
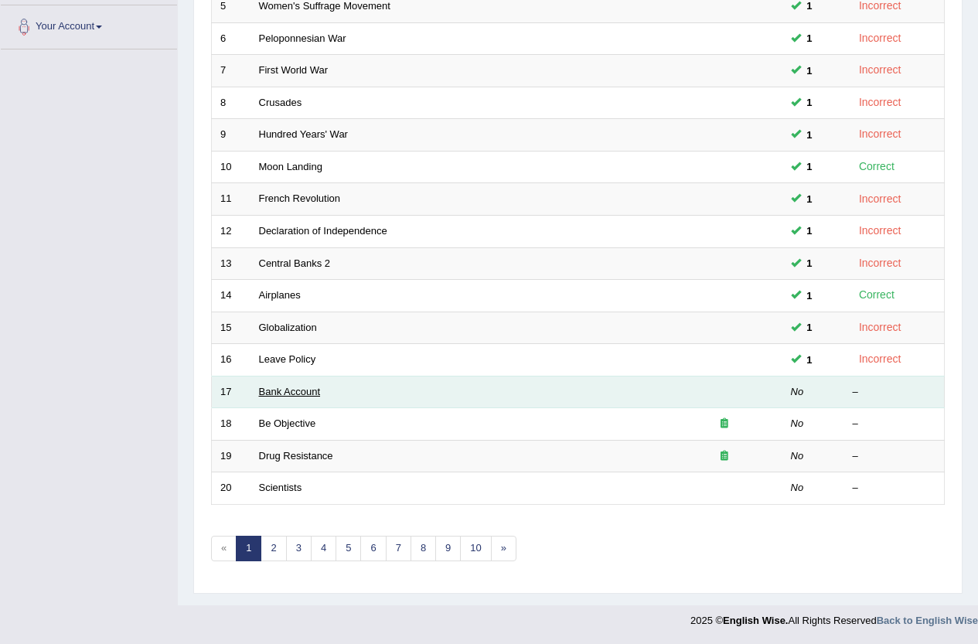
click at [293, 389] on link "Bank Account" at bounding box center [290, 392] width 62 height 12
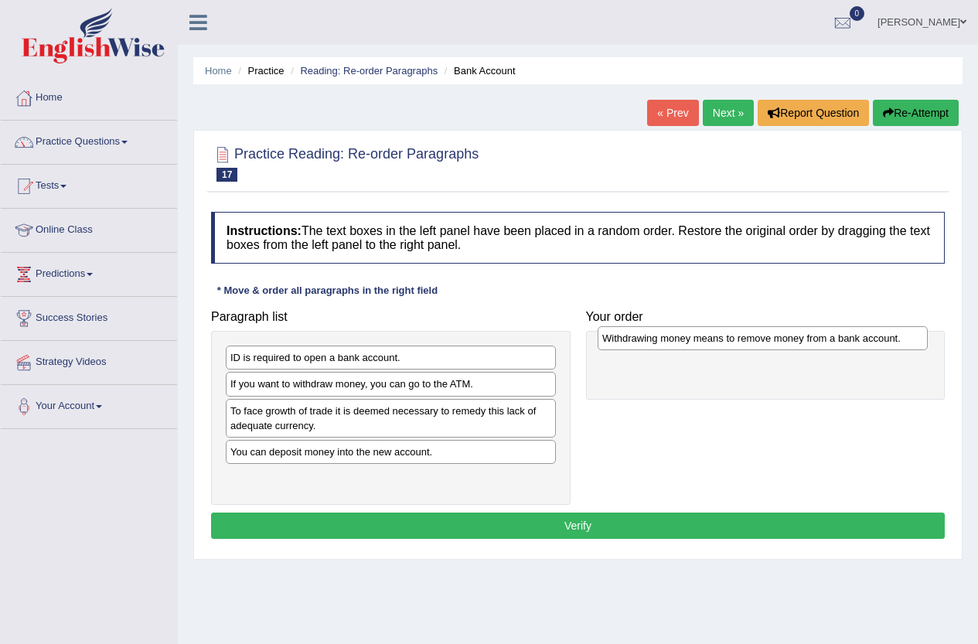
drag, startPoint x: 299, startPoint y: 357, endPoint x: 671, endPoint y: 338, distance: 372.5
click at [671, 338] on div "Withdrawing money means to remove money from a bank account." at bounding box center [763, 338] width 330 height 24
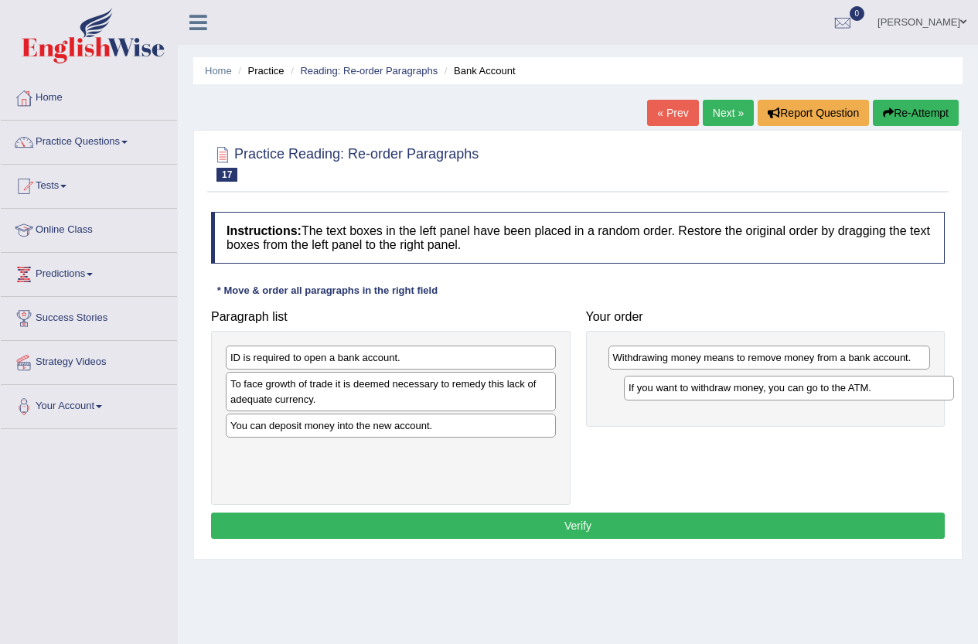
drag, startPoint x: 299, startPoint y: 384, endPoint x: 686, endPoint y: 389, distance: 386.7
click at [686, 389] on div "If you want to withdraw money, you can go to the ATM." at bounding box center [789, 388] width 330 height 24
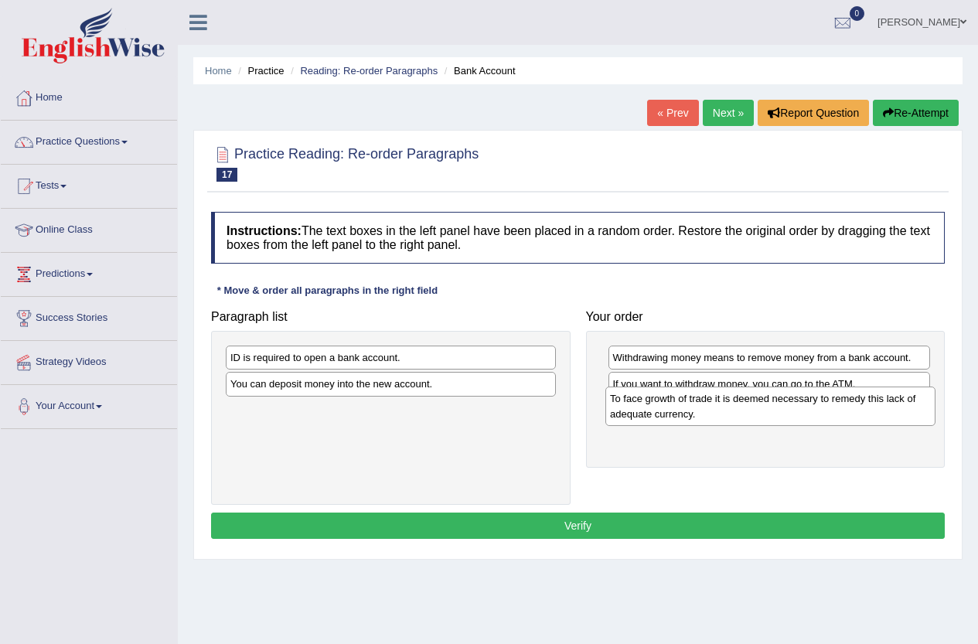
drag, startPoint x: 314, startPoint y: 383, endPoint x: 691, endPoint y: 397, distance: 376.9
click at [691, 397] on div "To face growth of trade it is deemed necessary to remedy this lack of adequate …" at bounding box center [770, 406] width 330 height 39
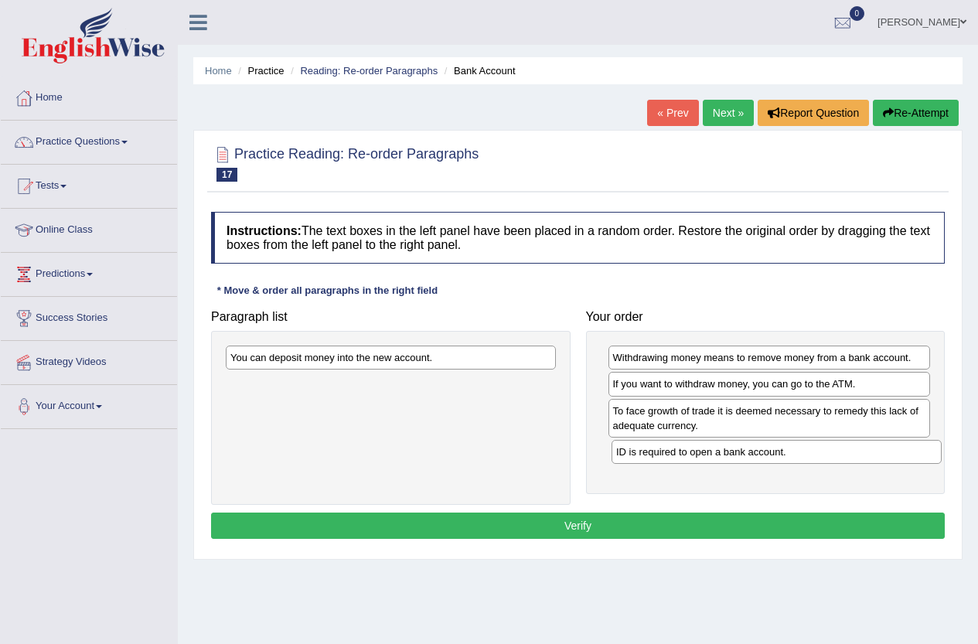
drag, startPoint x: 385, startPoint y: 360, endPoint x: 771, endPoint y: 455, distance: 397.2
click at [771, 455] on div "ID is required to open a bank account." at bounding box center [777, 452] width 330 height 24
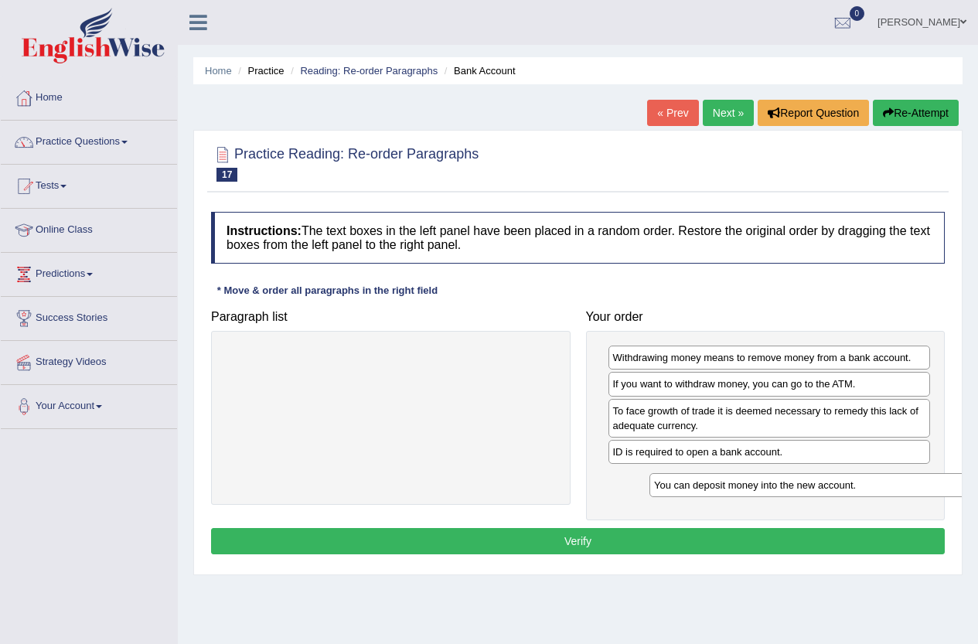
drag, startPoint x: 361, startPoint y: 360, endPoint x: 772, endPoint y: 486, distance: 429.3
click at [773, 488] on div "You can deposit money into the new account." at bounding box center [815, 485] width 330 height 24
click at [553, 538] on button "Verify" at bounding box center [578, 541] width 734 height 26
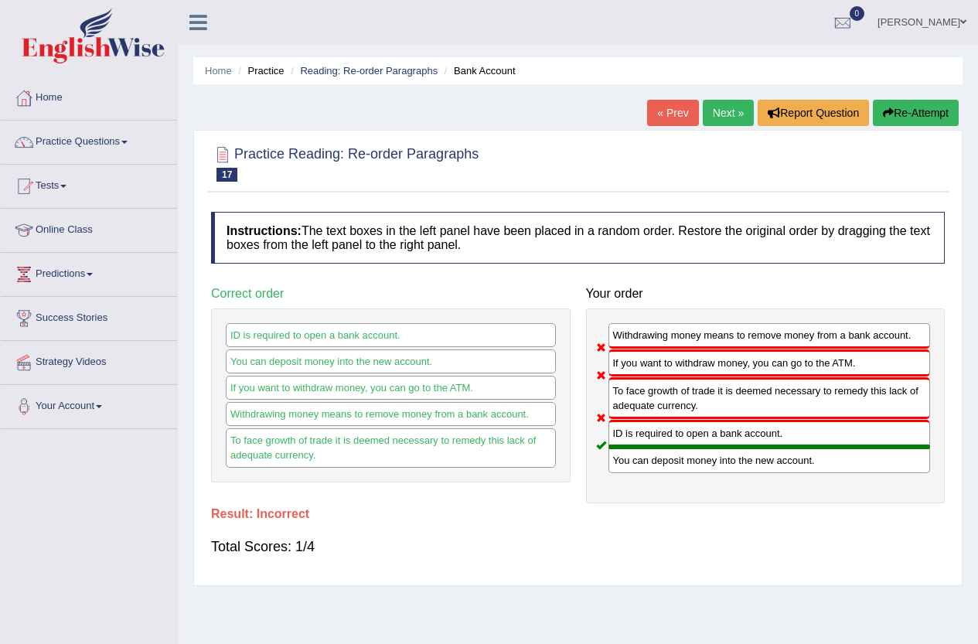
drag, startPoint x: 336, startPoint y: 545, endPoint x: 381, endPoint y: 542, distance: 45.0
click at [381, 542] on div "Total Scores: 1/4" at bounding box center [578, 546] width 734 height 37
click at [726, 107] on link "Next »" at bounding box center [728, 113] width 51 height 26
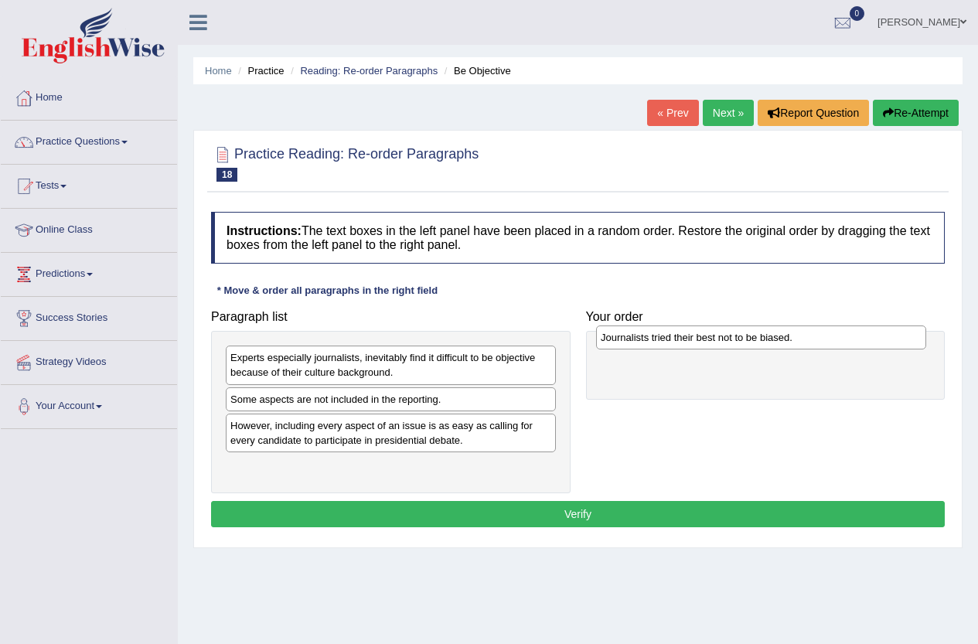
drag, startPoint x: 288, startPoint y: 469, endPoint x: 658, endPoint y: 336, distance: 392.8
click at [658, 336] on div "Journalists tried their best not to be biased." at bounding box center [761, 338] width 330 height 24
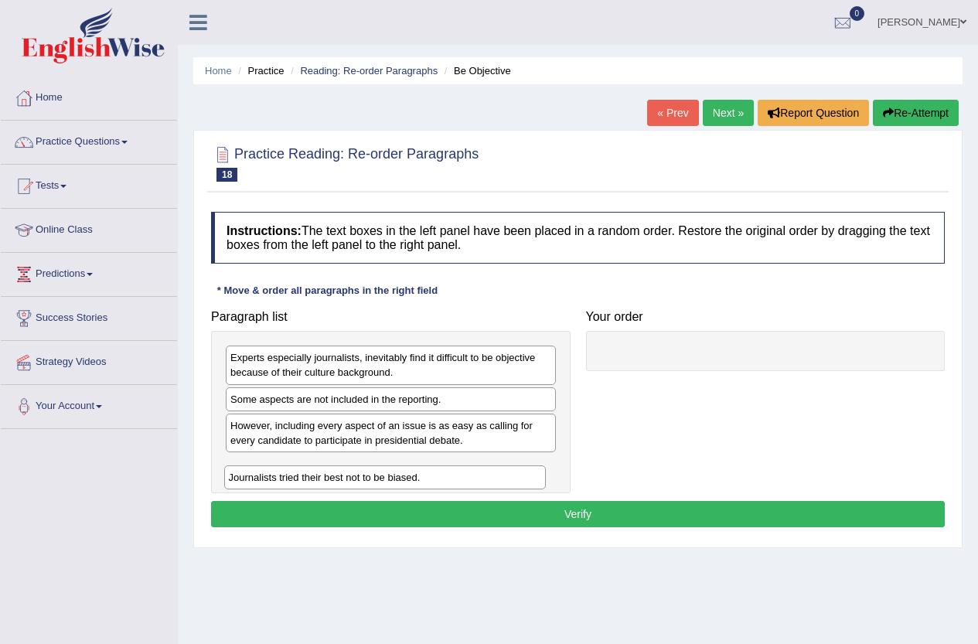
drag, startPoint x: 674, startPoint y: 355, endPoint x: 295, endPoint y: 475, distance: 398.2
click at [294, 475] on div "Journalists tried their best not to be biased." at bounding box center [385, 478] width 322 height 24
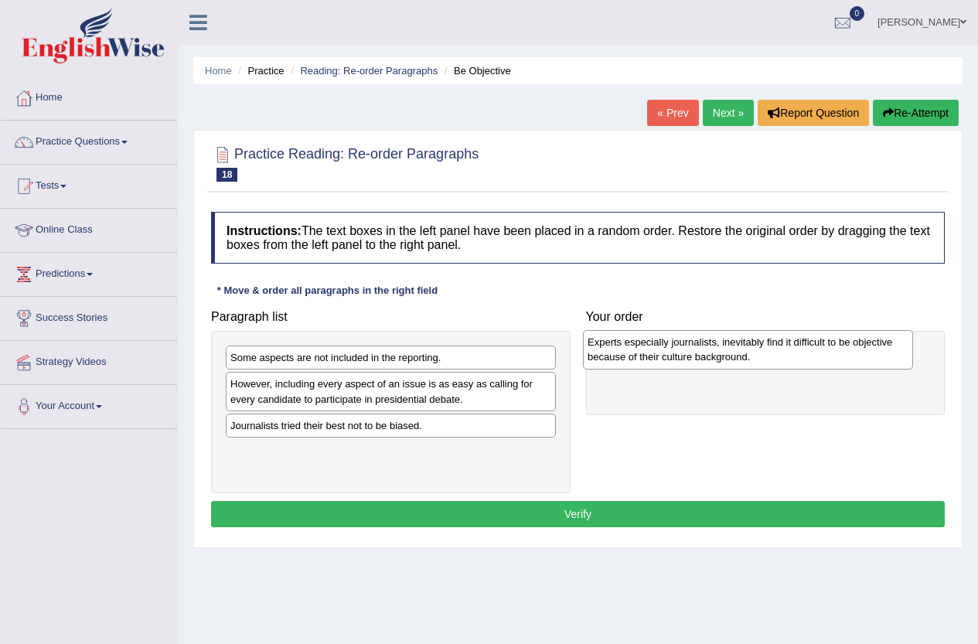
drag, startPoint x: 254, startPoint y: 359, endPoint x: 612, endPoint y: 343, distance: 357.6
click at [612, 343] on div "Experts especially journalists, inevitably find it difficult to be objective be…" at bounding box center [748, 349] width 330 height 39
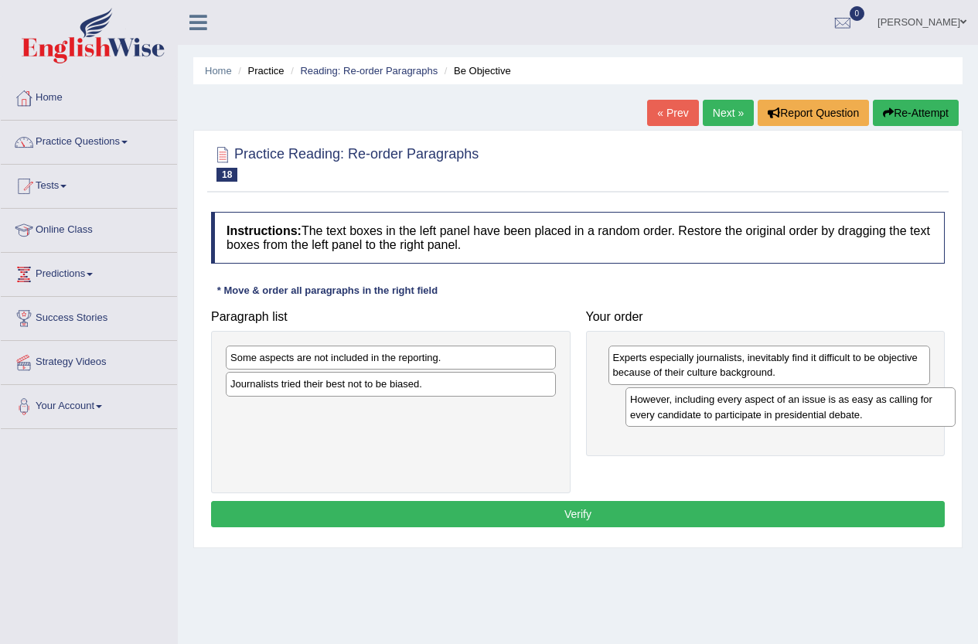
drag, startPoint x: 319, startPoint y: 396, endPoint x: 719, endPoint y: 411, distance: 400.1
click at [719, 411] on div "However, including every aspect of an issue is as easy as calling for every can…" at bounding box center [791, 406] width 330 height 39
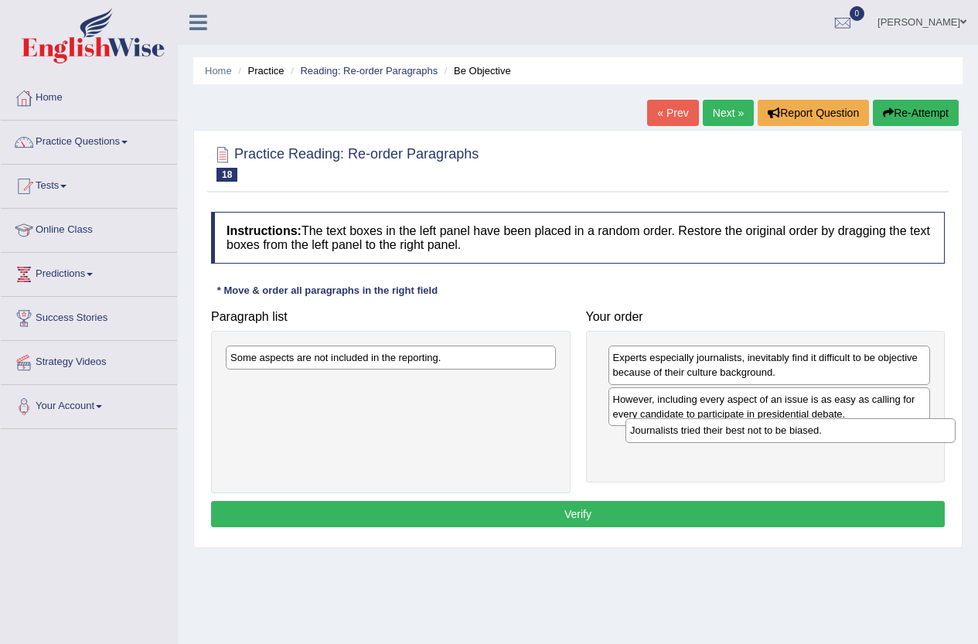
drag, startPoint x: 391, startPoint y: 379, endPoint x: 794, endPoint y: 426, distance: 405.6
click at [794, 426] on div "Journalists tried their best not to be biased." at bounding box center [791, 430] width 330 height 24
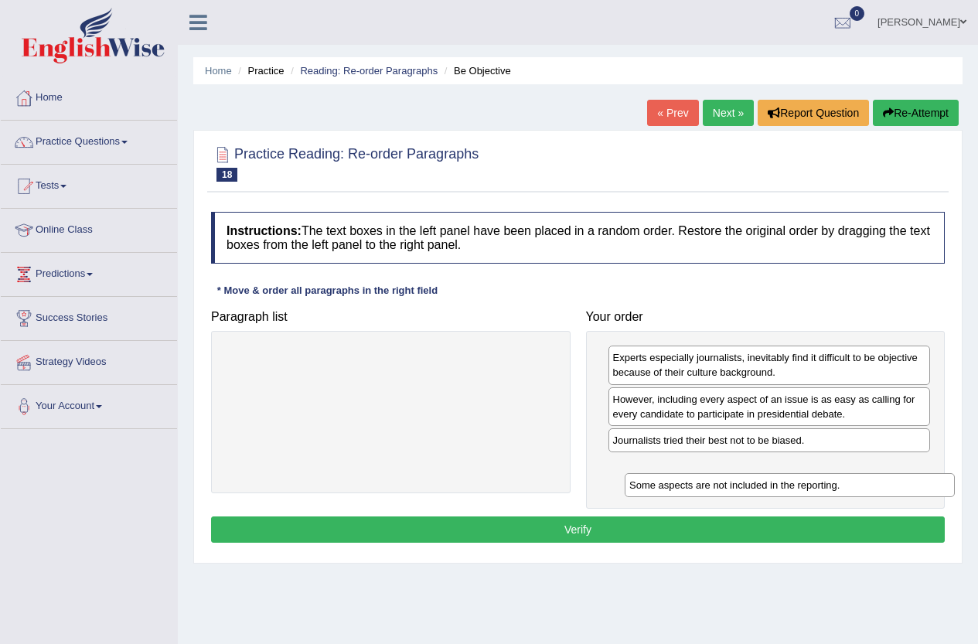
drag, startPoint x: 339, startPoint y: 361, endPoint x: 738, endPoint y: 485, distance: 417.8
click at [738, 483] on div "Some aspects are not included in the reporting." at bounding box center [790, 485] width 330 height 24
click at [612, 527] on button "Verify" at bounding box center [578, 530] width 734 height 26
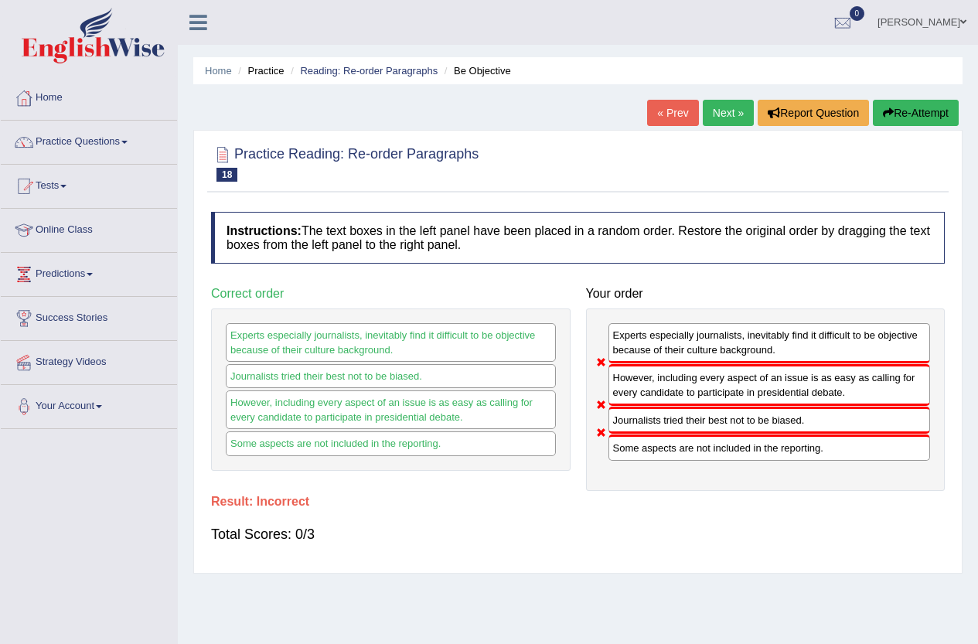
click at [704, 105] on link "Next »" at bounding box center [728, 113] width 51 height 26
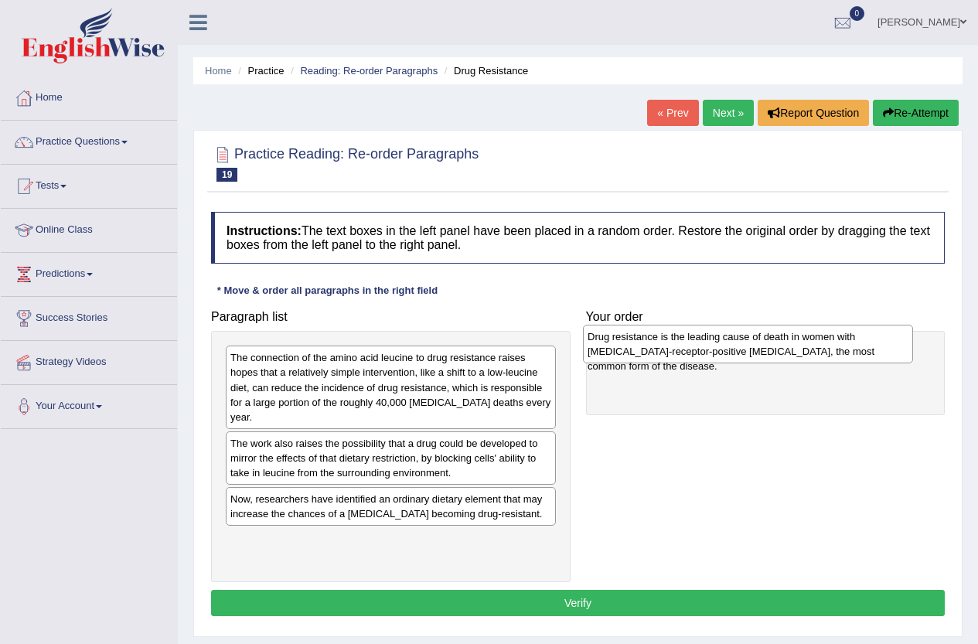
drag, startPoint x: 278, startPoint y: 450, endPoint x: 636, endPoint y: 343, distance: 373.6
click at [636, 343] on div "Drug resistance is the leading cause of death in women with [MEDICAL_DATA]-rece…" at bounding box center [748, 344] width 330 height 39
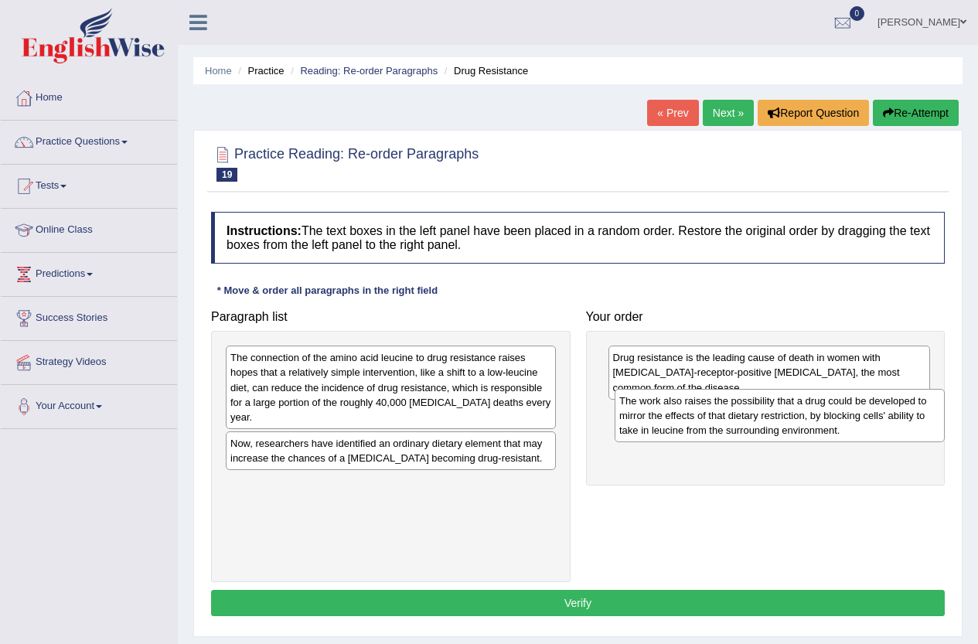
drag, startPoint x: 298, startPoint y: 460, endPoint x: 685, endPoint y: 418, distance: 389.0
click at [685, 418] on div "The work also raises the possibility that a drug could be developed to mirror t…" at bounding box center [780, 415] width 330 height 53
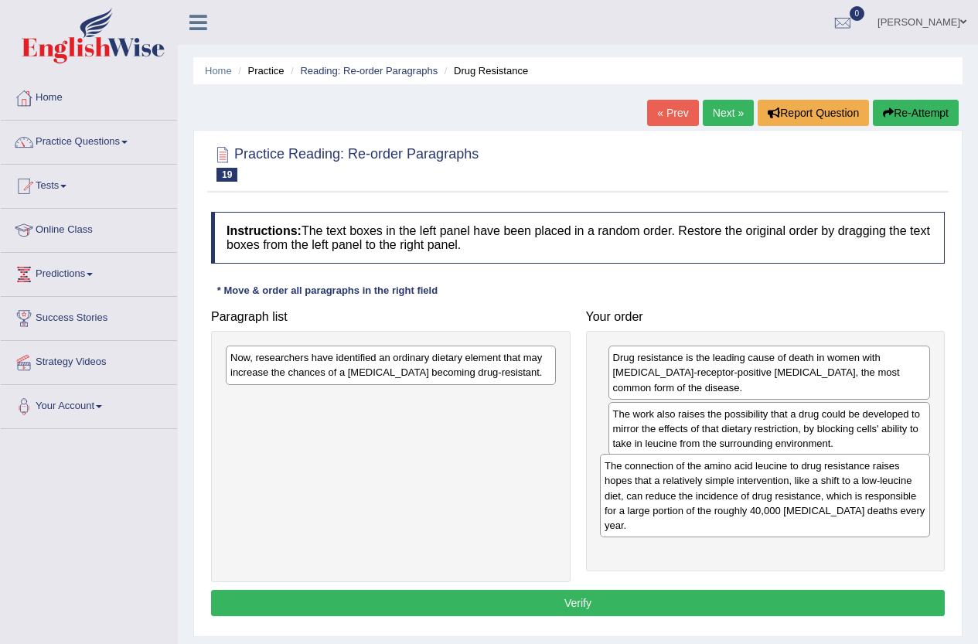
drag, startPoint x: 271, startPoint y: 384, endPoint x: 650, endPoint y: 493, distance: 393.3
click at [650, 493] on div "The connection of the amino acid leucine to drug resistance raises hopes that a…" at bounding box center [765, 496] width 330 height 84
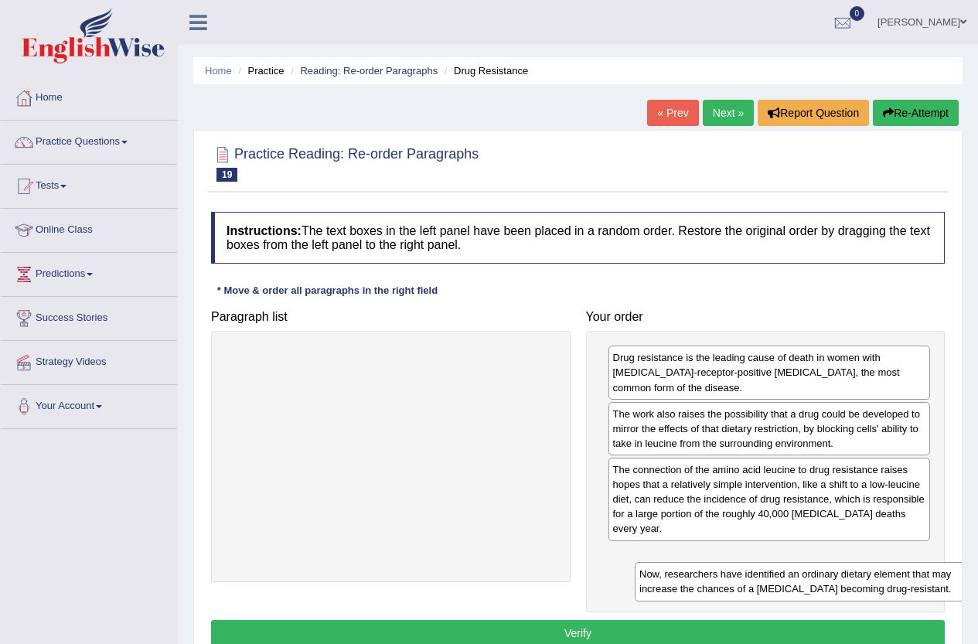
drag, startPoint x: 362, startPoint y: 350, endPoint x: 771, endPoint y: 567, distance: 462.8
click at [771, 567] on div "Now, researchers have identified an ordinary dietary element that may increase …" at bounding box center [800, 581] width 330 height 39
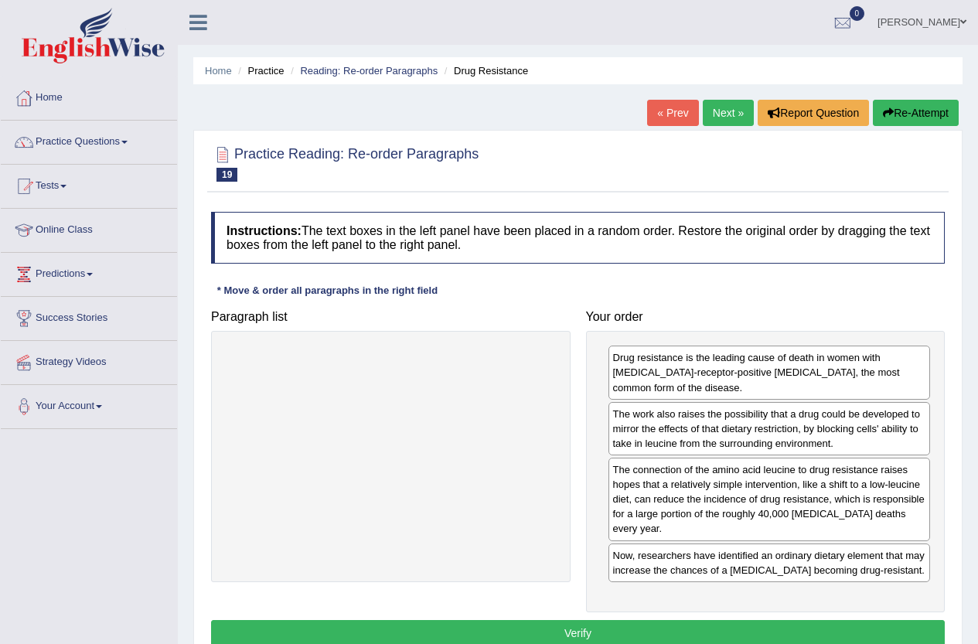
click at [577, 630] on button "Verify" at bounding box center [578, 633] width 734 height 26
